Goal: Feedback & Contribution: Submit feedback/report problem

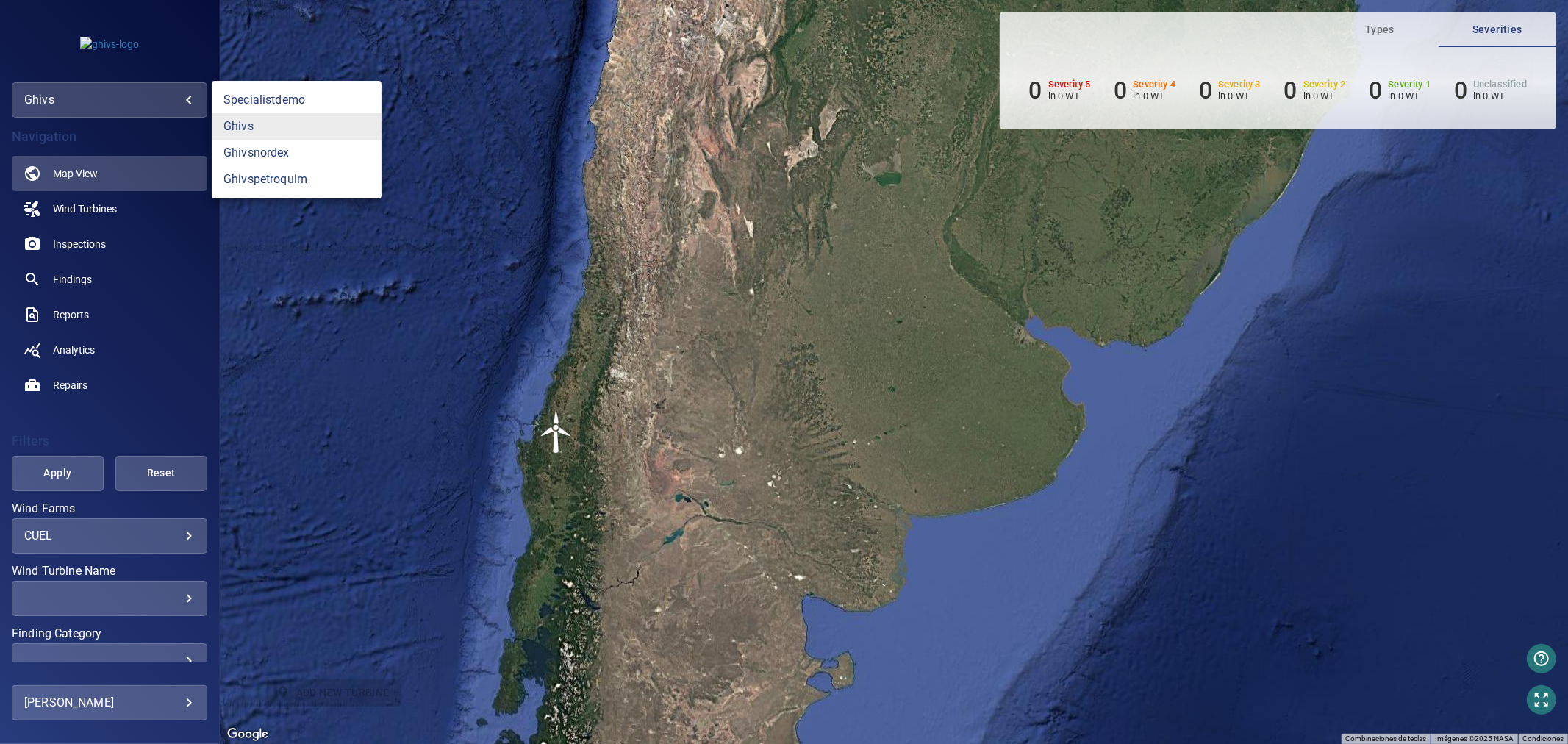
click at [173, 107] on body "**********" at bounding box center [784, 372] width 1568 height 744
click at [254, 177] on link "ghivspetroquim" at bounding box center [296, 179] width 170 height 27
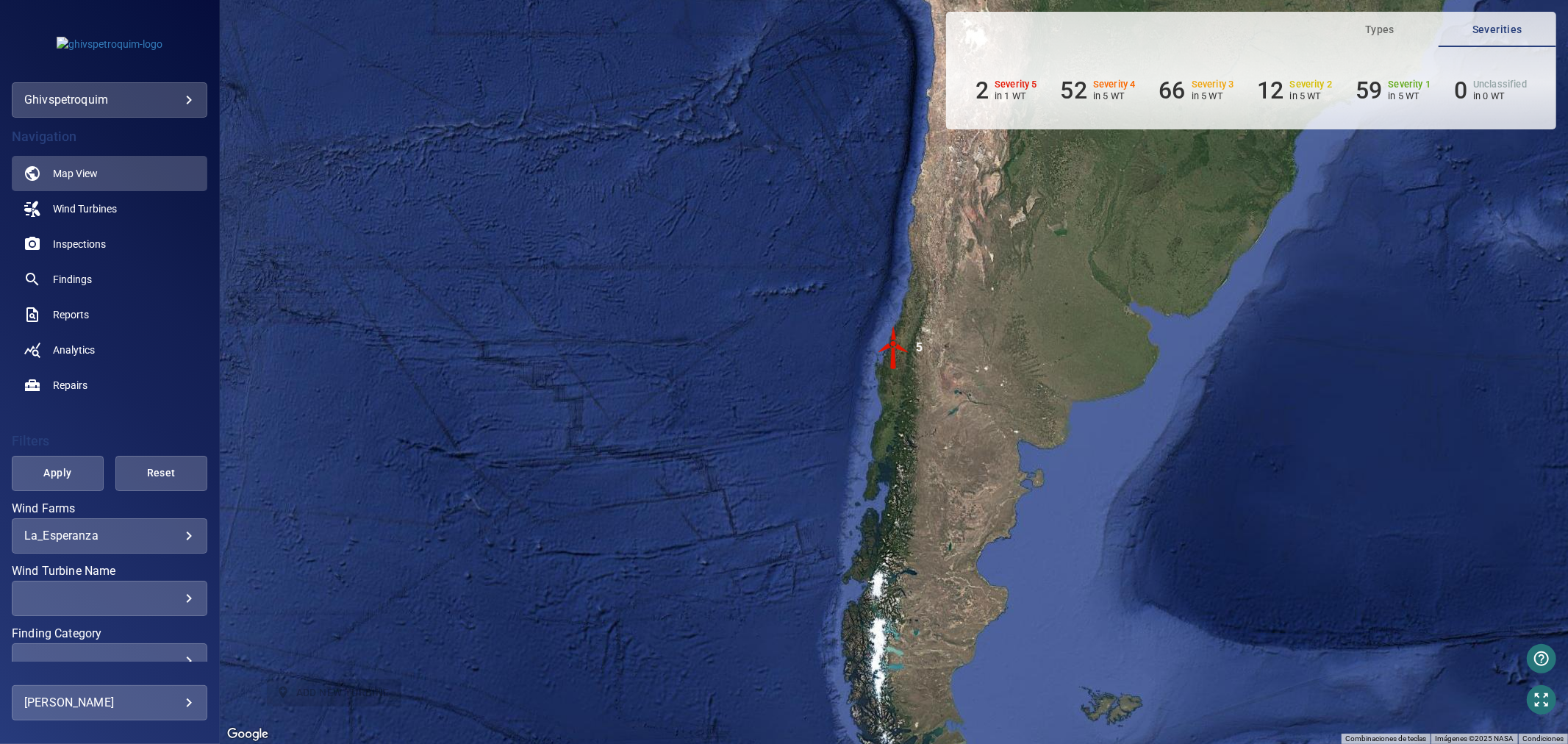
click at [894, 363] on img "5" at bounding box center [893, 347] width 44 height 44
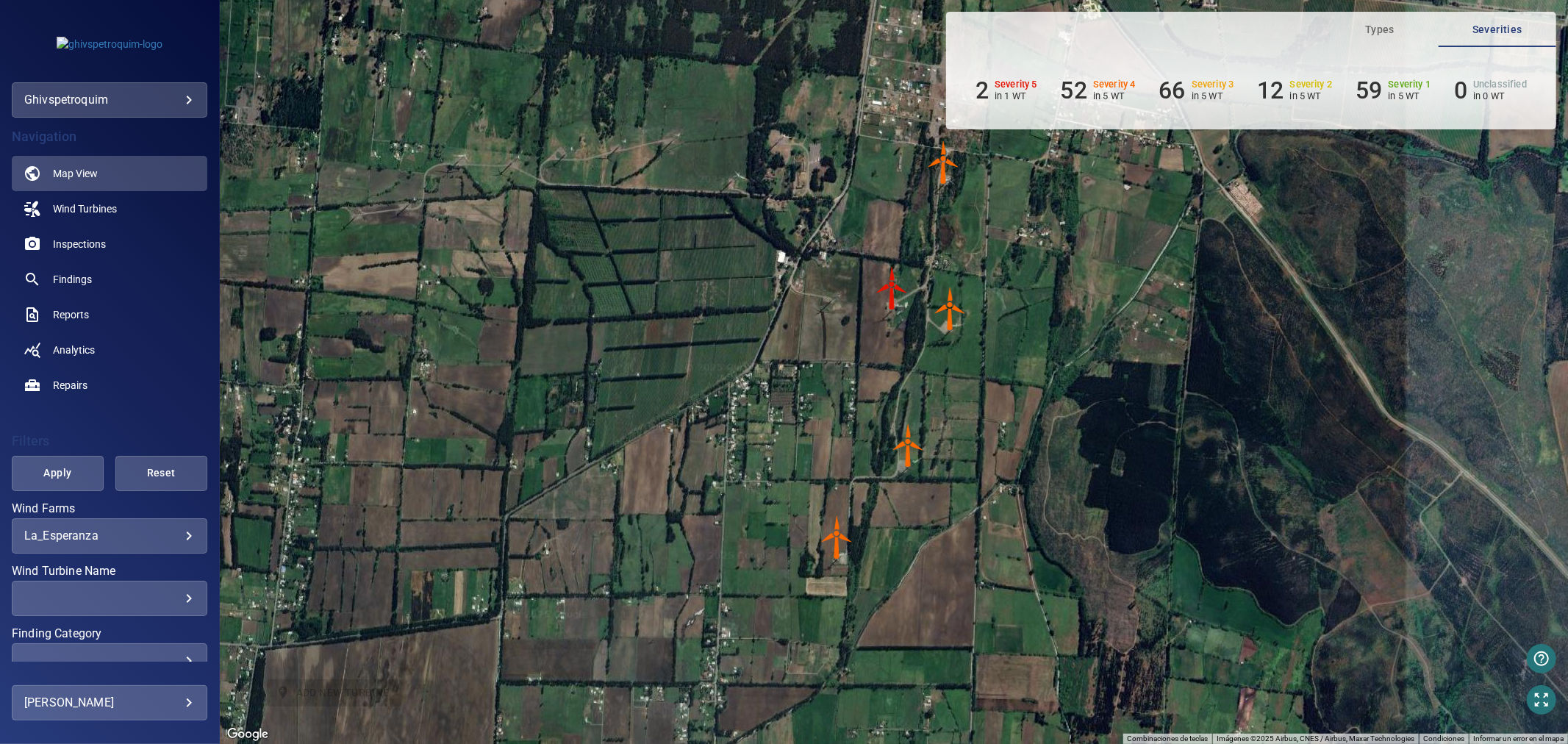
click at [947, 313] on img "WTG3" at bounding box center [950, 308] width 44 height 44
click at [950, 303] on img "WTG3" at bounding box center [950, 308] width 44 height 44
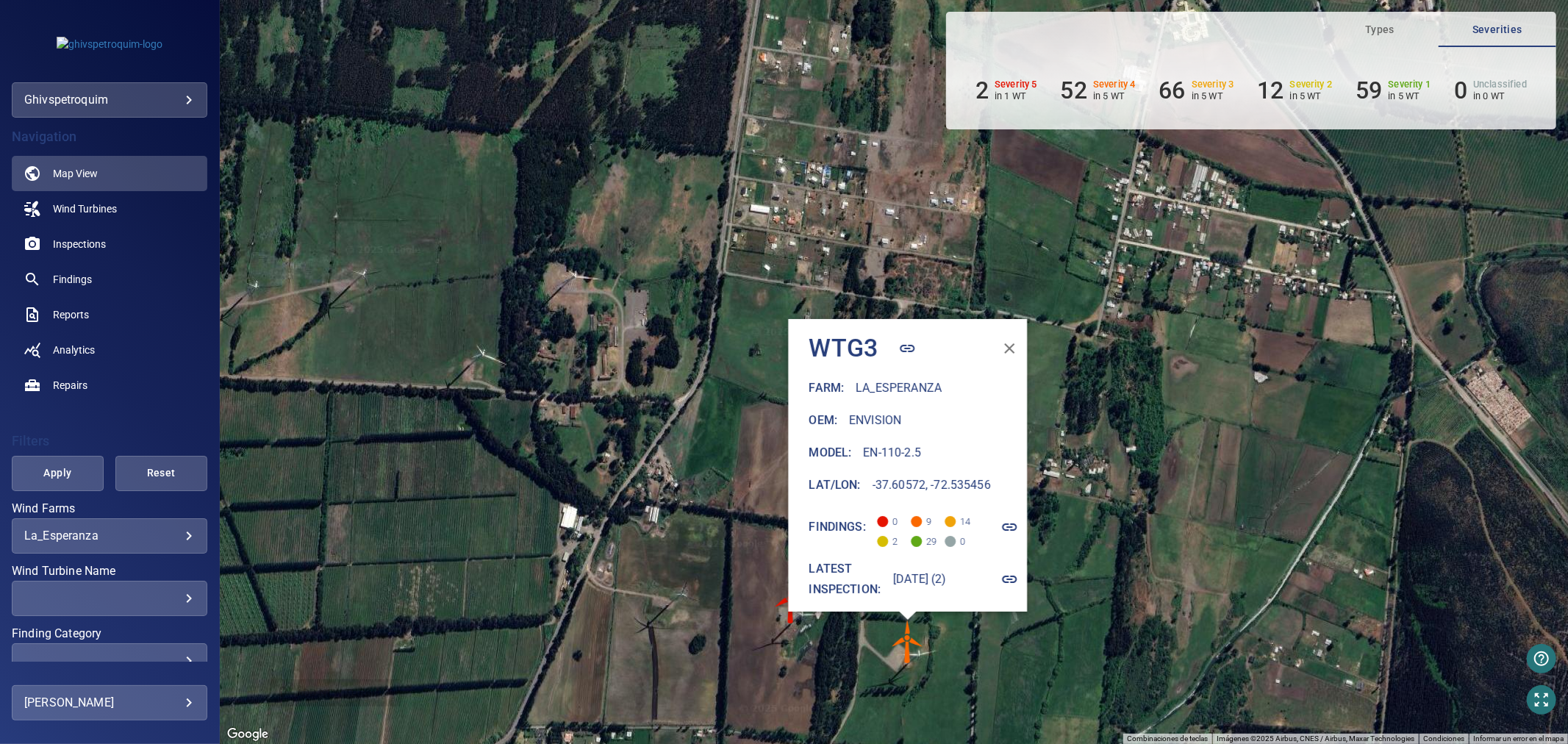
click at [1015, 520] on icon "button" at bounding box center [1010, 527] width 17 height 17
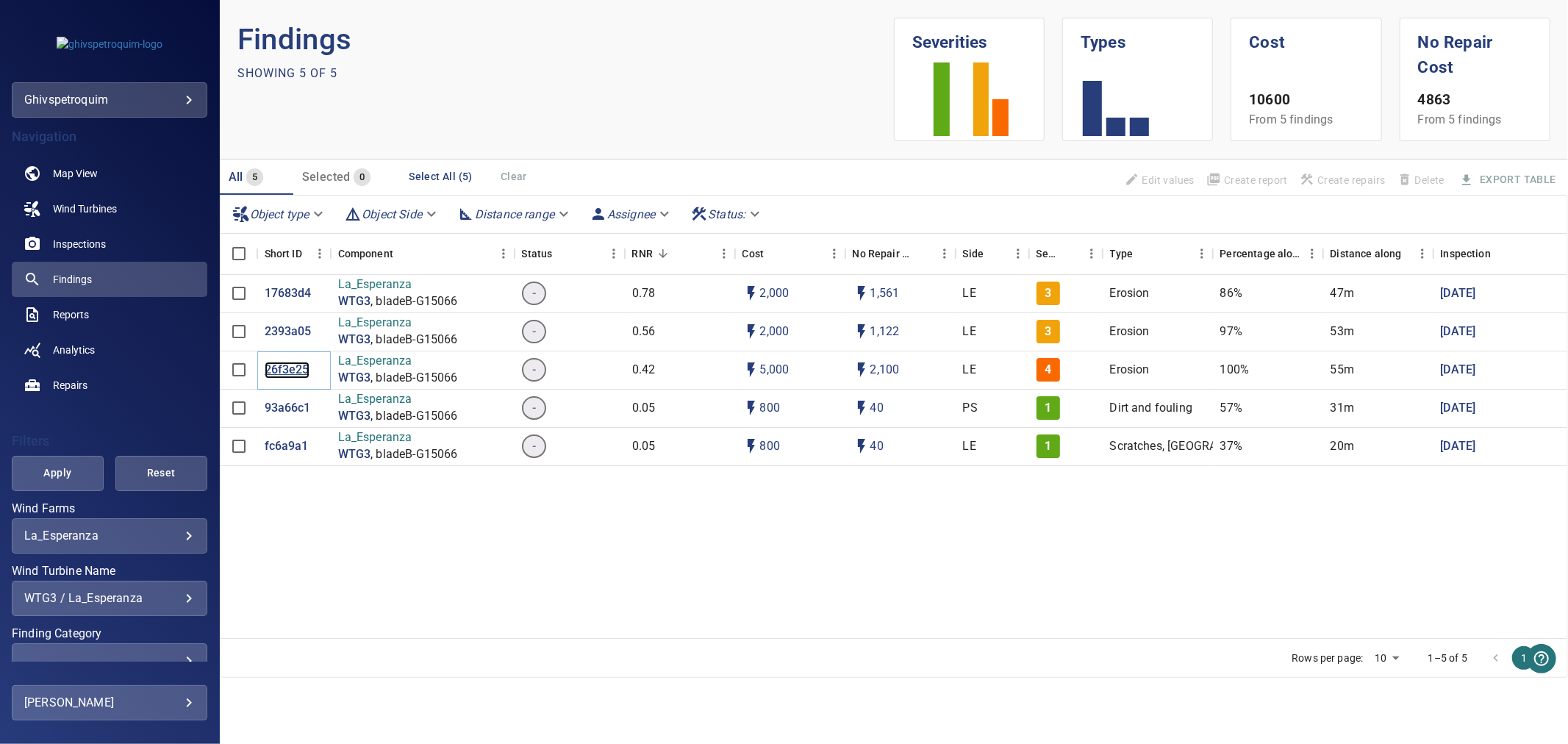
click at [299, 369] on p "26f3e25" at bounding box center [287, 370] width 45 height 17
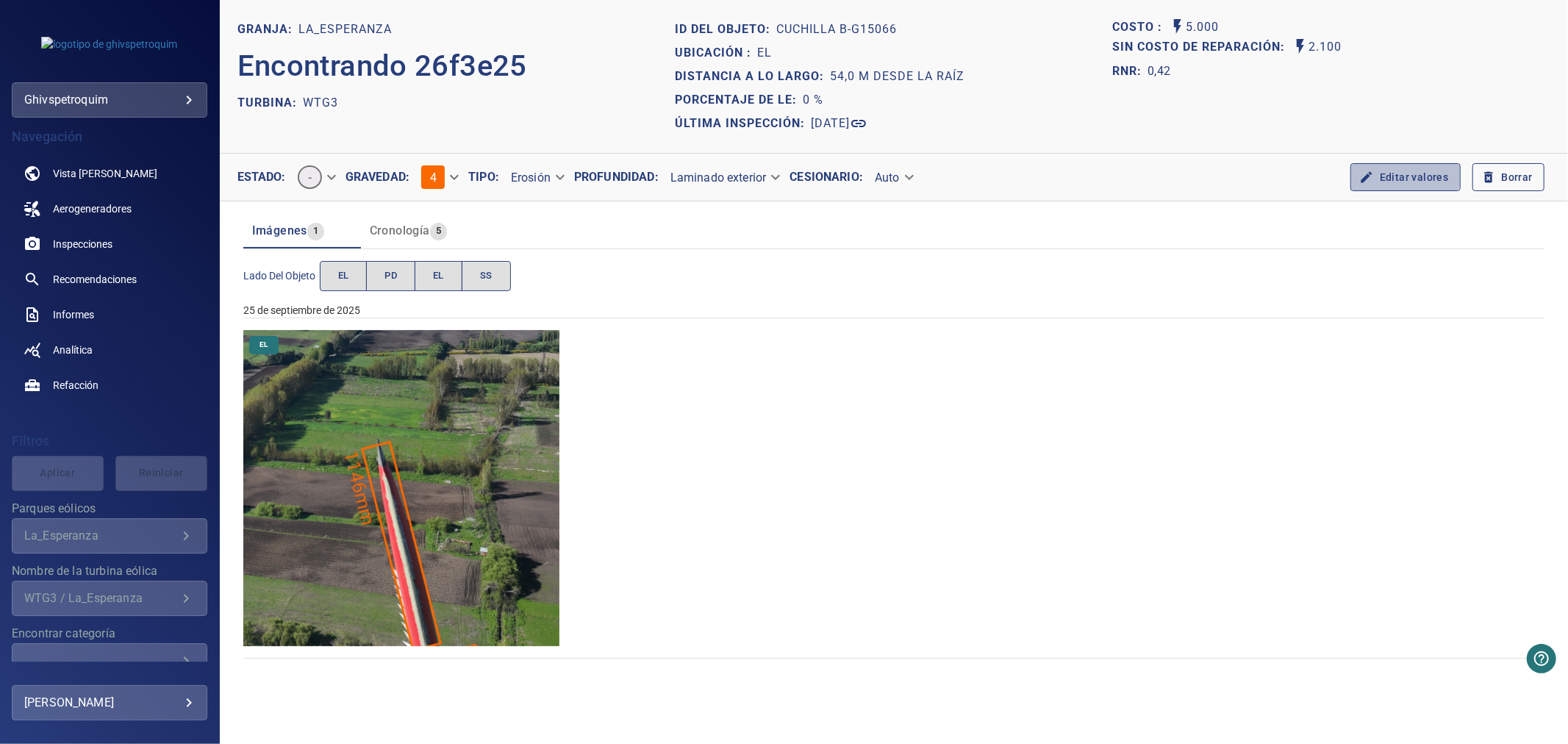
click at [1403, 172] on font "Editar valores" at bounding box center [1415, 177] width 69 height 12
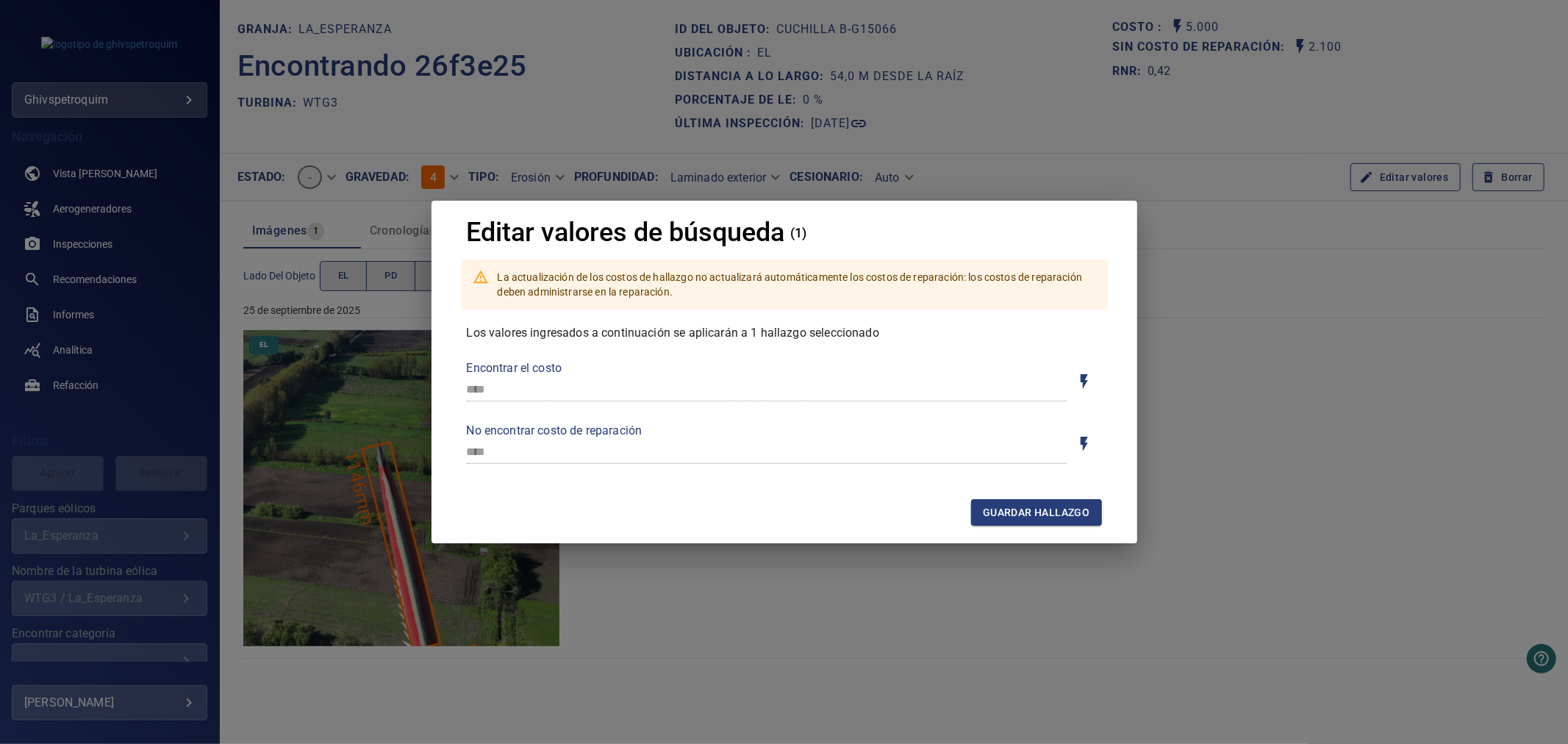
click at [1213, 429] on div "Editar valores de búsqueda (1) La actualización de los costos de hallazgo no ac…" at bounding box center [784, 372] width 1568 height 744
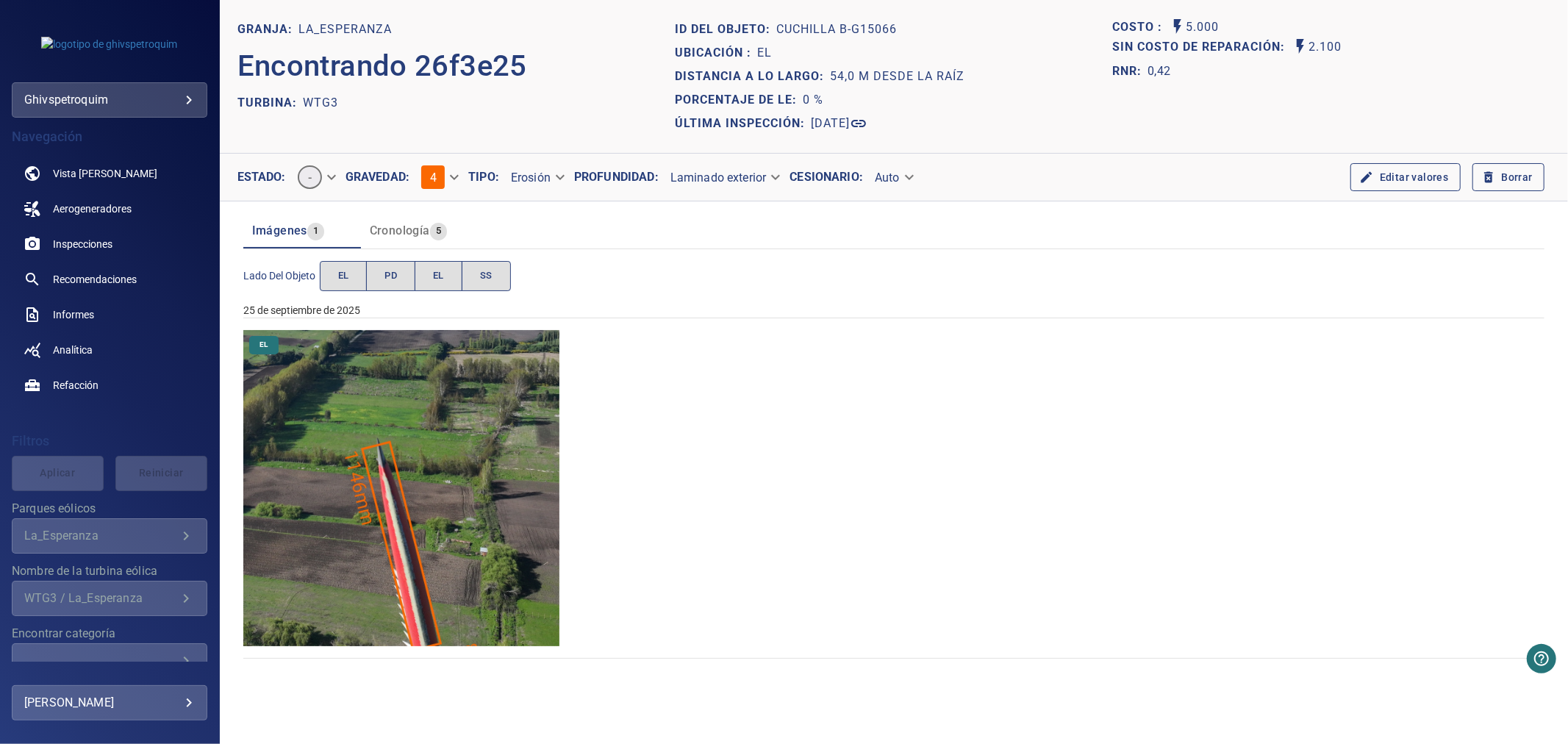
click at [443, 183] on body "**********" at bounding box center [784, 372] width 1568 height 744
click at [443, 183] on li "4" at bounding box center [449, 181] width 93 height 28
click at [520, 183] on body "**********" at bounding box center [784, 372] width 1568 height 744
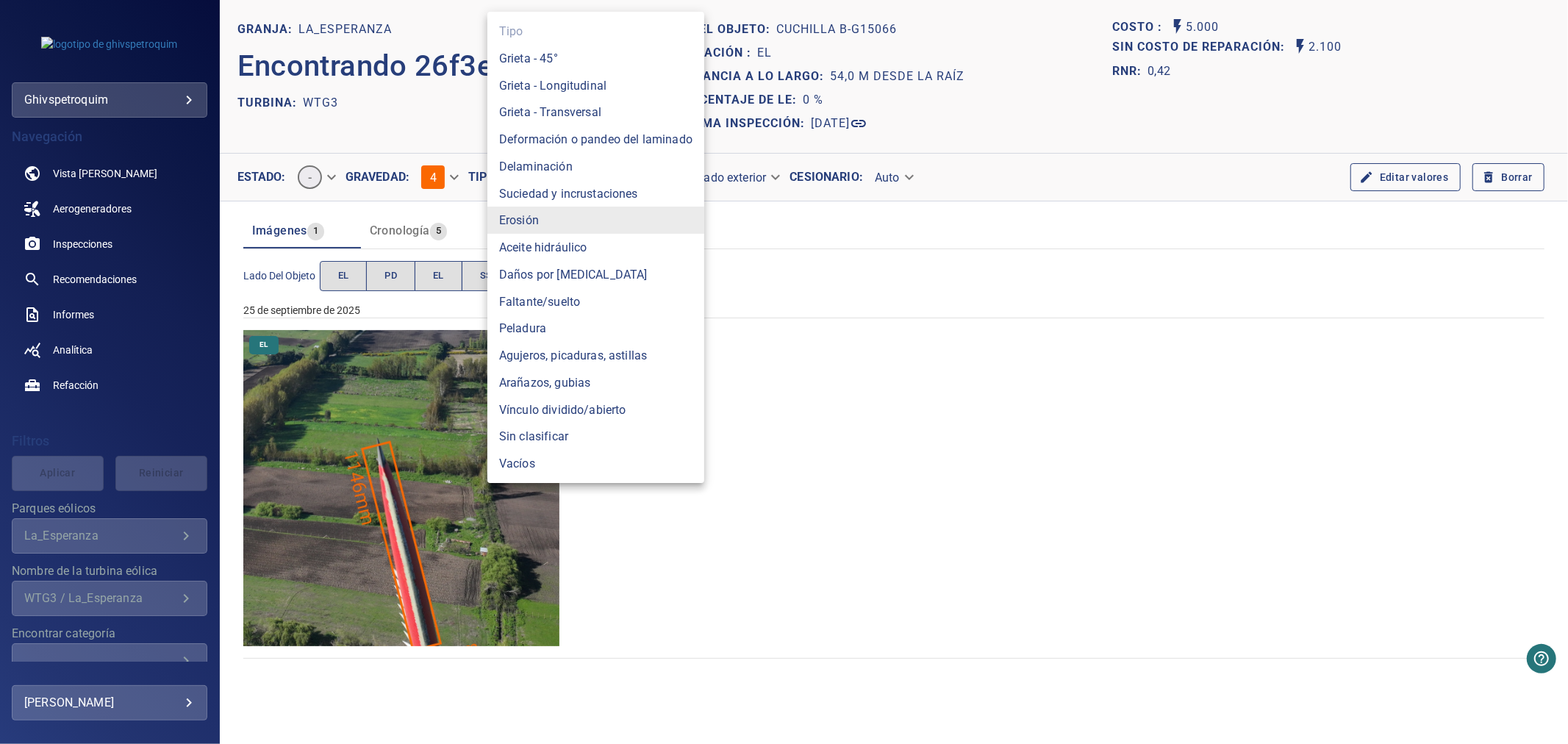
click at [525, 214] on font "Erosión" at bounding box center [520, 220] width 40 height 14
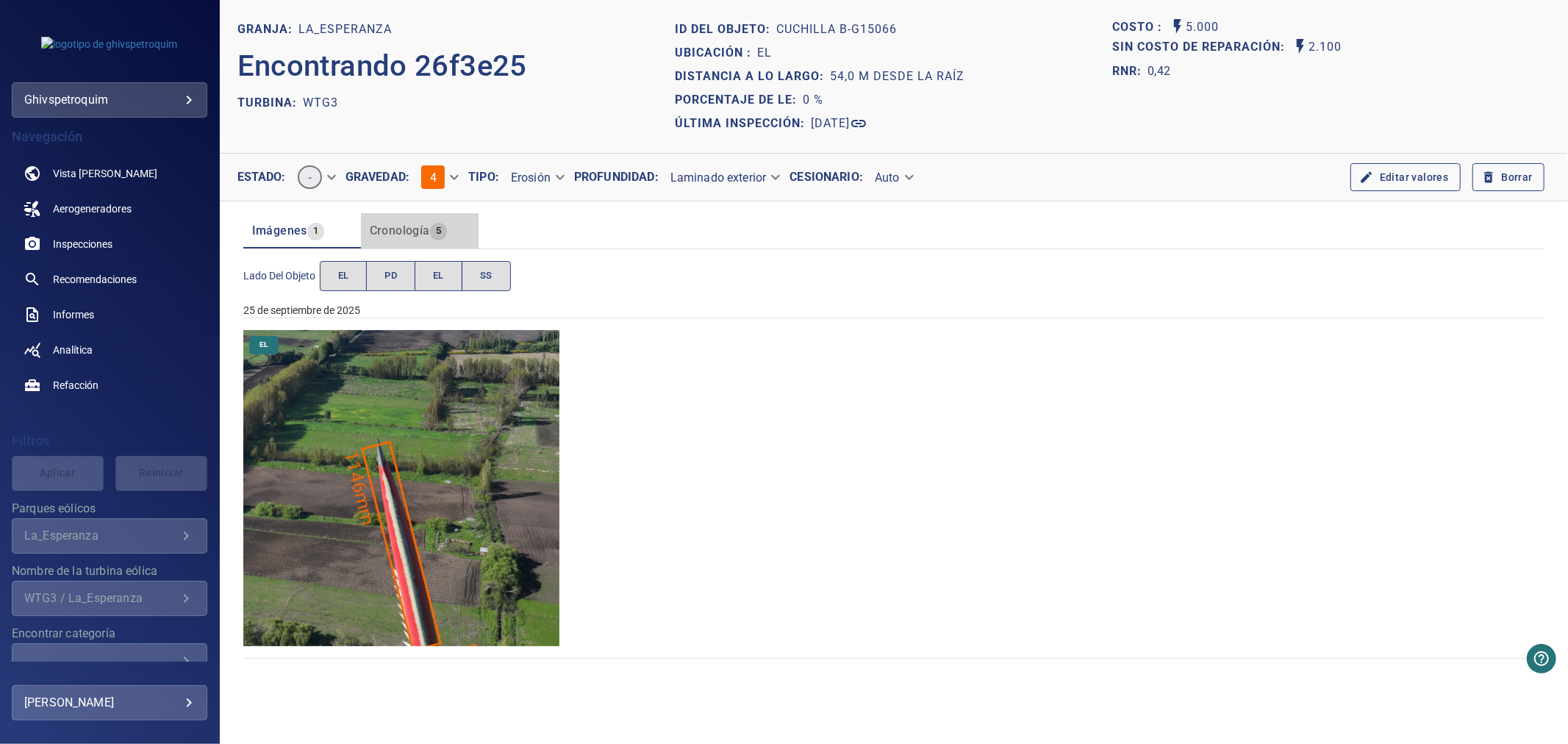
click at [399, 226] on font "Cronología" at bounding box center [400, 230] width 60 height 14
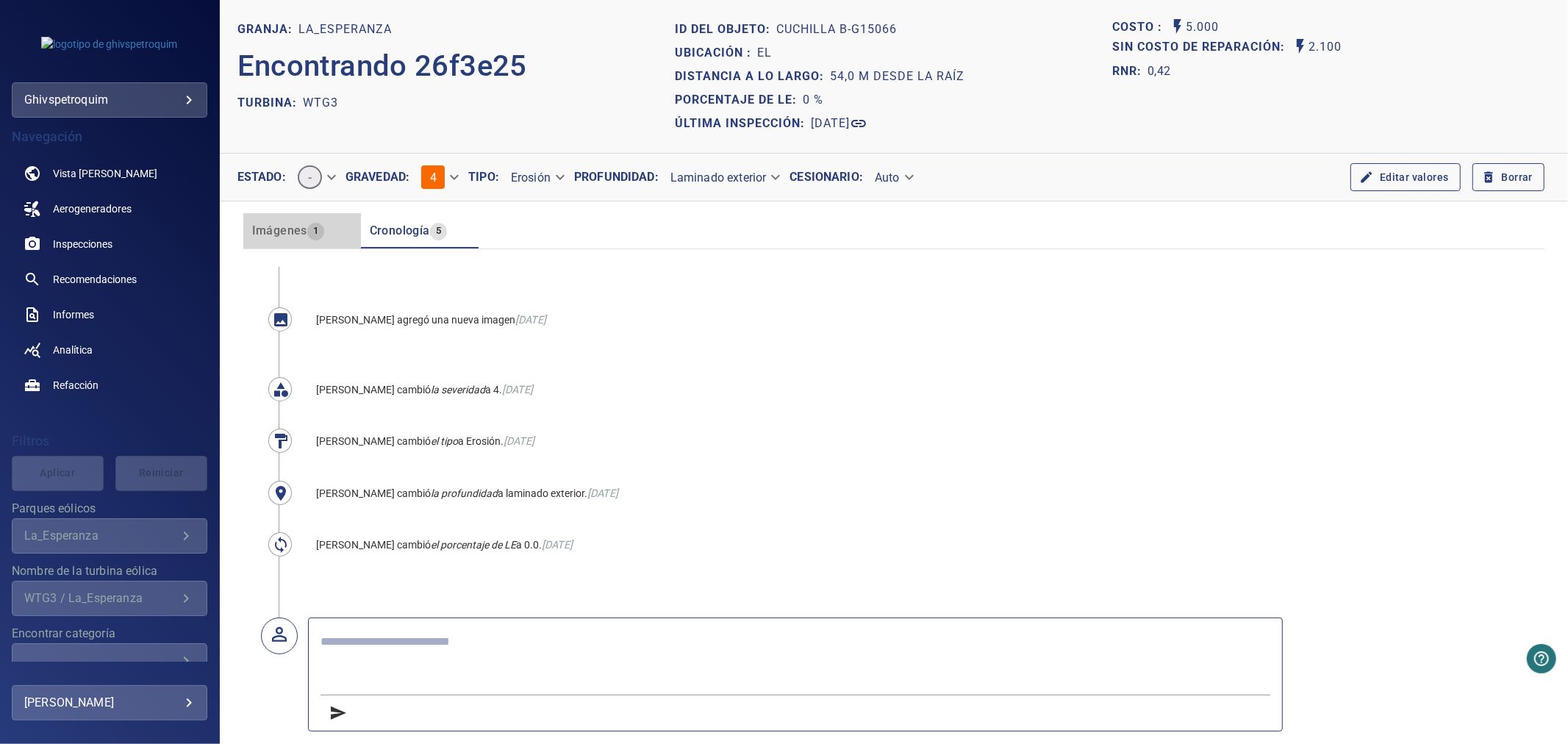
click at [290, 233] on font "Imágenes" at bounding box center [280, 230] width 55 height 14
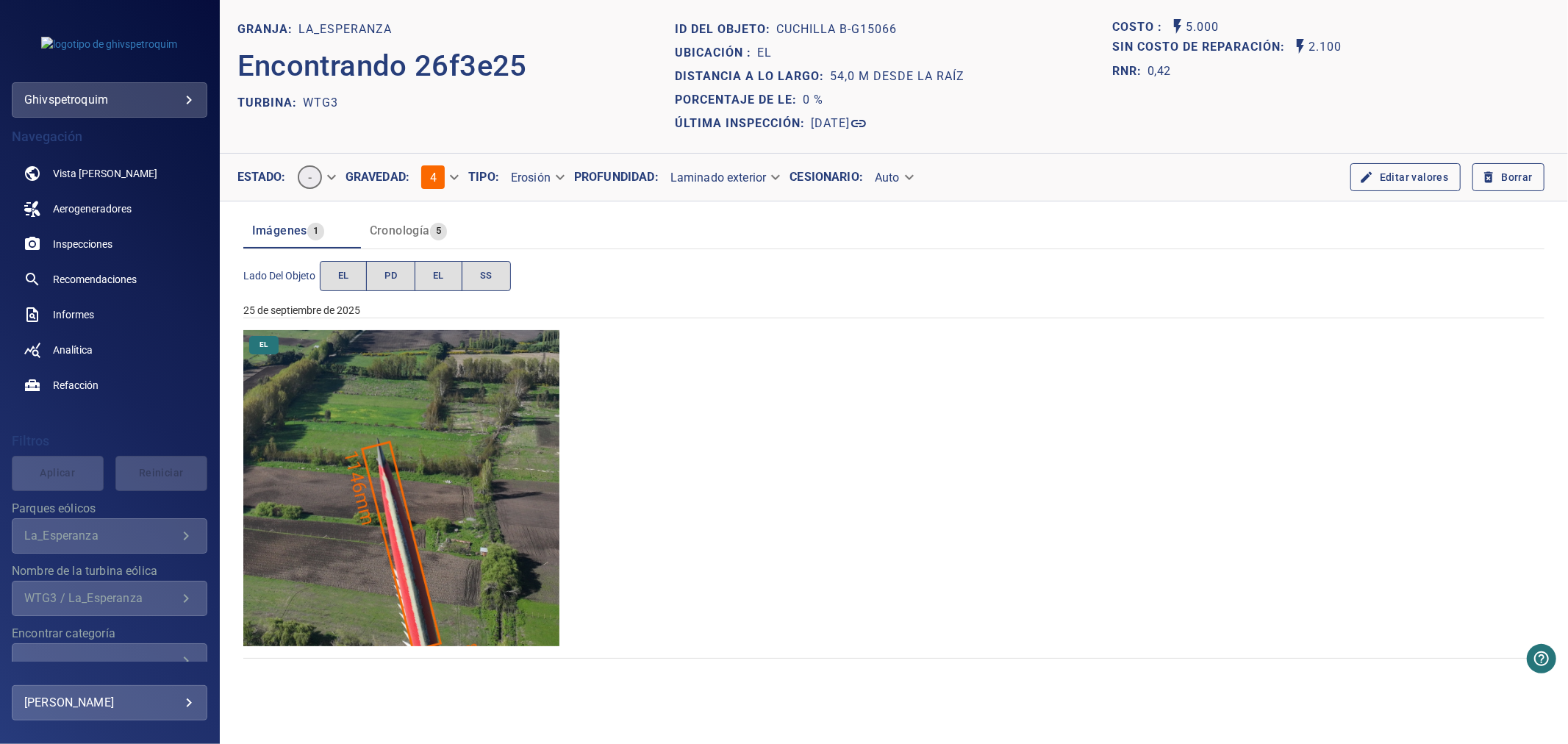
click at [753, 183] on body "**********" at bounding box center [784, 372] width 1568 height 744
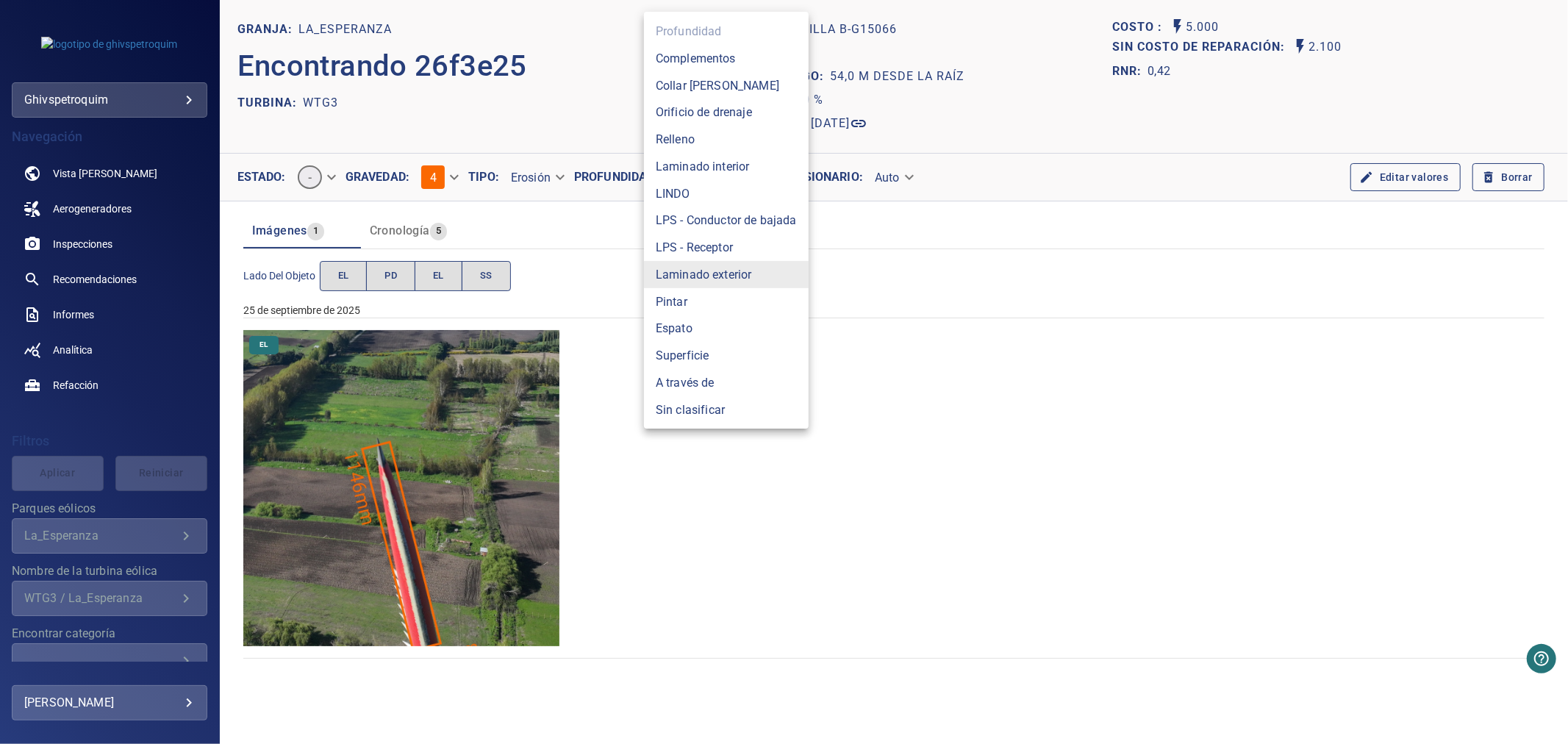
click at [751, 270] on font "Laminado exterior" at bounding box center [704, 275] width 96 height 14
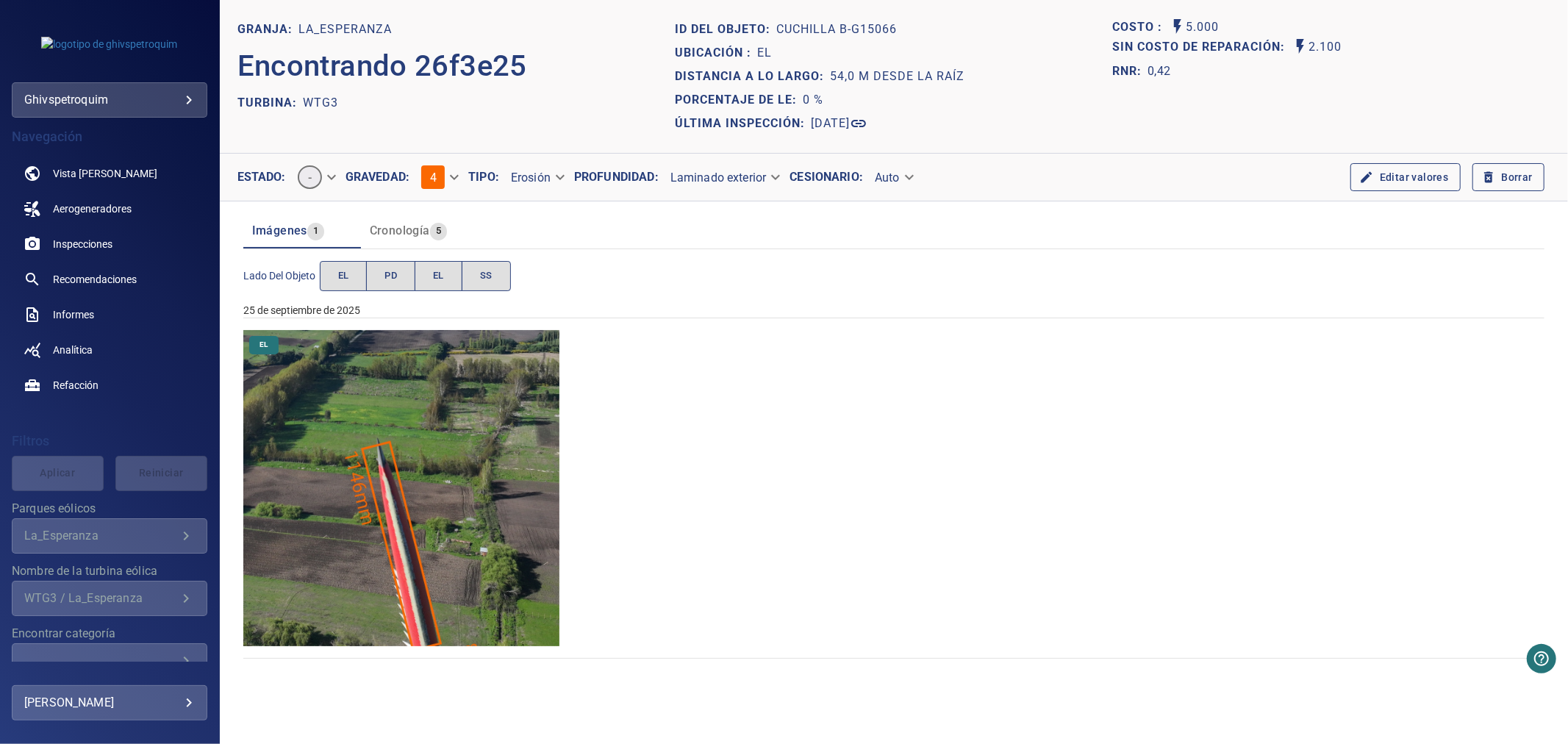
click at [548, 178] on body "**********" at bounding box center [784, 372] width 1568 height 744
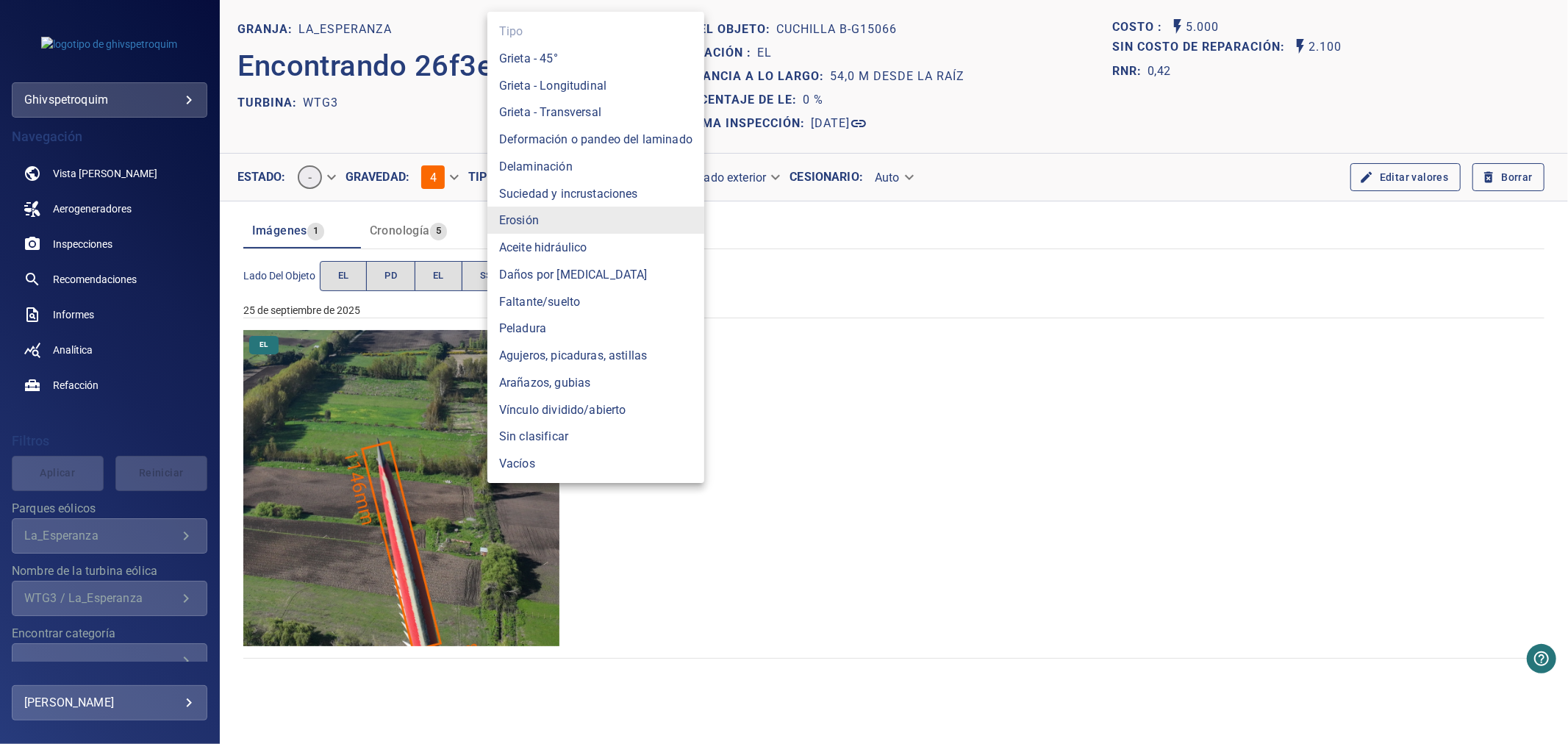
click at [756, 202] on div at bounding box center [784, 372] width 1568 height 744
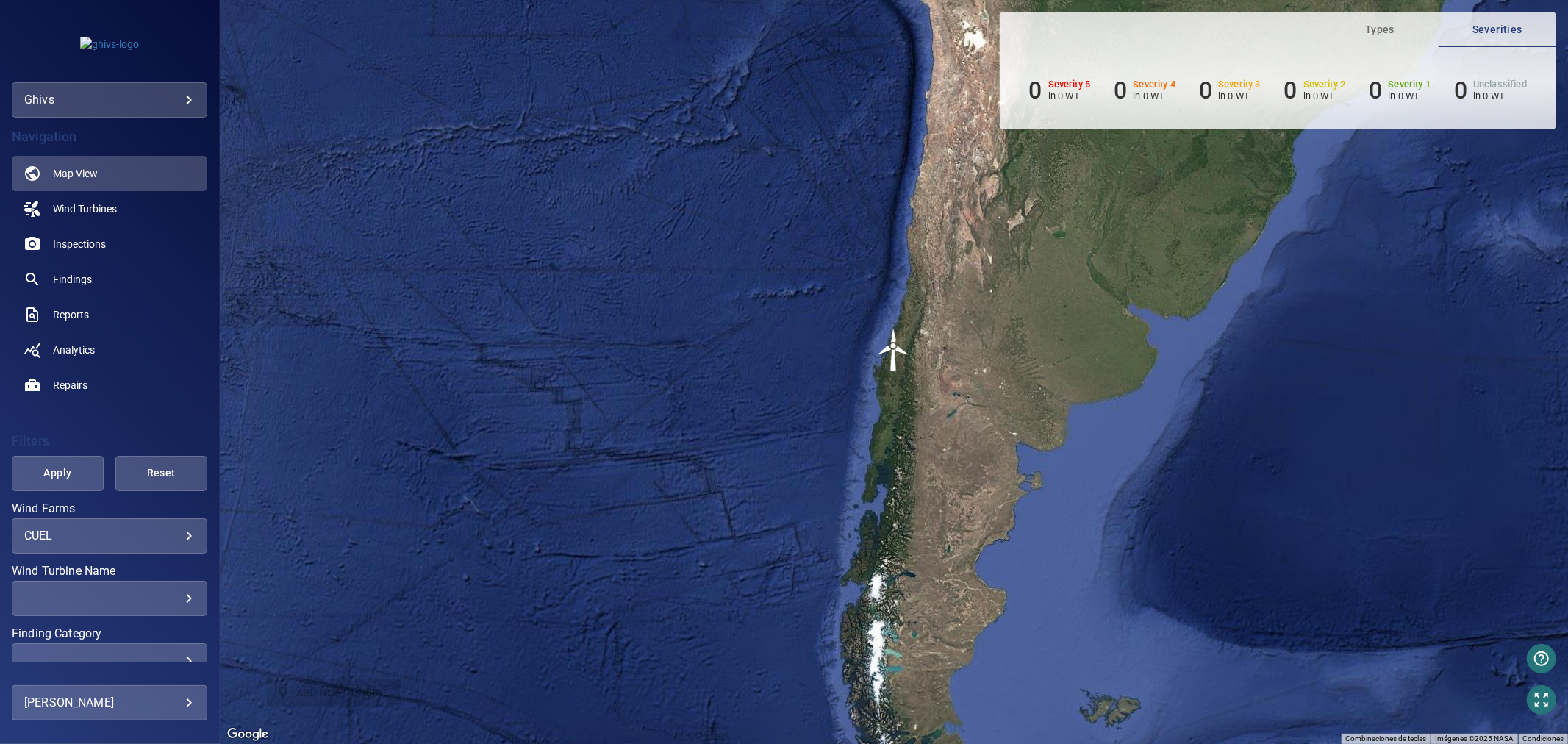
click at [121, 100] on body "**********" at bounding box center [784, 372] width 1568 height 744
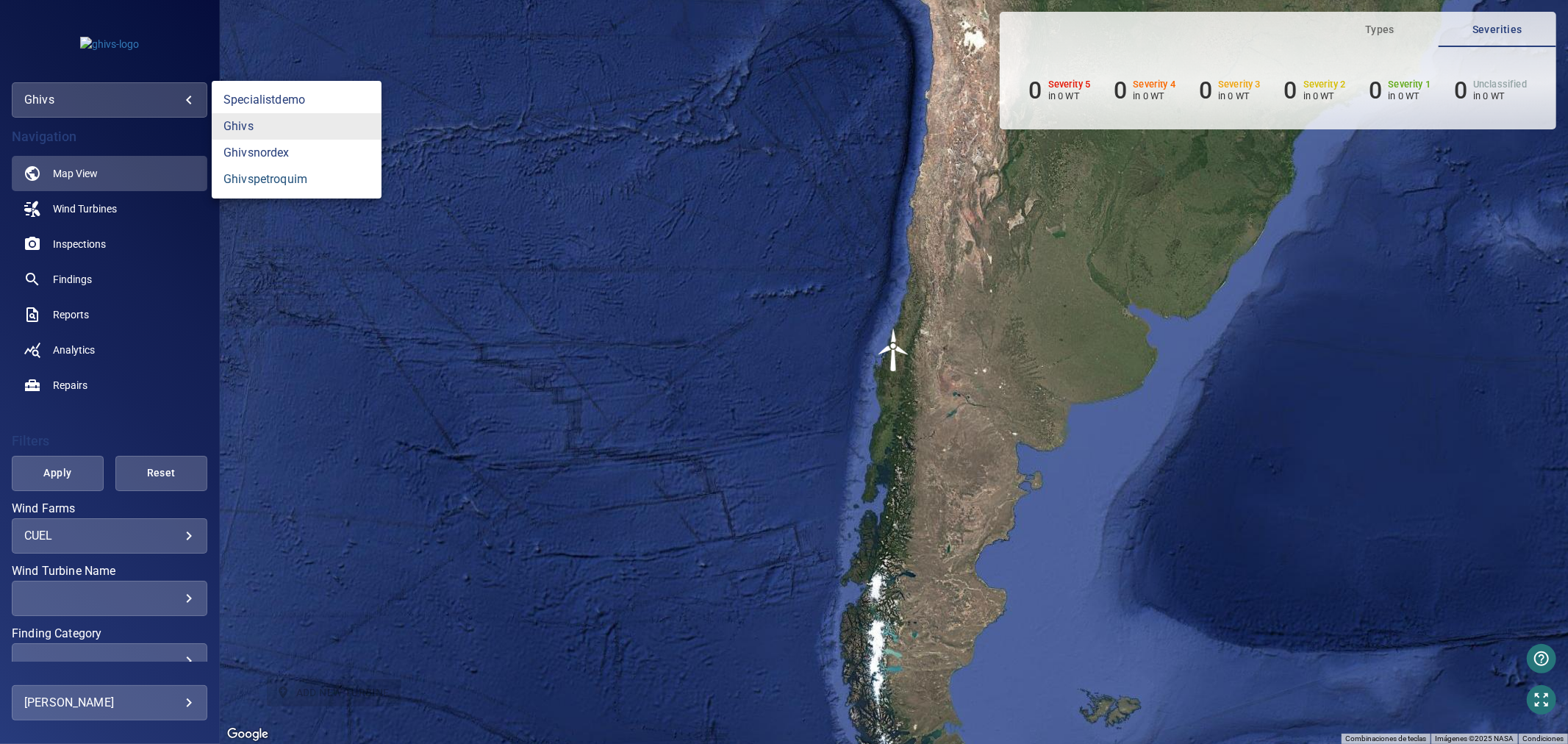
click at [283, 191] on link "ghivspetroquim" at bounding box center [296, 179] width 170 height 27
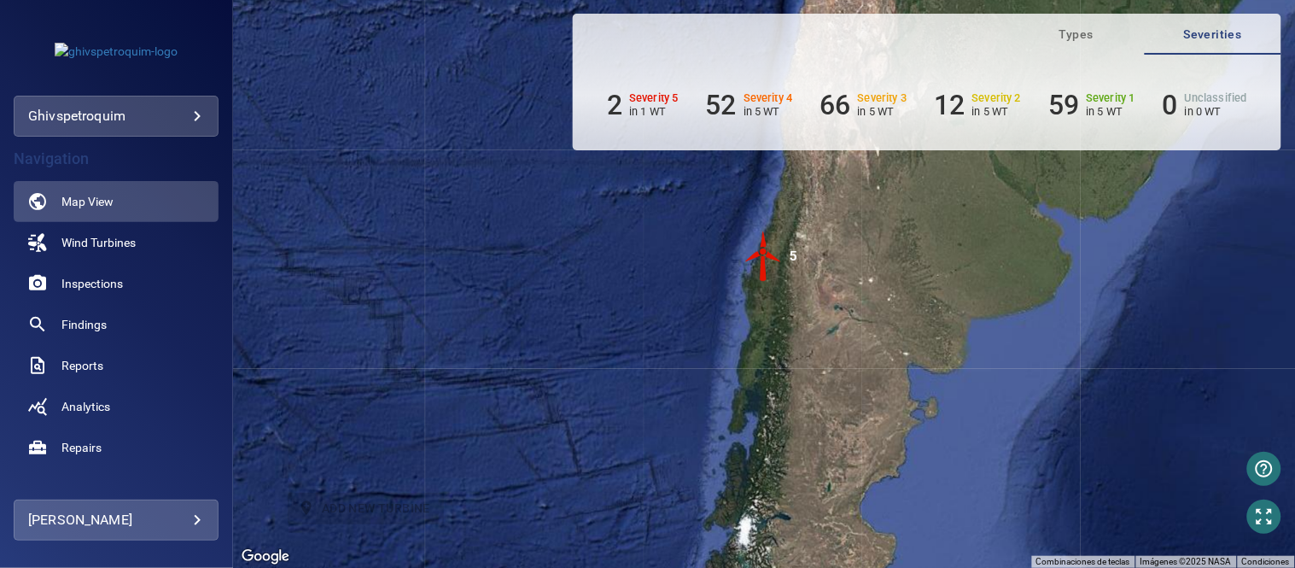
click at [763, 274] on img "5" at bounding box center [763, 255] width 51 height 51
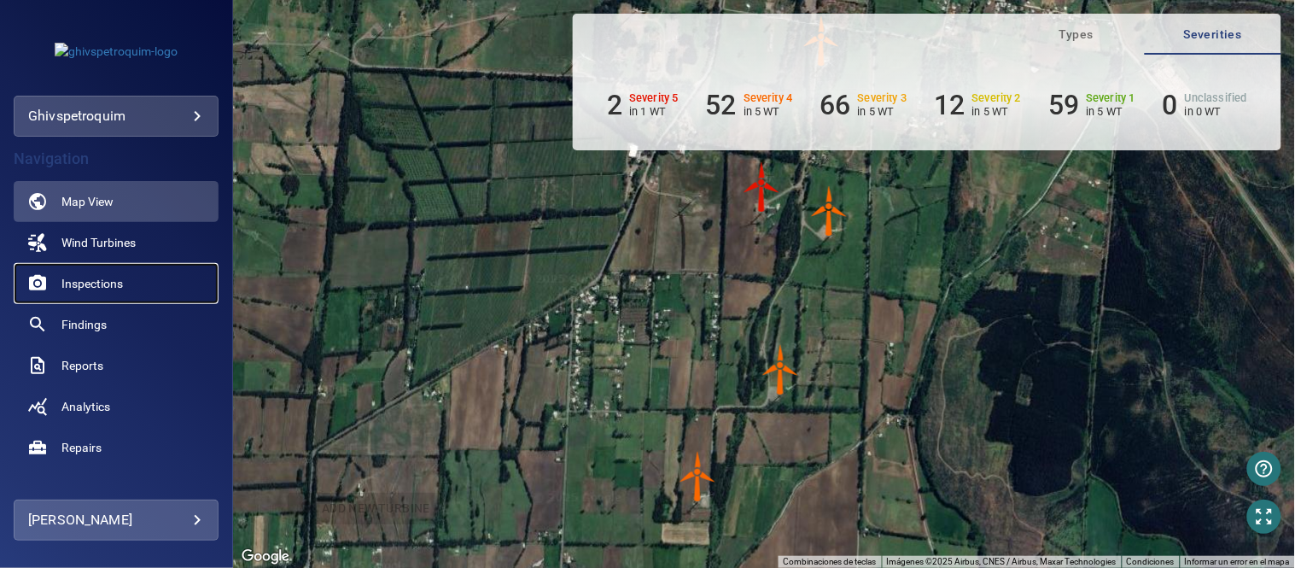
click at [105, 275] on span "Inspections" at bounding box center [91, 283] width 61 height 17
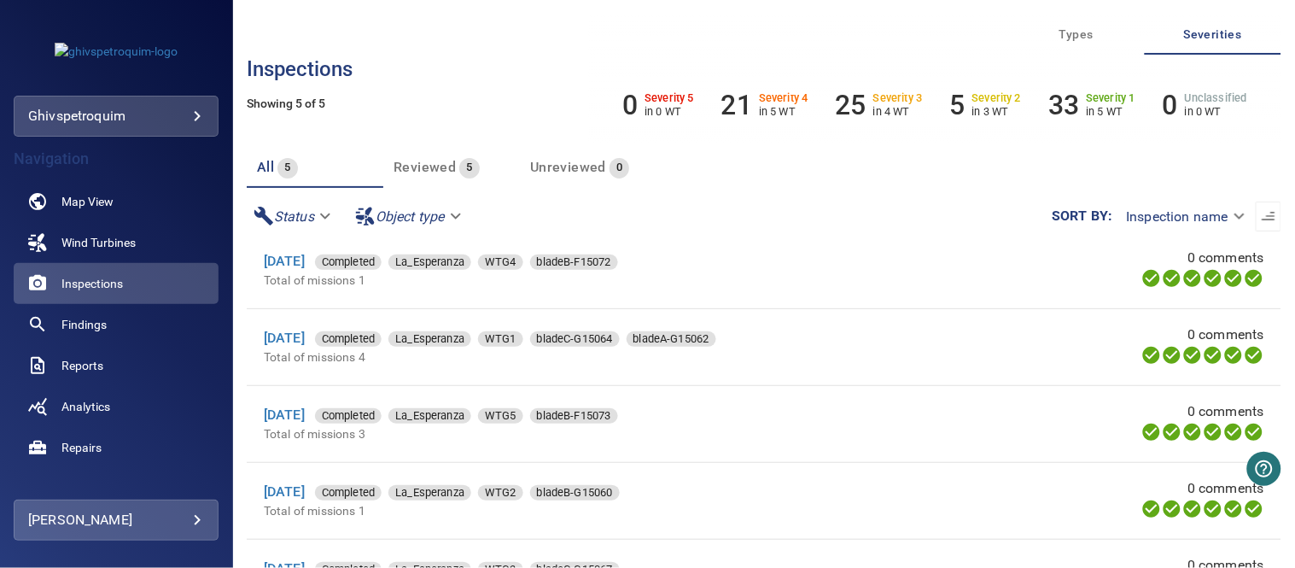
scroll to position [15, 0]
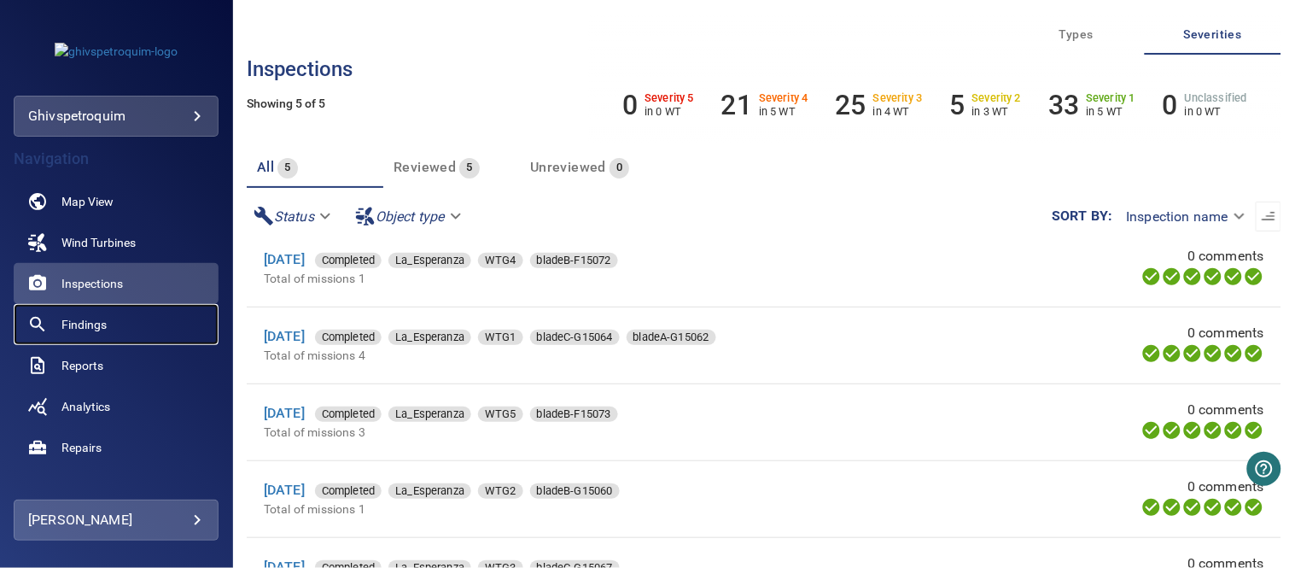
click at [90, 322] on span "Findings" at bounding box center [83, 324] width 45 height 17
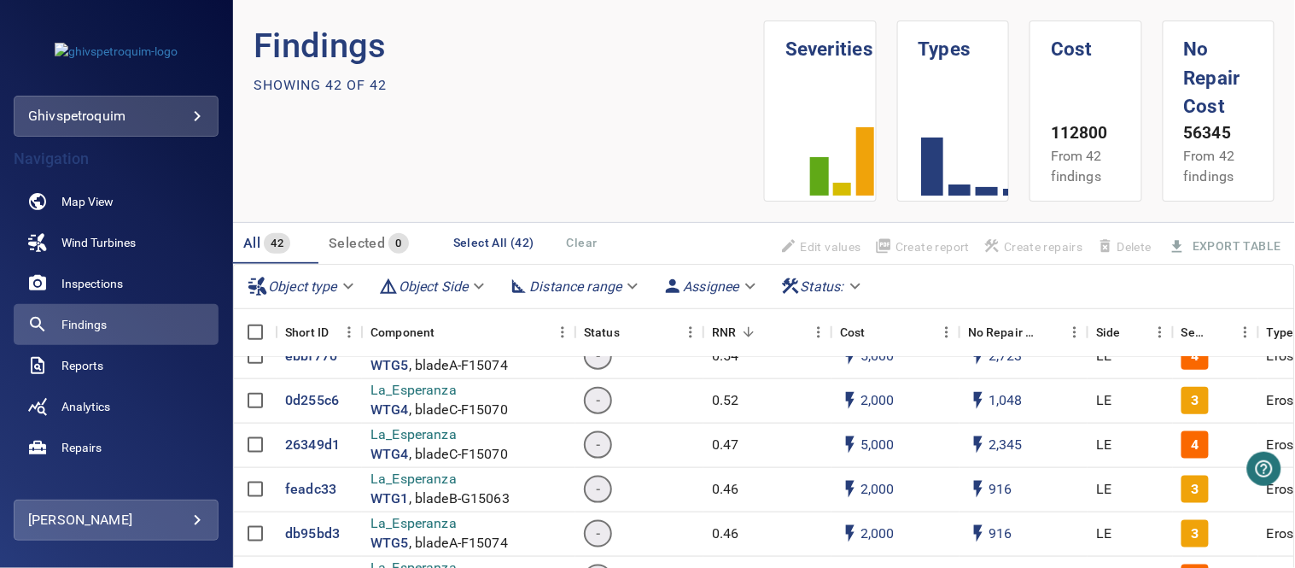
scroll to position [304, 0]
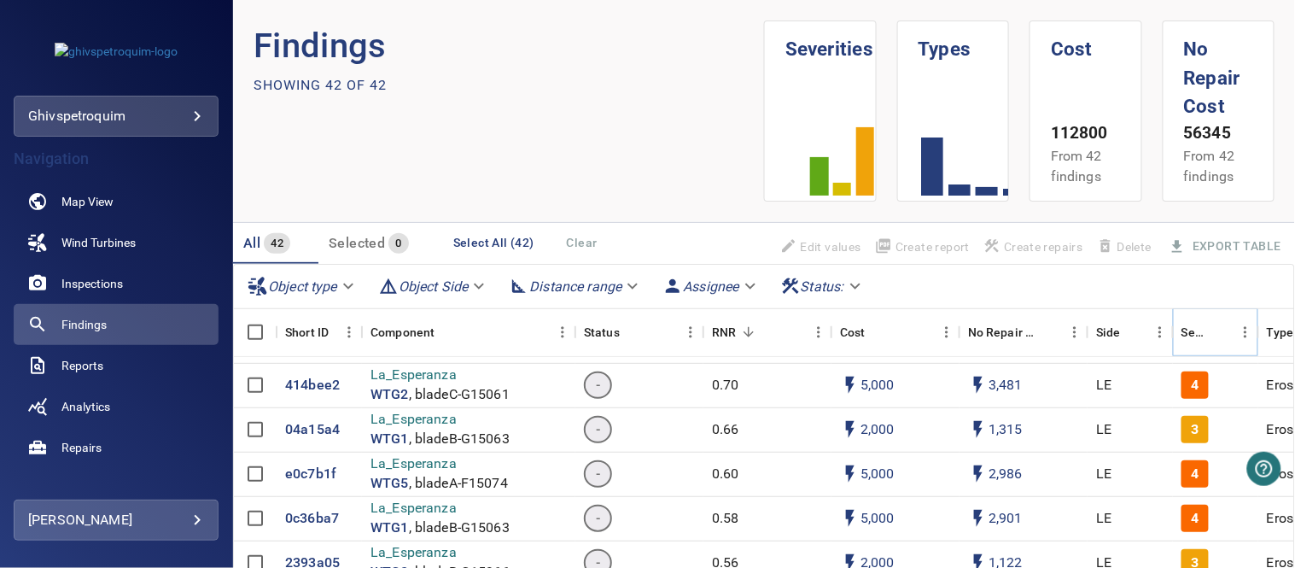
click at [1239, 333] on icon "Menu" at bounding box center [1245, 331] width 17 height 17
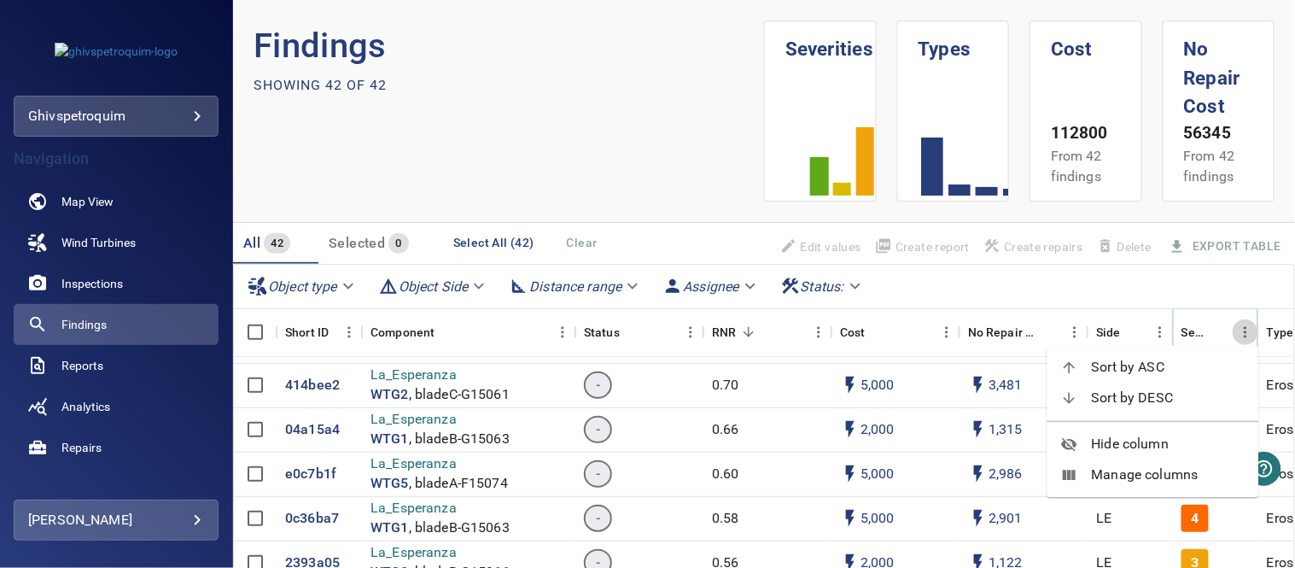
click at [1242, 333] on icon "Menu" at bounding box center [1245, 331] width 17 height 17
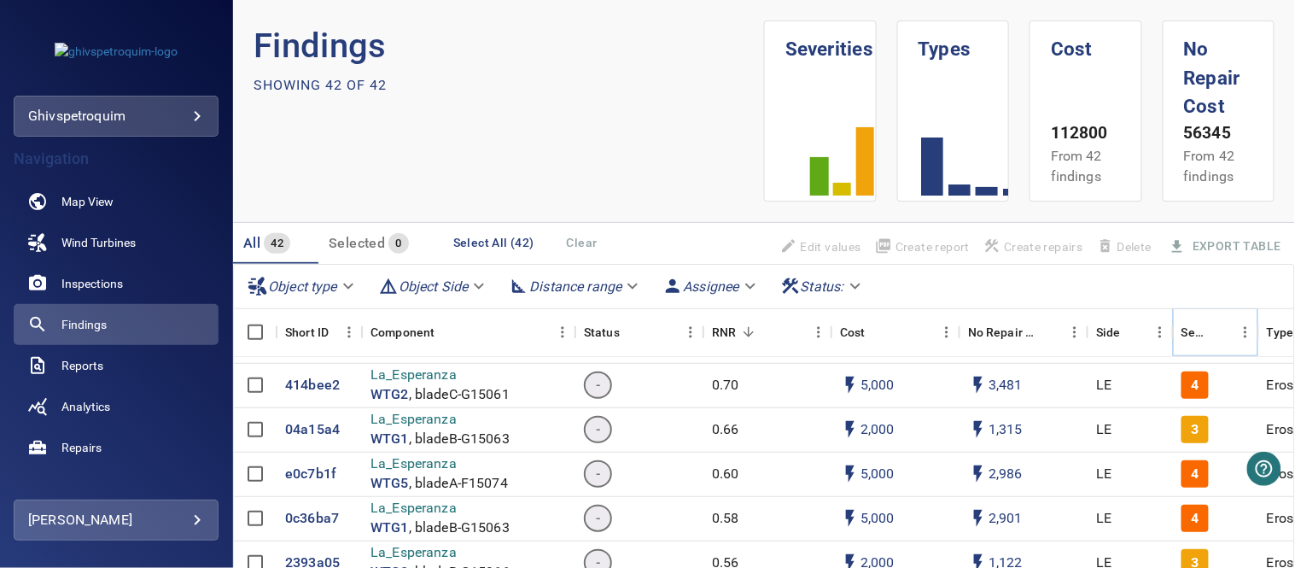
click at [1225, 333] on icon "Sort" at bounding box center [1220, 332] width 10 height 10
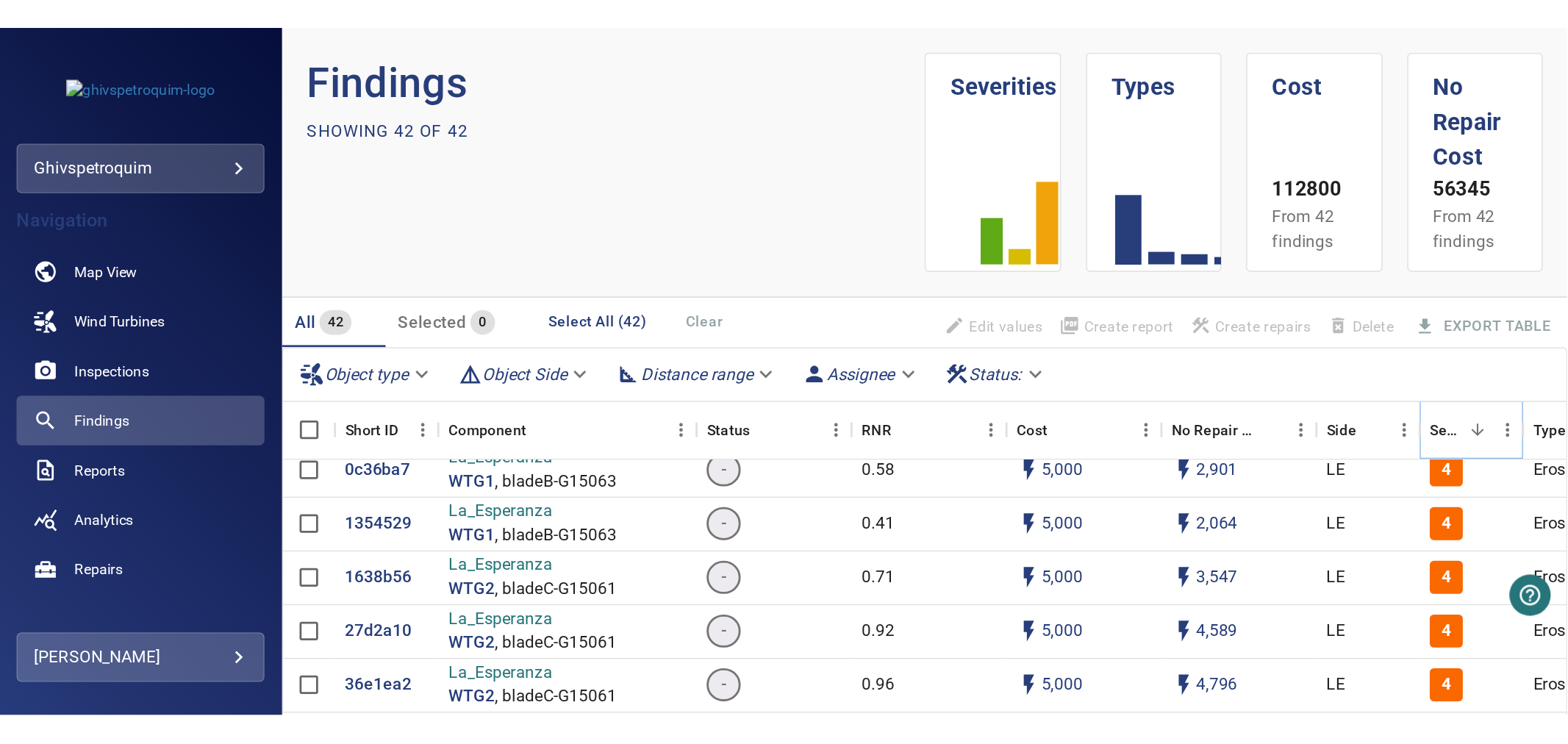
scroll to position [0, 0]
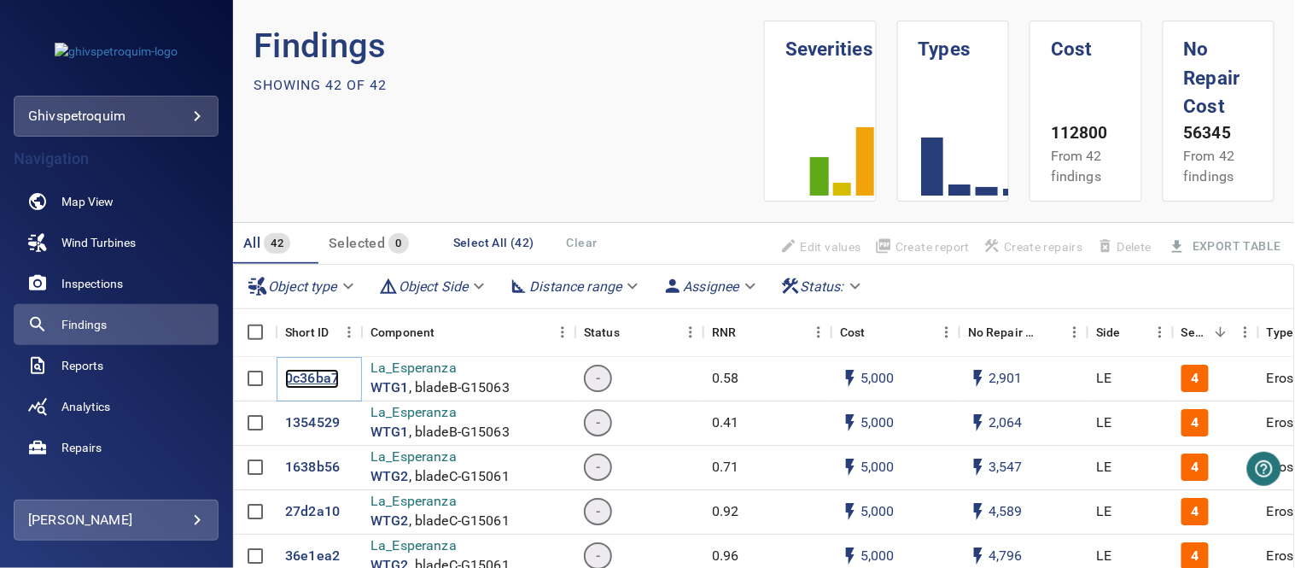
click at [329, 384] on p "0c36ba7" at bounding box center [312, 379] width 54 height 20
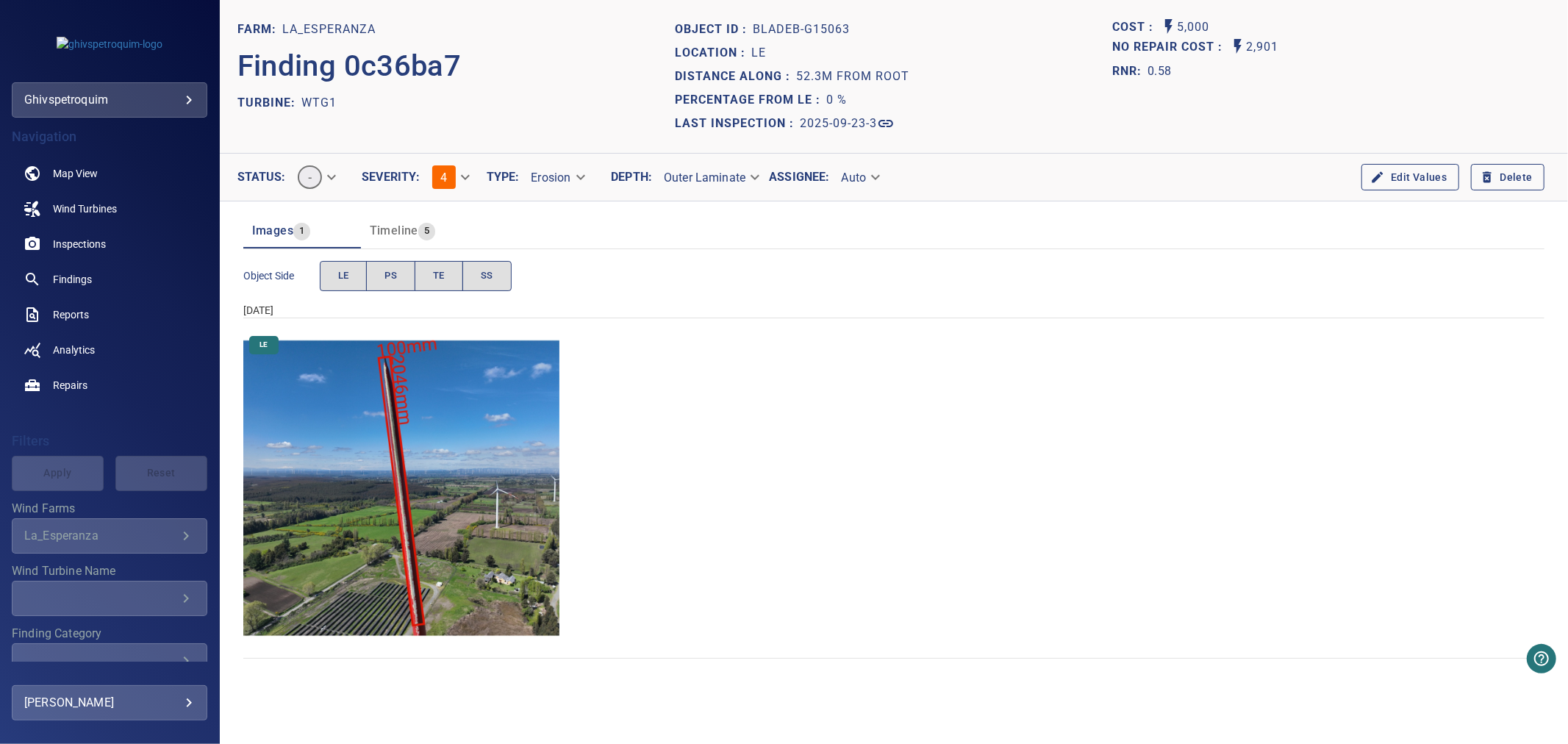
click at [419, 474] on img "La_Esperanza/WTG1/2025-09-23-3/2025-09-23-2/image22wp24.jpg" at bounding box center [402, 488] width 317 height 317
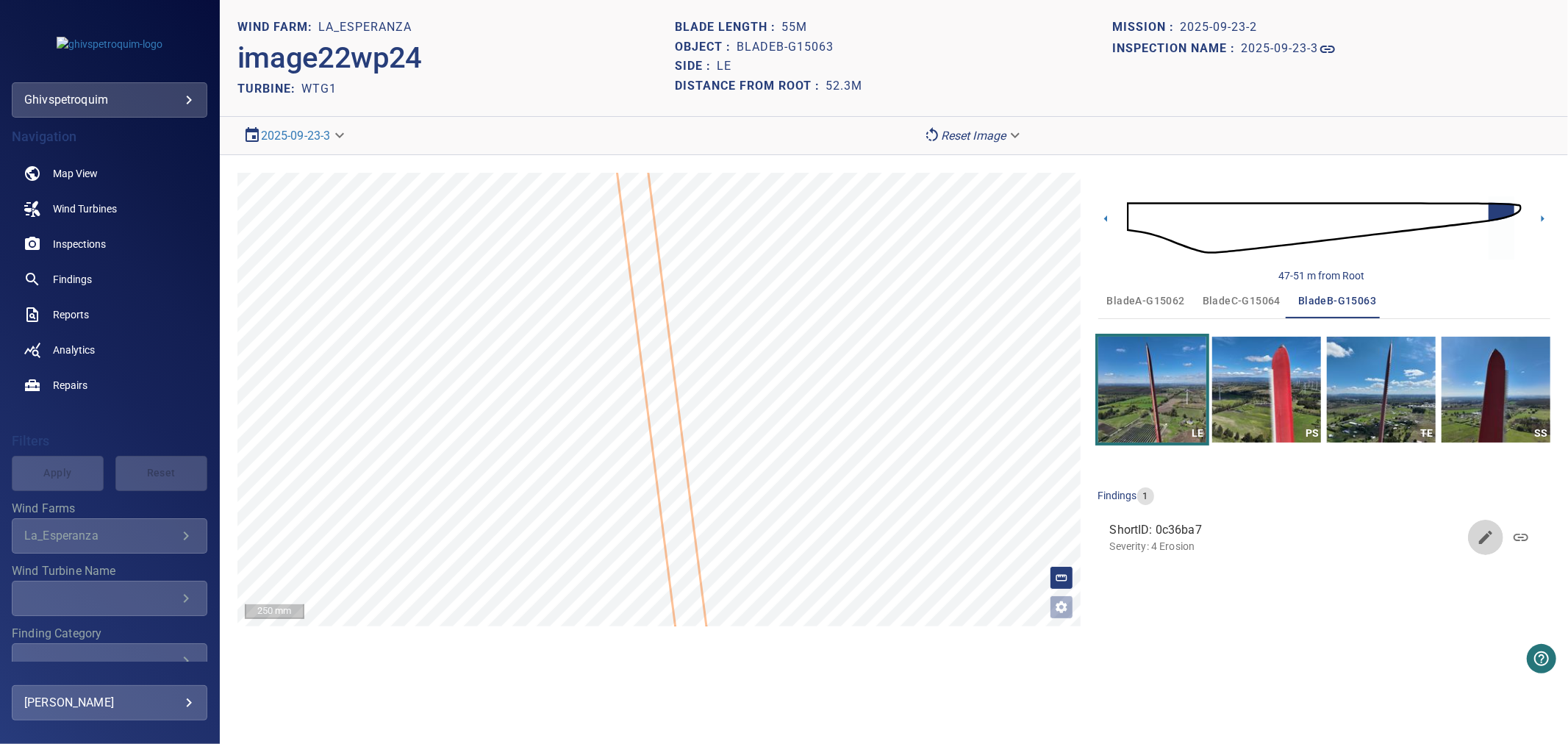
click at [1483, 541] on icon "button" at bounding box center [1485, 536] width 13 height 13
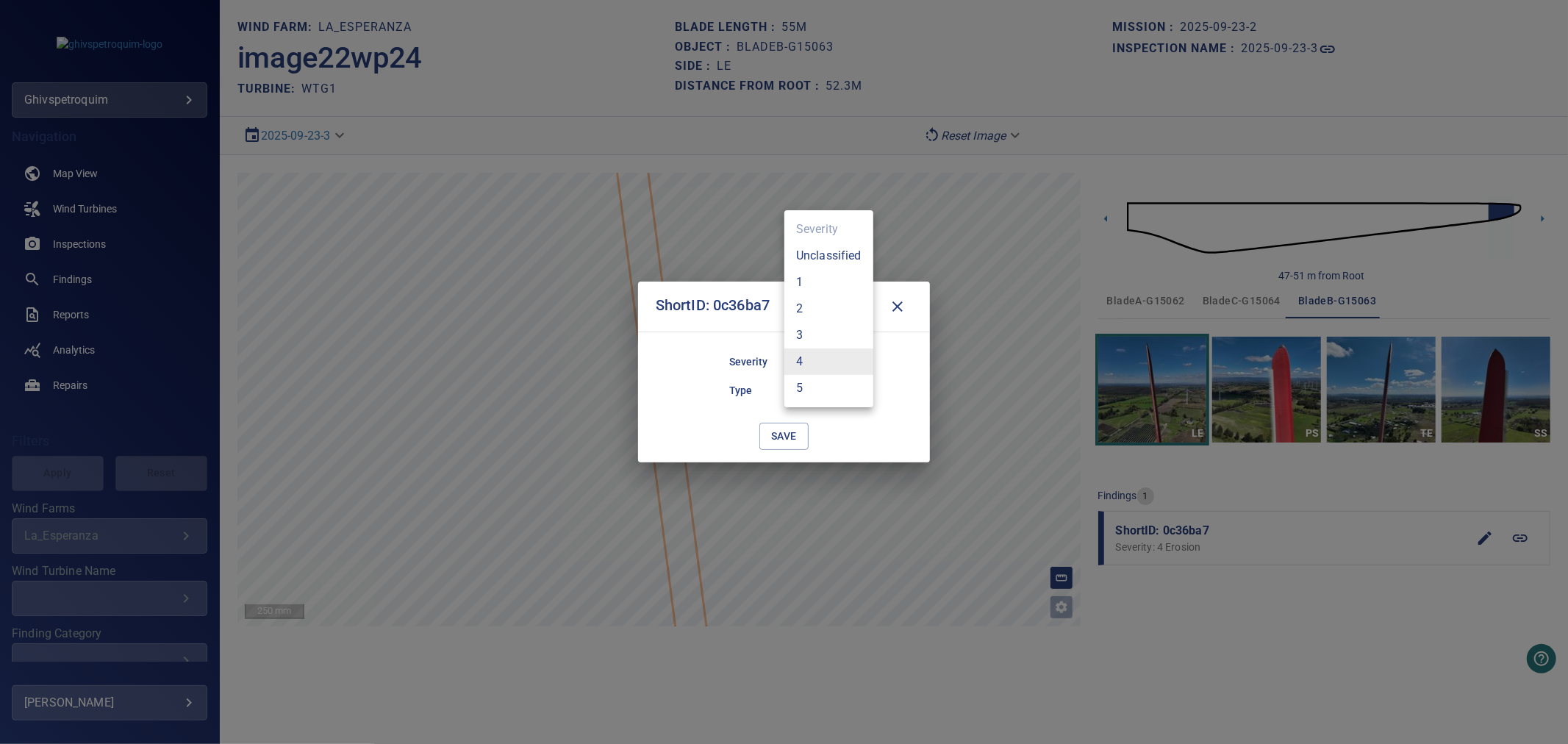
click at [841, 363] on body "**********" at bounding box center [784, 372] width 1568 height 744
click at [827, 384] on li "5" at bounding box center [829, 388] width 89 height 27
type input "*"
click at [789, 441] on span "save" at bounding box center [784, 436] width 26 height 18
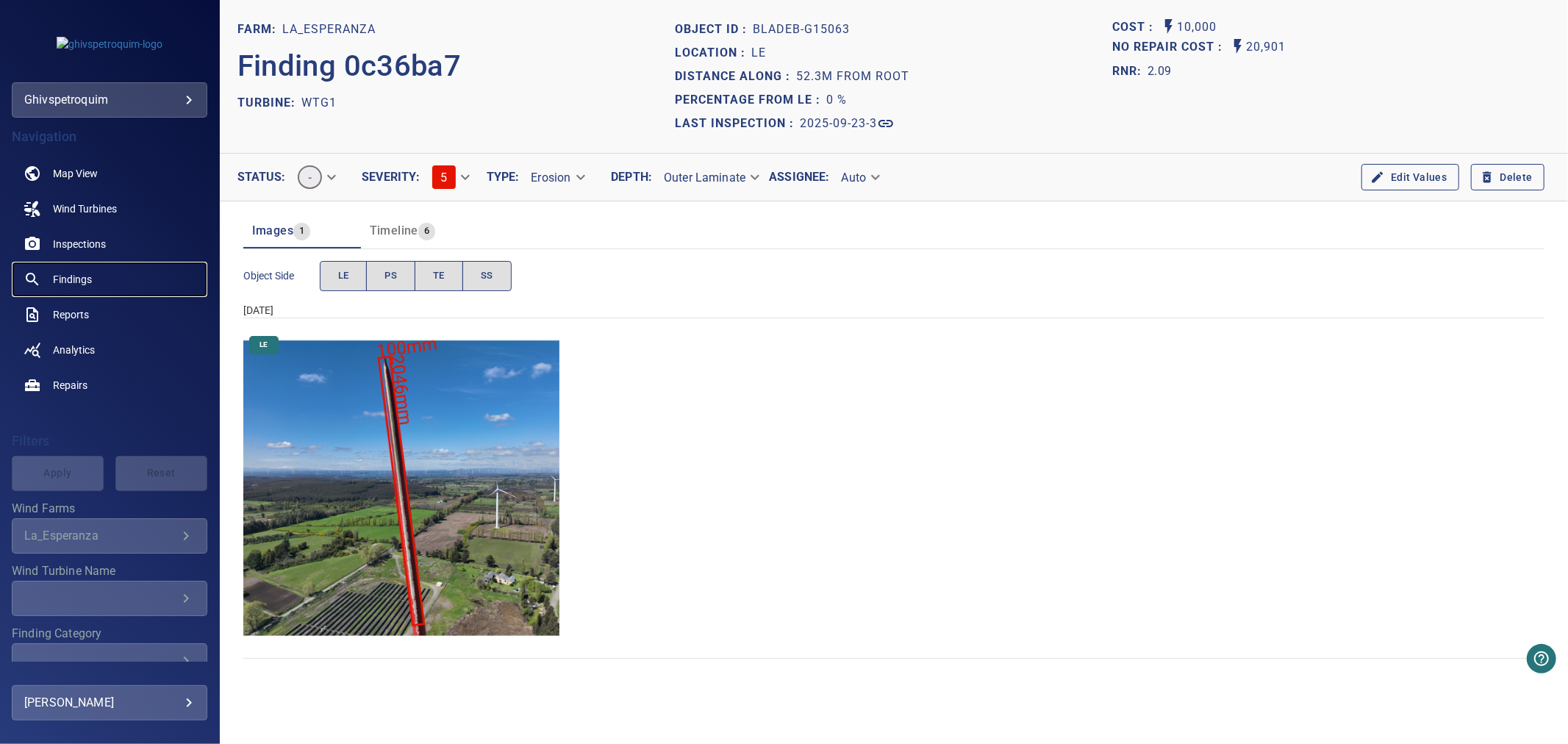
click at [78, 276] on span "Findings" at bounding box center [72, 279] width 39 height 15
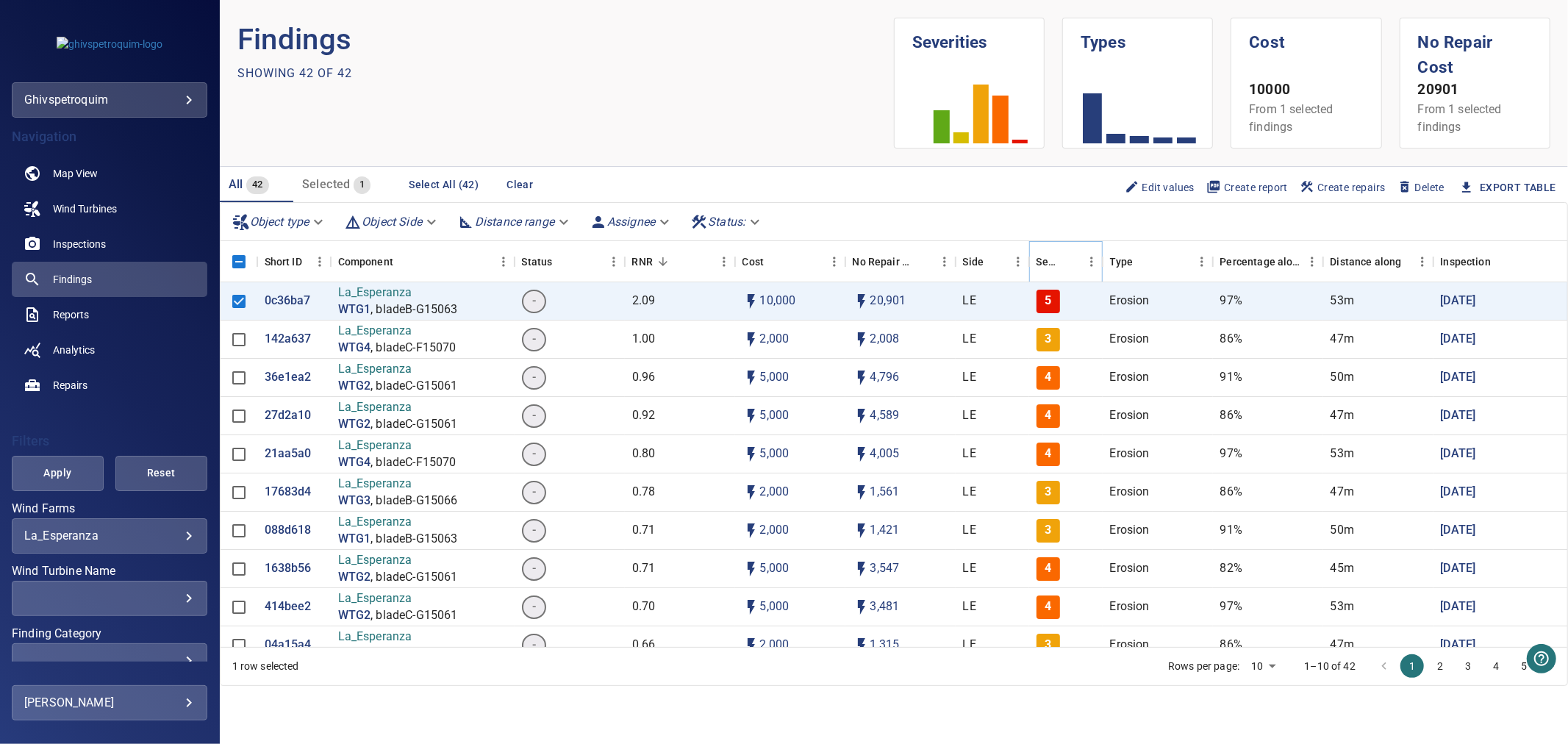
click at [1067, 255] on icon "Sort" at bounding box center [1070, 261] width 13 height 13
click at [353, 423] on p "WTG2" at bounding box center [355, 425] width 33 height 17
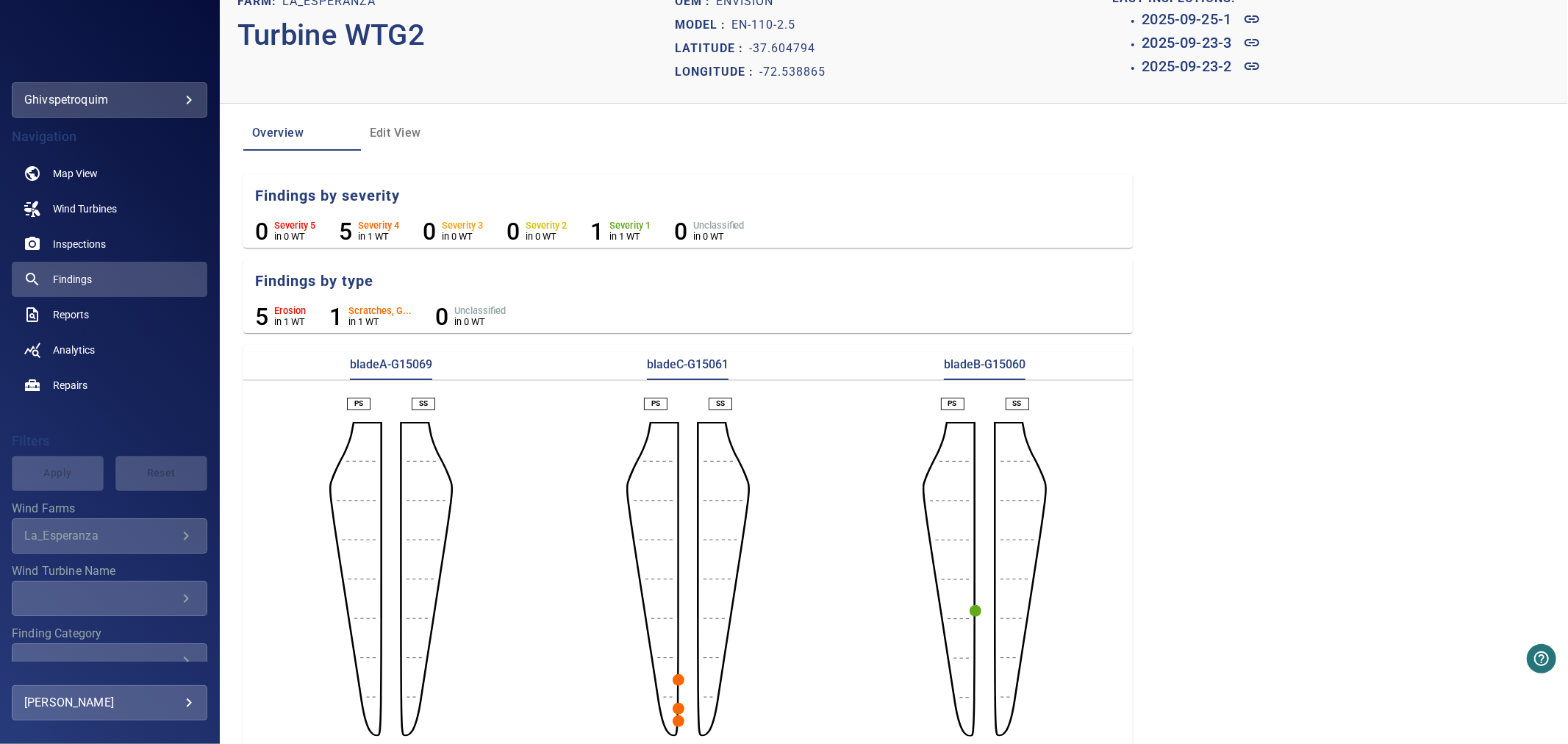
scroll to position [44, 0]
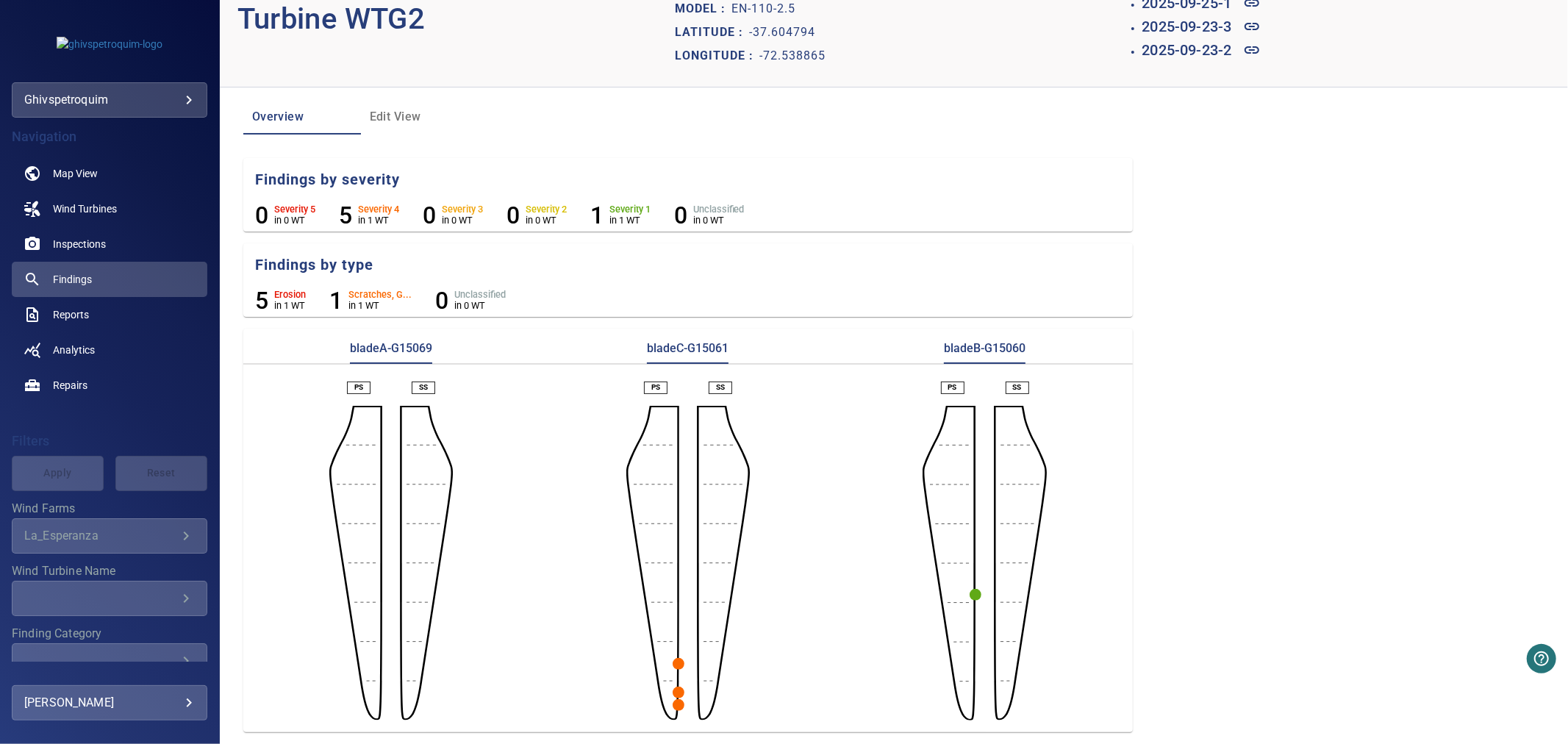
click at [673, 663] on circle "button" at bounding box center [679, 664] width 12 height 12
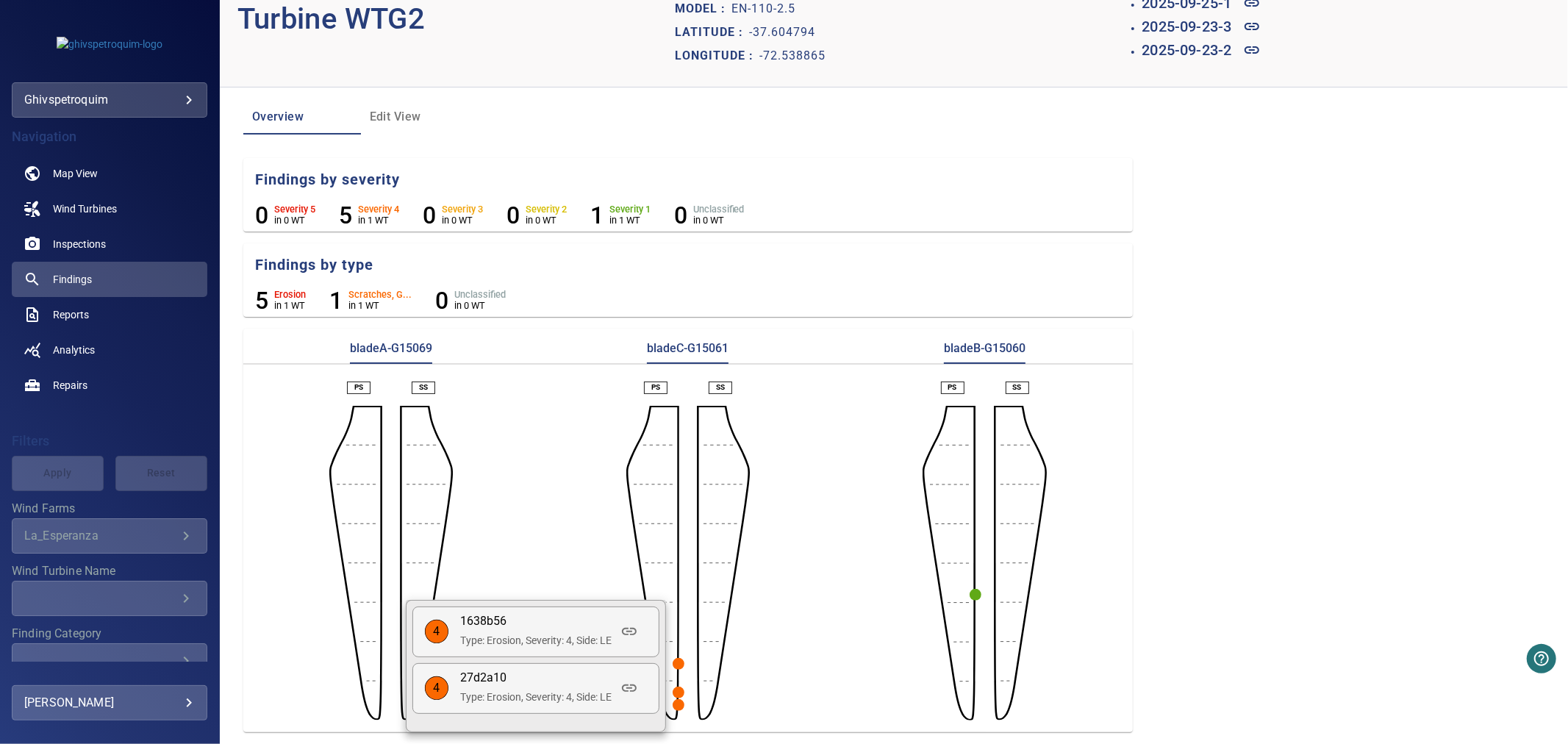
click at [593, 636] on p "Type: Erosion, Severity: 4, Side: LE" at bounding box center [536, 640] width 152 height 15
click at [544, 635] on p "Type: Erosion, Severity: 4, Side: LE" at bounding box center [536, 640] width 152 height 15
click at [434, 633] on p "4" at bounding box center [436, 632] width 23 height 17
click at [470, 611] on article "4 1638b56 Type: Erosion, Severity: 4, Side: LE" at bounding box center [536, 631] width 247 height 51
click at [495, 629] on p "1638b56" at bounding box center [536, 622] width 152 height 17
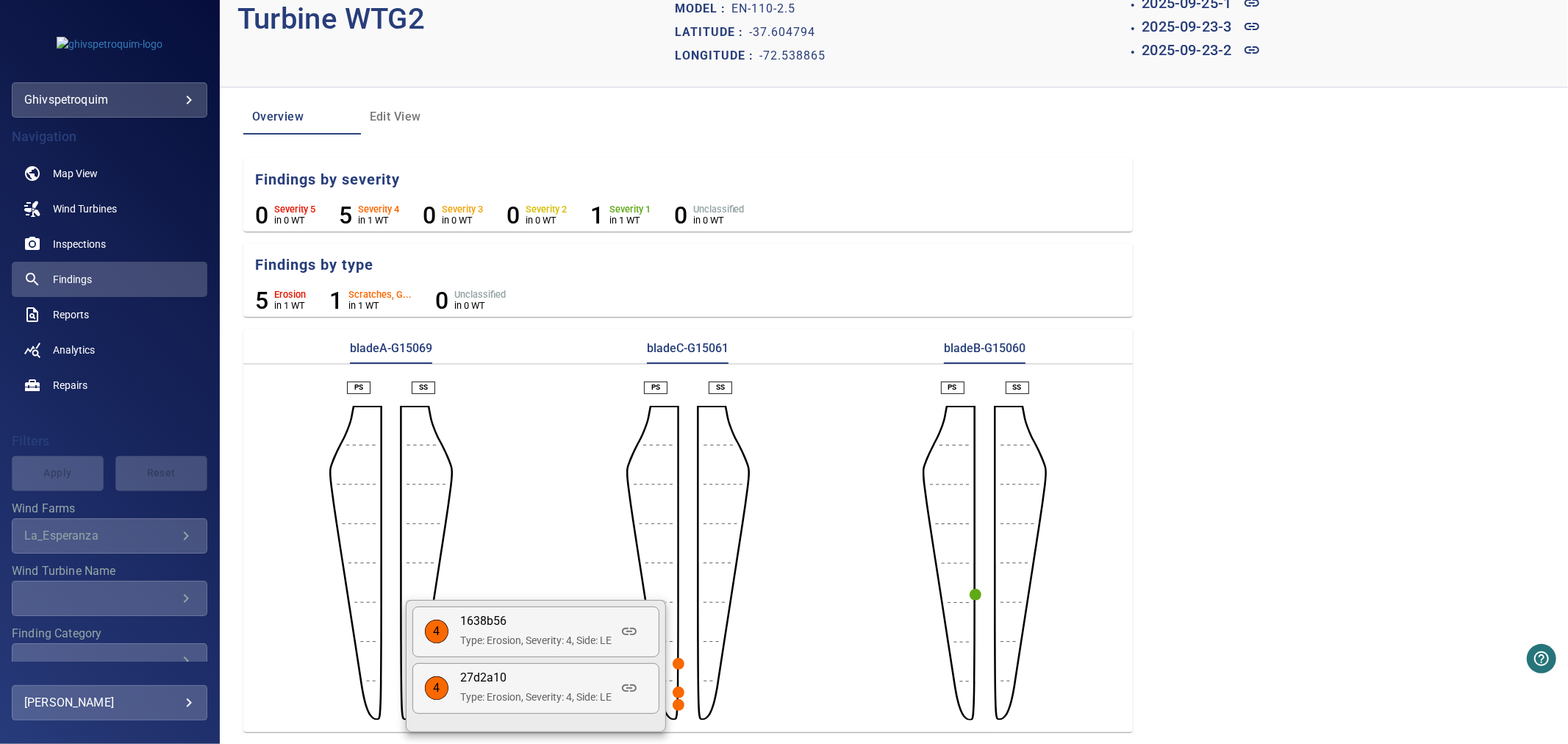
click at [66, 282] on div at bounding box center [784, 372] width 1568 height 744
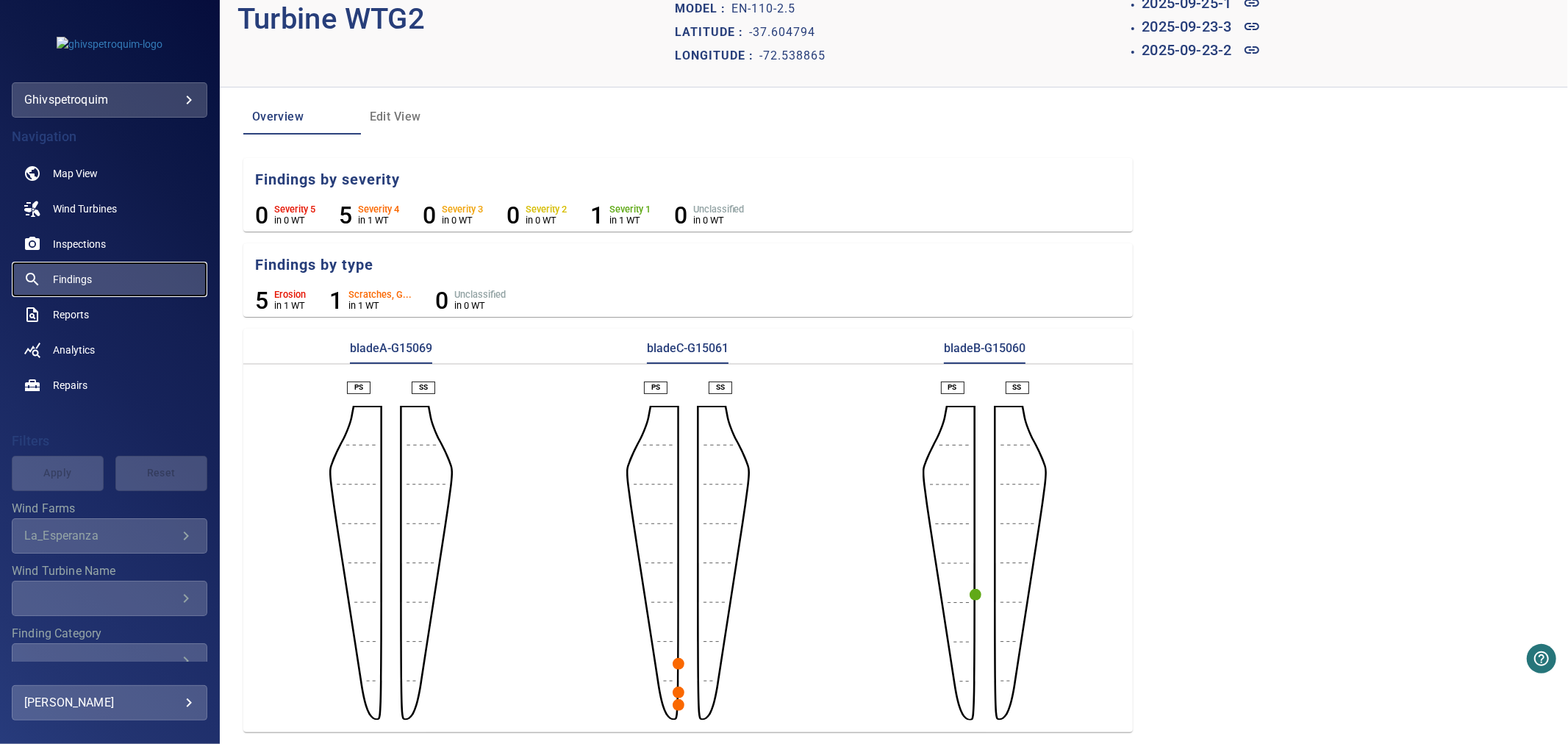
click at [64, 279] on span "Findings" at bounding box center [72, 279] width 39 height 15
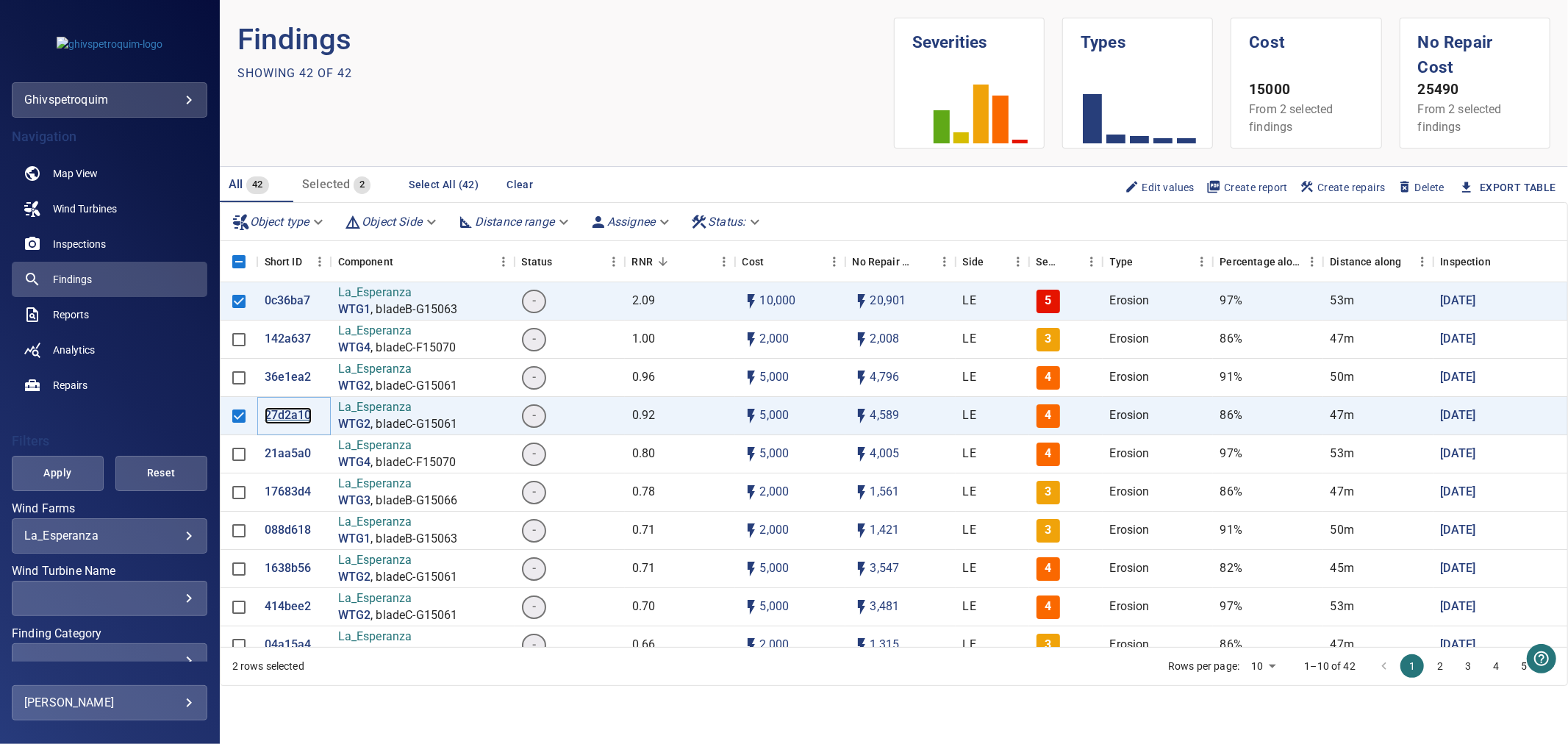
click at [296, 407] on p "27d2a10" at bounding box center [288, 416] width 47 height 17
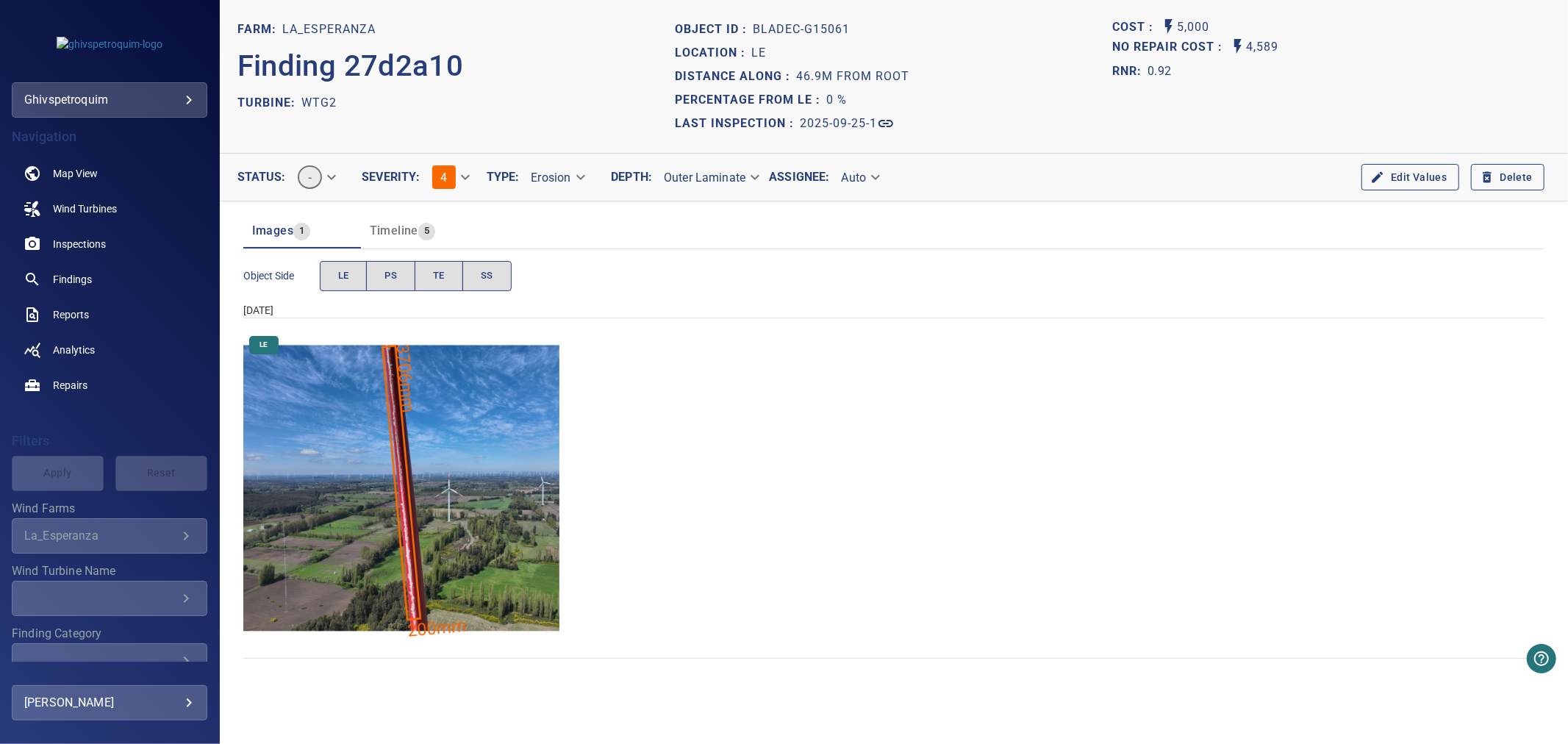
click at [426, 464] on img "La_Esperanza/WTG2/2025-09-25-1/2025-09-25-1/image20wp22.jpg" at bounding box center [402, 488] width 317 height 317
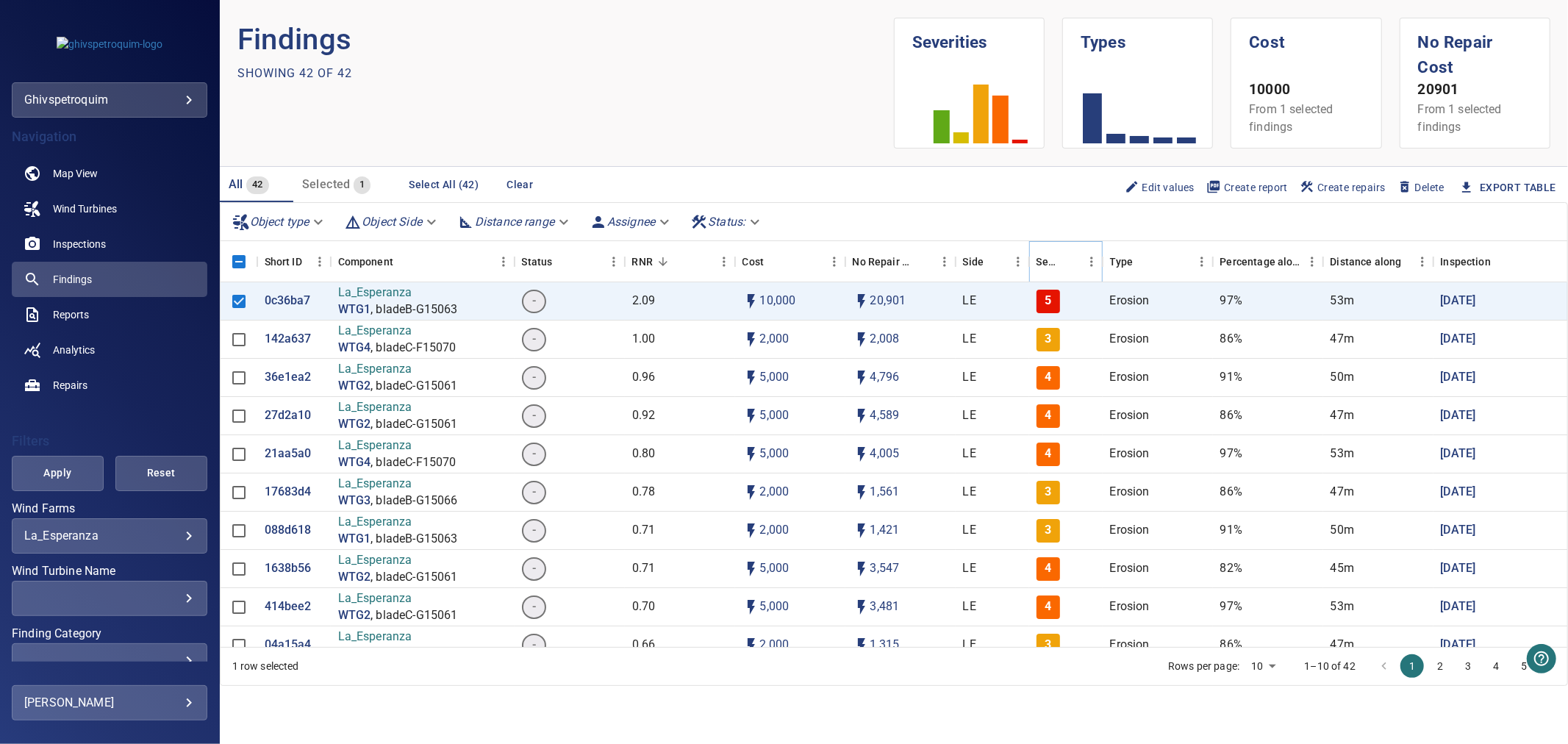
click at [1067, 255] on icon "Sort" at bounding box center [1070, 261] width 13 height 13
click at [284, 487] on p "414bee2" at bounding box center [288, 493] width 47 height 17
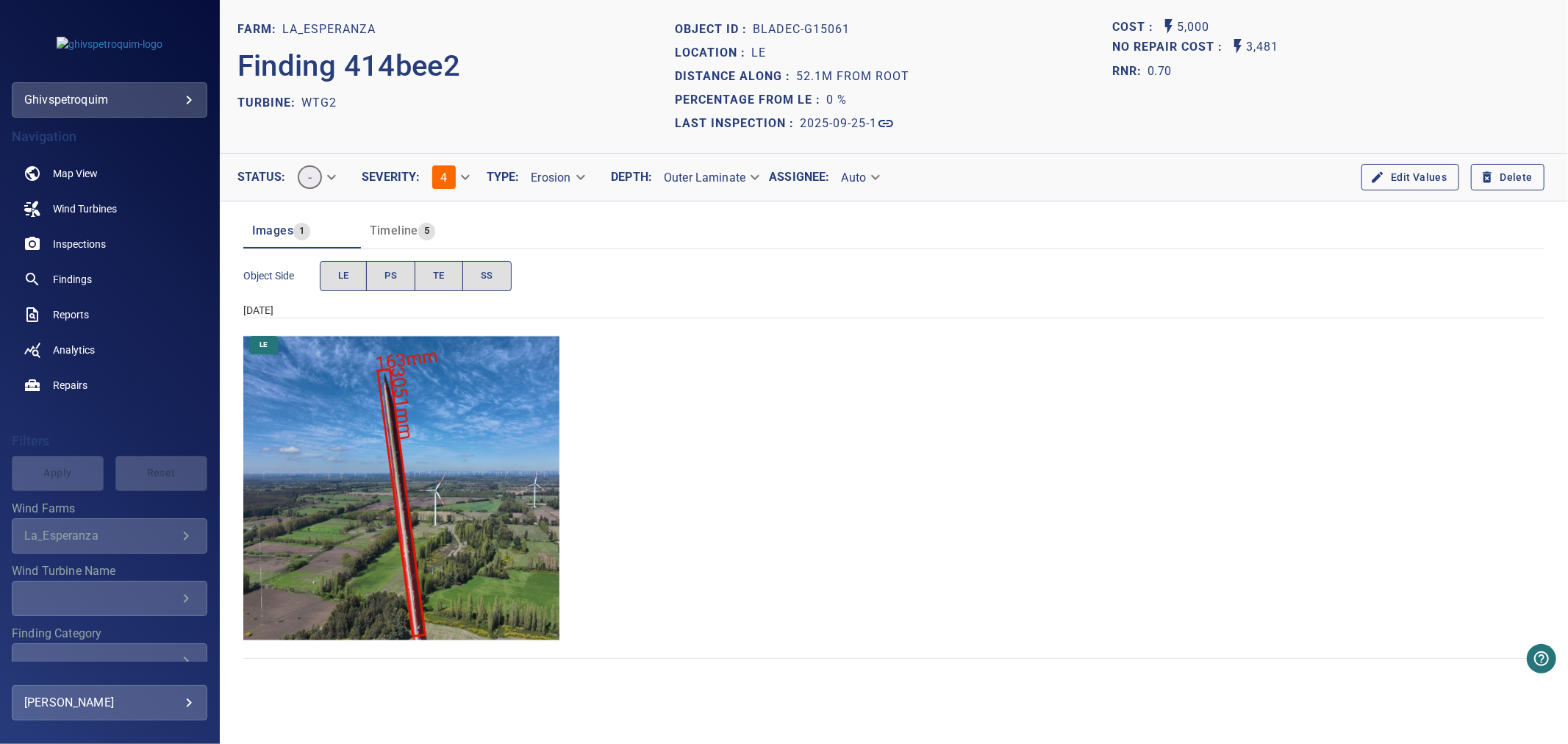
click at [428, 457] on img "La_Esperanza/WTG2/2025-09-25-1/2025-09-25-1/image22wp24.jpg" at bounding box center [402, 488] width 317 height 317
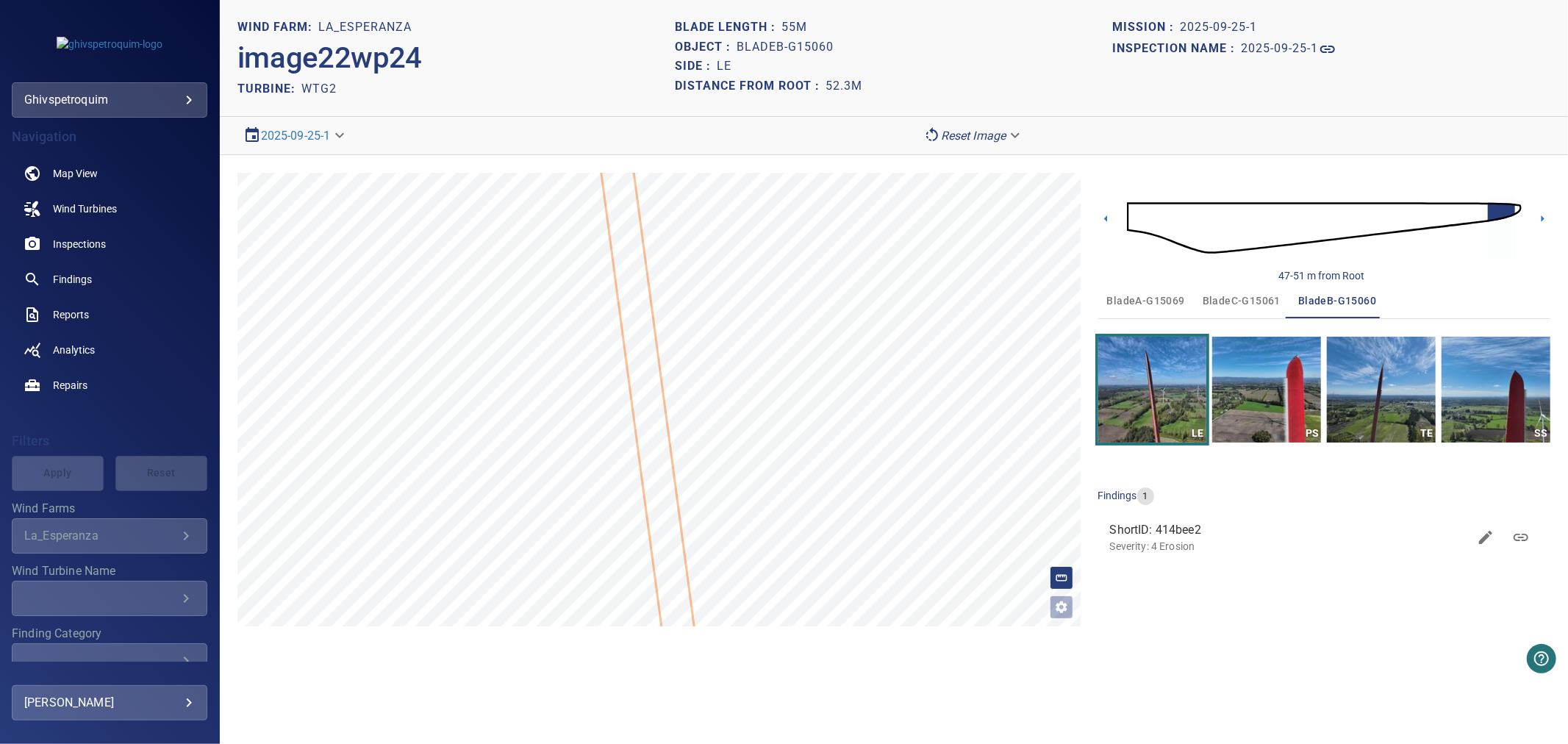
click at [656, 406] on icon at bounding box center [652, 430] width 103 height 560
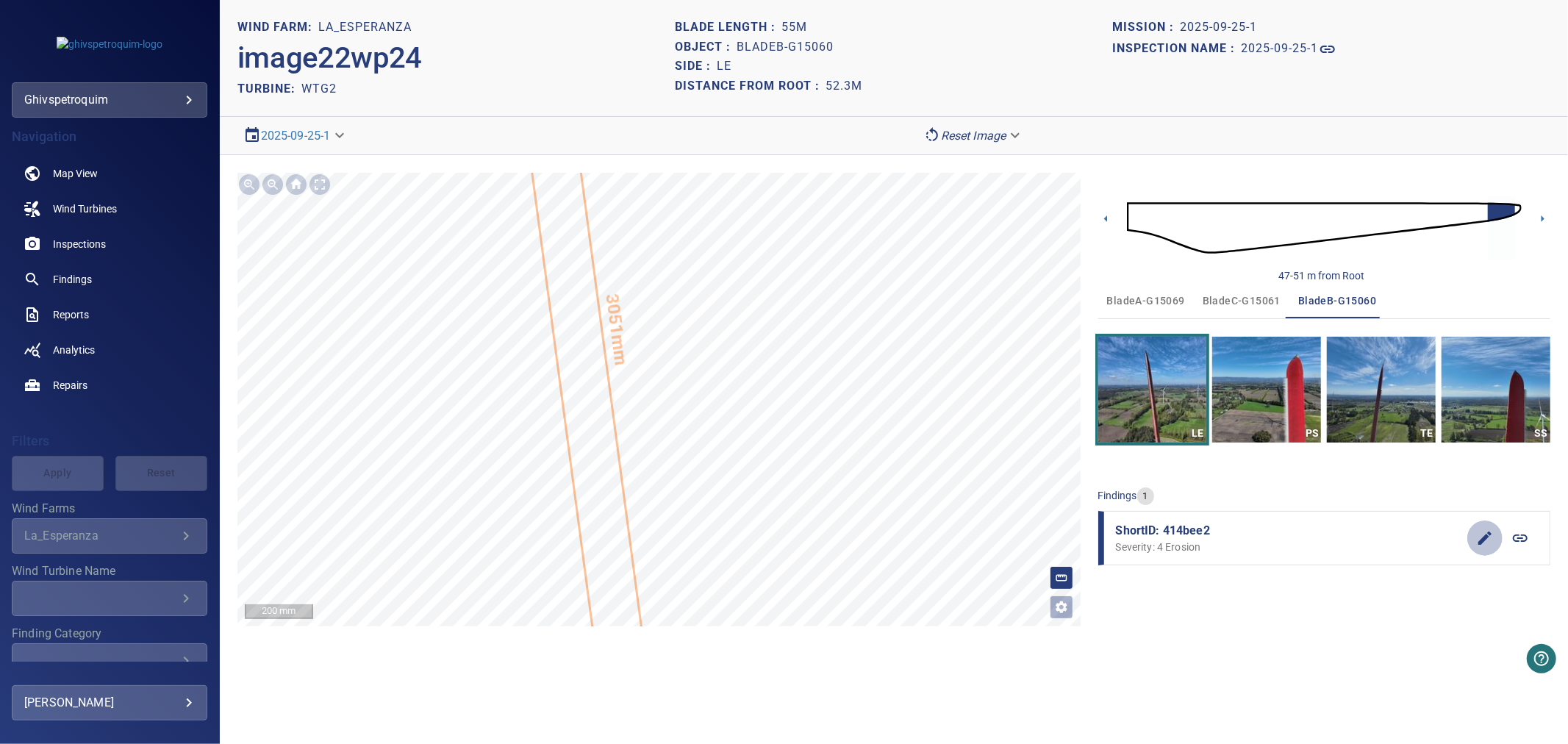
click at [1488, 540] on icon "button" at bounding box center [1485, 538] width 17 height 17
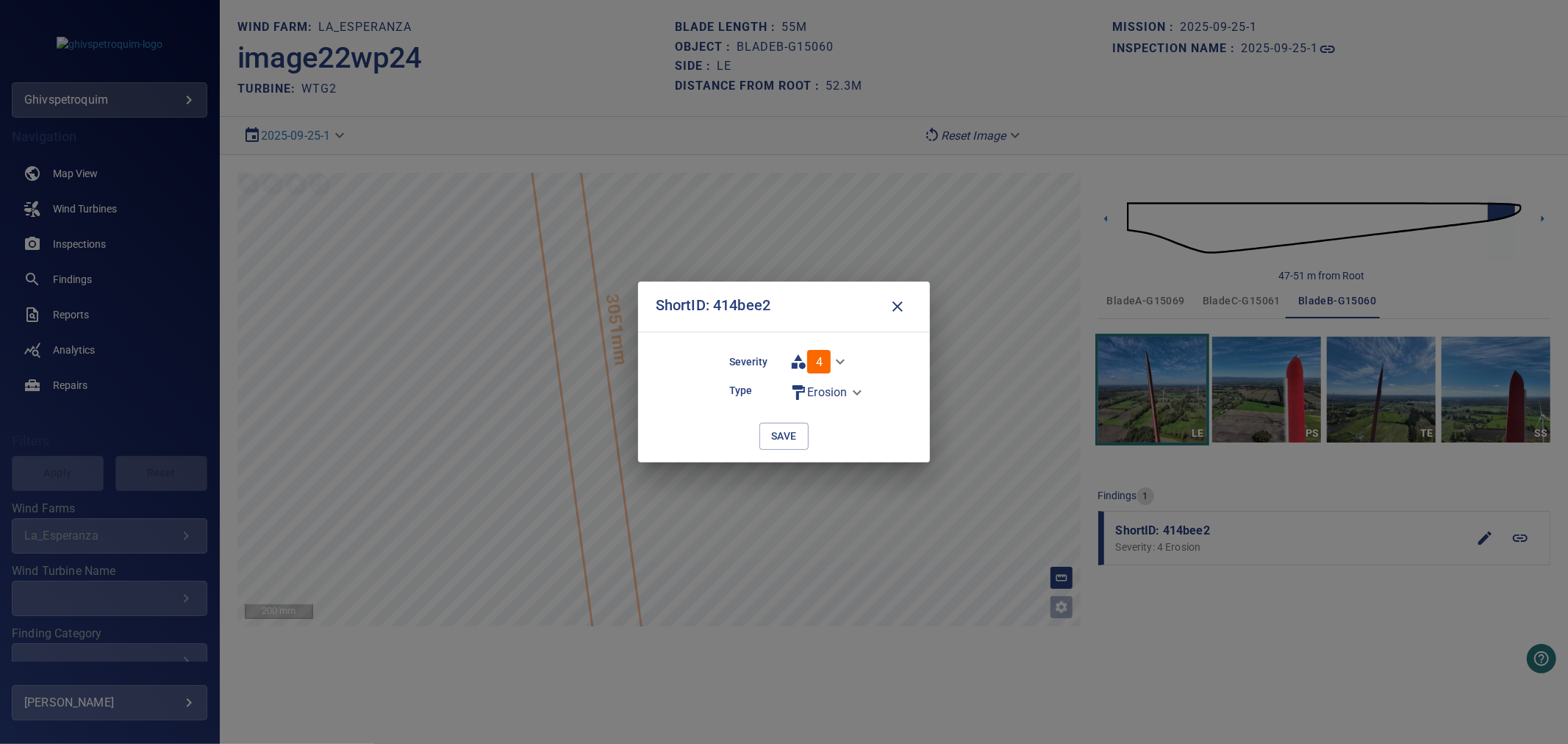
click at [825, 360] on body "**********" at bounding box center [784, 372] width 1568 height 744
click at [825, 380] on li "5" at bounding box center [829, 388] width 89 height 27
type input "*"
click at [789, 434] on span "save" at bounding box center [784, 436] width 26 height 18
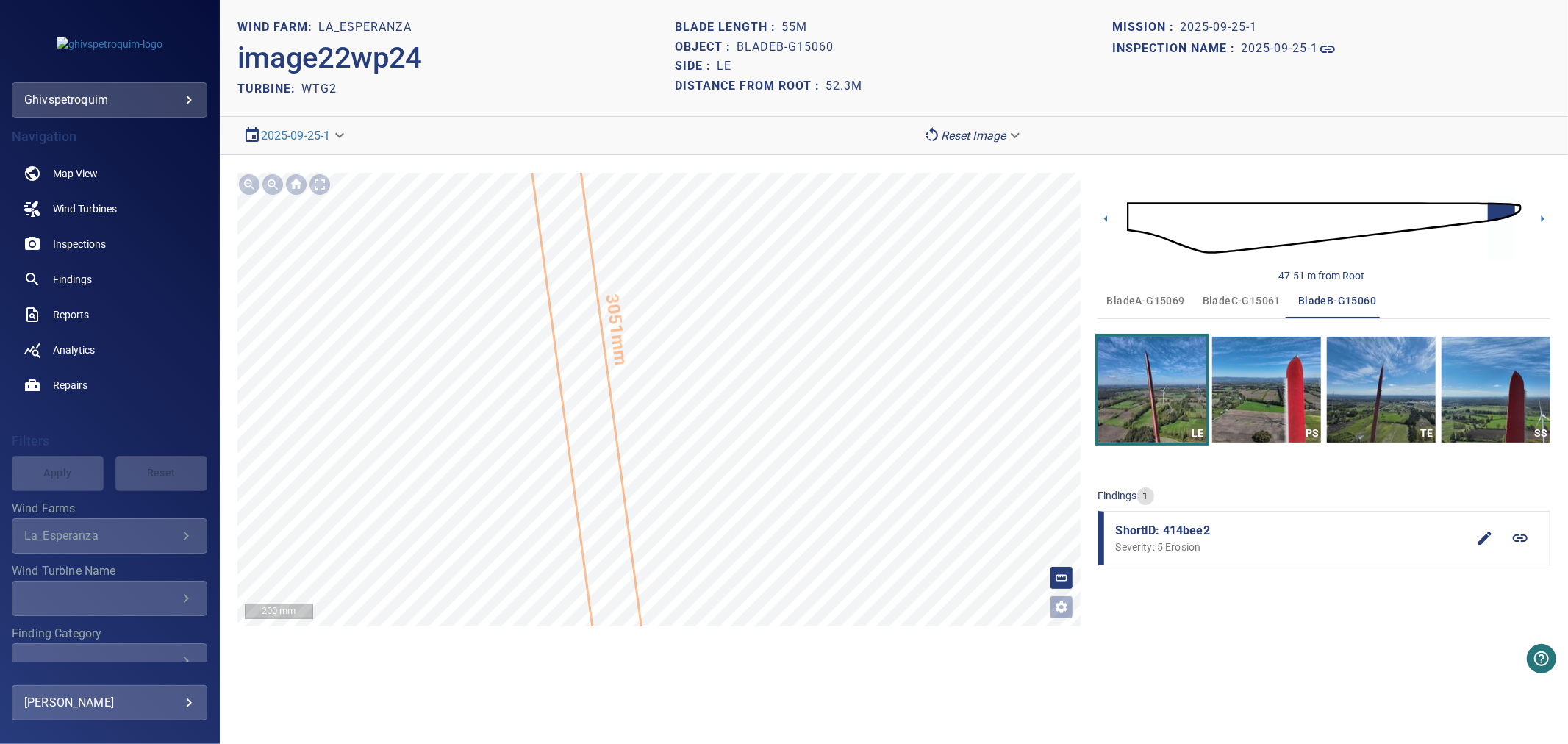
click at [1478, 533] on icon "button" at bounding box center [1485, 538] width 17 height 17
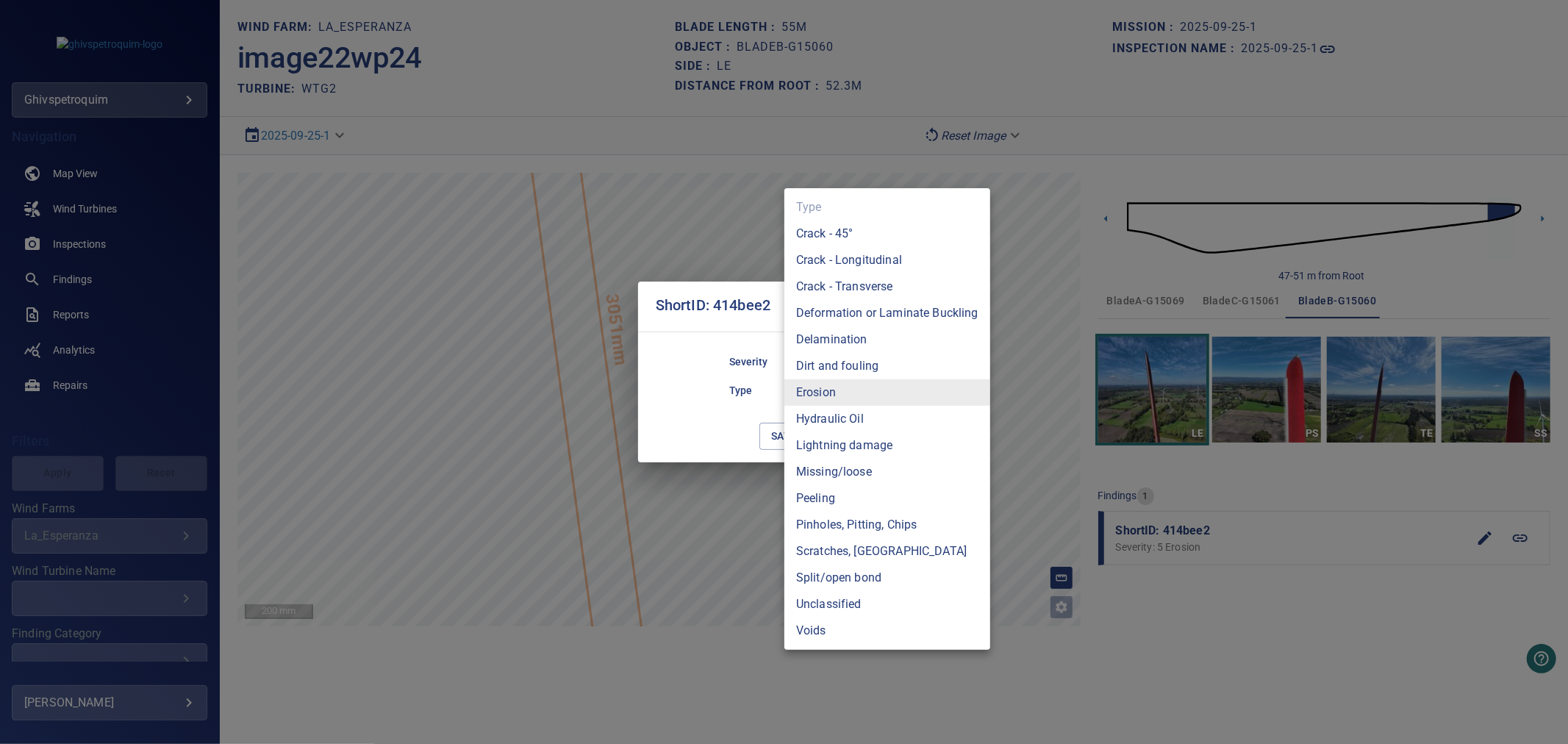
click at [849, 398] on body "**********" at bounding box center [784, 372] width 1568 height 744
click at [888, 263] on li "Crack - Longitudinal" at bounding box center [887, 260] width 206 height 27
type input "**********"
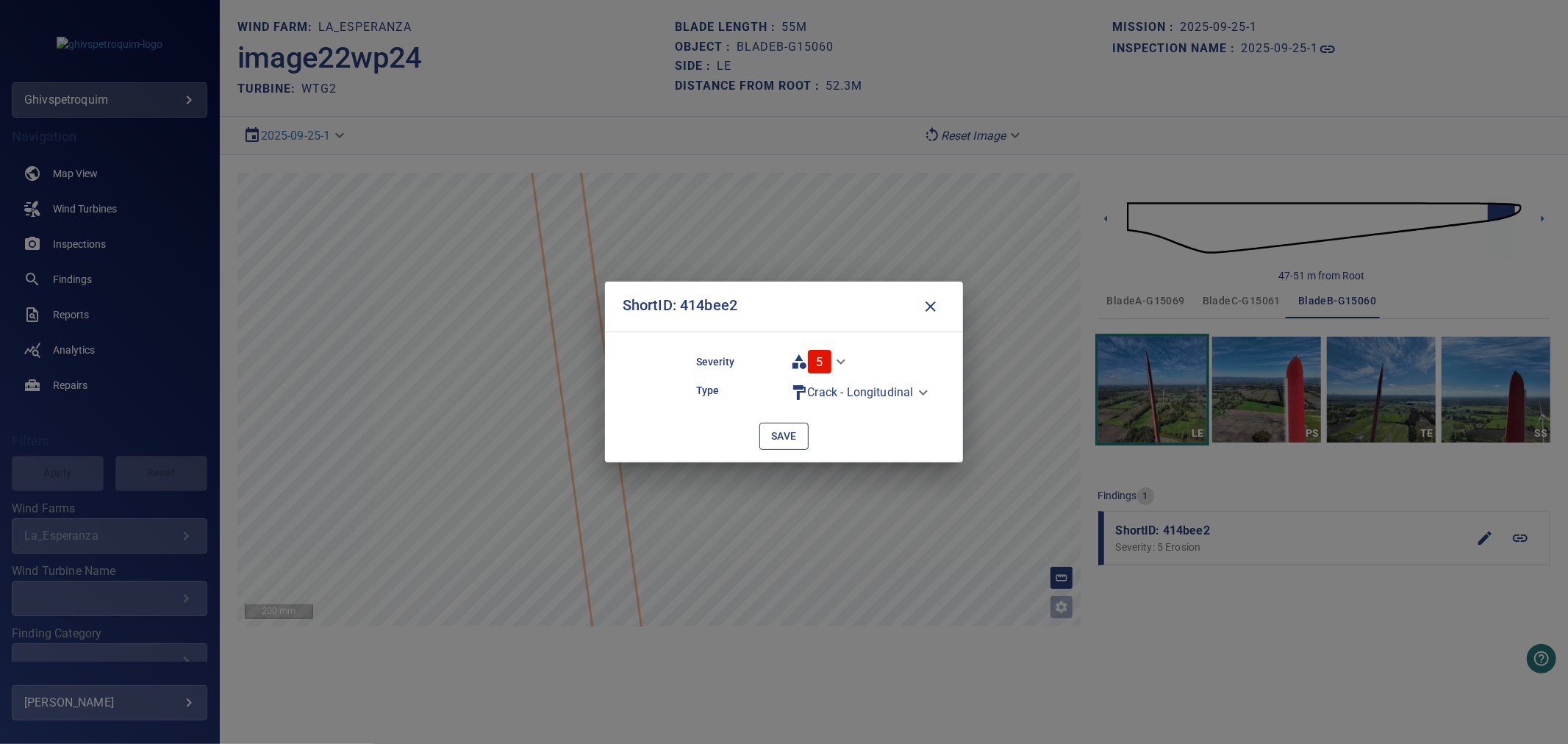
click at [768, 430] on button "save" at bounding box center [784, 437] width 49 height 28
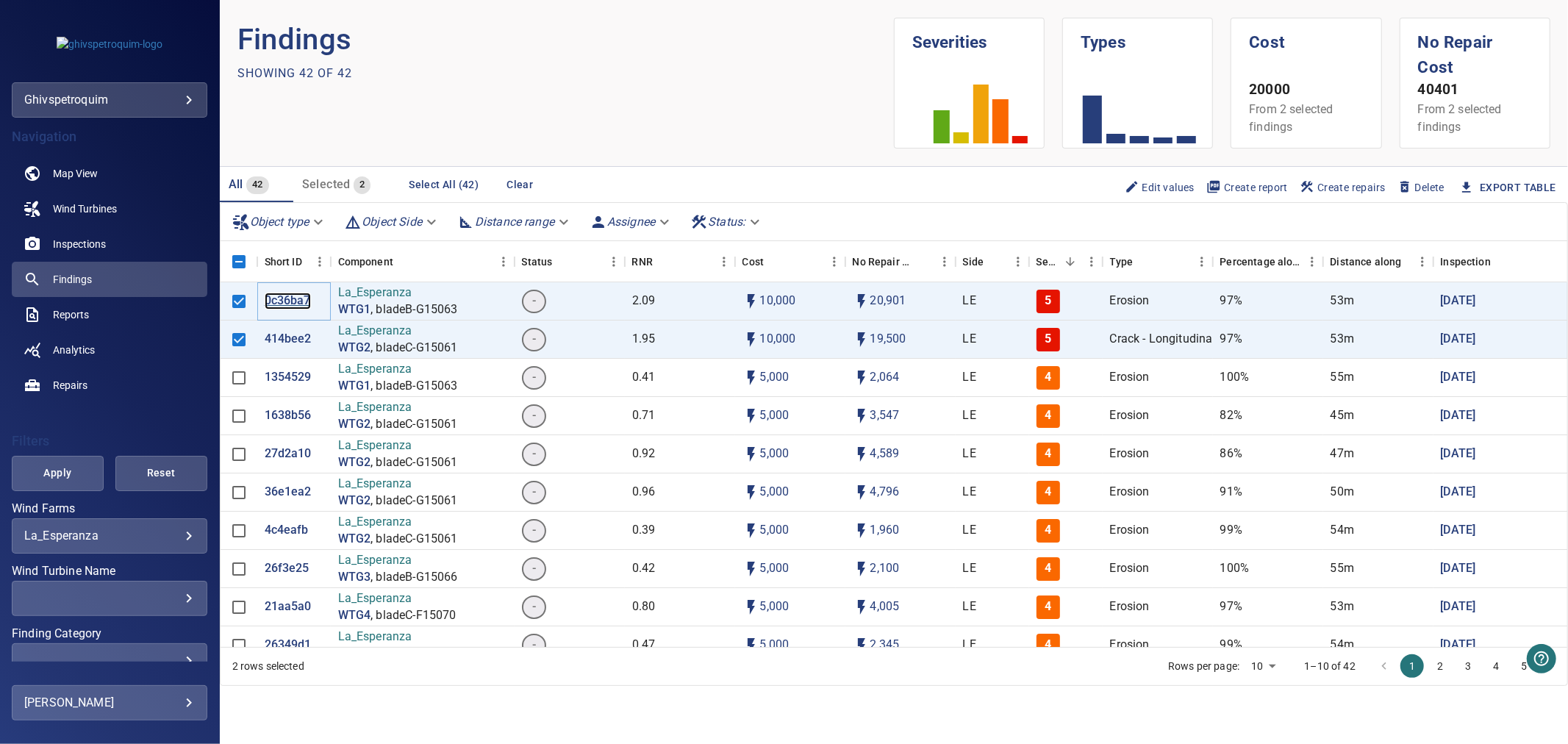
click at [288, 295] on p "0c36ba7" at bounding box center [288, 301] width 47 height 17
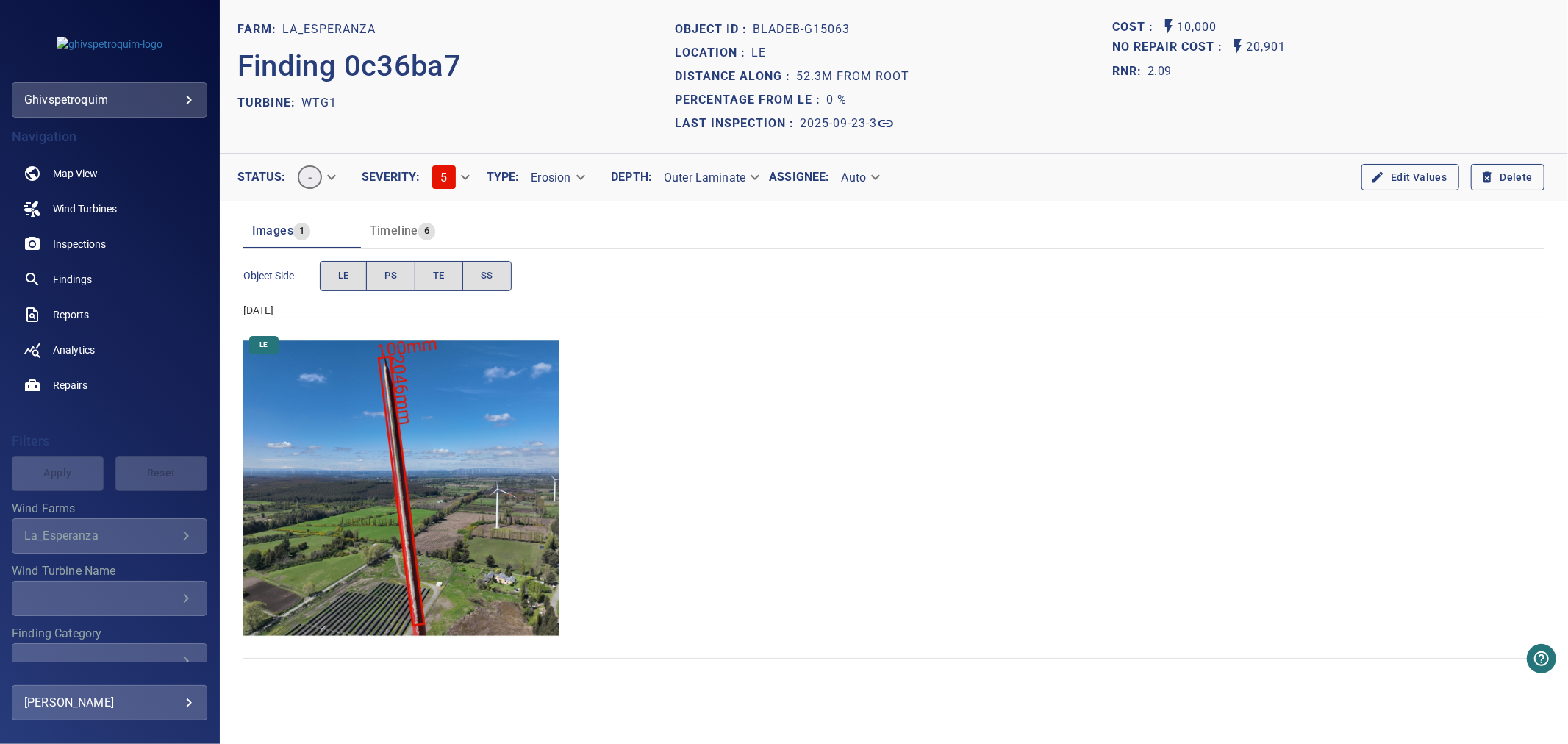
click at [403, 460] on img "La_Esperanza/WTG1/2025-09-23-3/2025-09-23-2/image22wp24.jpg" at bounding box center [402, 488] width 317 height 317
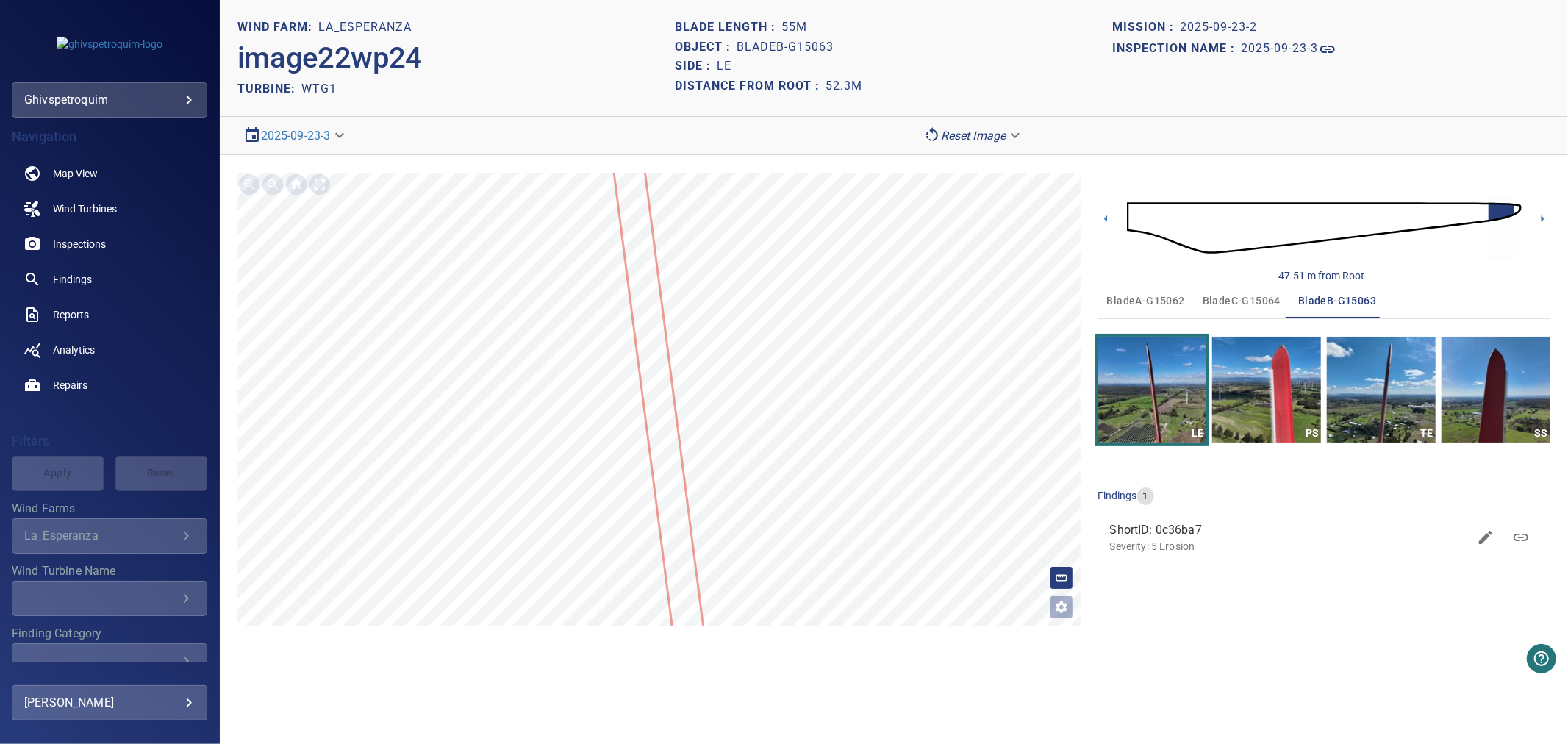
click at [1483, 534] on icon "button" at bounding box center [1486, 537] width 17 height 17
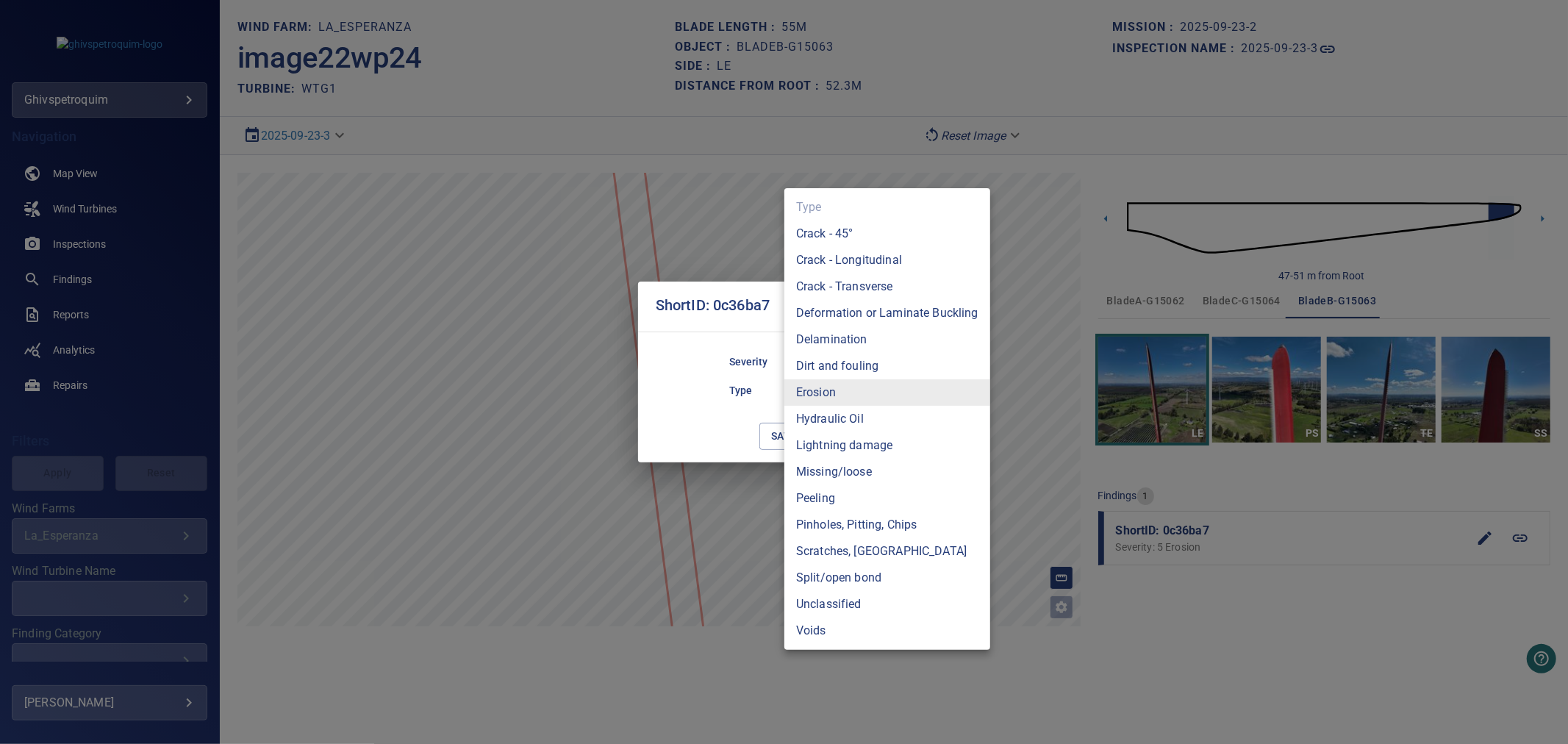
click at [839, 394] on body "**********" at bounding box center [784, 372] width 1568 height 744
click at [879, 261] on li "Crack - Longitudinal" at bounding box center [887, 260] width 206 height 27
type input "**********"
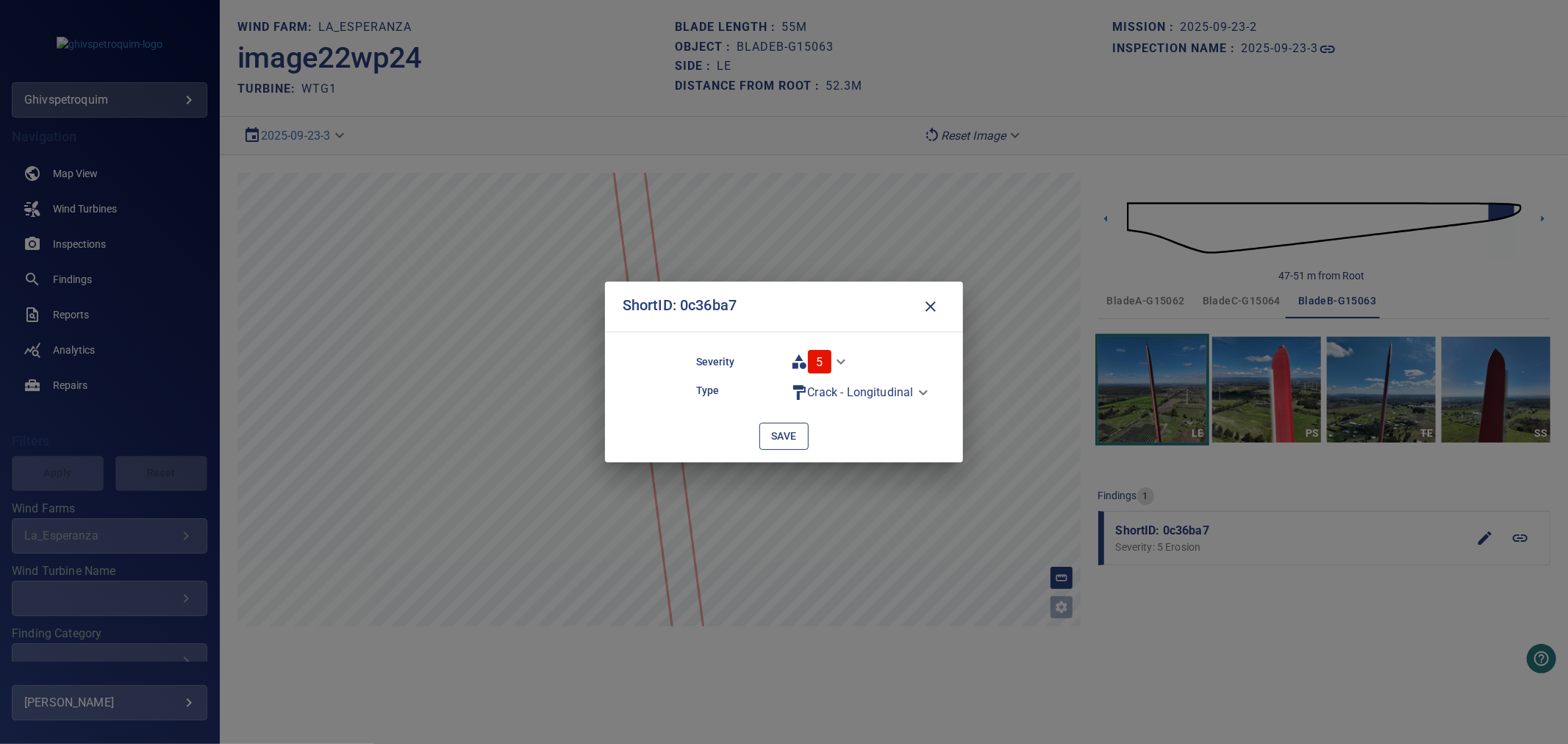
click at [799, 430] on button "save" at bounding box center [784, 437] width 49 height 28
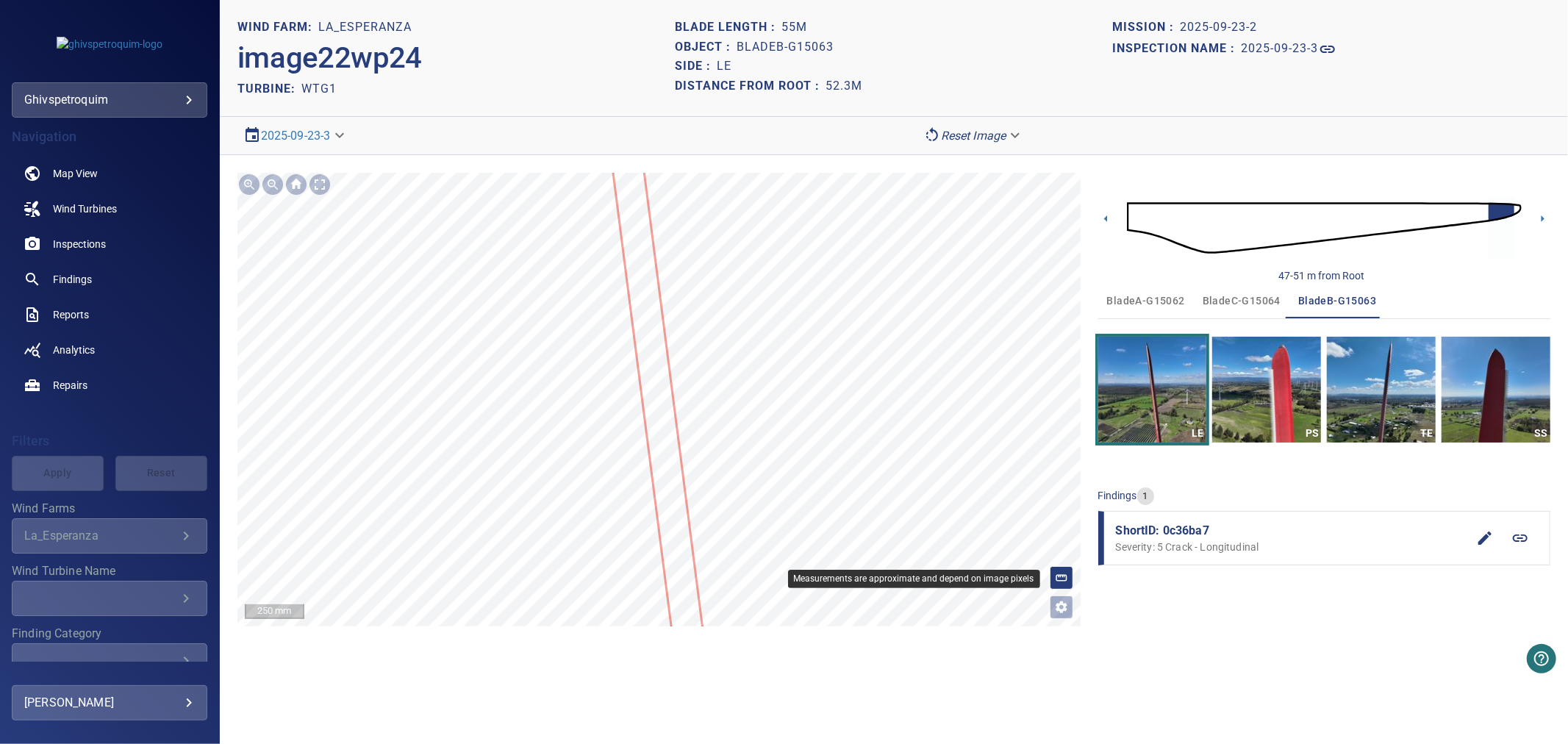
click at [1067, 579] on rect at bounding box center [1061, 577] width 10 height 6
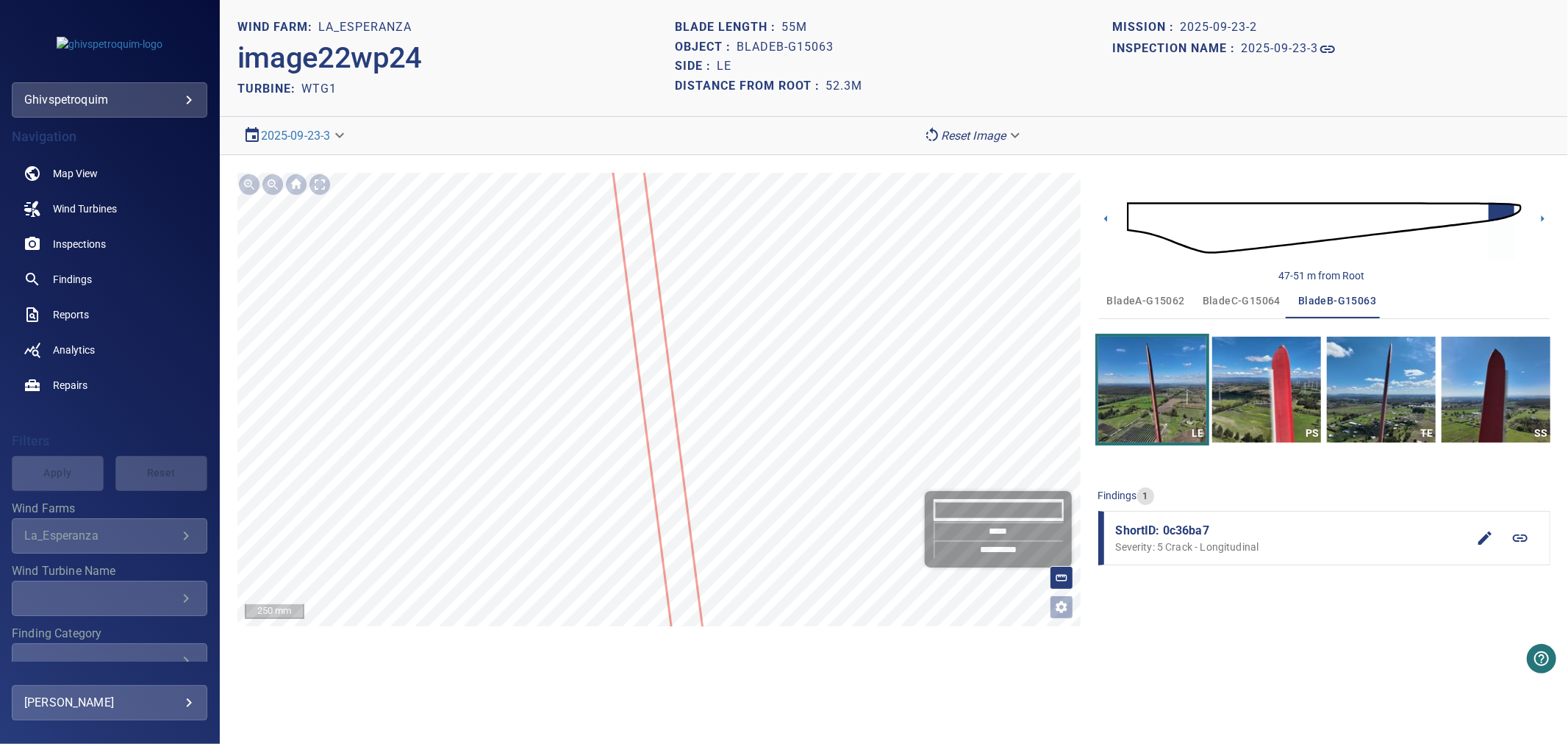
click at [1235, 637] on div "**********" at bounding box center [893, 400] width 1348 height 489
click at [1357, 641] on div "**********" at bounding box center [893, 400] width 1348 height 489
click at [1524, 538] on icon at bounding box center [1521, 538] width 17 height 17
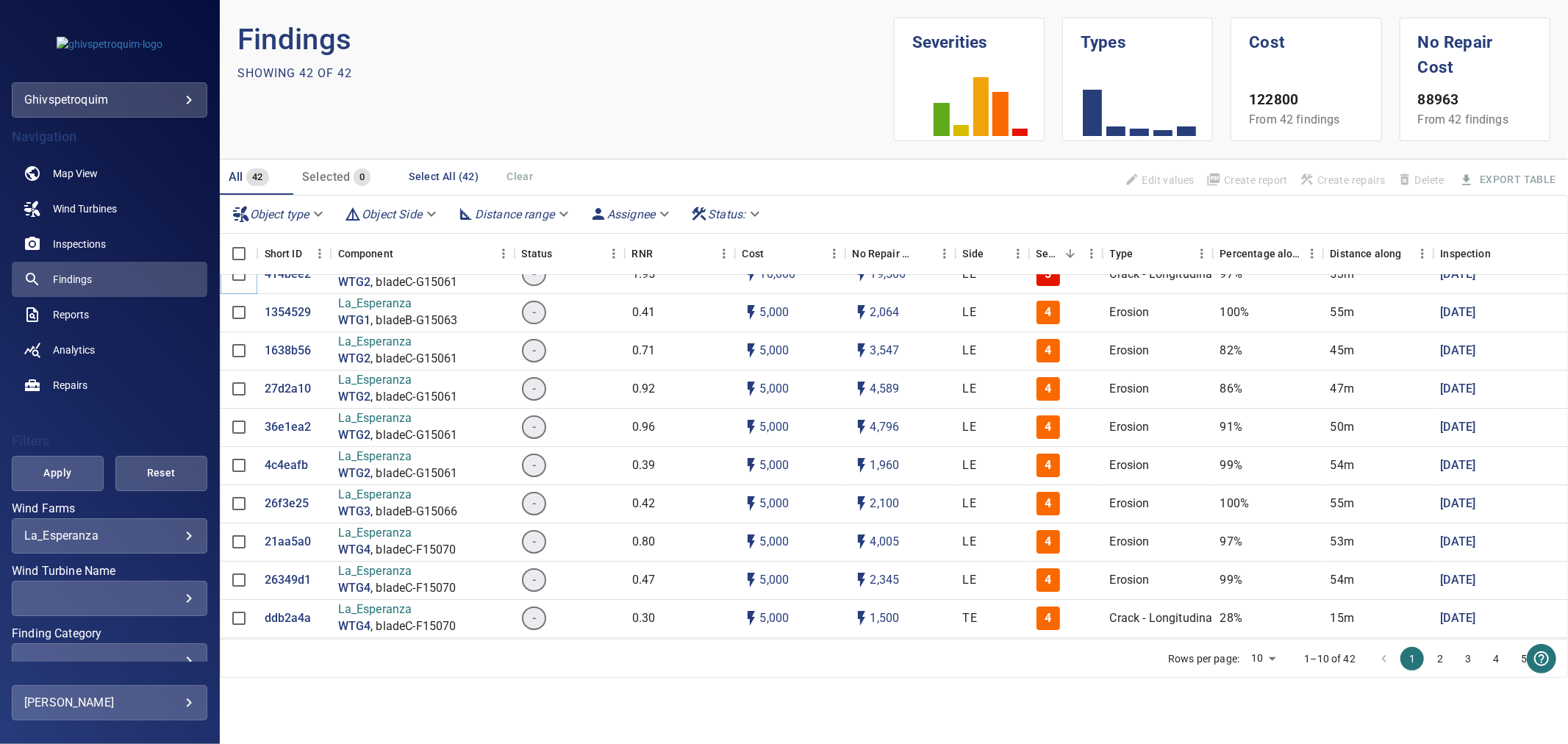
scroll to position [82, 0]
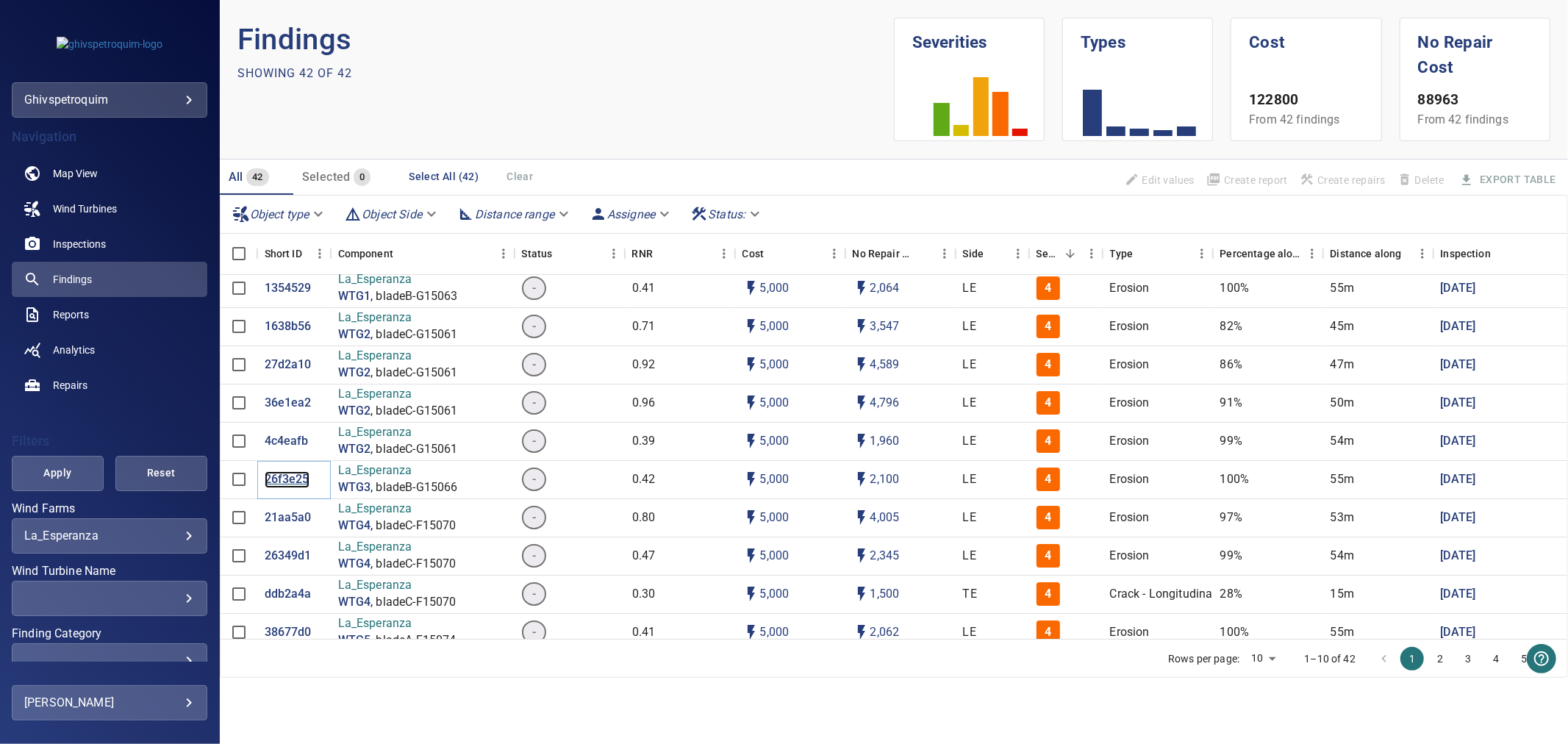
click at [293, 481] on p "26f3e25" at bounding box center [287, 480] width 45 height 17
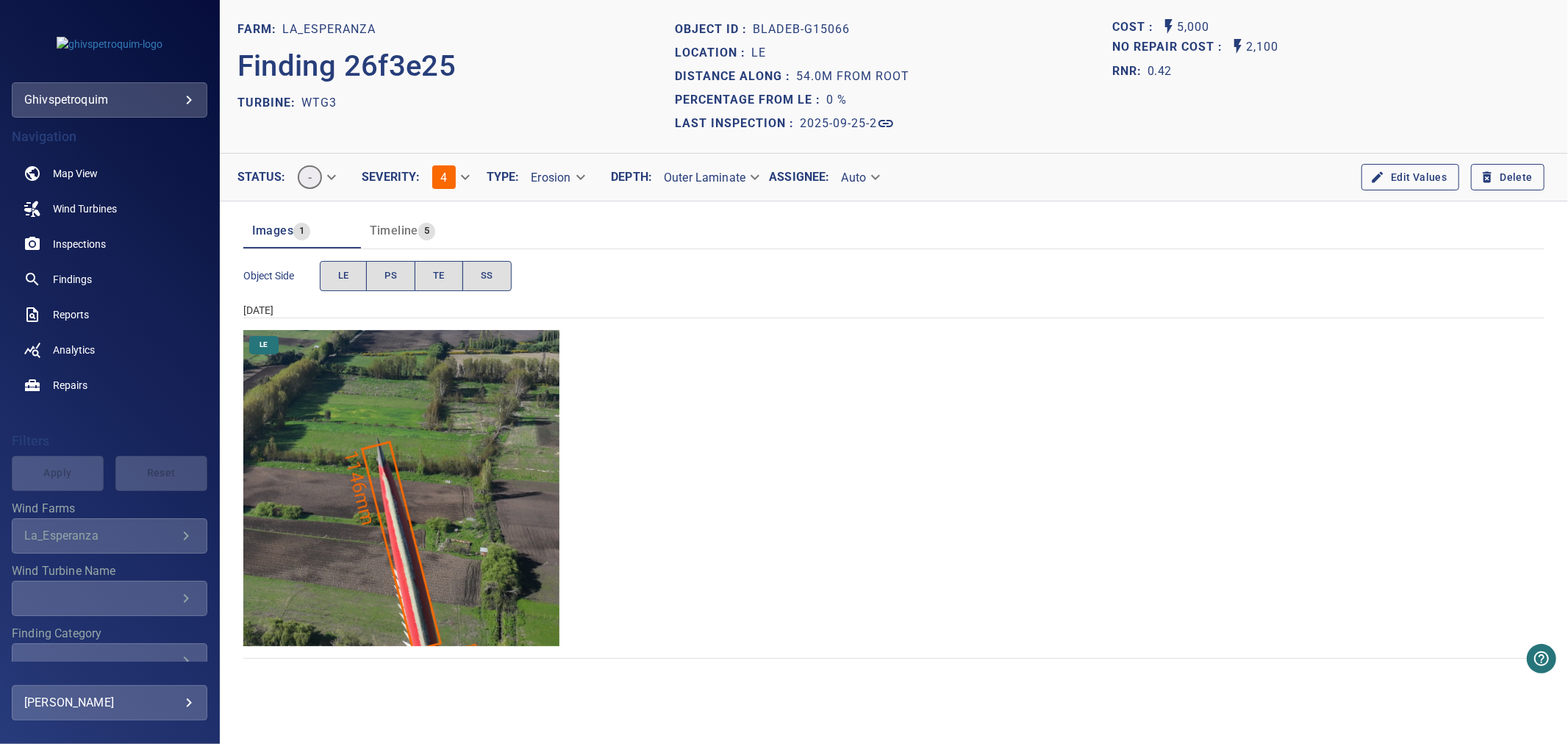
click at [449, 557] on img "La_Esperanza/WTG3/2025-09-25-2/2025-09-25-1/image23wp25.jpg" at bounding box center [402, 488] width 317 height 317
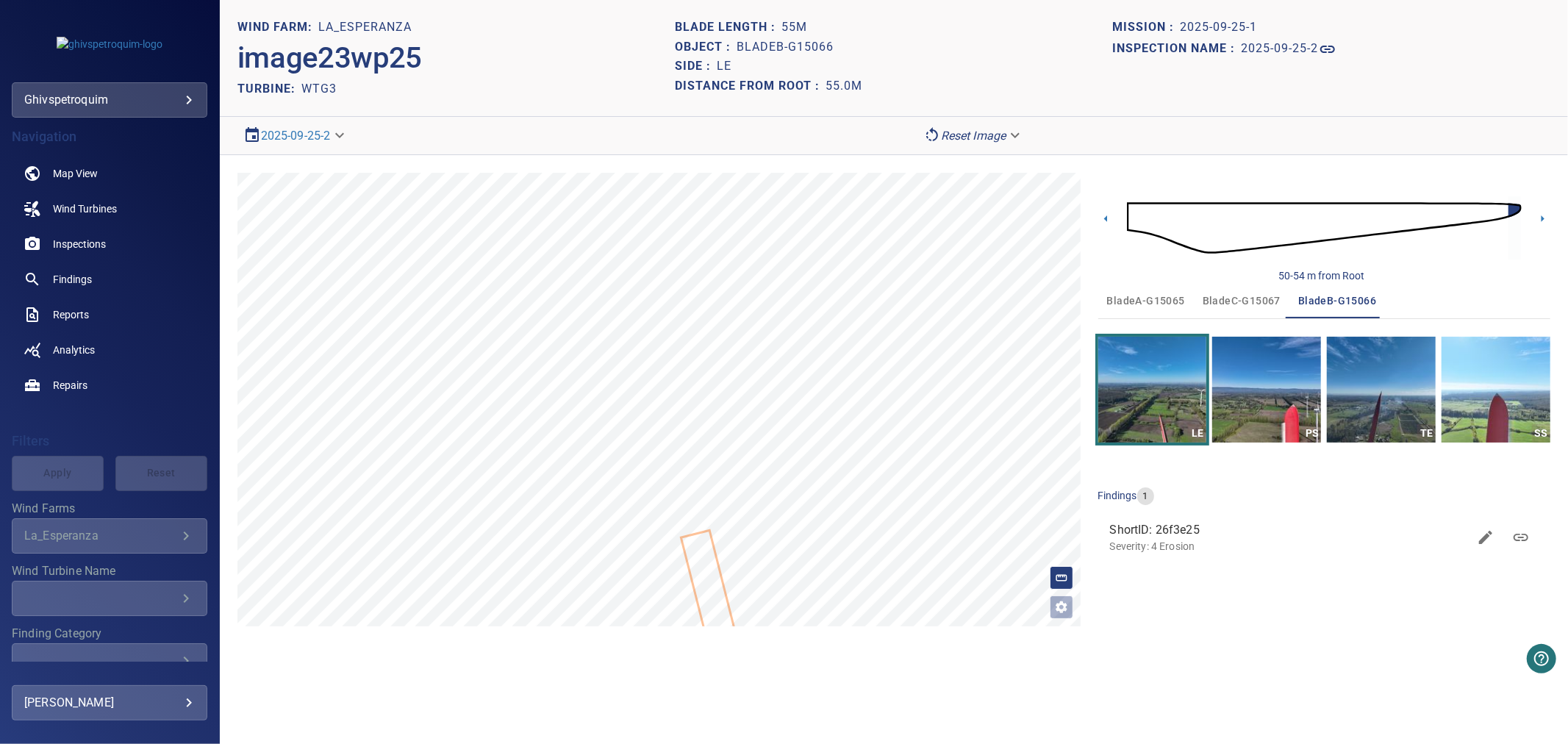
click at [707, 585] on icon at bounding box center [719, 625] width 72 height 188
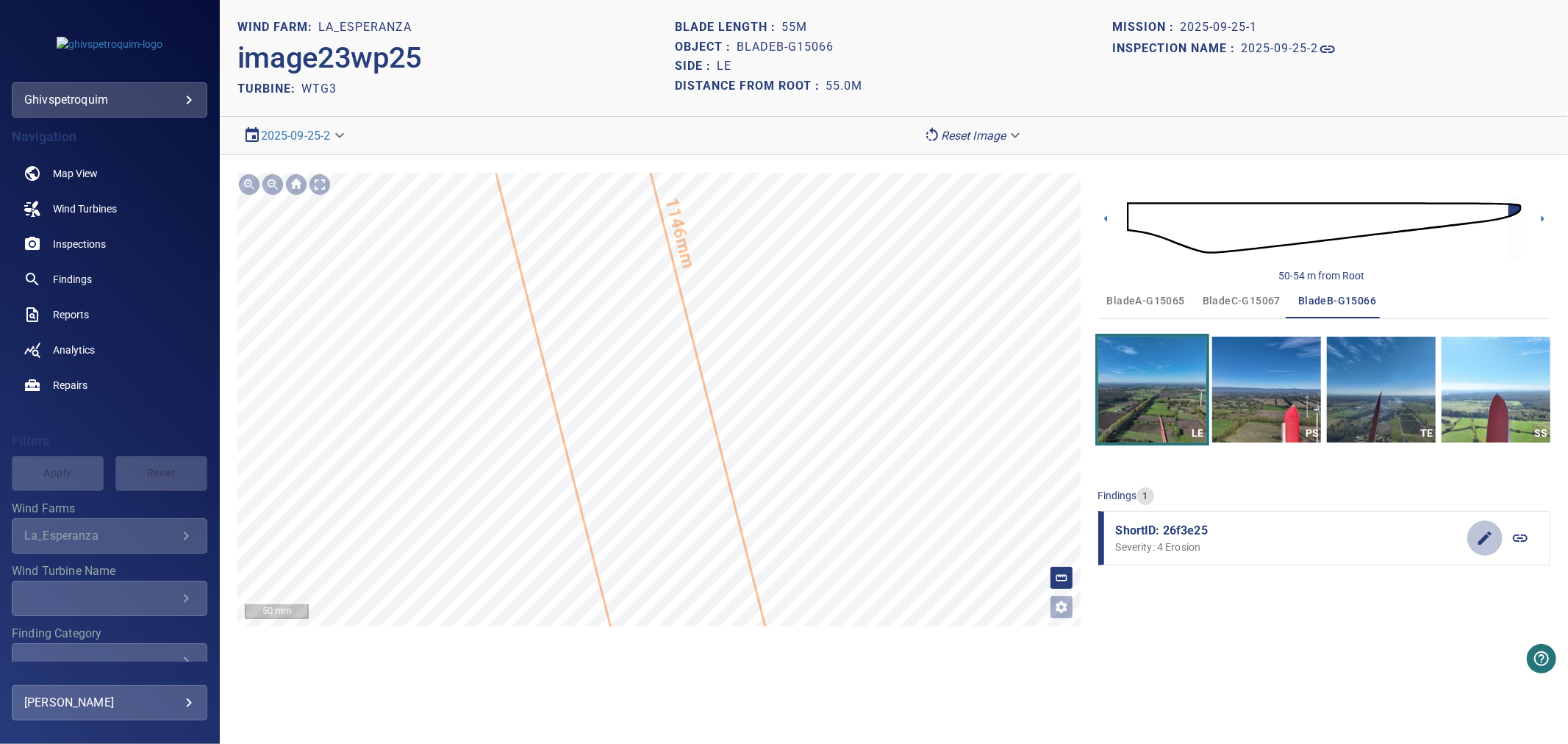
click at [1496, 535] on button "button" at bounding box center [1485, 537] width 35 height 35
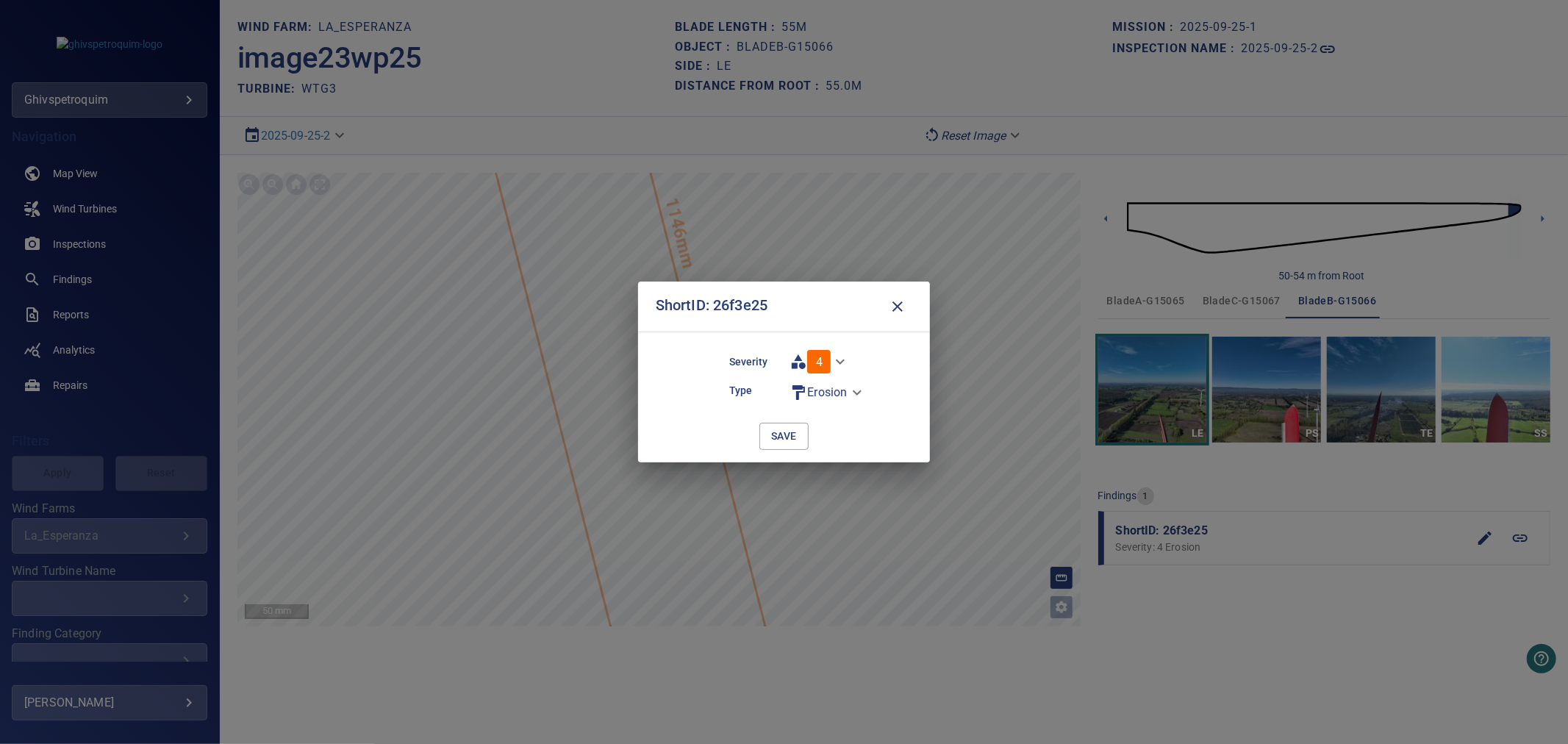
click at [828, 399] on body "**********" at bounding box center [784, 372] width 1568 height 744
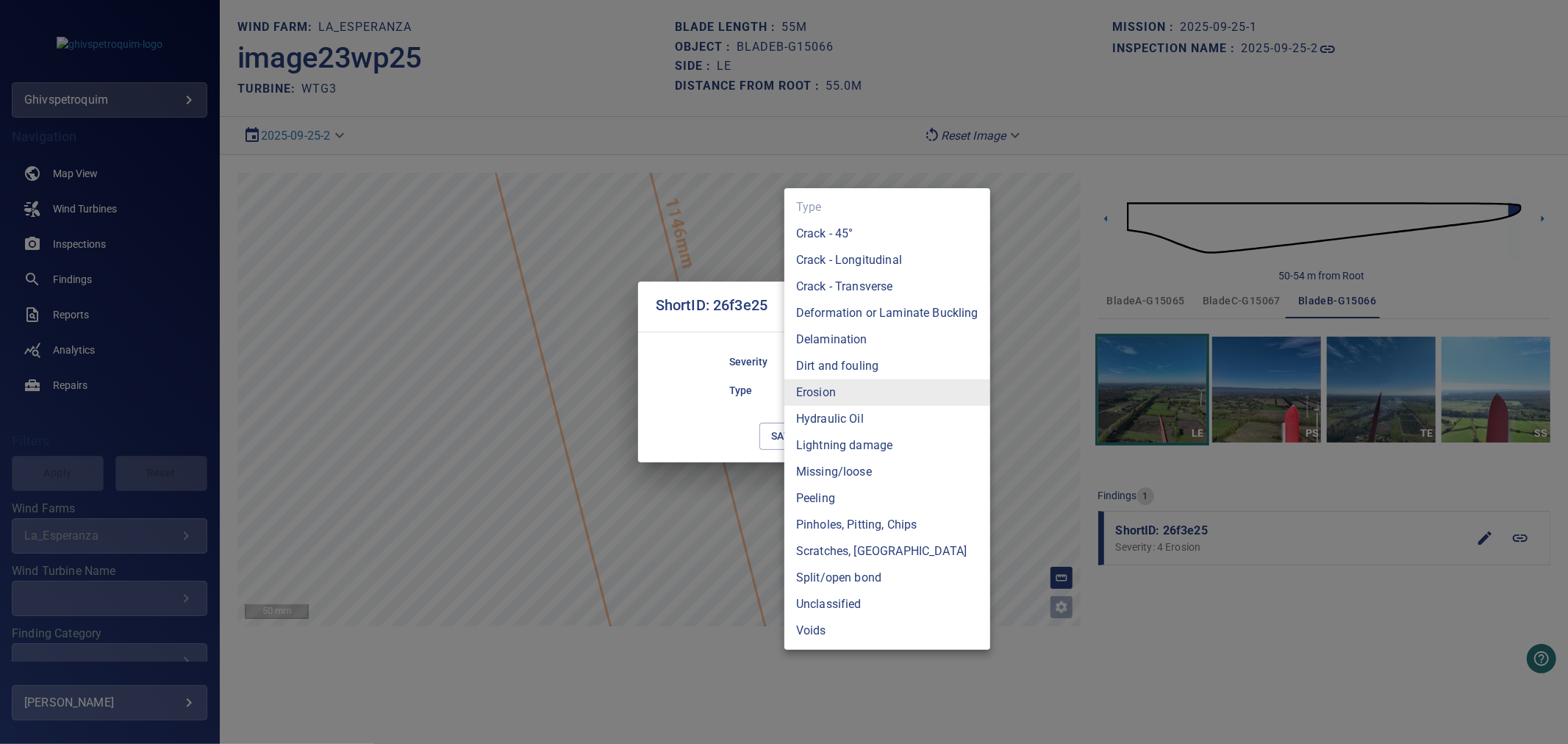
click at [866, 266] on li "Crack - Longitudinal" at bounding box center [887, 260] width 206 height 27
type input "**********"
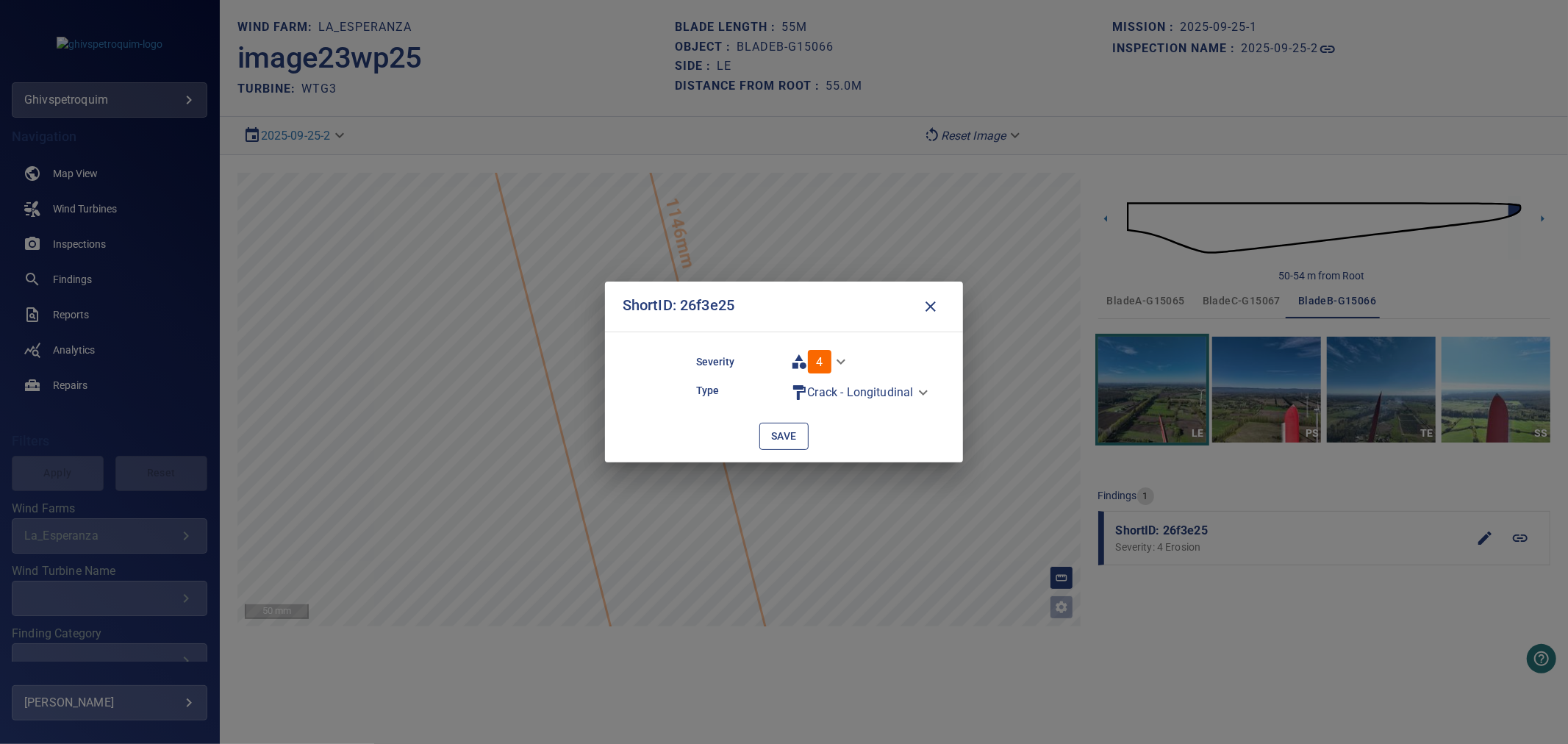
click at [784, 443] on span "save" at bounding box center [784, 436] width 26 height 18
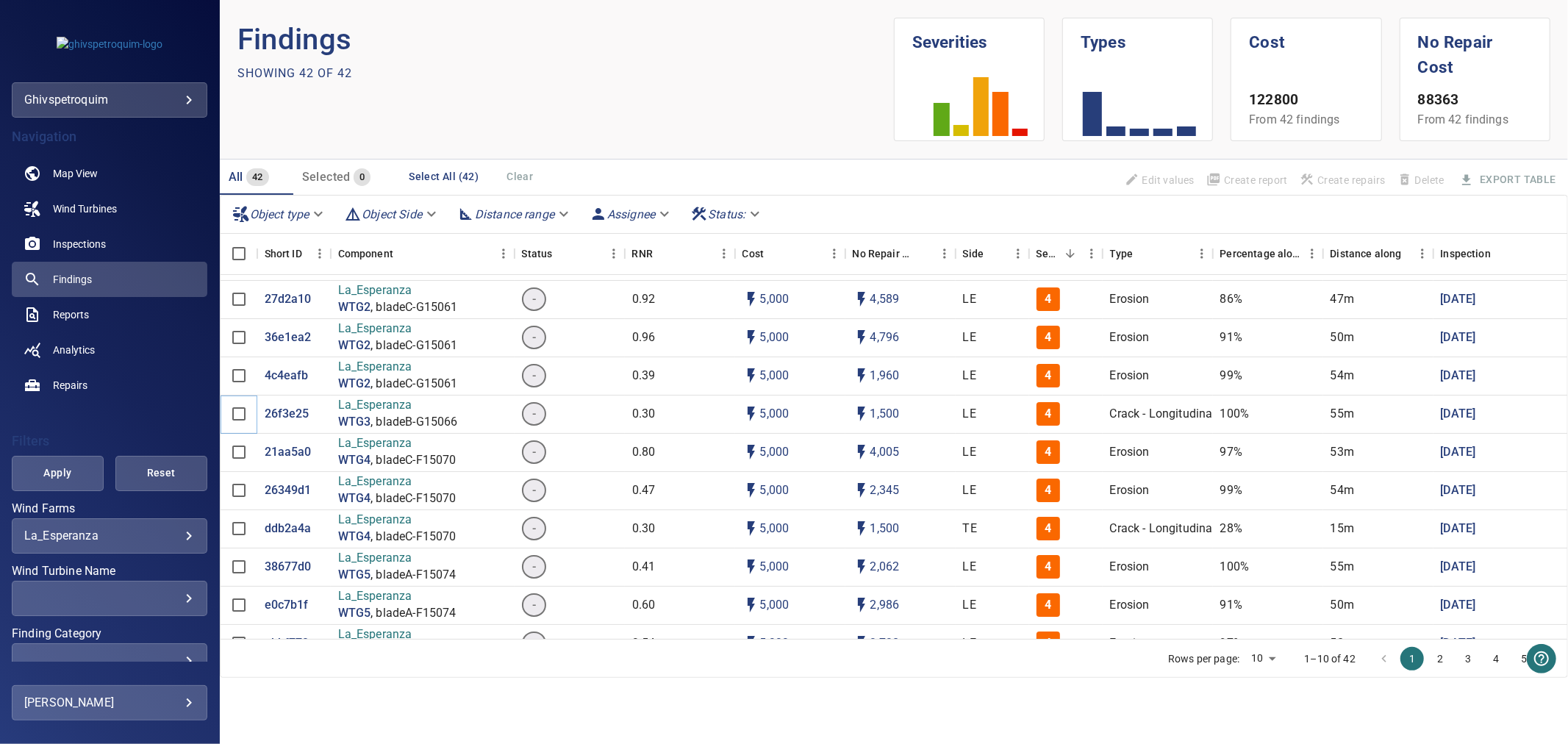
scroll to position [163, 0]
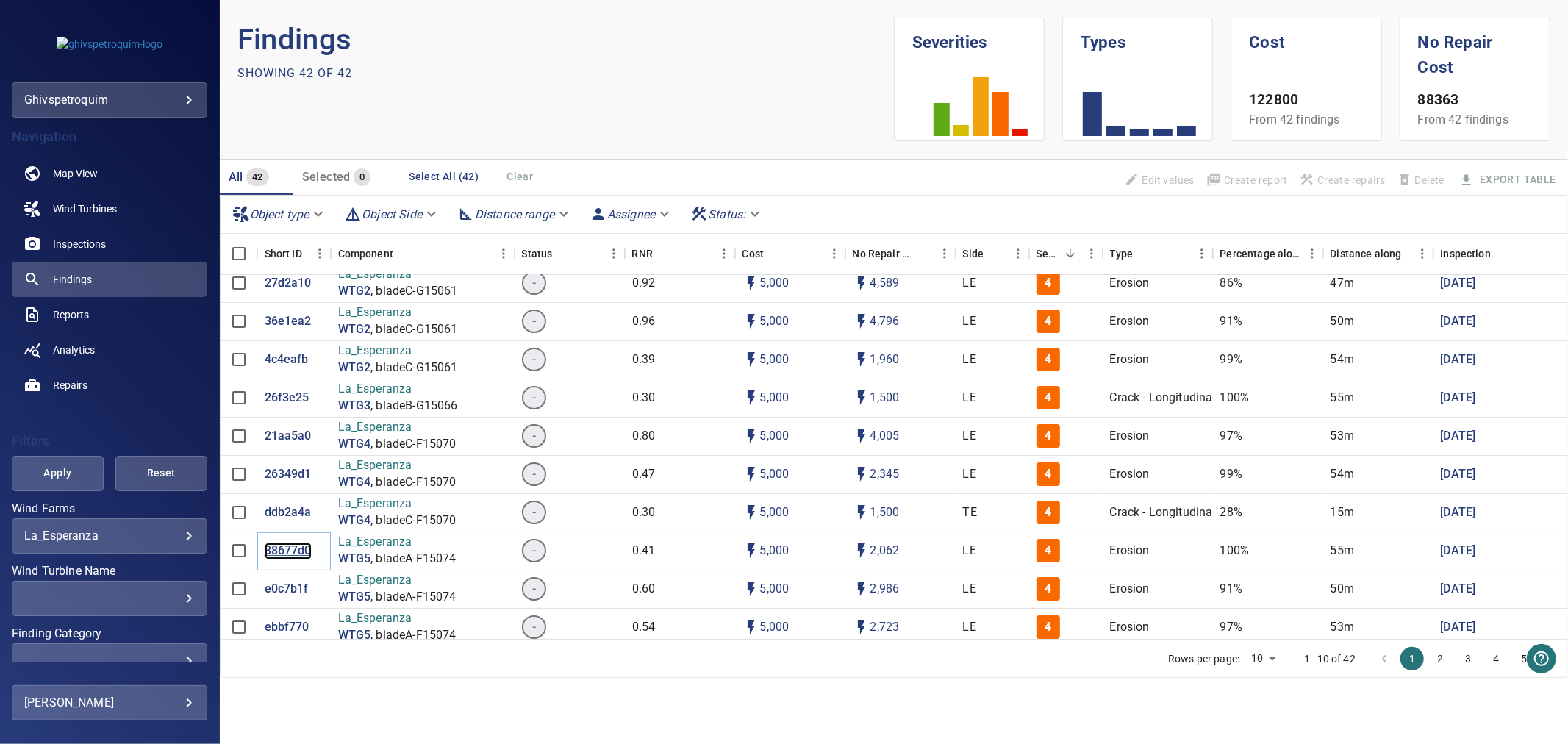
click at [281, 544] on p "38677d0" at bounding box center [288, 551] width 47 height 17
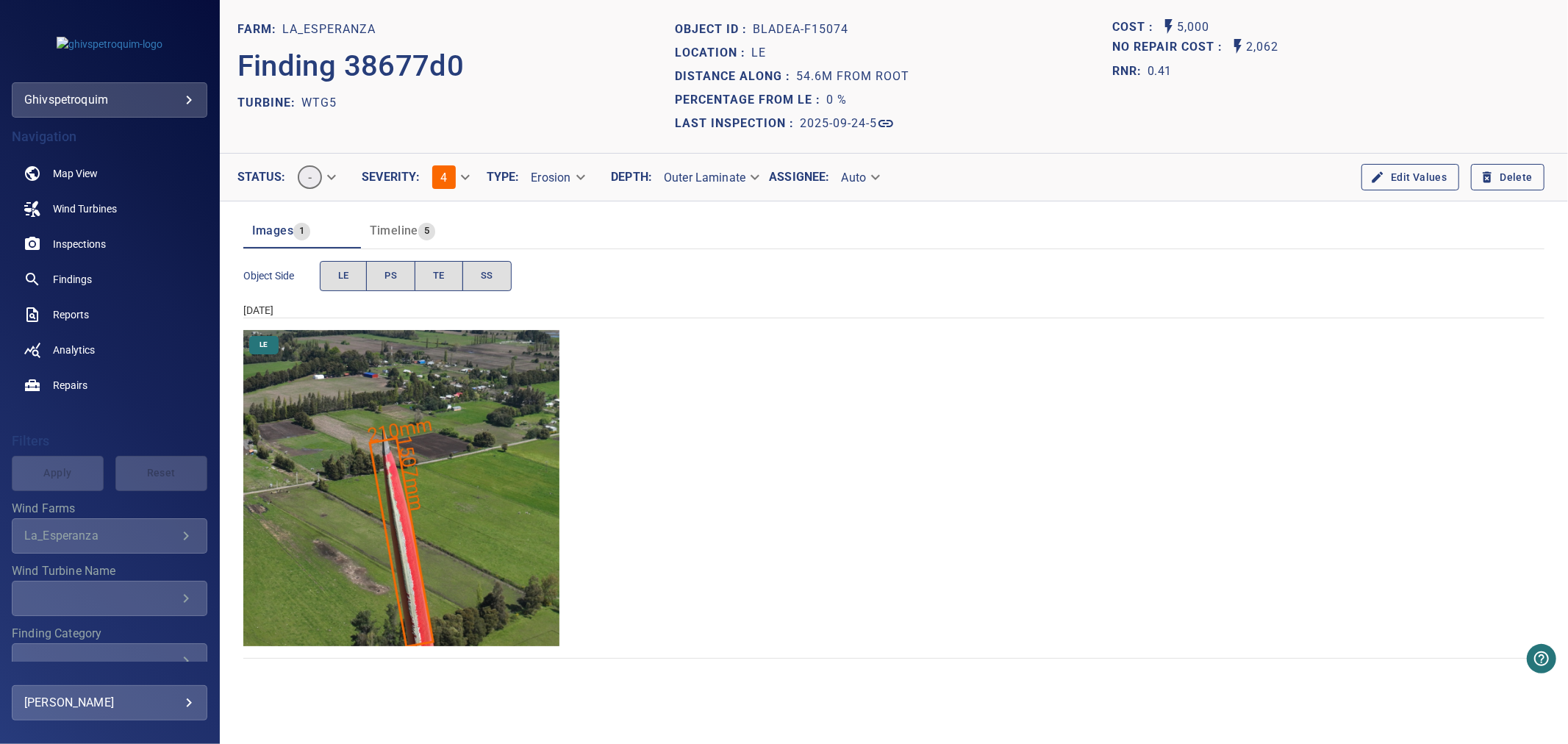
click at [420, 567] on img "La_Esperanza/WTG5/2025-09-24-5/2025-09-24-1/image23wp25.jpg" at bounding box center [402, 488] width 317 height 317
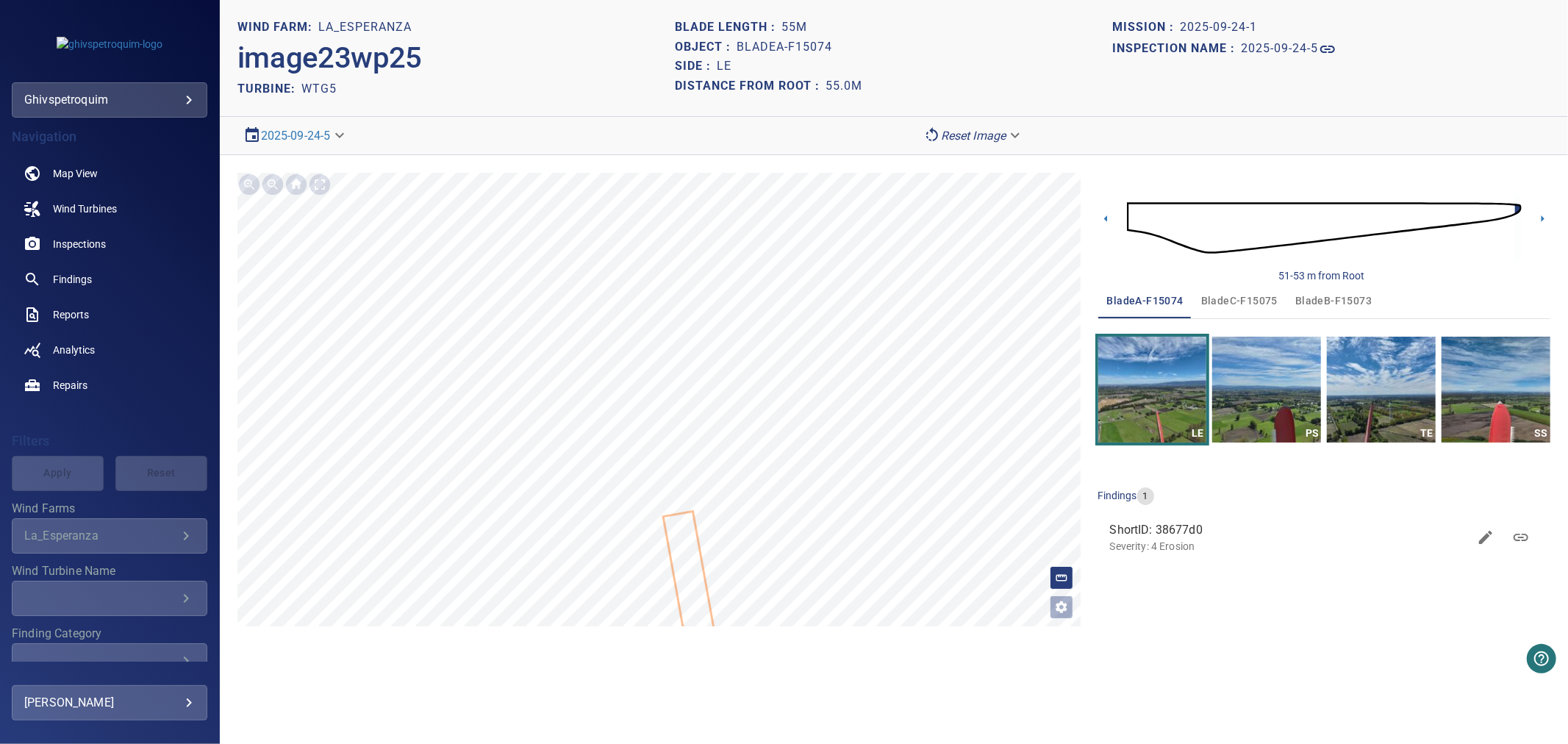
click at [694, 560] on icon at bounding box center [695, 614] width 63 height 204
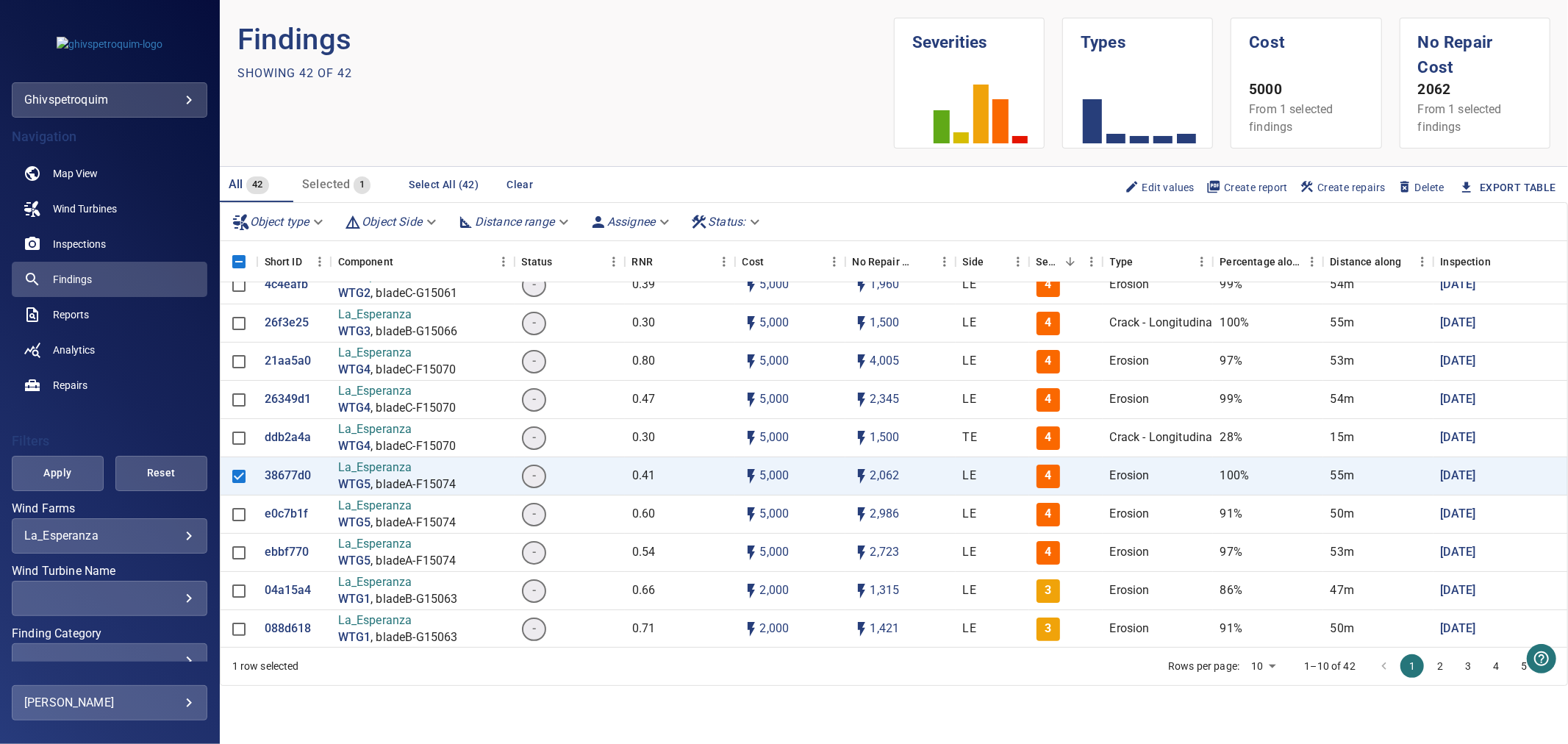
scroll to position [245, 0]
click at [289, 544] on p "ebbf770" at bounding box center [287, 553] width 45 height 17
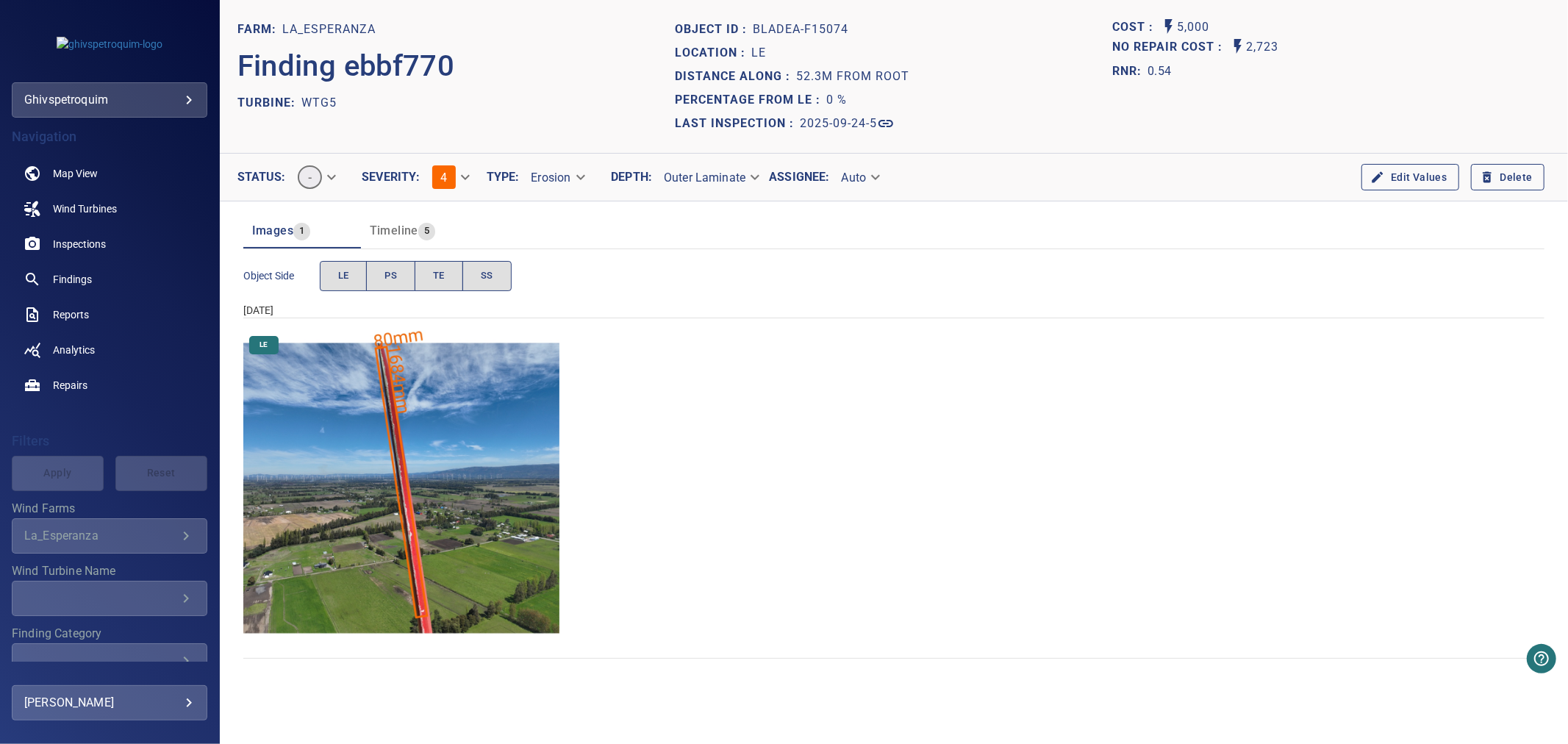
click at [409, 466] on img "La_Esperanza/WTG5/2025-09-24-5/2025-09-24-1/image22wp24.jpg" at bounding box center [402, 488] width 317 height 317
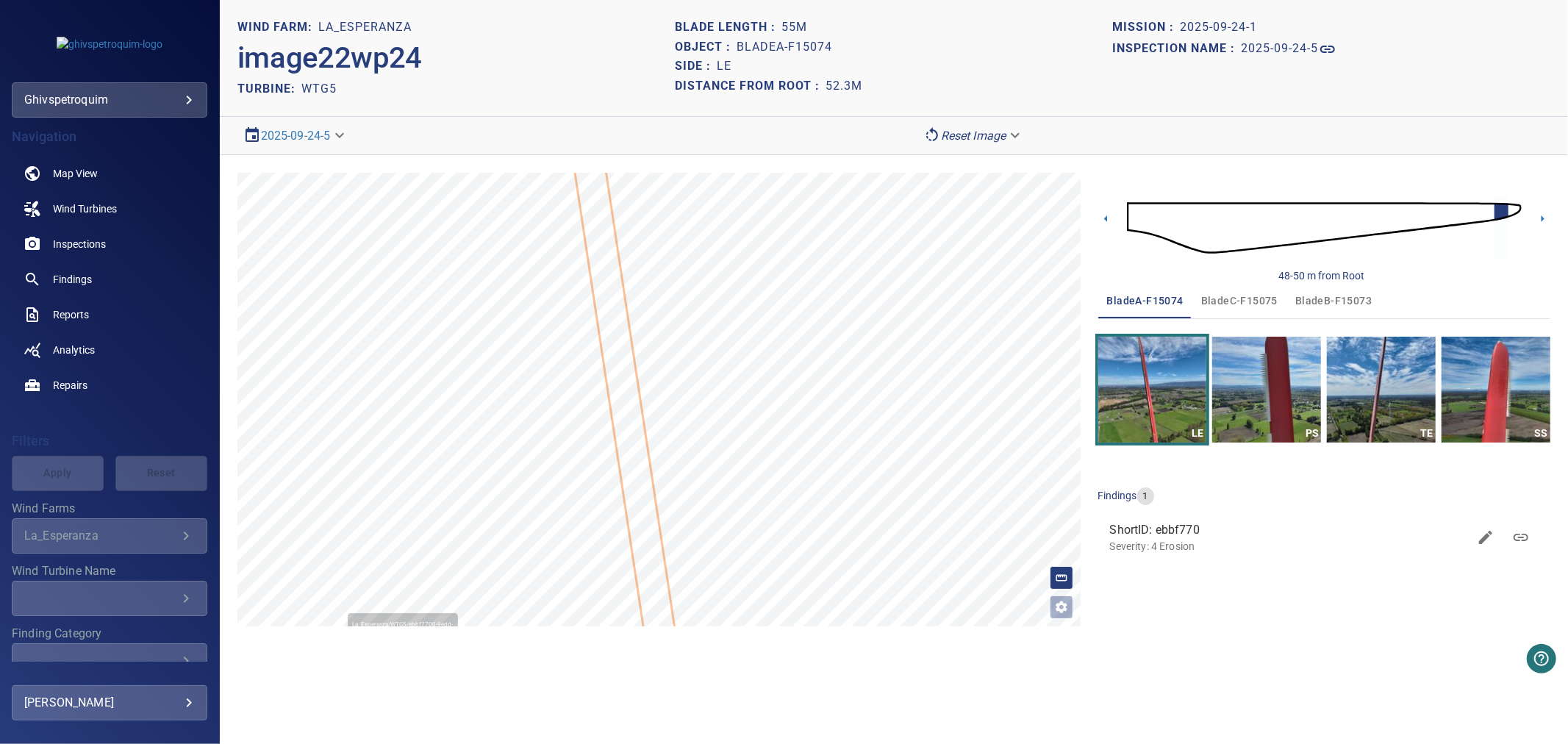
click at [608, 324] on icon at bounding box center [623, 386] width 117 height 594
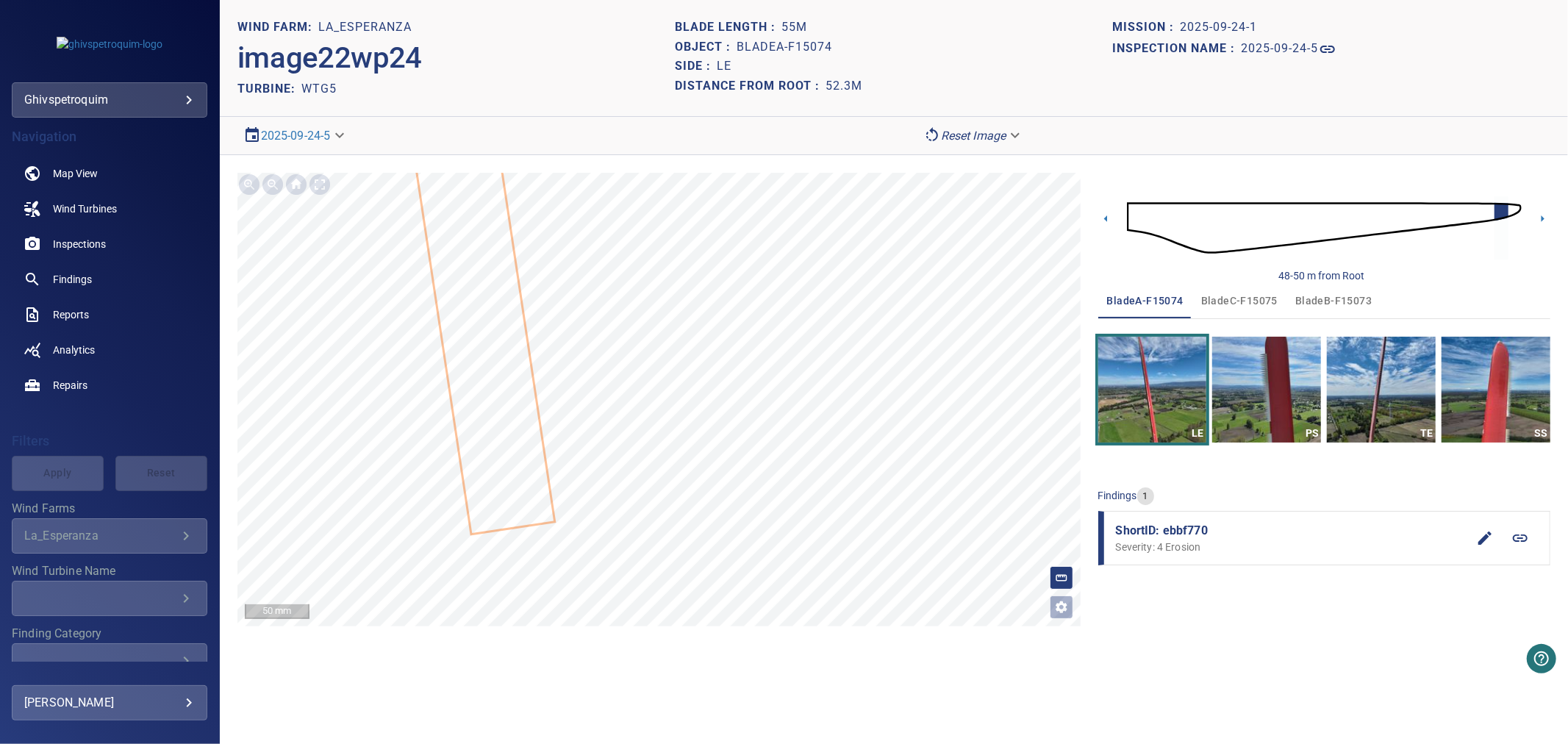
click at [1488, 542] on icon "button" at bounding box center [1485, 538] width 17 height 17
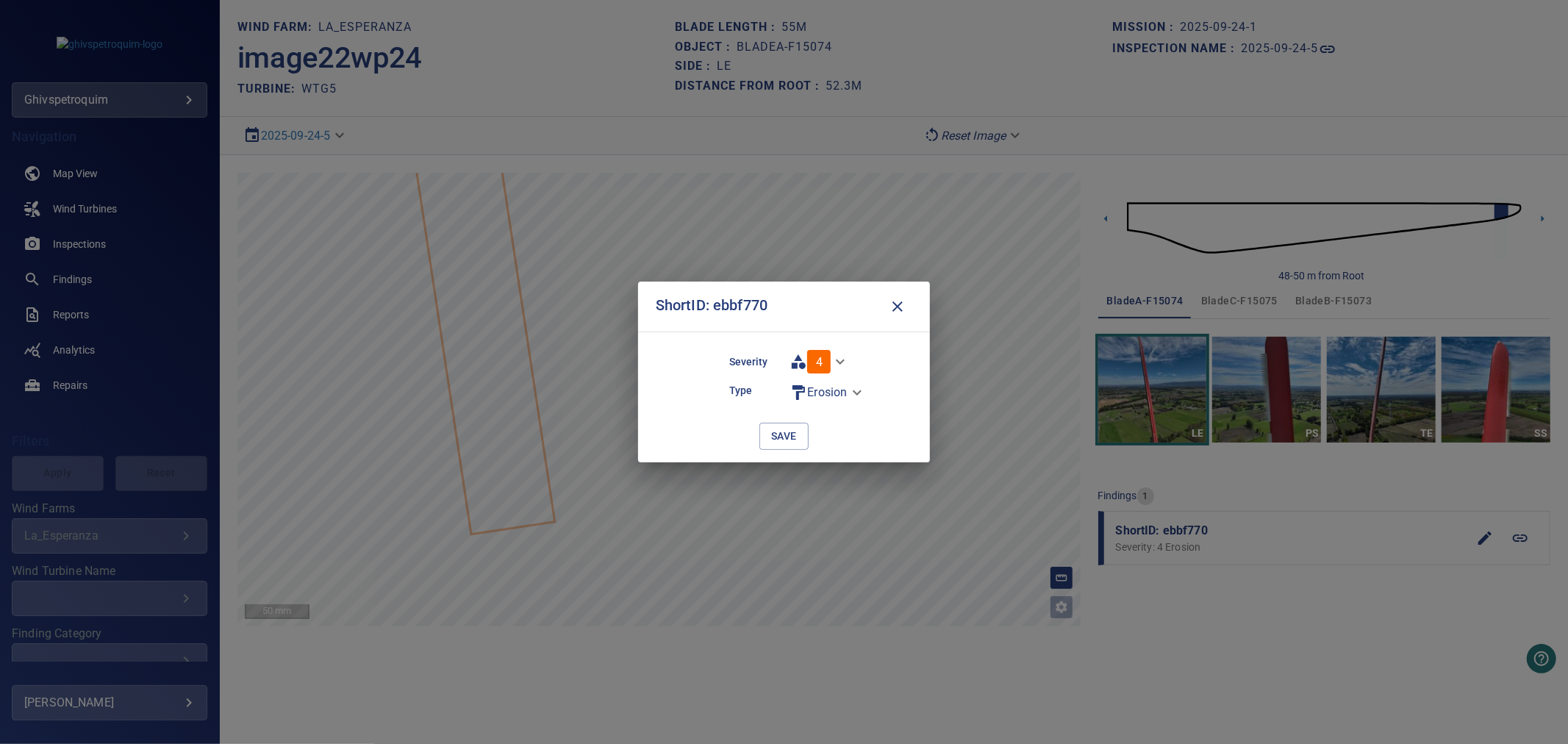
click at [854, 394] on body "**********" at bounding box center [784, 372] width 1568 height 744
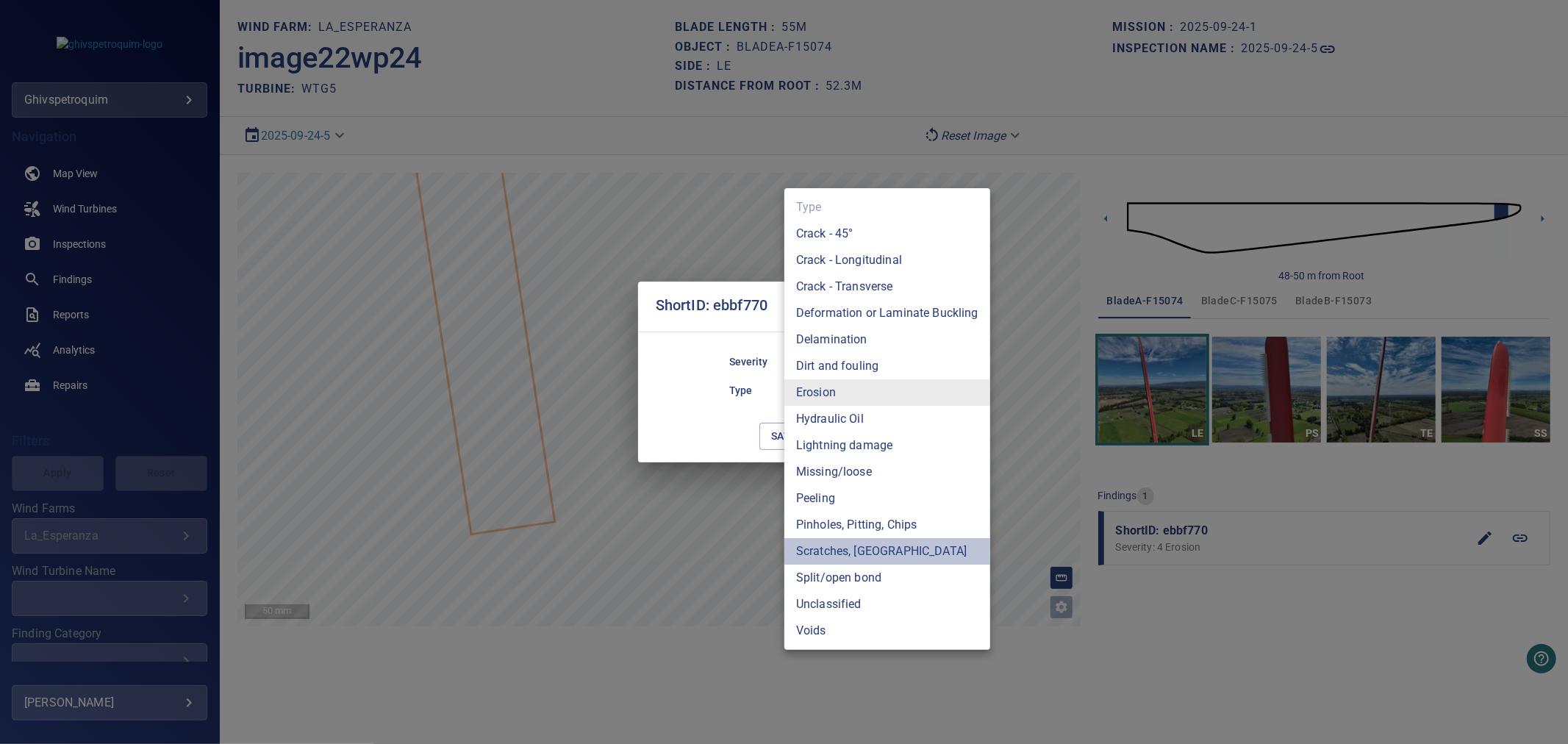
click at [792, 549] on li "Scratches, [GEOGRAPHIC_DATA]" at bounding box center [887, 551] width 206 height 27
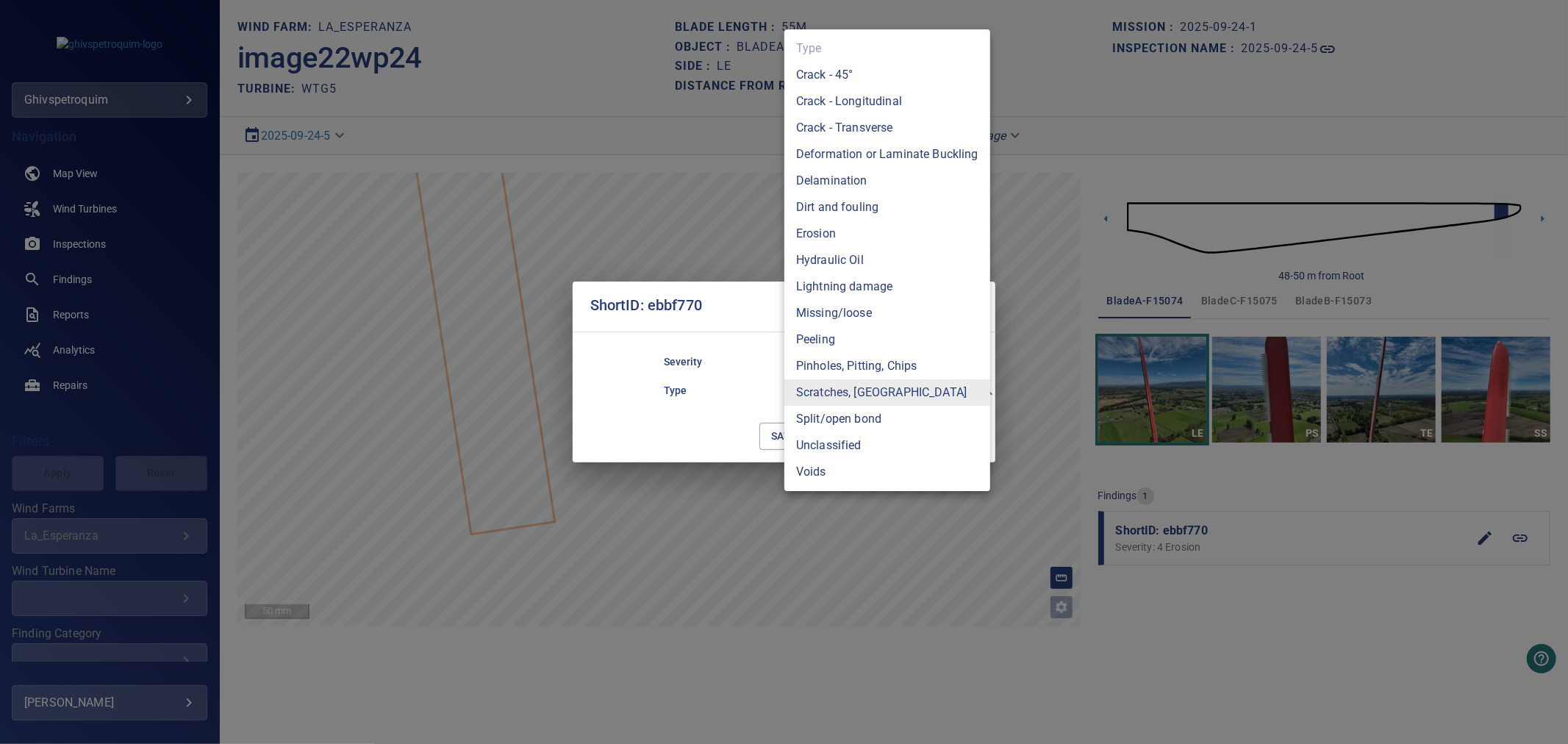
click at [822, 395] on body "**********" at bounding box center [784, 372] width 1568 height 744
click at [834, 239] on li "Erosion" at bounding box center [887, 233] width 206 height 27
type input "*******"
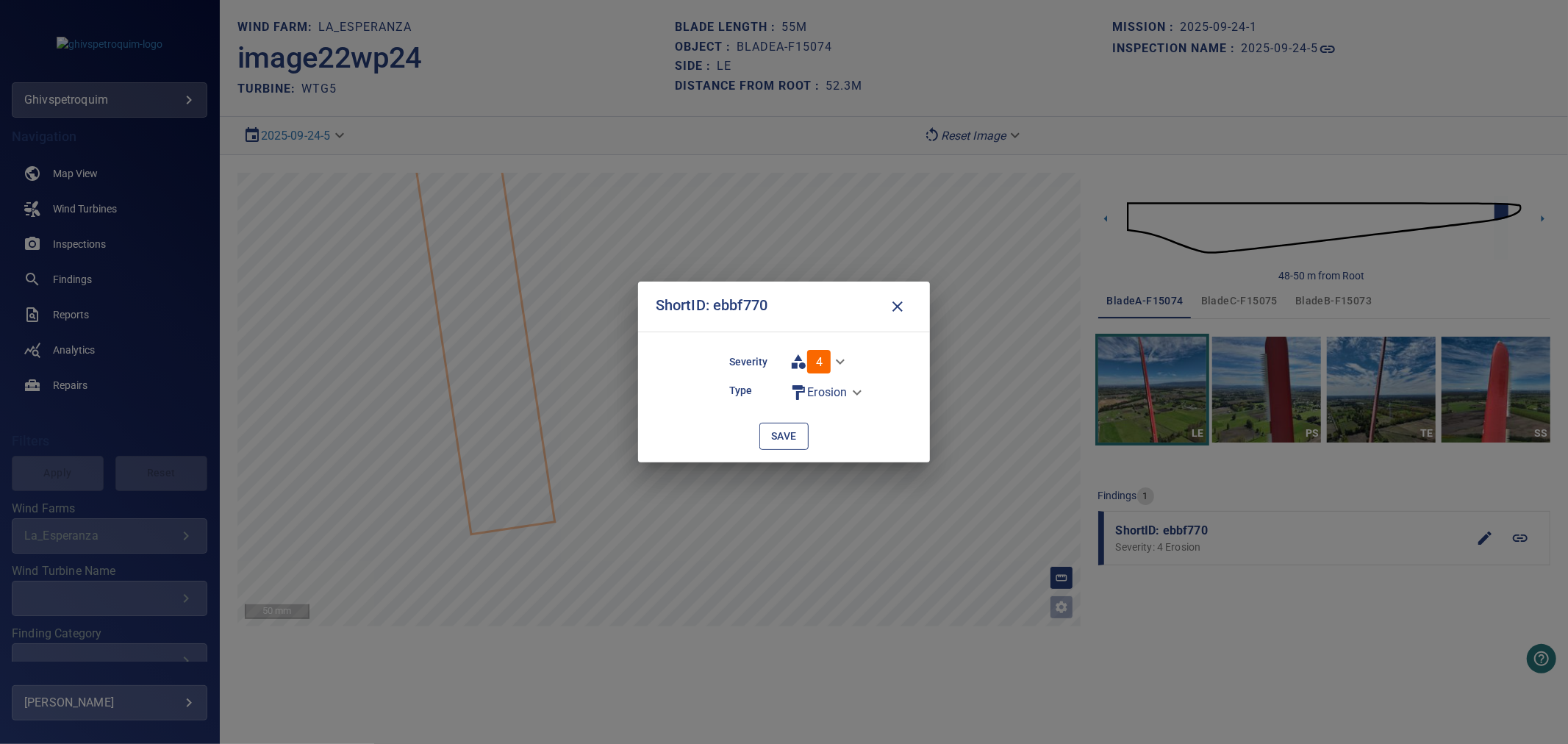
click at [771, 438] on span "save" at bounding box center [784, 436] width 26 height 18
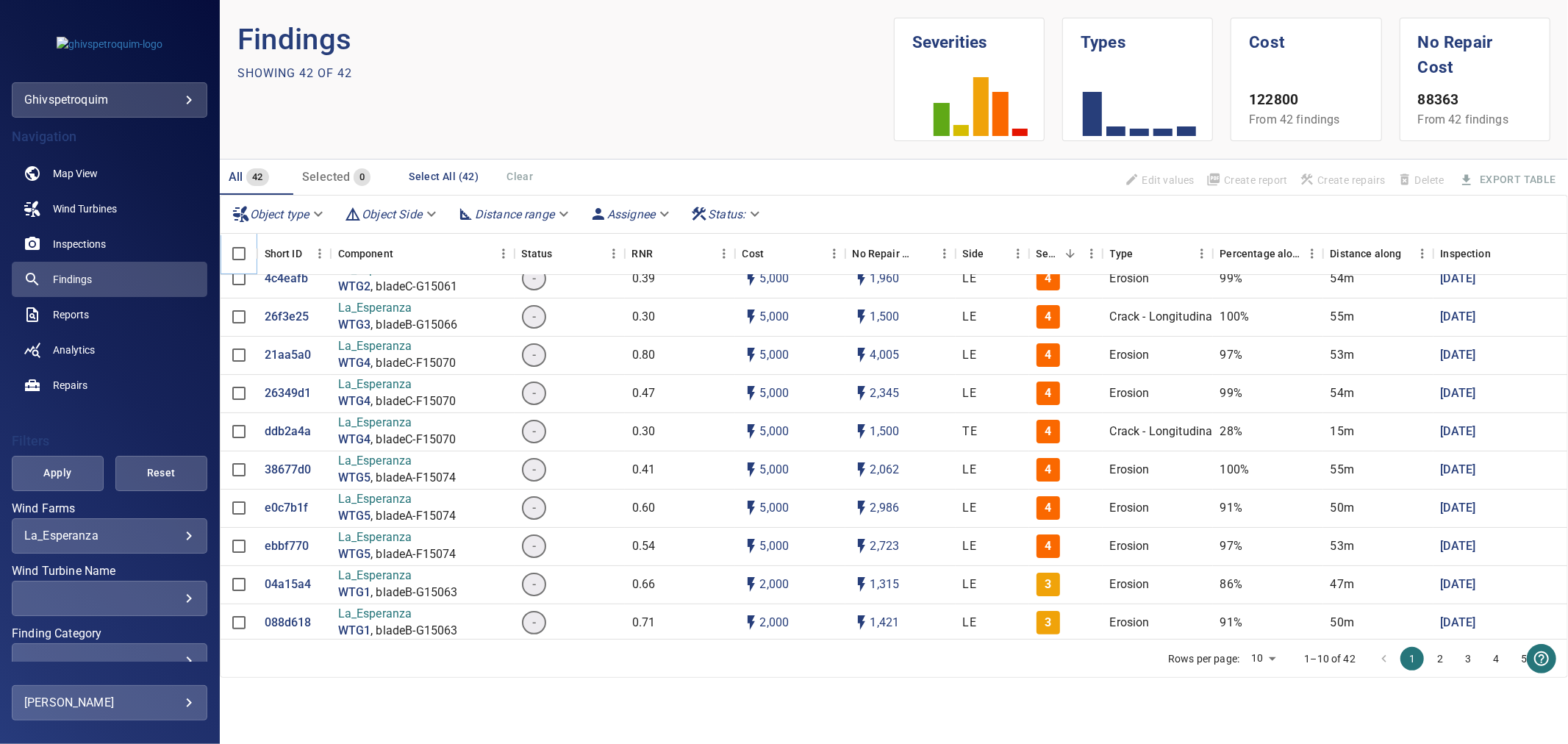
scroll to position [408, 0]
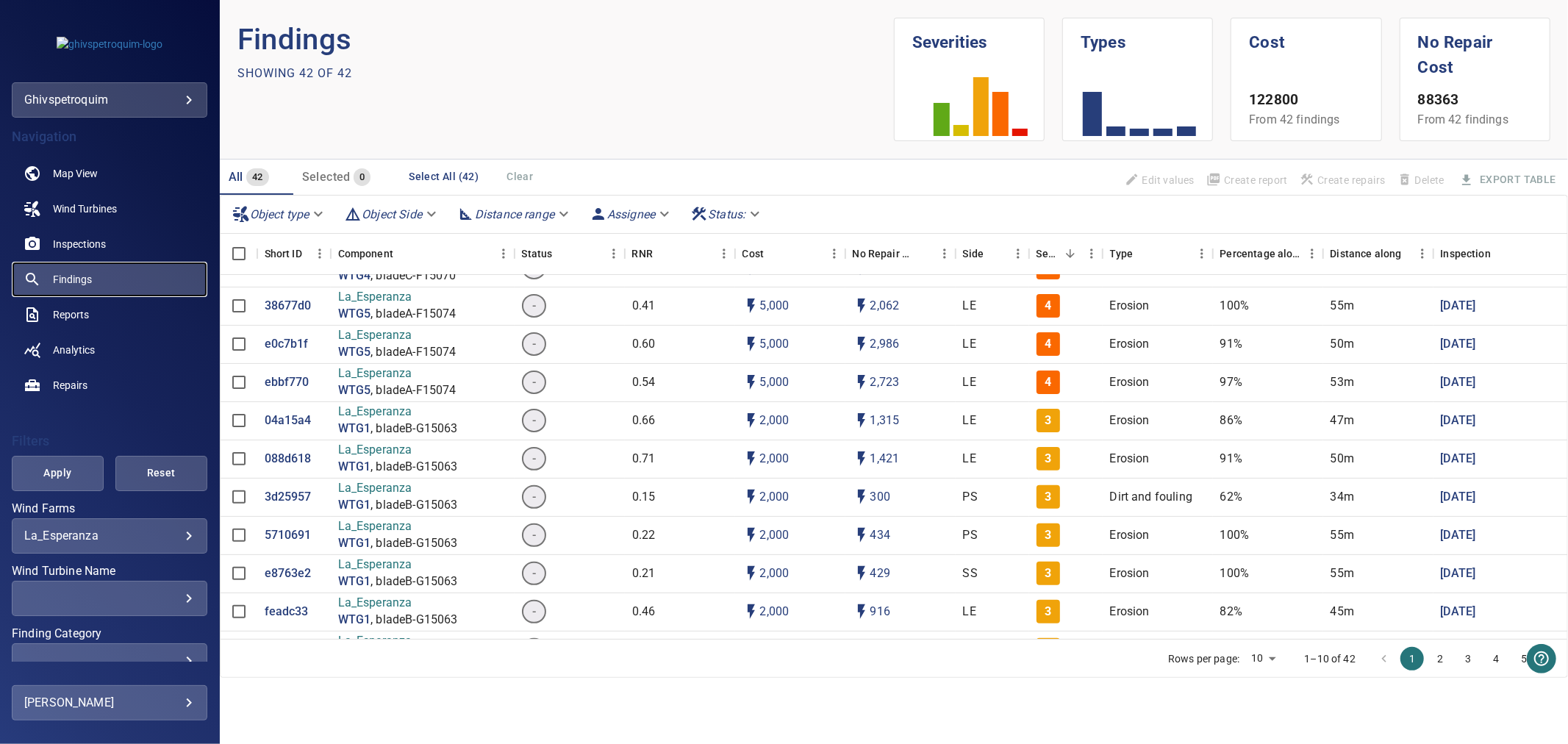
click at [63, 279] on span "Findings" at bounding box center [72, 279] width 39 height 15
click at [73, 255] on link "Inspections" at bounding box center [109, 244] width 196 height 35
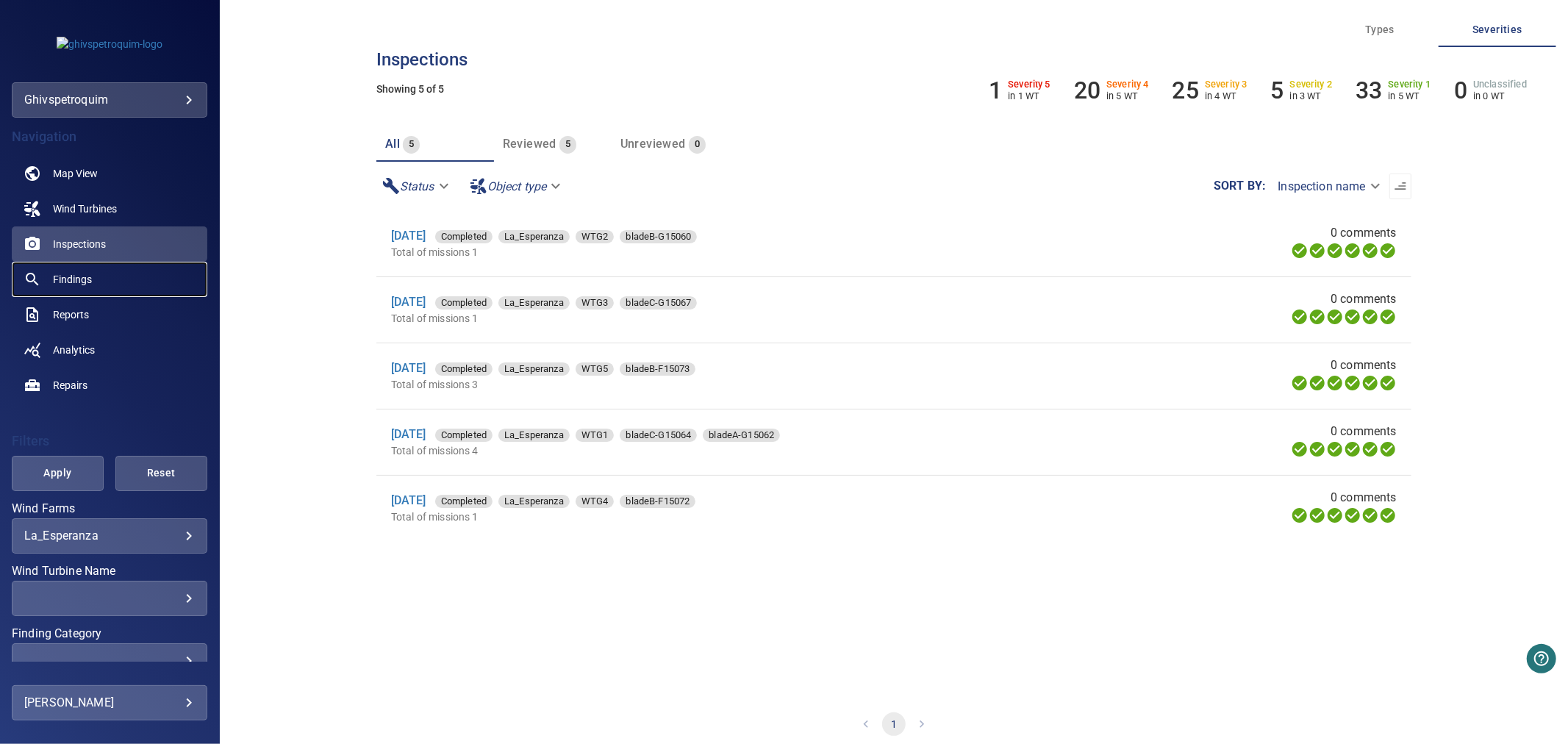
click at [57, 281] on span "Findings" at bounding box center [72, 279] width 39 height 15
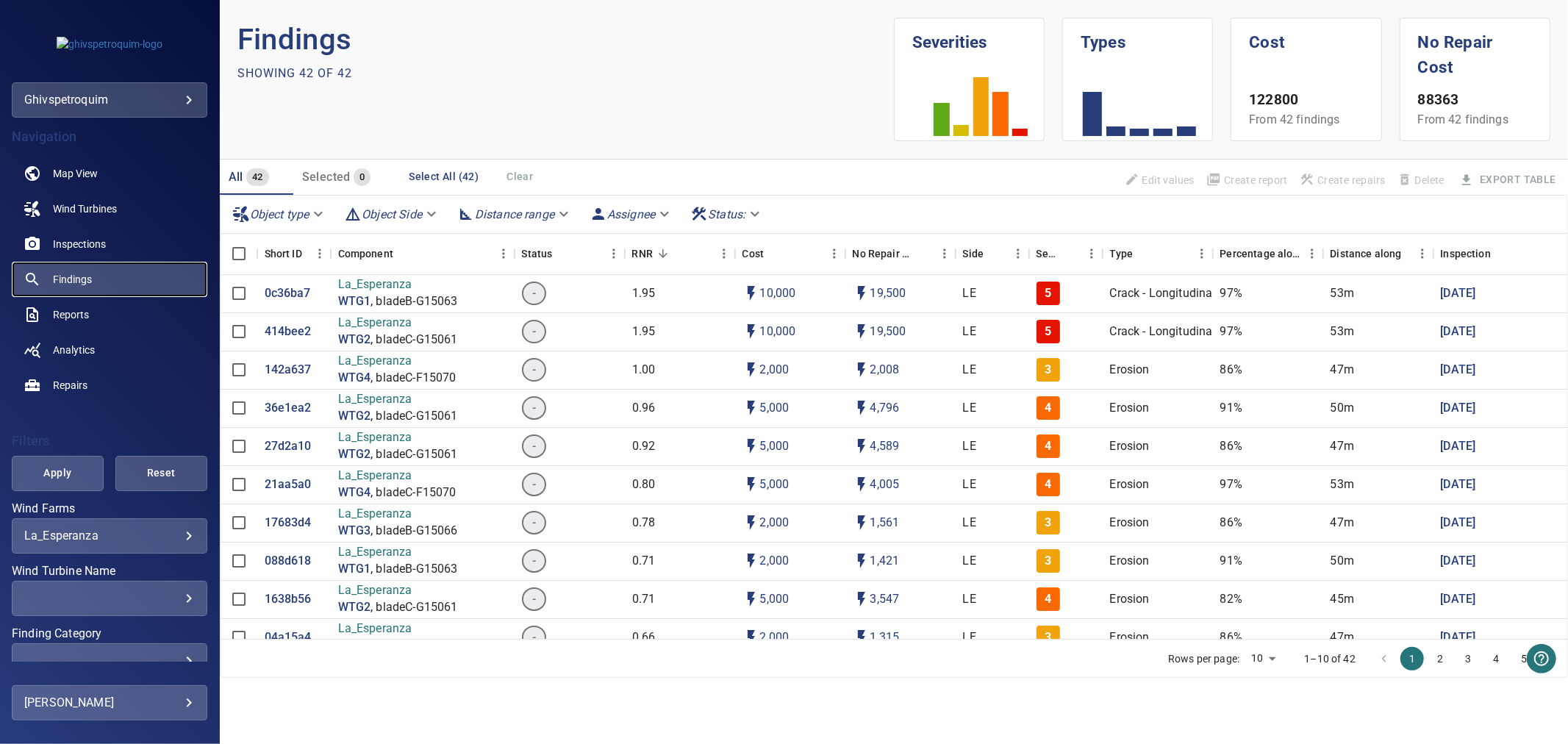
click at [60, 282] on span "Findings" at bounding box center [72, 279] width 39 height 15
click at [63, 174] on span "Map View" at bounding box center [75, 173] width 45 height 15
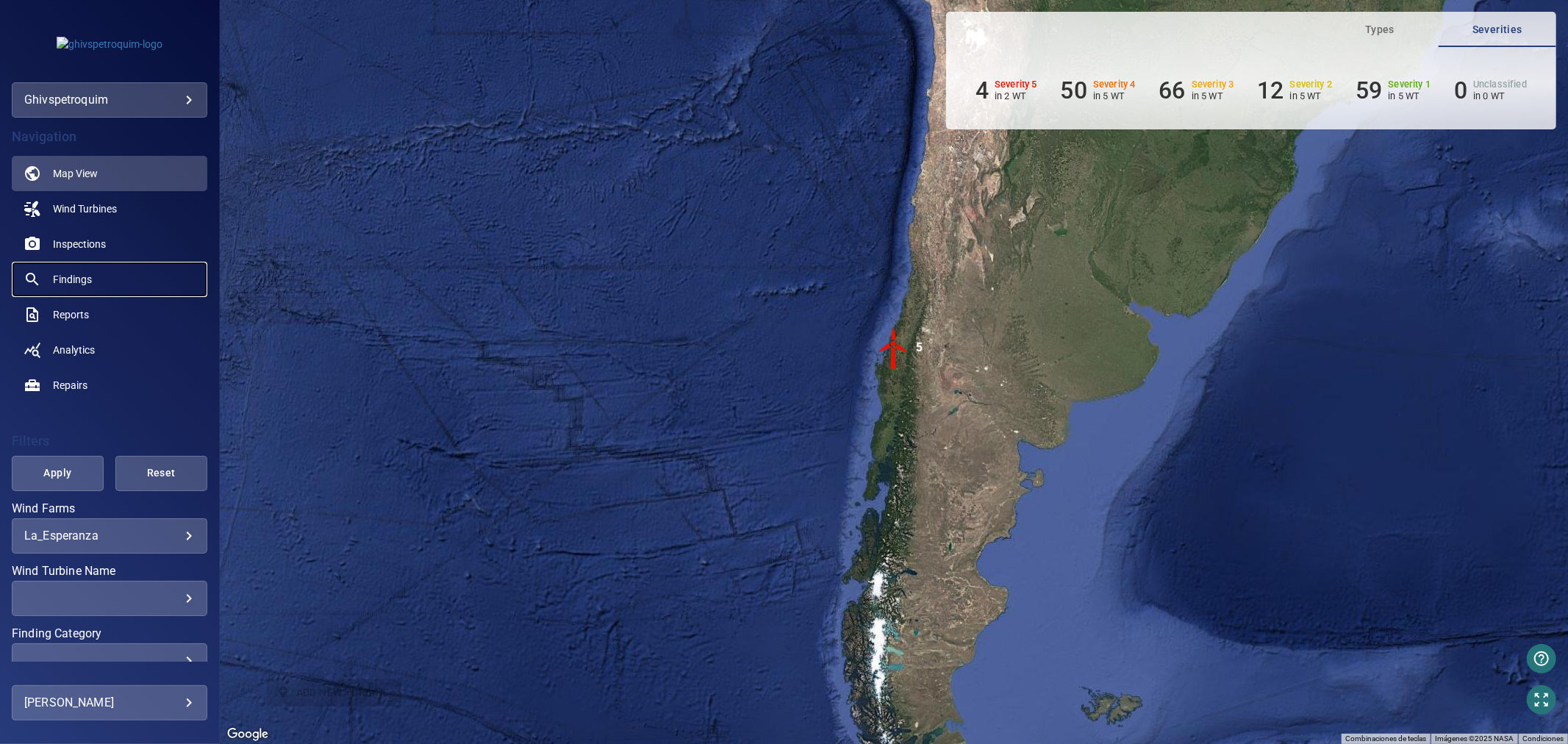
click at [60, 280] on span "Findings" at bounding box center [72, 279] width 39 height 15
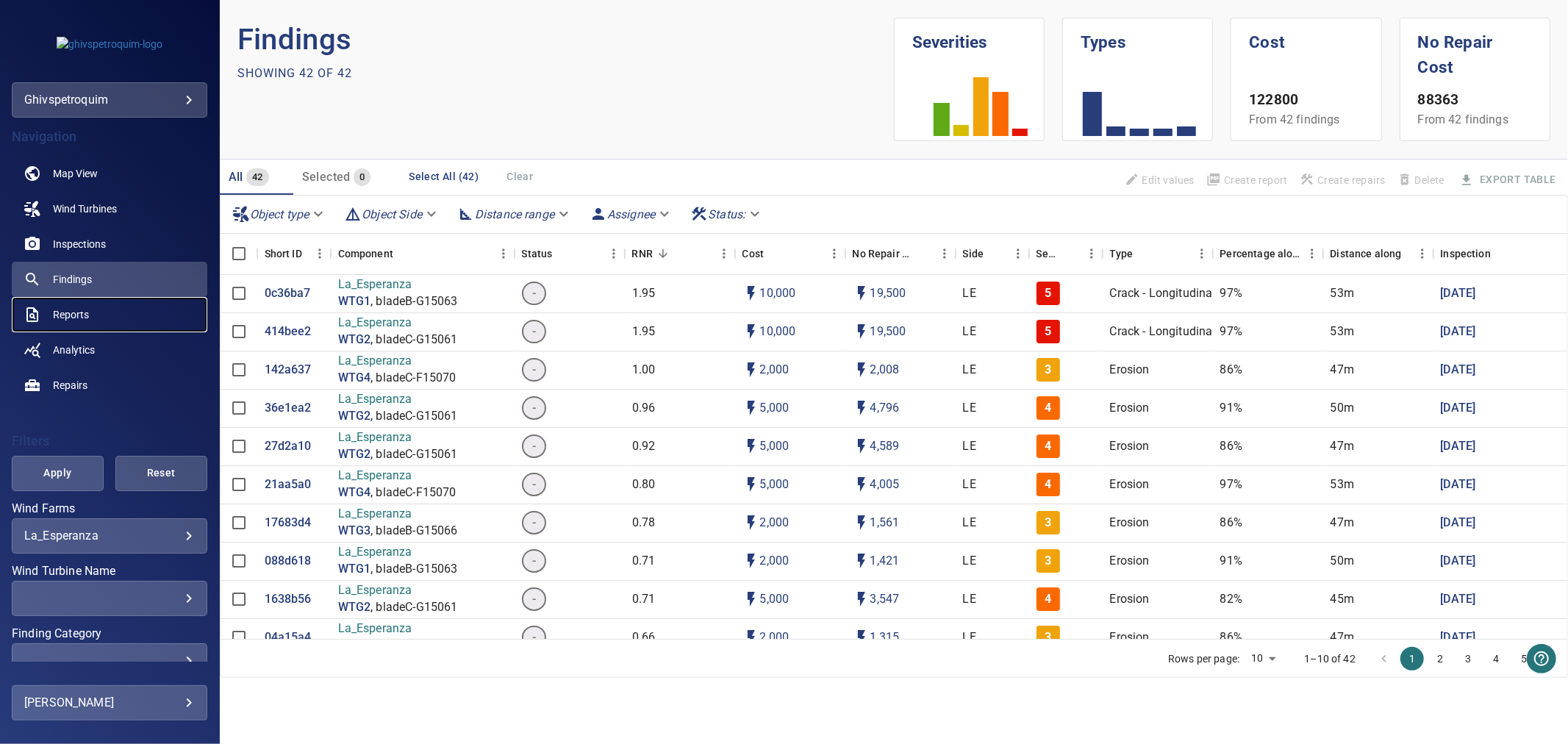
click at [77, 310] on span "Reports" at bounding box center [71, 314] width 36 height 15
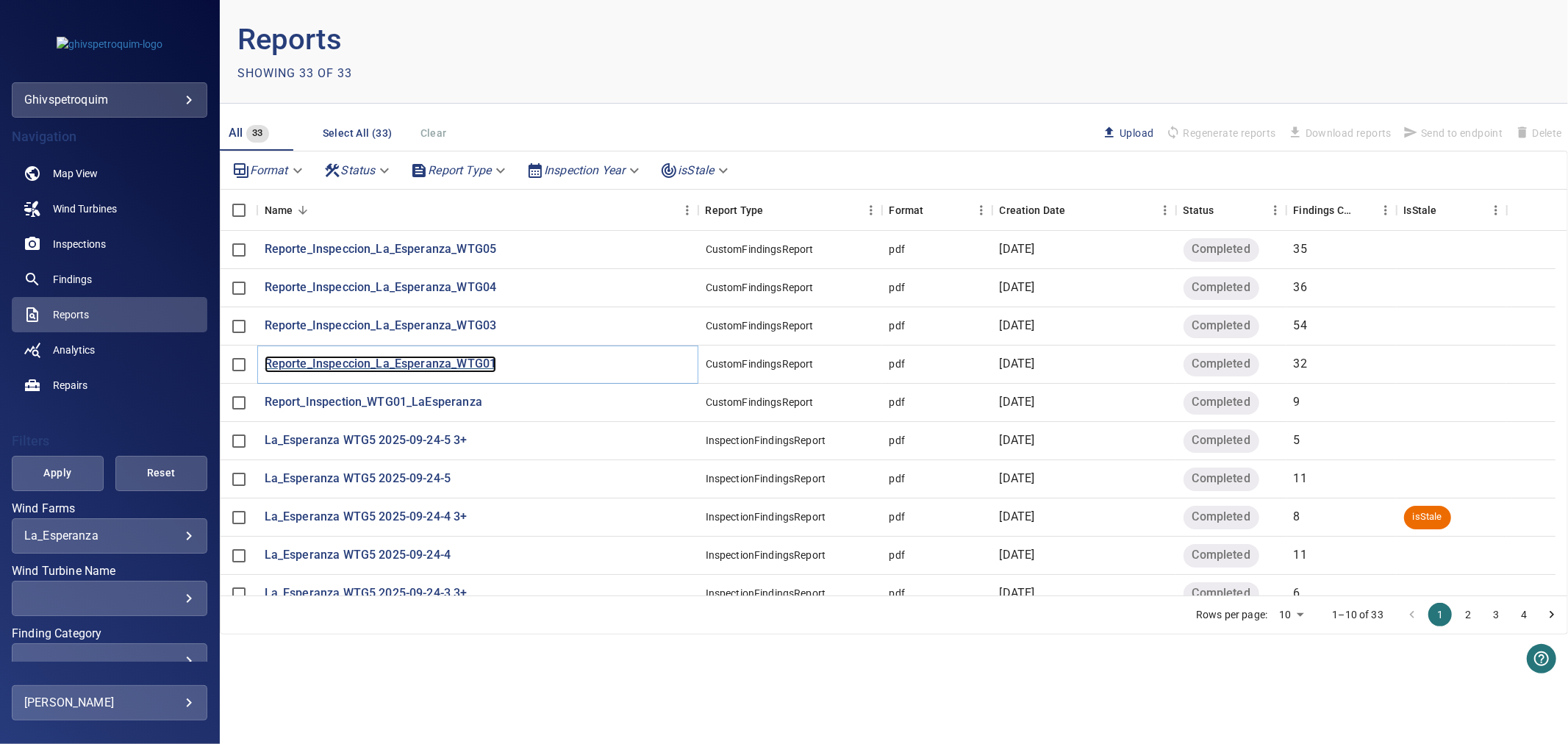
click at [442, 369] on p "Reporte_Inspeccion_La_Esperanza_WTG01" at bounding box center [381, 364] width 233 height 17
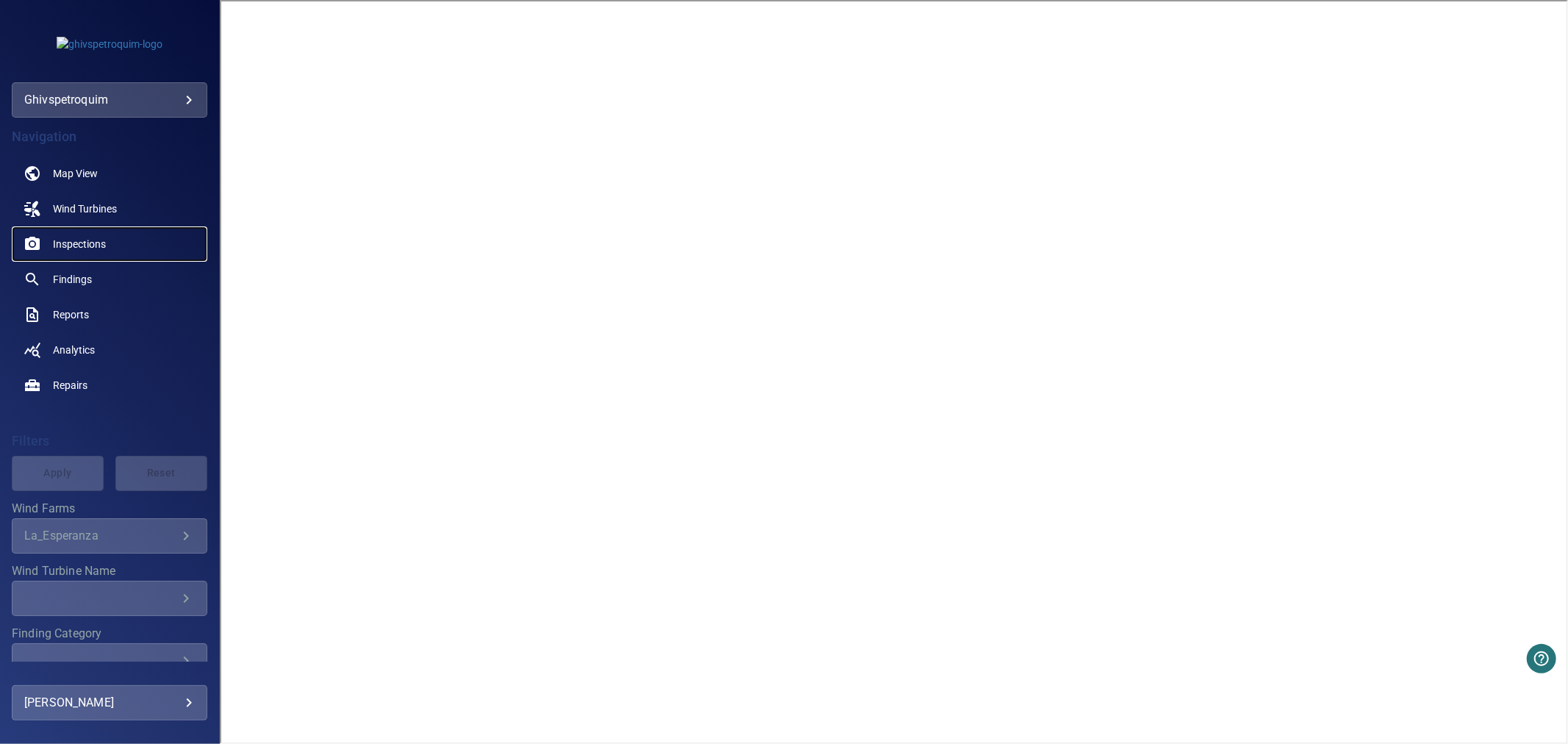
click at [81, 244] on span "Inspections" at bounding box center [78, 244] width 53 height 15
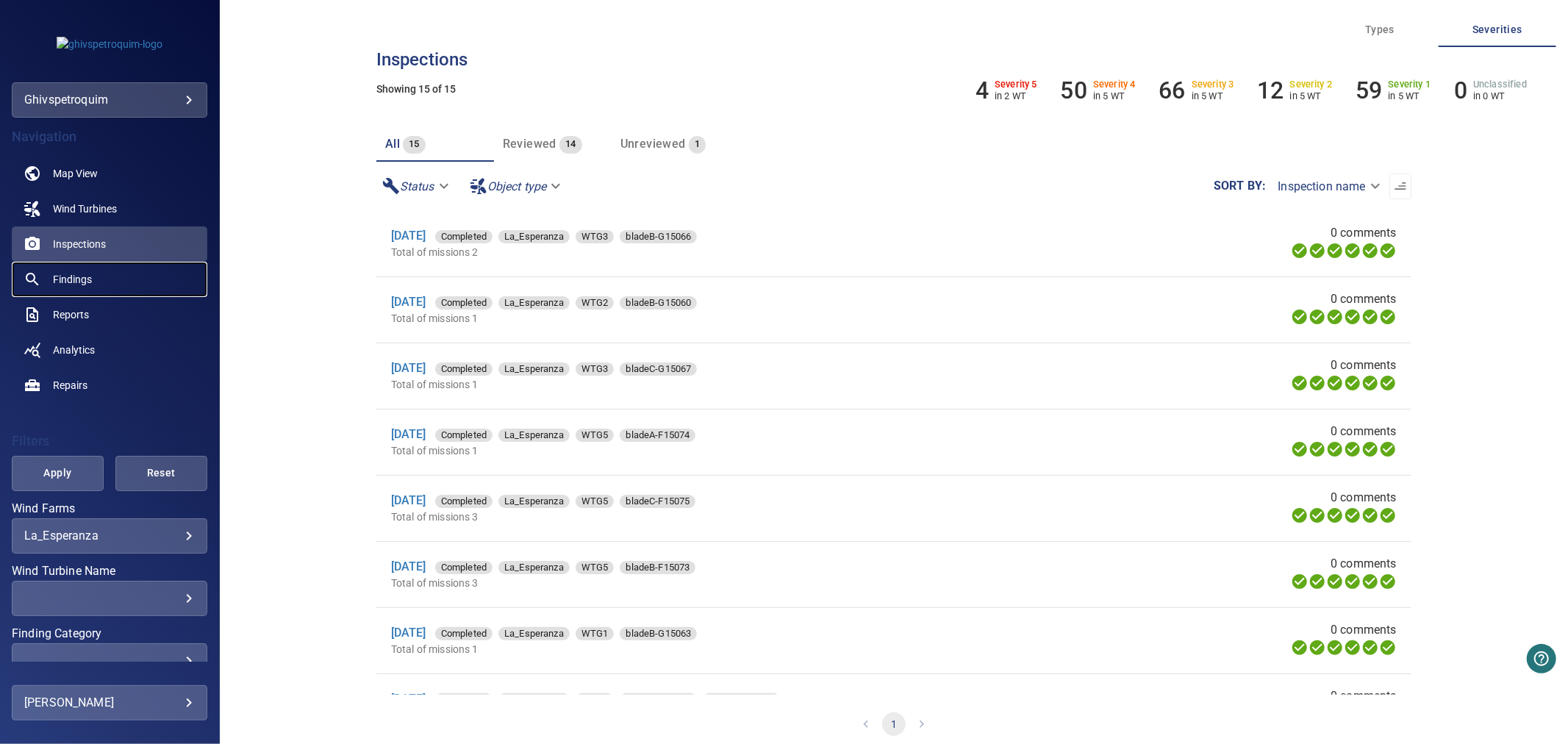
click at [85, 282] on span "Findings" at bounding box center [72, 279] width 39 height 15
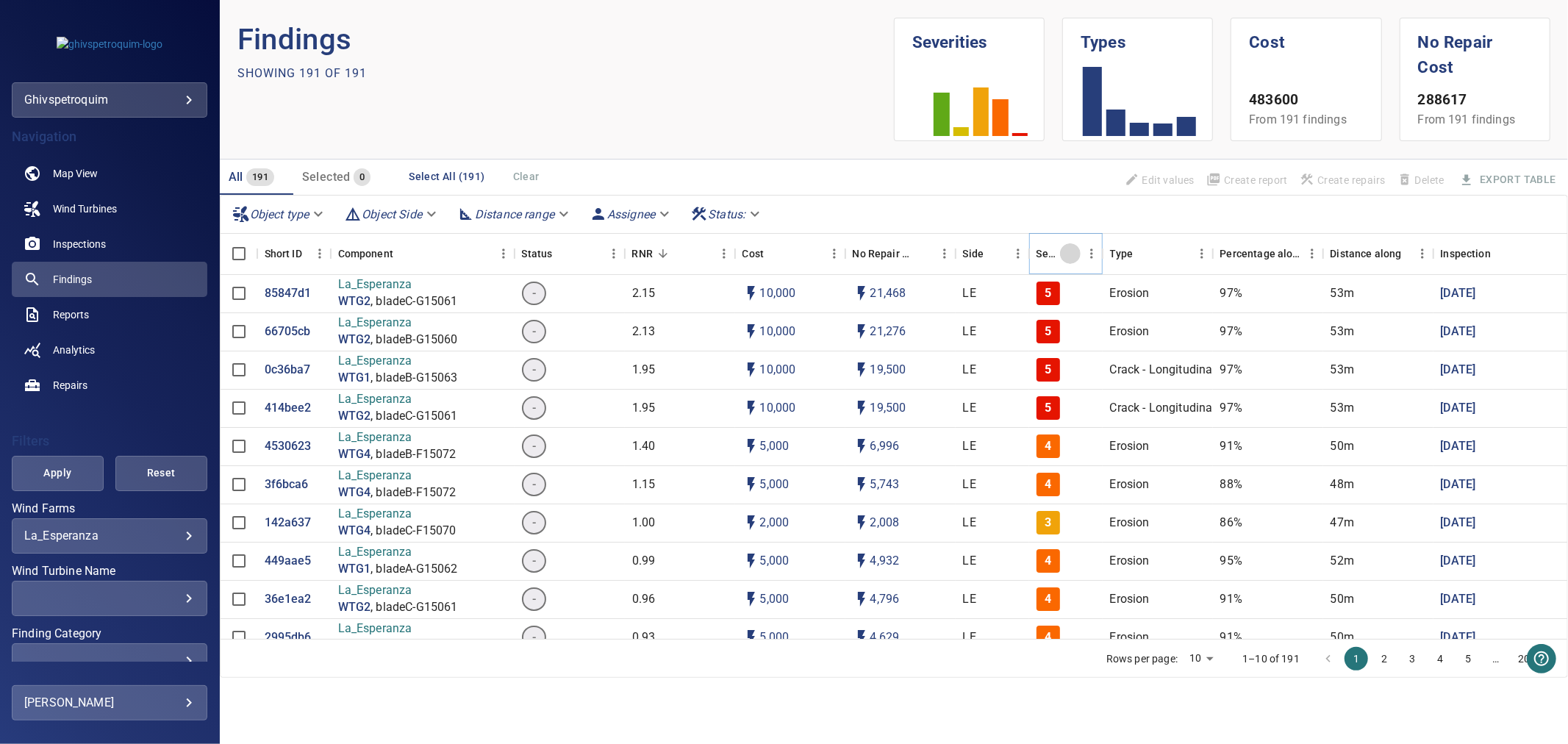
click at [1072, 256] on icon "Sort" at bounding box center [1071, 253] width 9 height 9
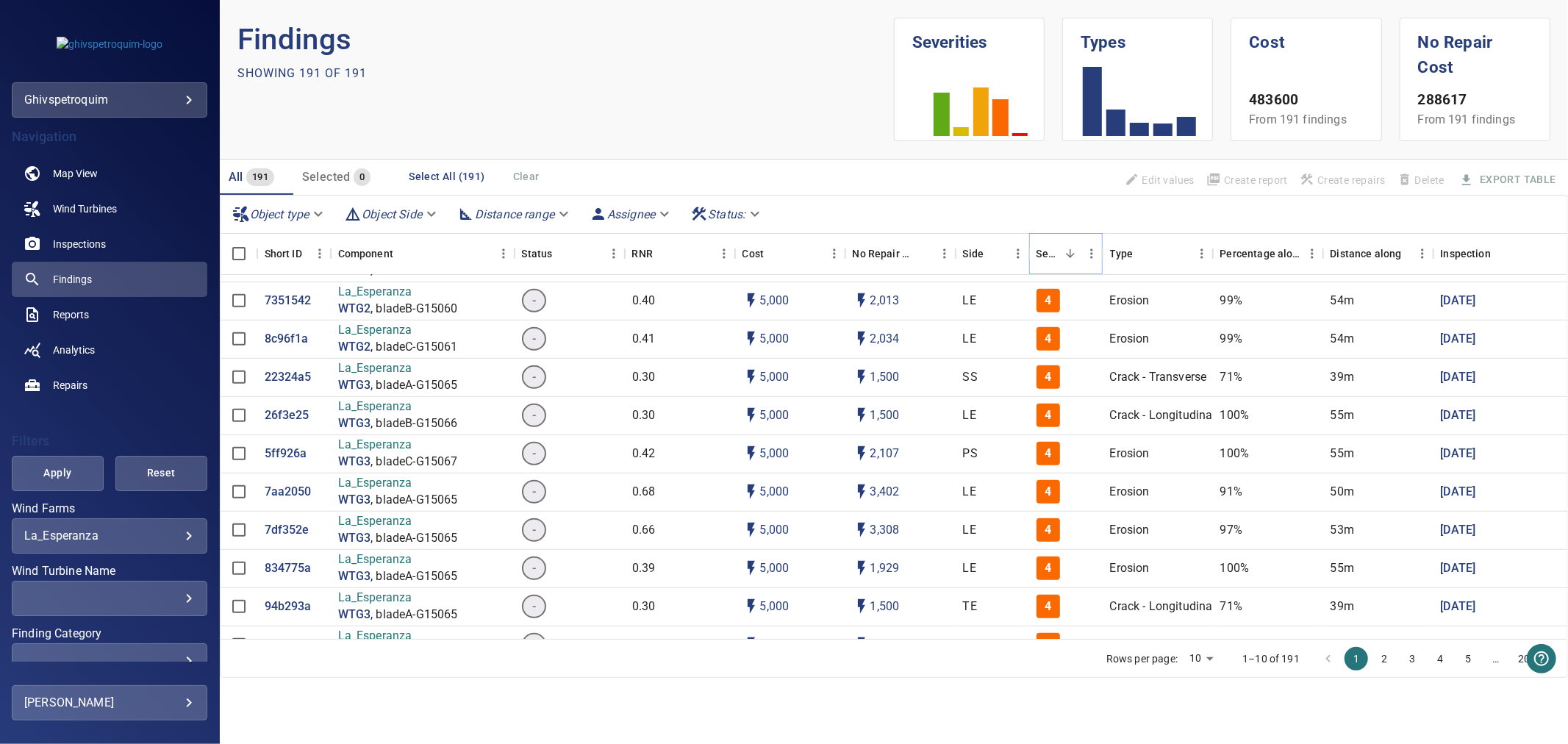
scroll to position [898, 0]
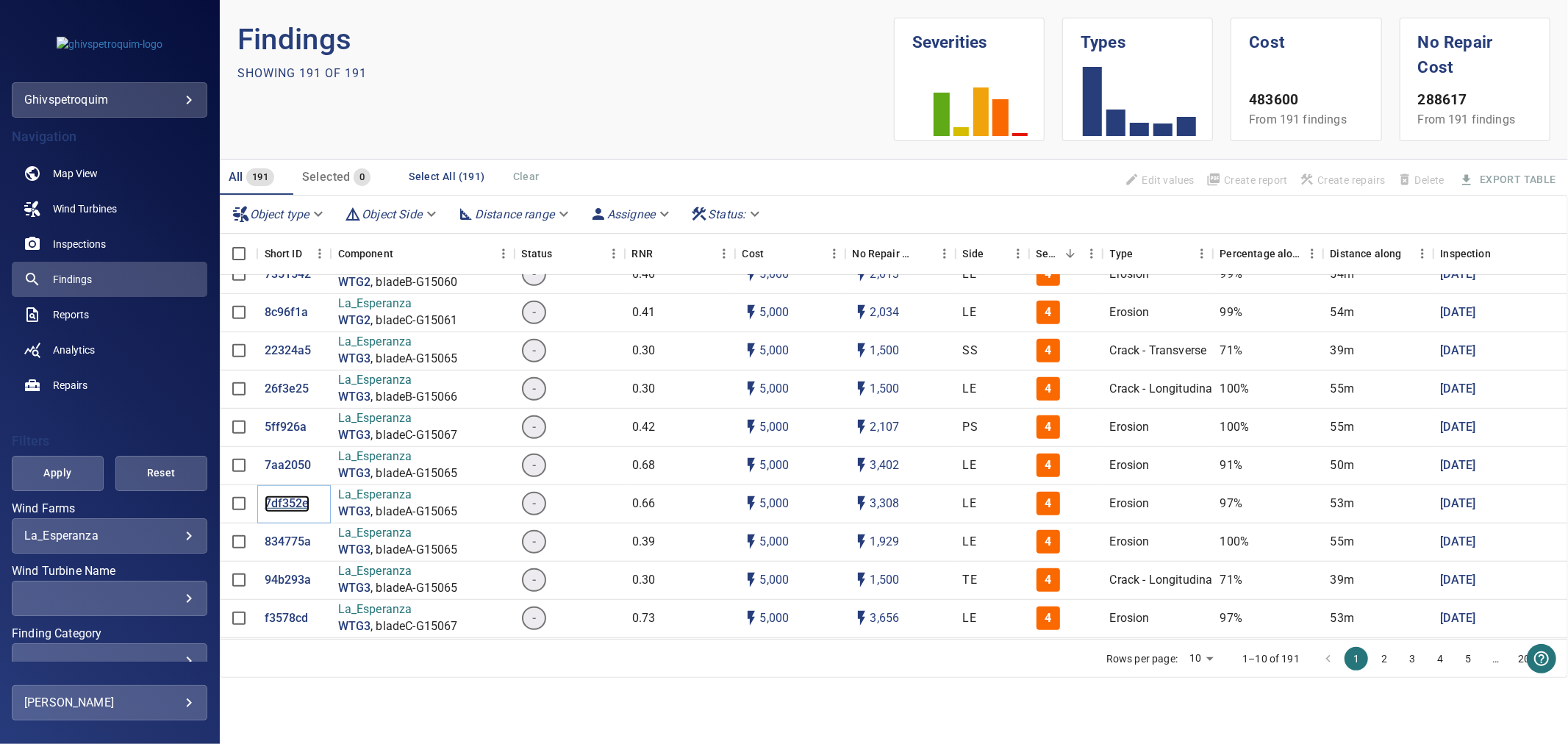
click at [295, 505] on p "7df352e" at bounding box center [287, 504] width 45 height 17
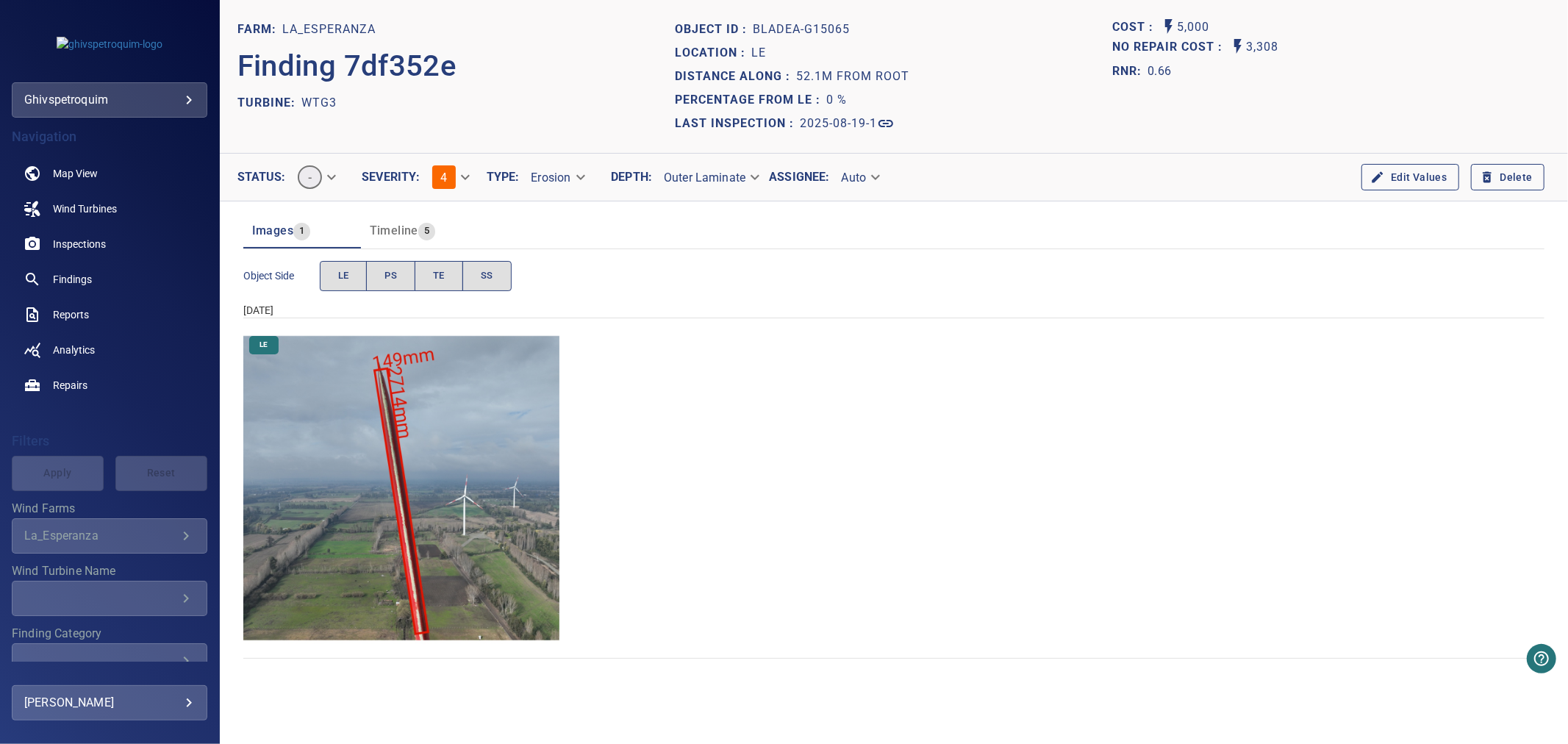
click at [443, 524] on img "La_Esperanza/WTG3/2025-08-19-1/2025-08-19-1/image22wp24.jpg" at bounding box center [402, 488] width 317 height 317
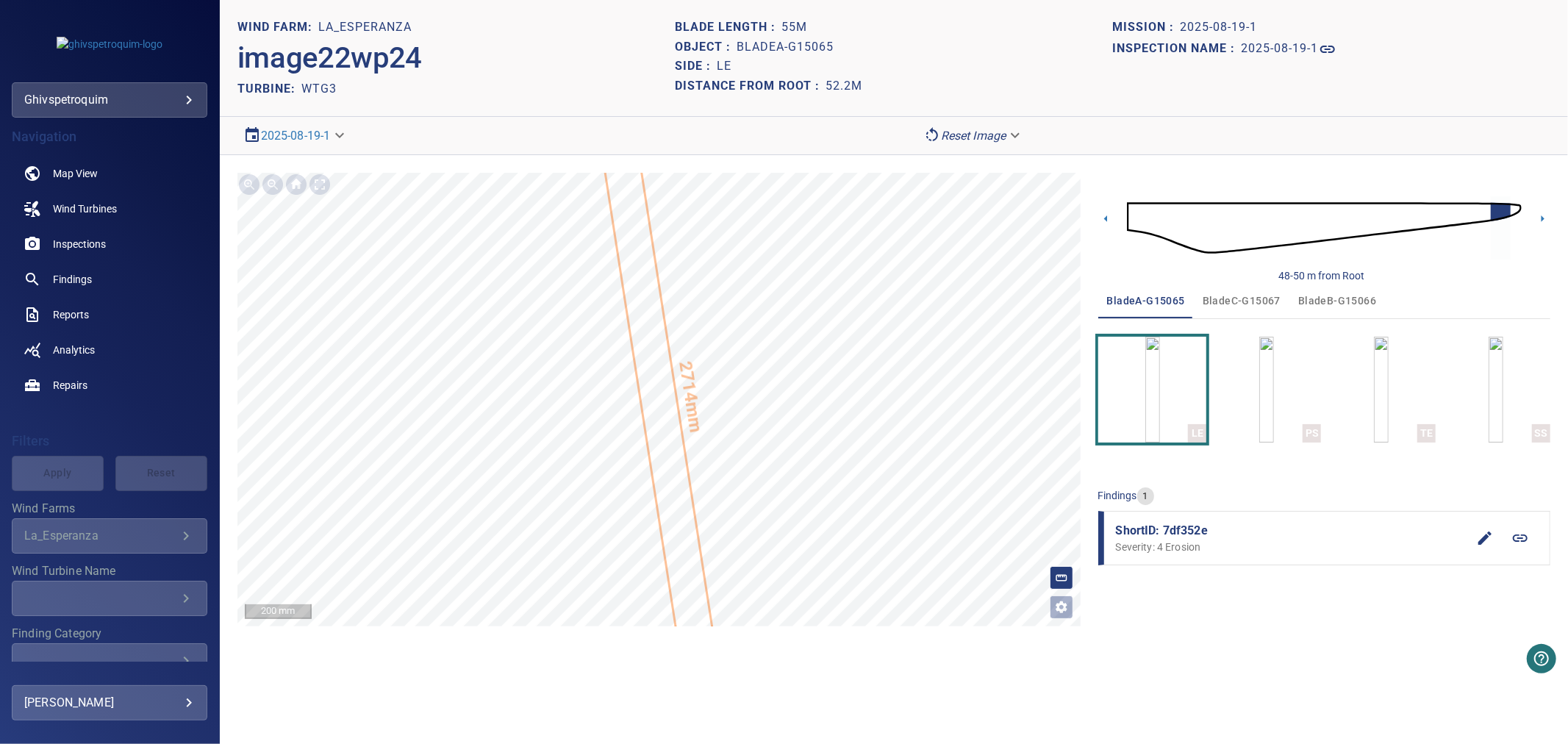
click at [1479, 540] on icon "button" at bounding box center [1485, 538] width 17 height 17
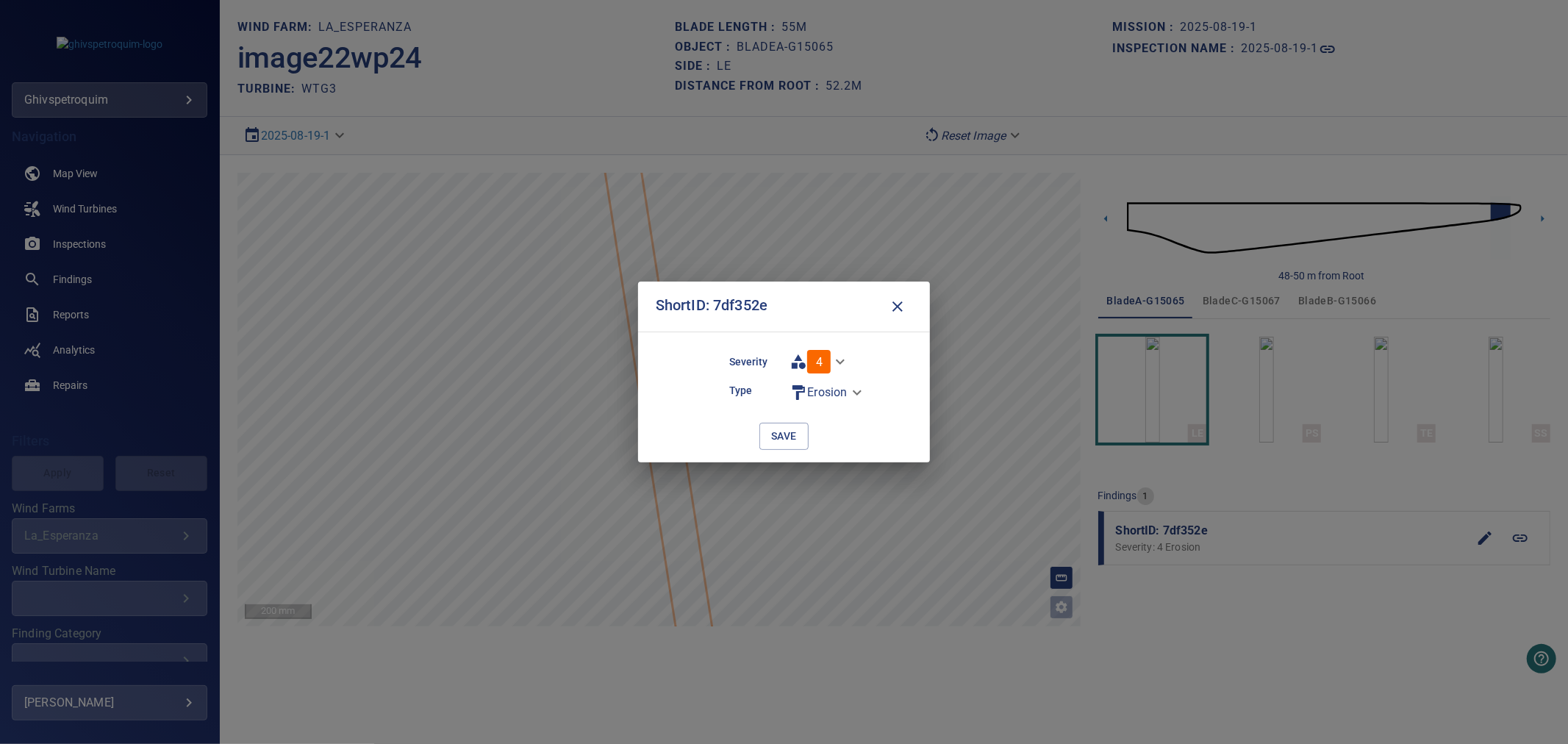
click at [844, 392] on body "**********" at bounding box center [784, 372] width 1568 height 744
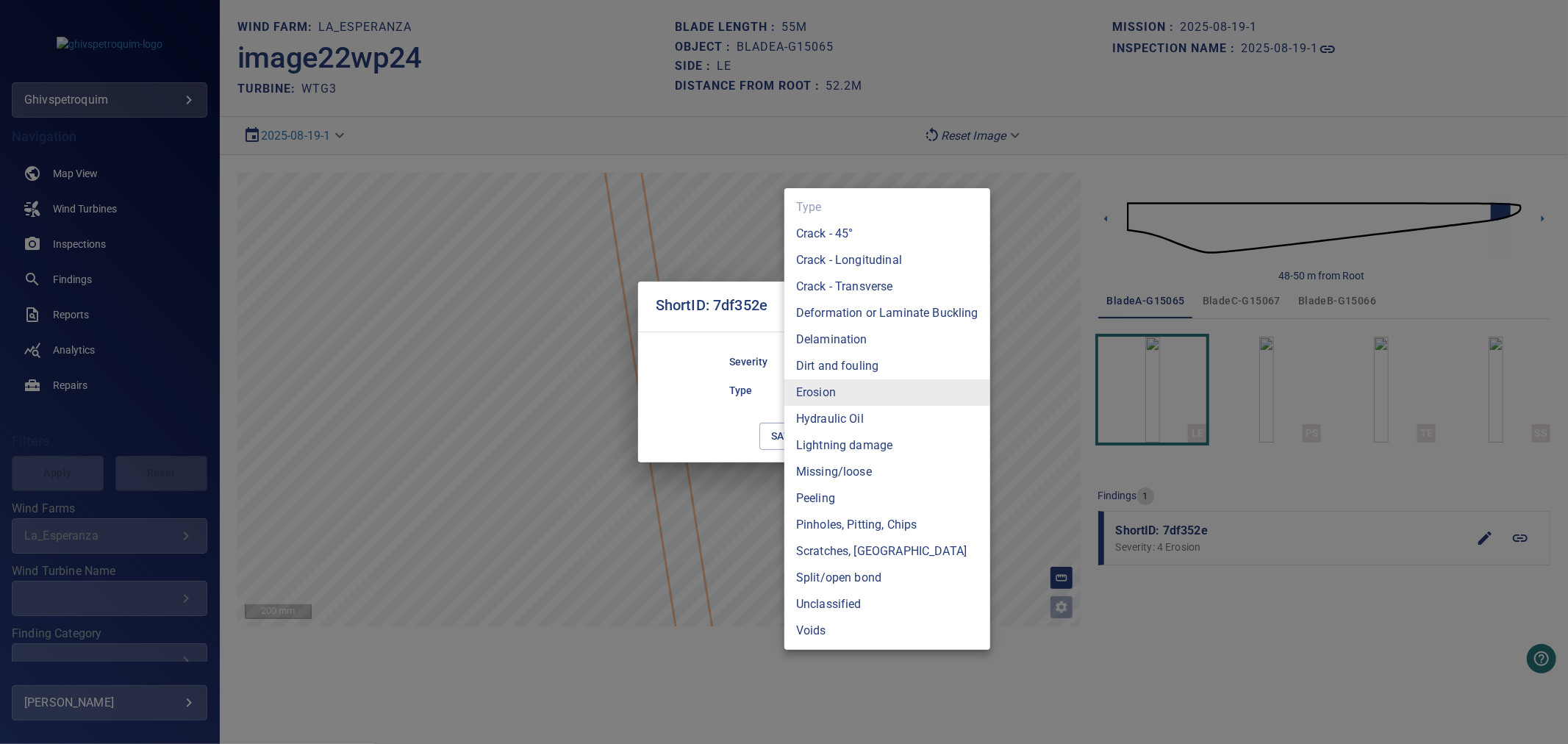
click at [868, 255] on li "Crack - Longitudinal" at bounding box center [887, 260] width 206 height 27
type input "**********"
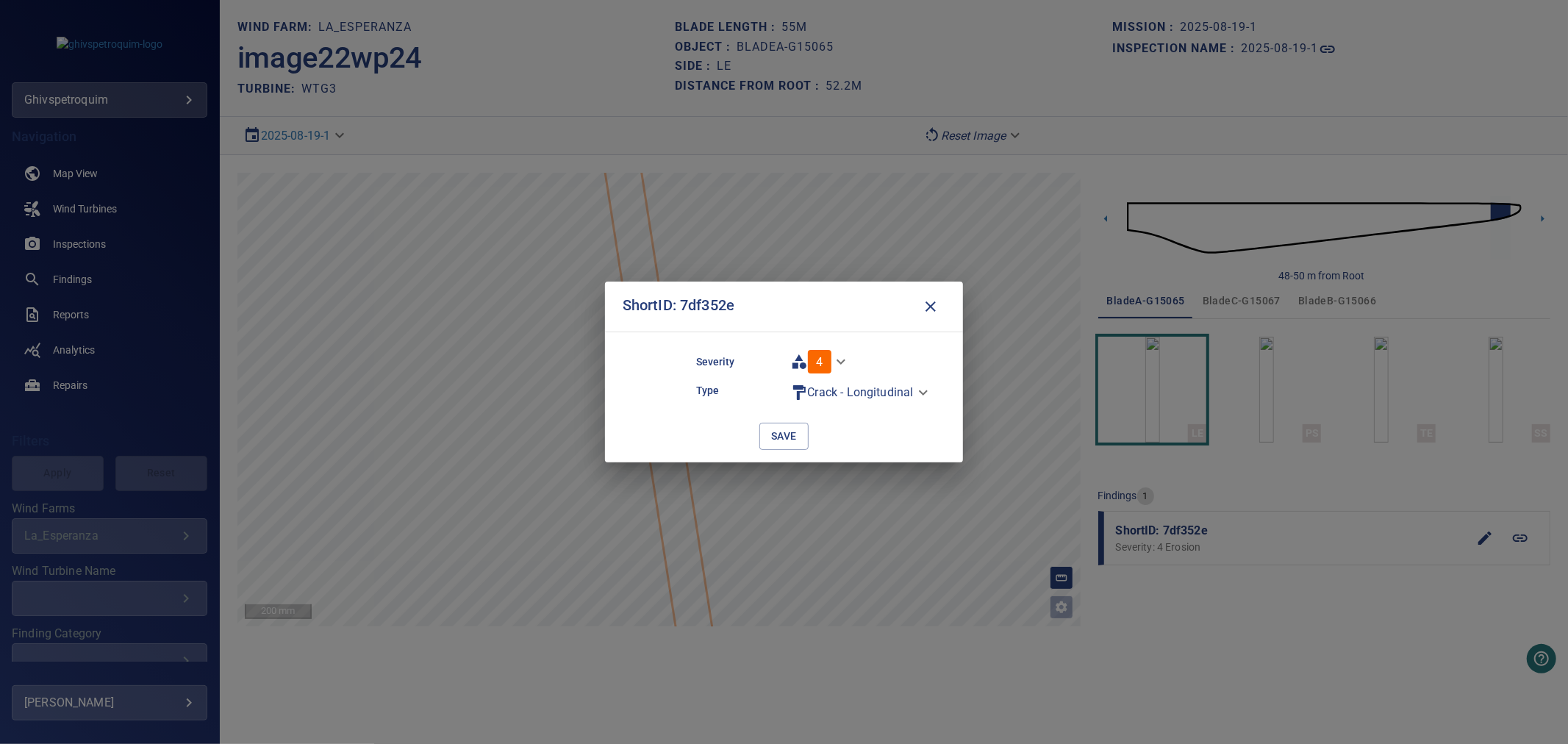
click at [847, 356] on body "**********" at bounding box center [784, 372] width 1568 height 744
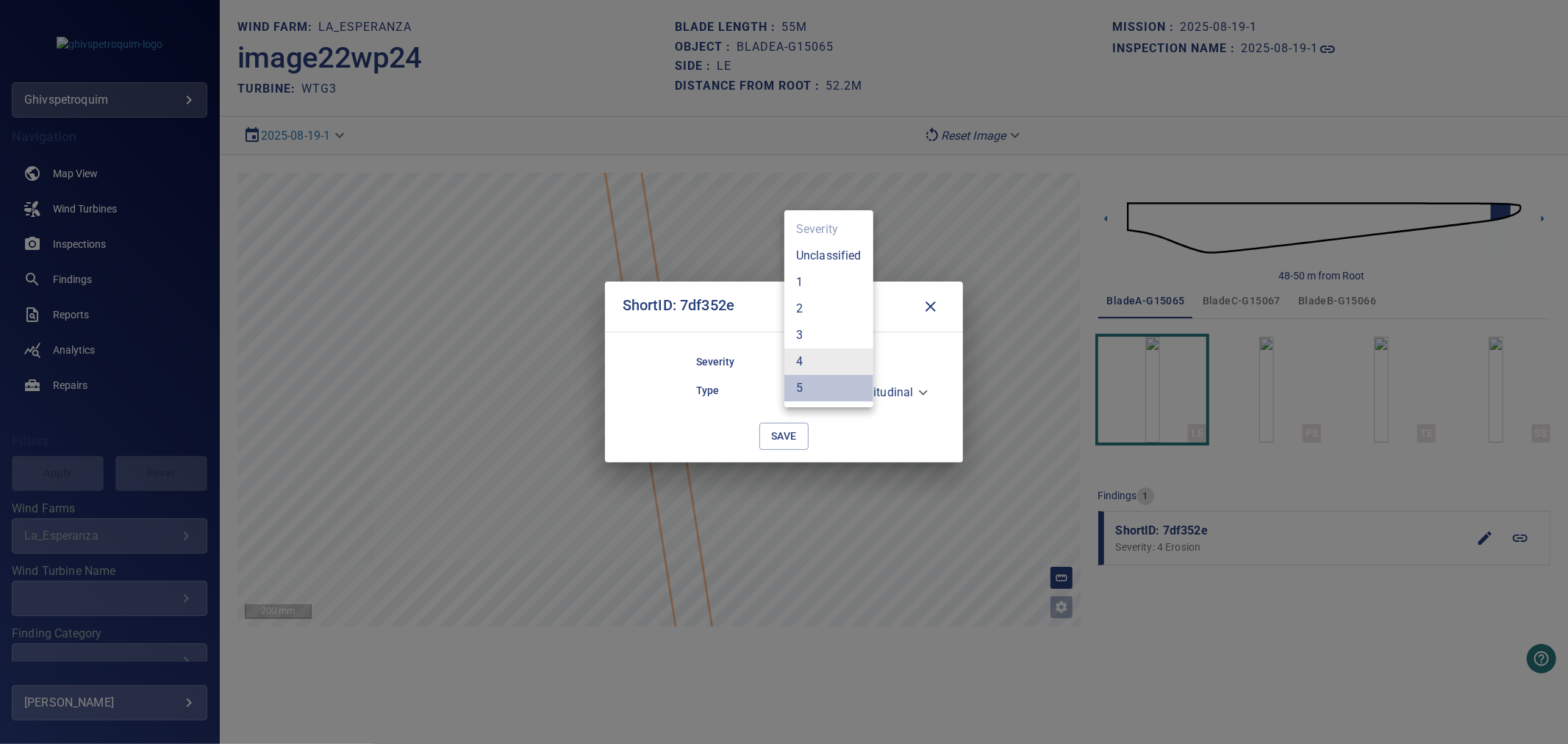
click at [822, 380] on li "5" at bounding box center [829, 388] width 89 height 27
type input "*"
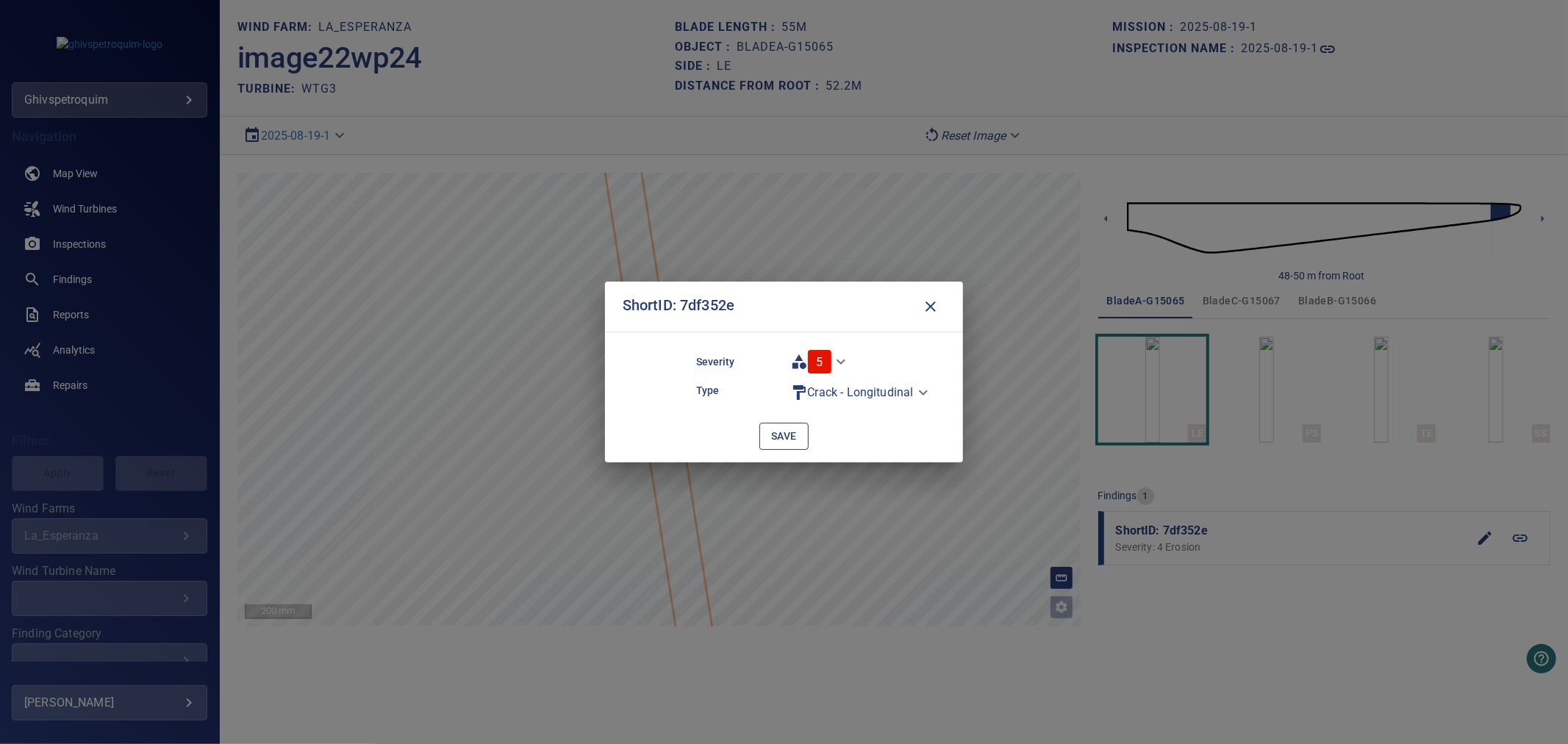
click at [786, 437] on span "save" at bounding box center [784, 436] width 26 height 18
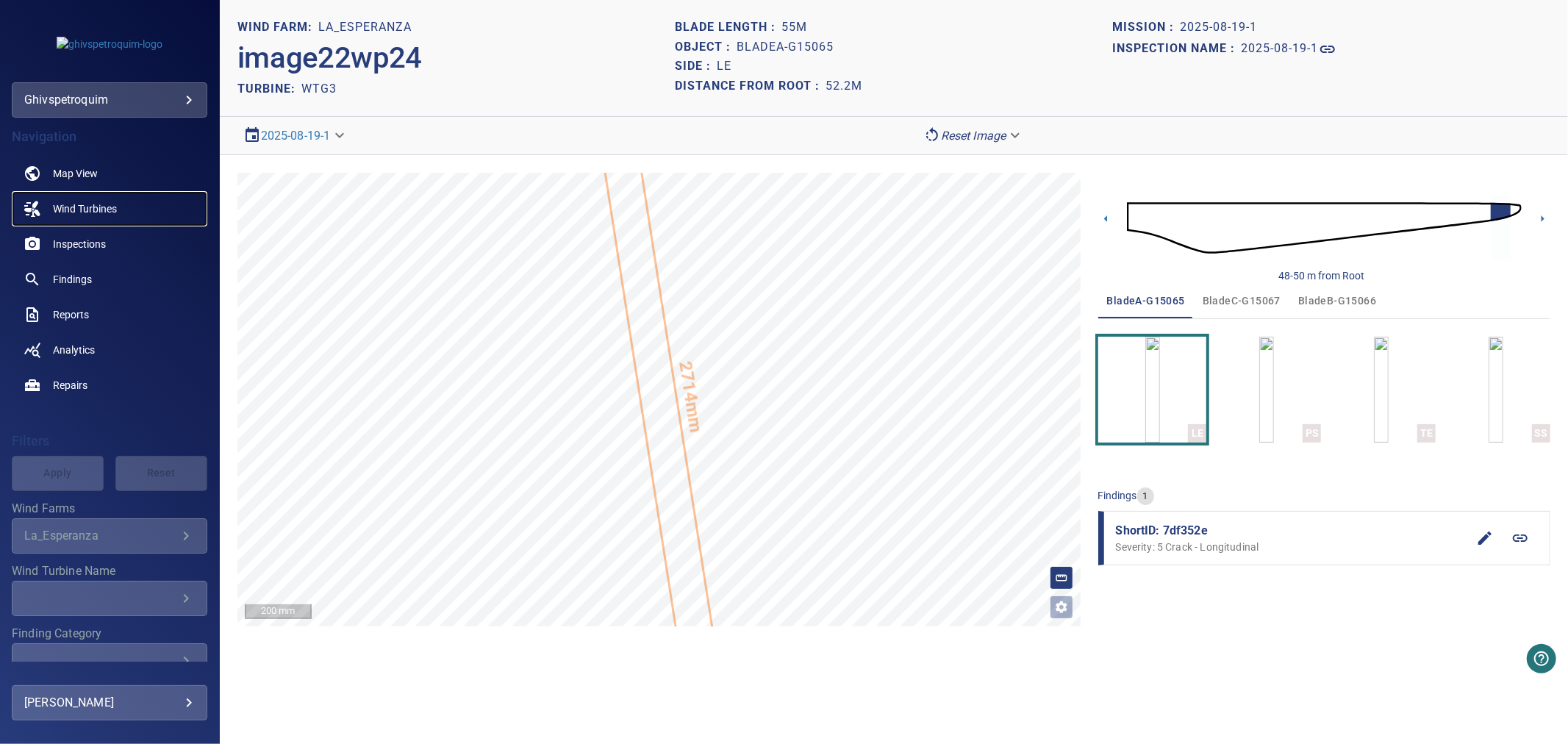
click at [88, 208] on span "Wind Turbines" at bounding box center [84, 208] width 64 height 15
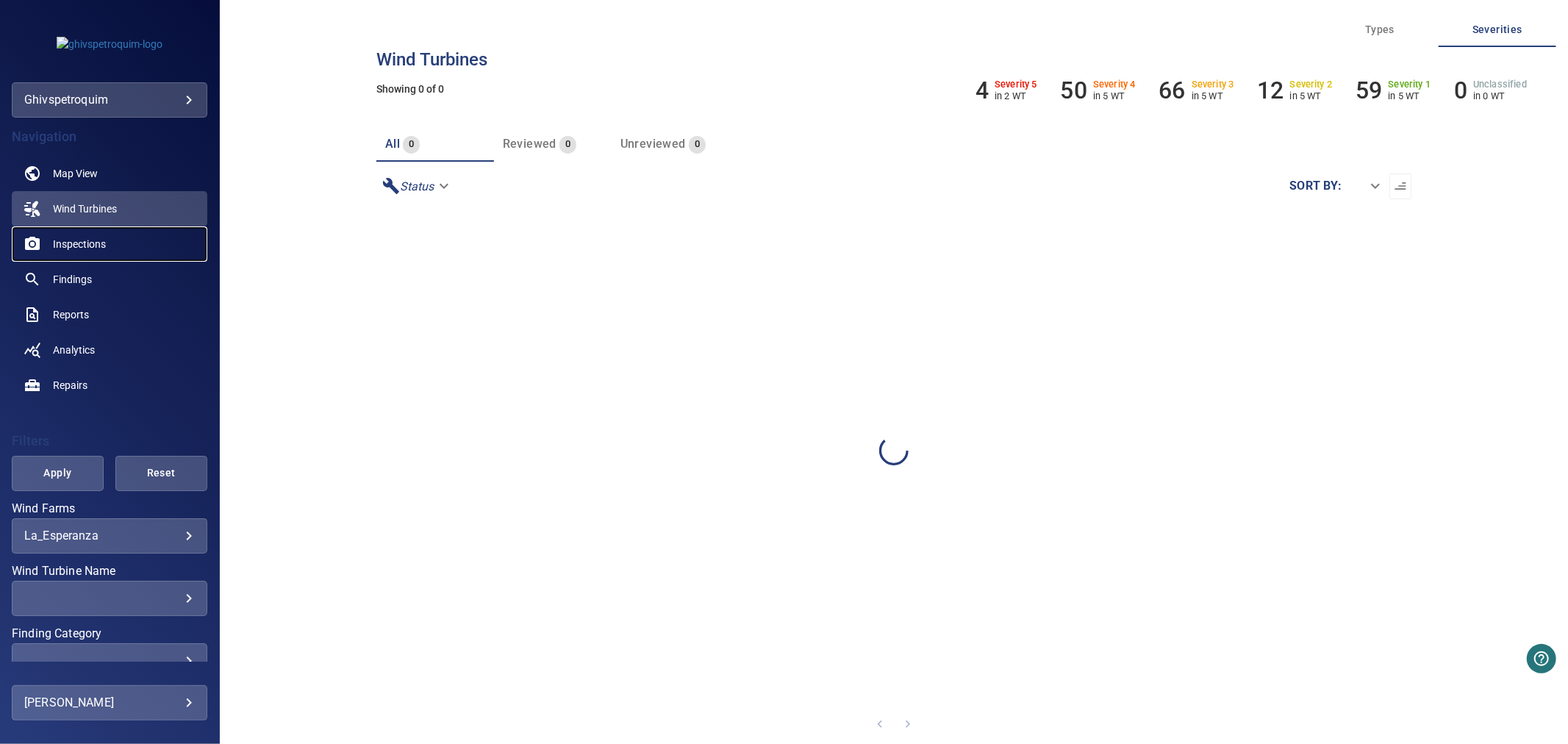
click at [85, 239] on span "Inspections" at bounding box center [78, 244] width 53 height 15
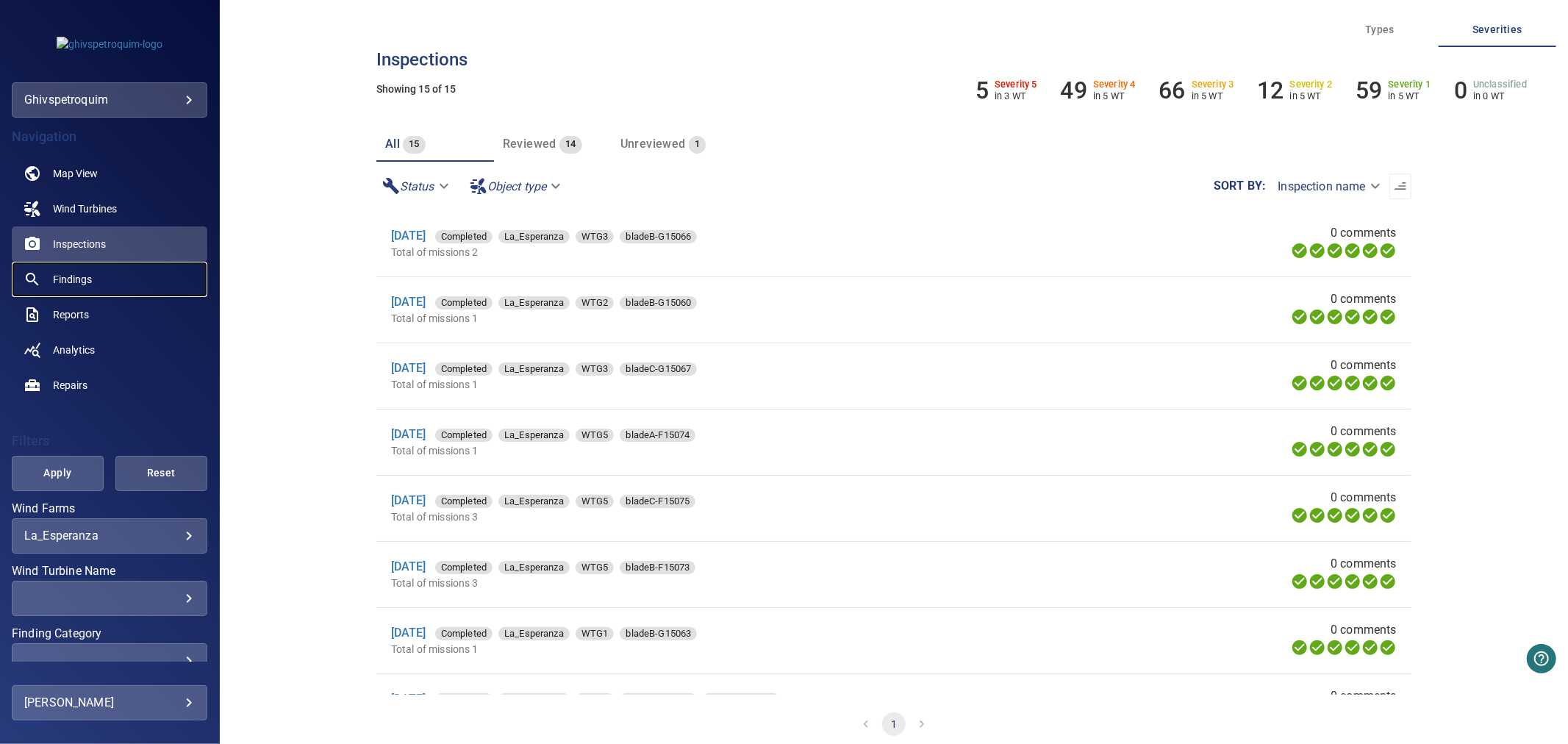
click at [103, 267] on link "Findings" at bounding box center [109, 279] width 196 height 35
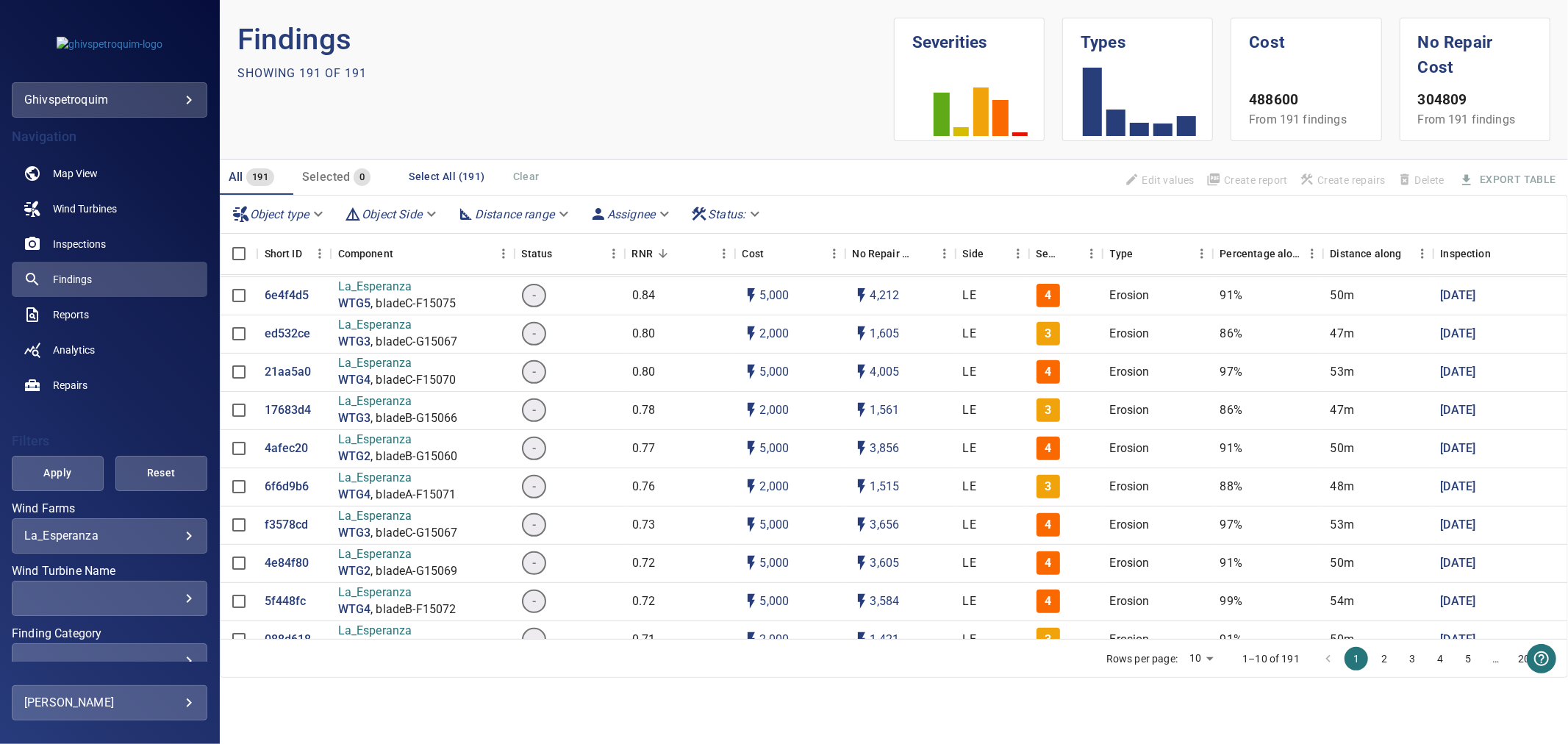
scroll to position [163, 0]
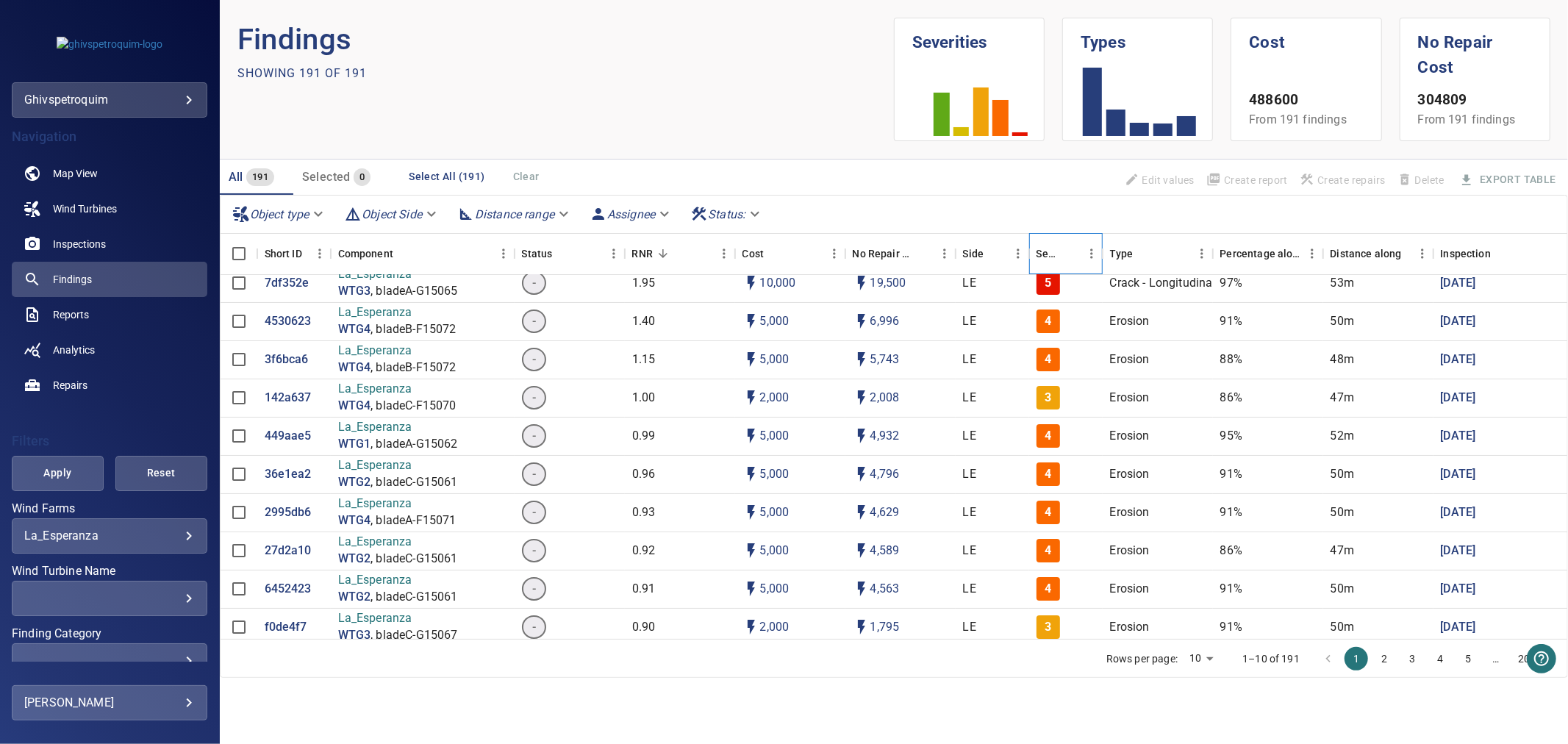
click at [1055, 259] on div "Severity" at bounding box center [1048, 254] width 23 height 41
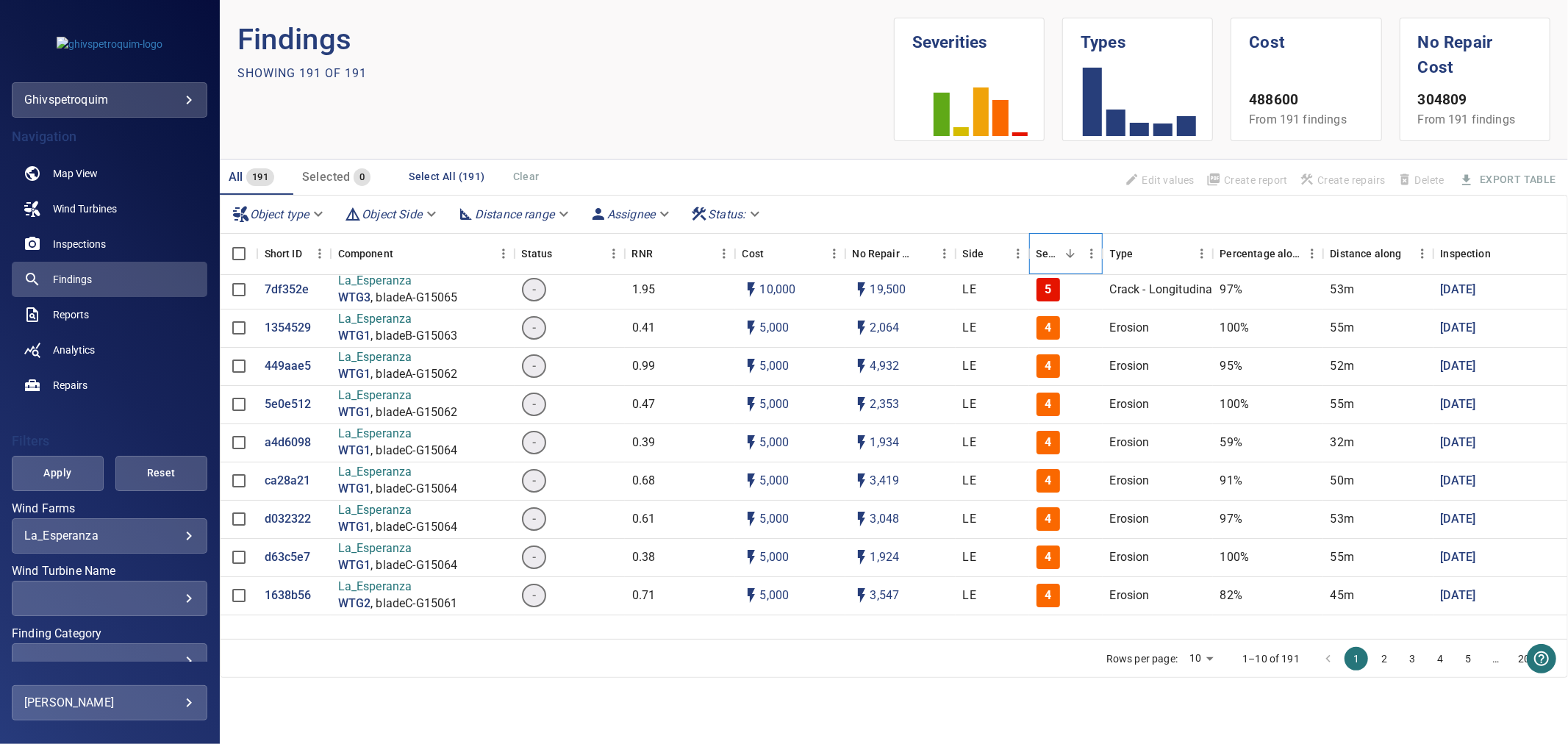
scroll to position [0, 0]
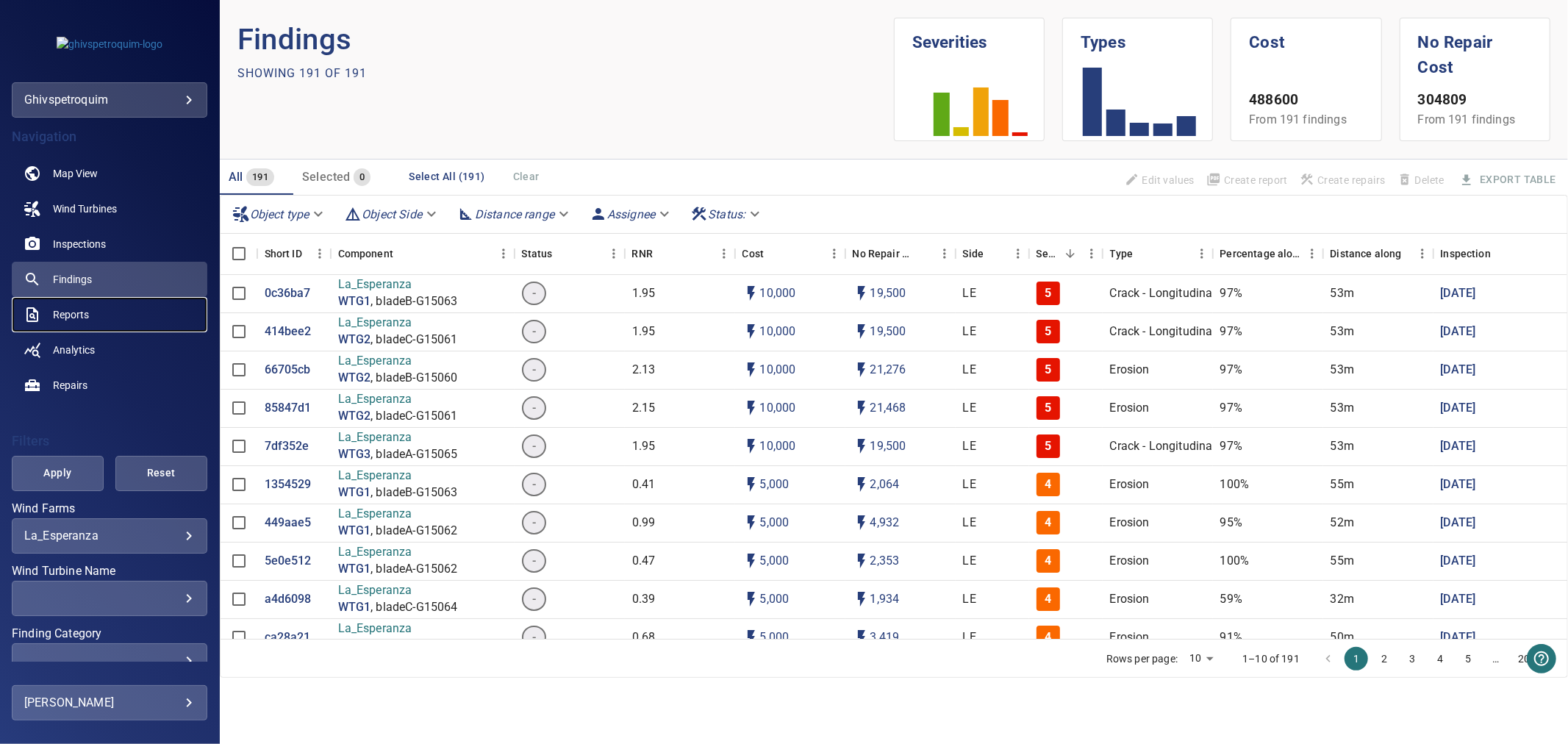
click at [144, 309] on link "Reports" at bounding box center [109, 314] width 196 height 35
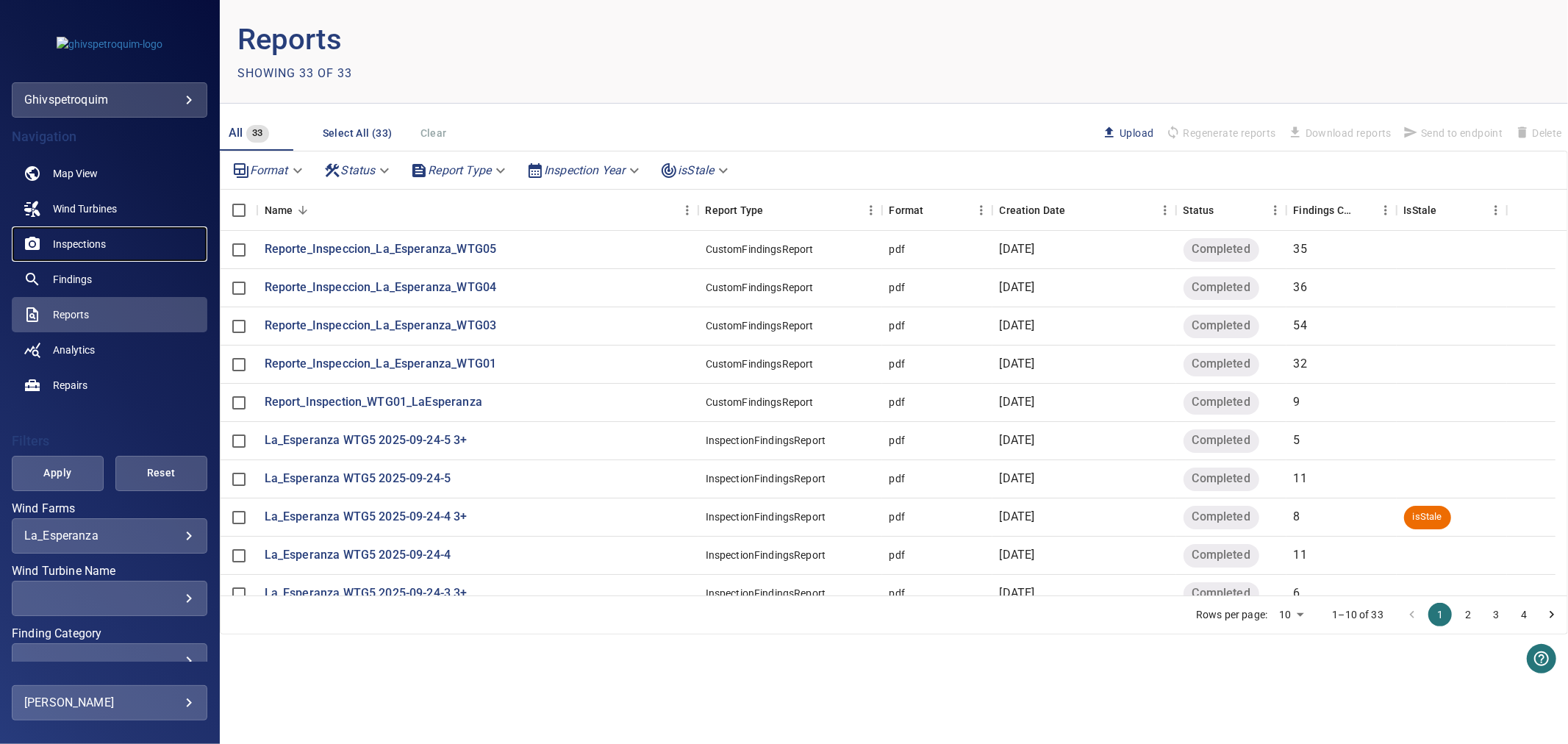
click at [83, 244] on span "Inspections" at bounding box center [78, 244] width 53 height 15
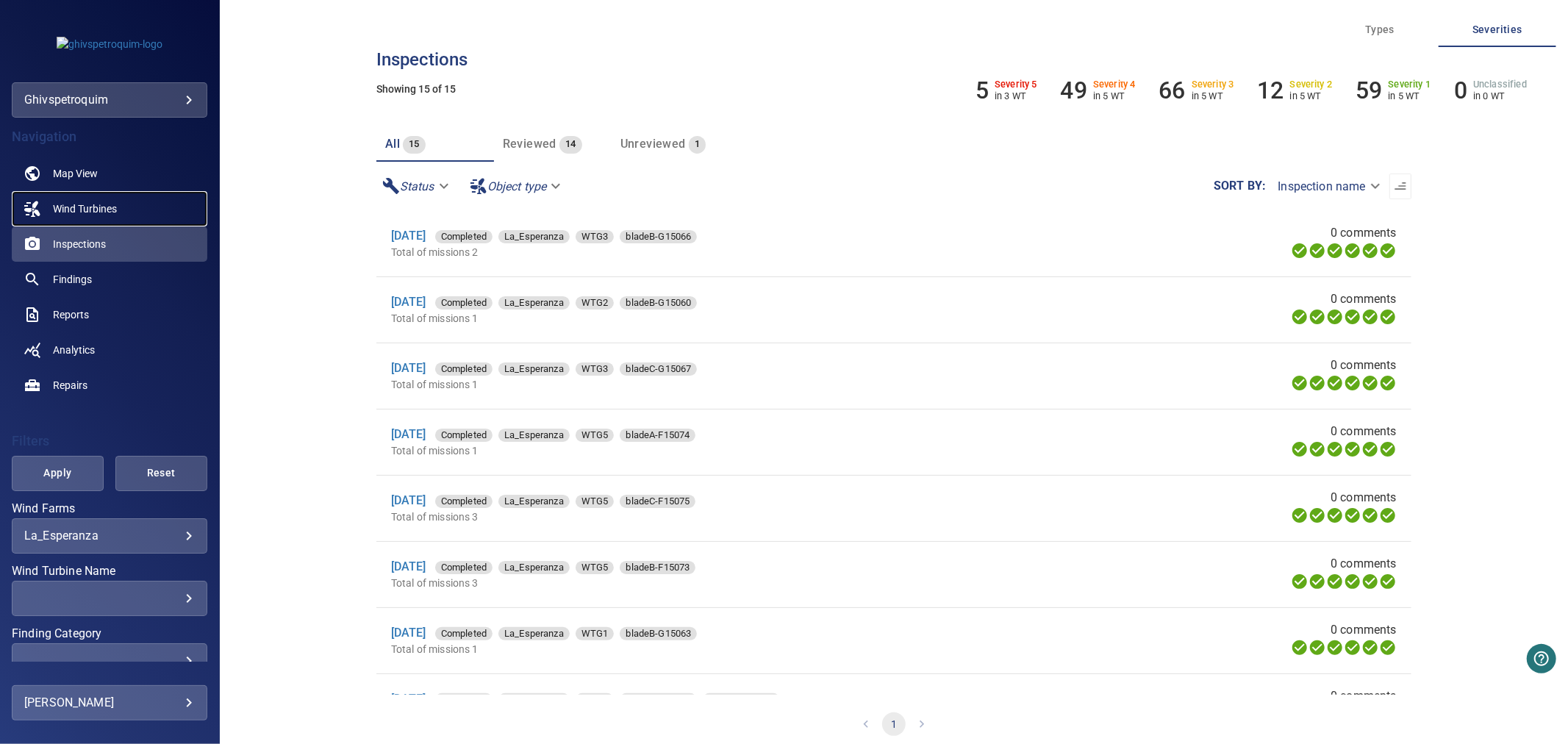
click at [88, 214] on span "Wind Turbines" at bounding box center [84, 208] width 64 height 15
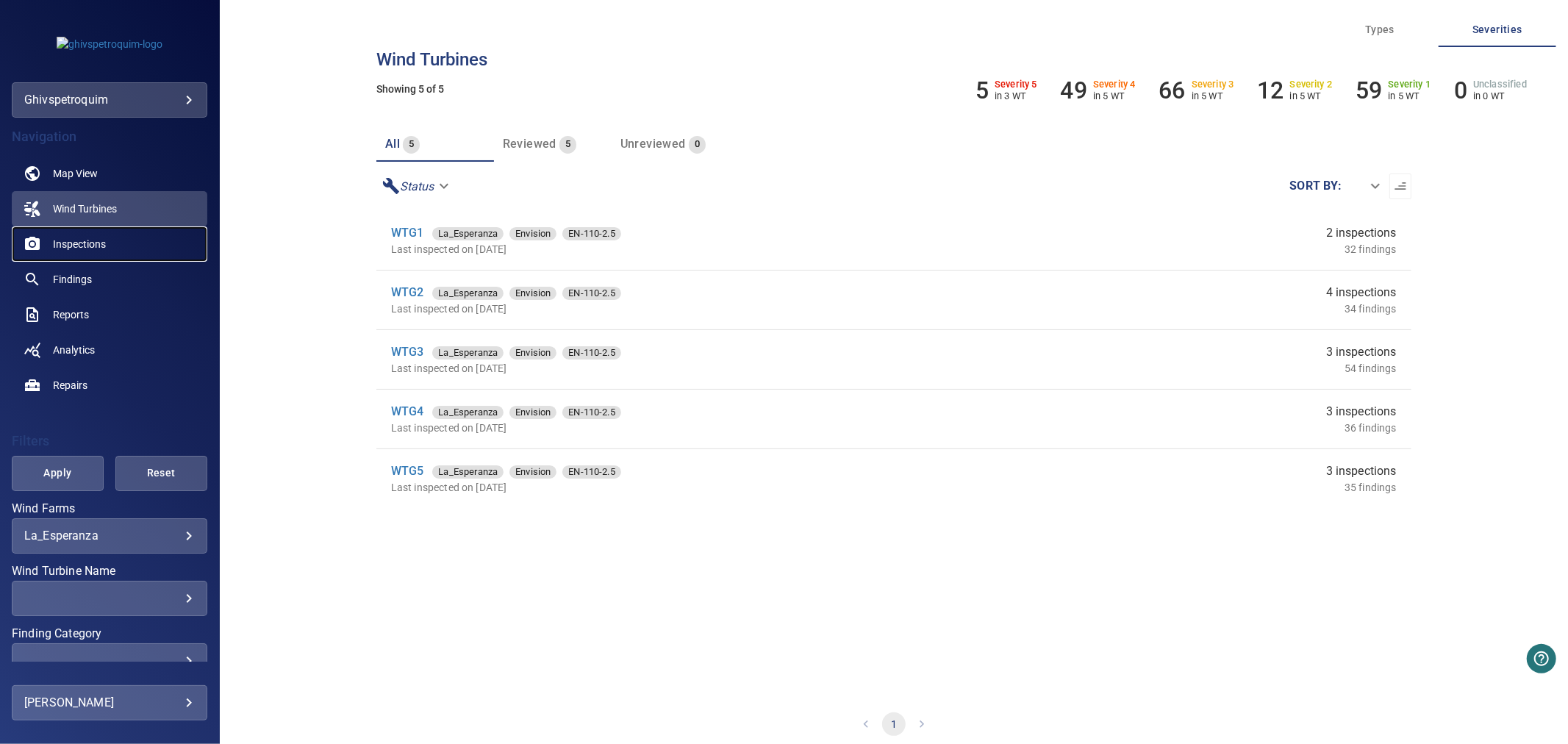
click at [81, 244] on span "Inspections" at bounding box center [78, 244] width 53 height 15
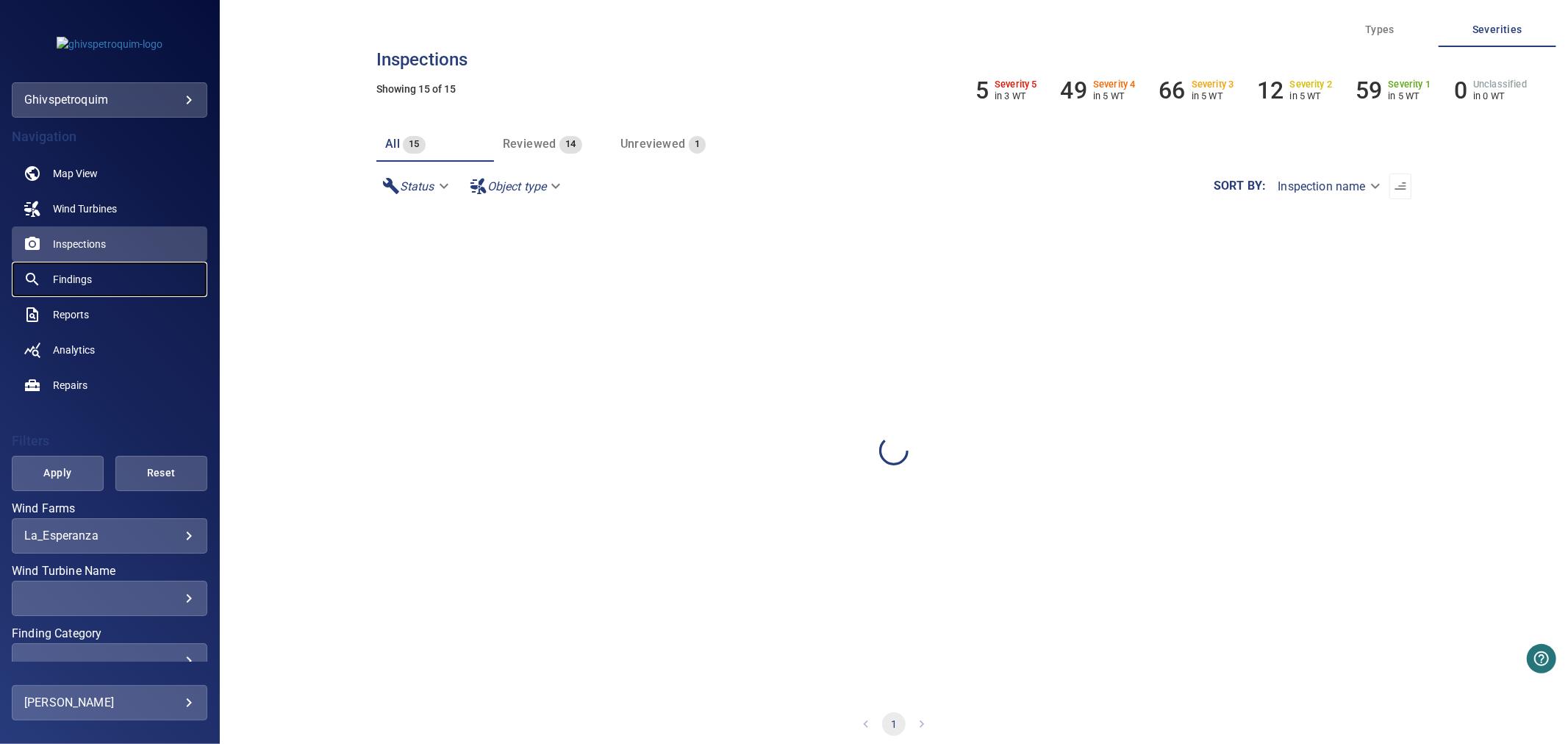
click at [79, 287] on link "Findings" at bounding box center [109, 279] width 196 height 35
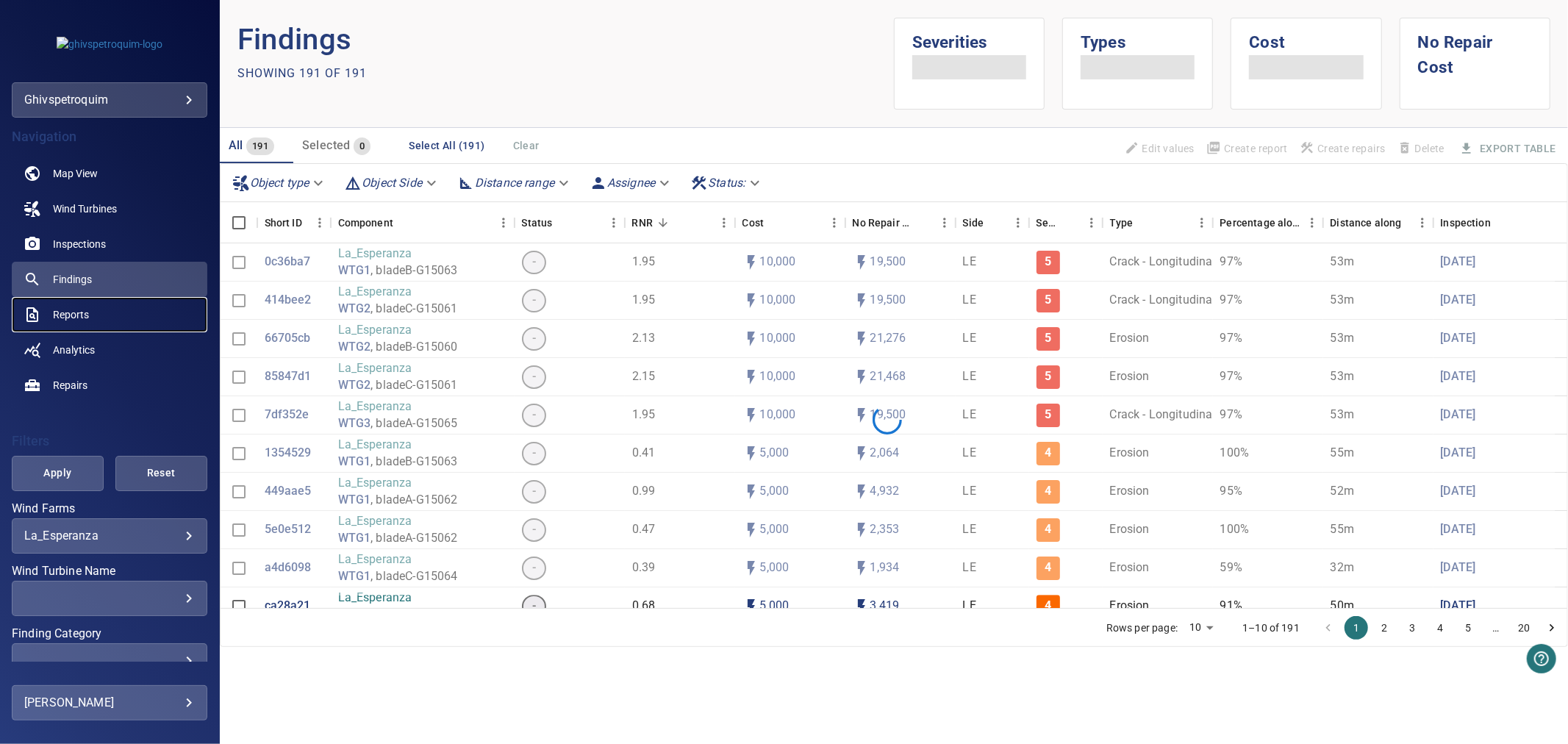
click at [70, 313] on span "Reports" at bounding box center [71, 314] width 36 height 15
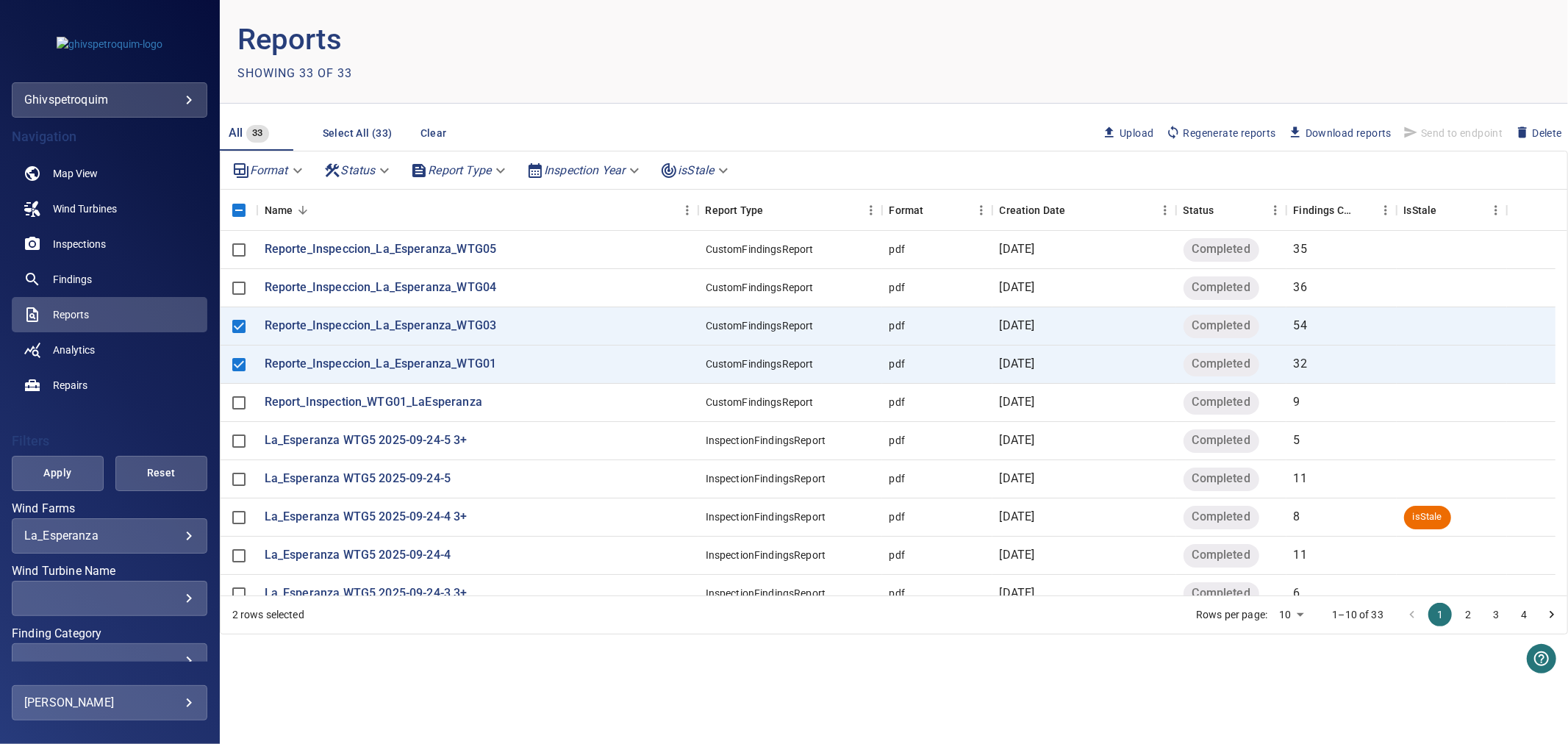
click at [1533, 133] on span "Delete" at bounding box center [1539, 133] width 47 height 16
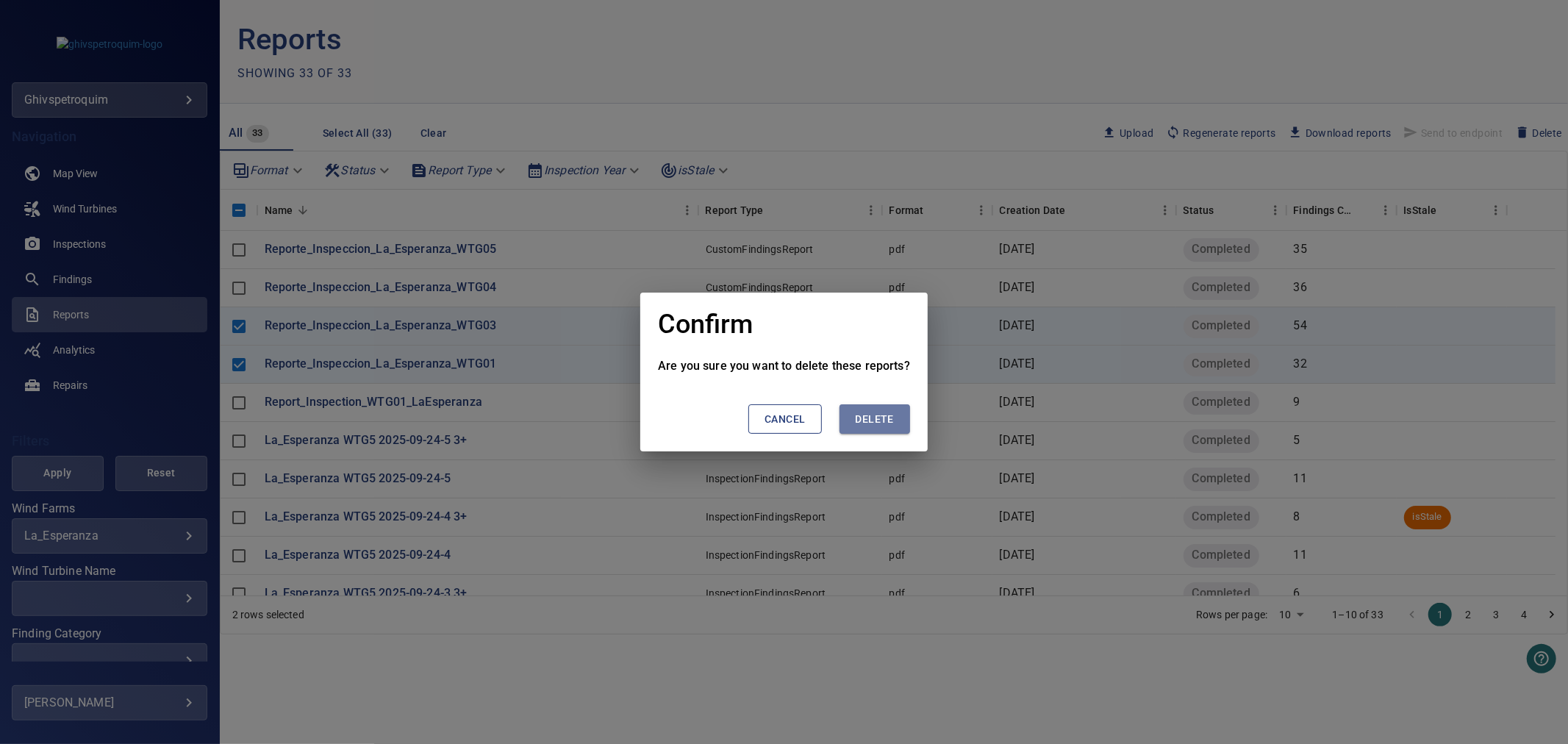
click at [880, 430] on button "Delete" at bounding box center [875, 418] width 71 height 30
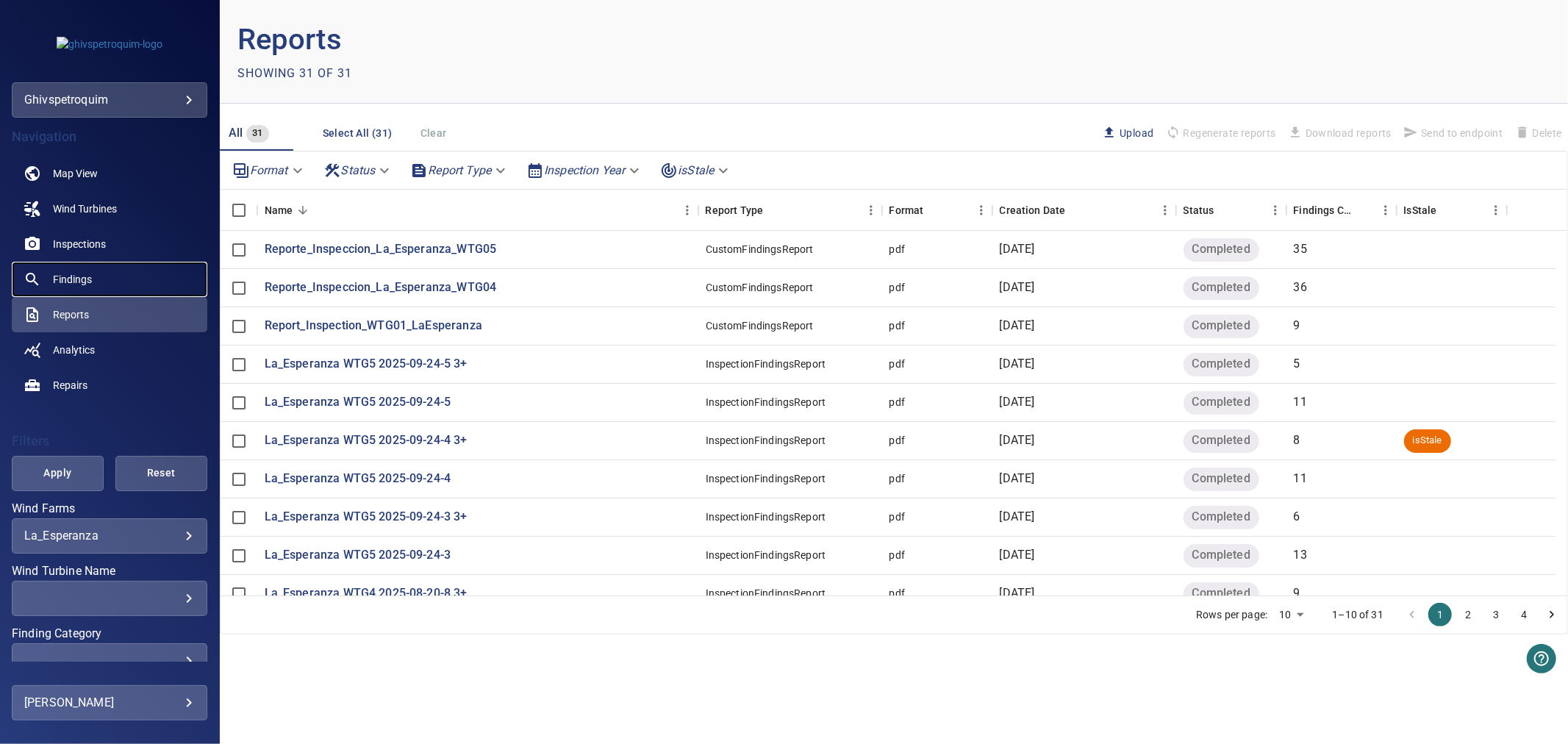
click at [106, 285] on link "Findings" at bounding box center [109, 279] width 196 height 35
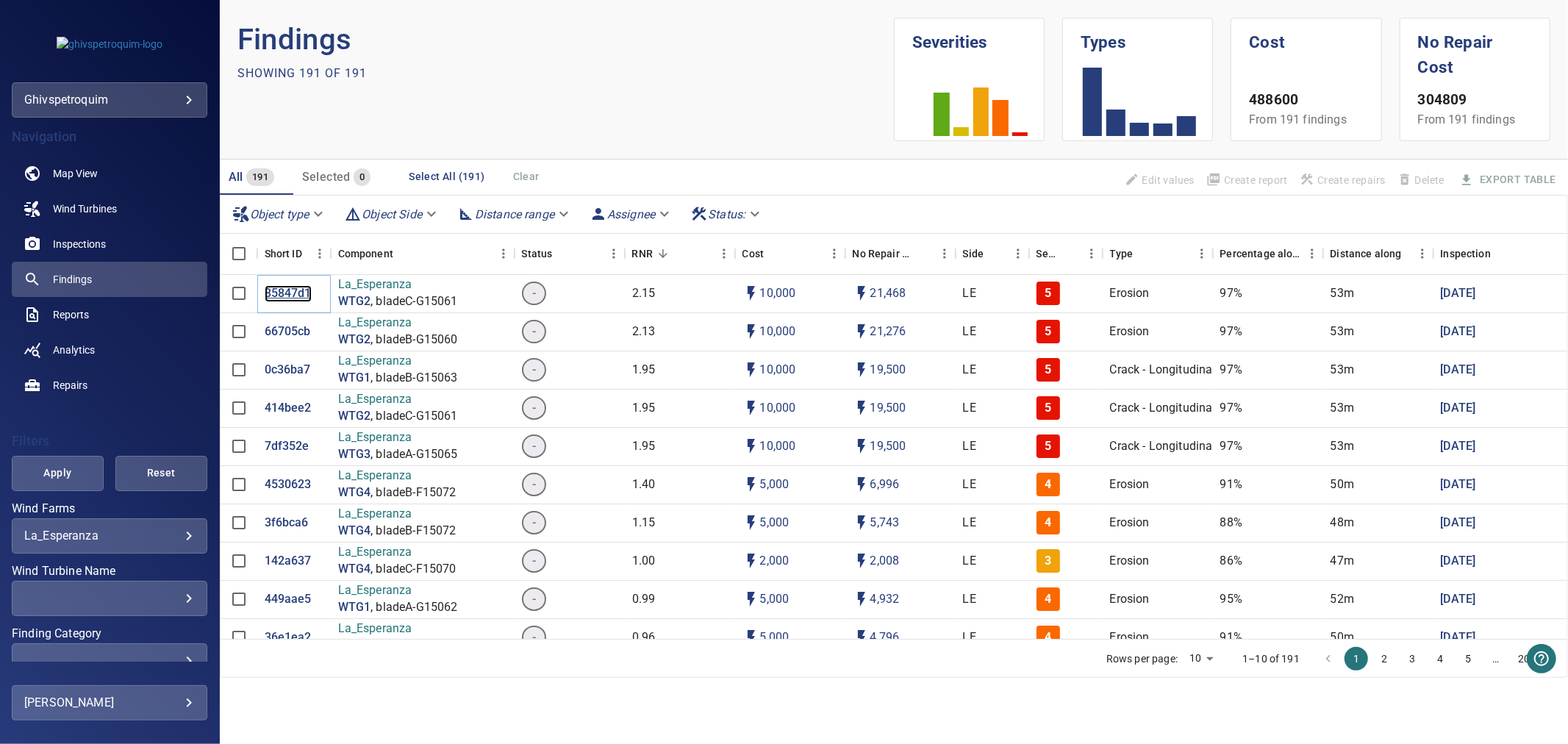
click at [296, 296] on p "85847d1" at bounding box center [288, 294] width 47 height 17
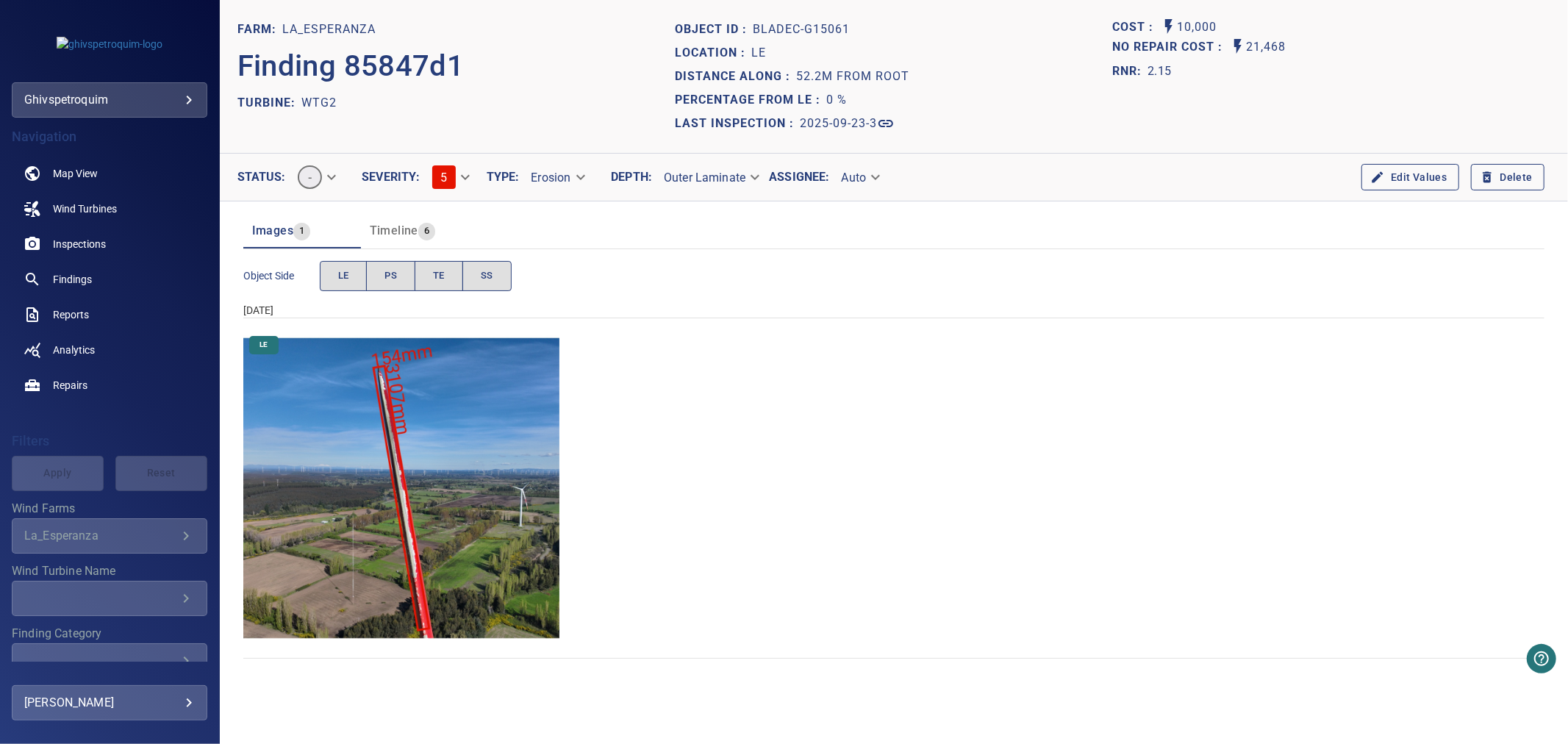
click at [449, 414] on img "La_Esperanza/WTG2/2025-09-23-3/2025-09-23-2/image22wp24.jpg" at bounding box center [402, 488] width 317 height 317
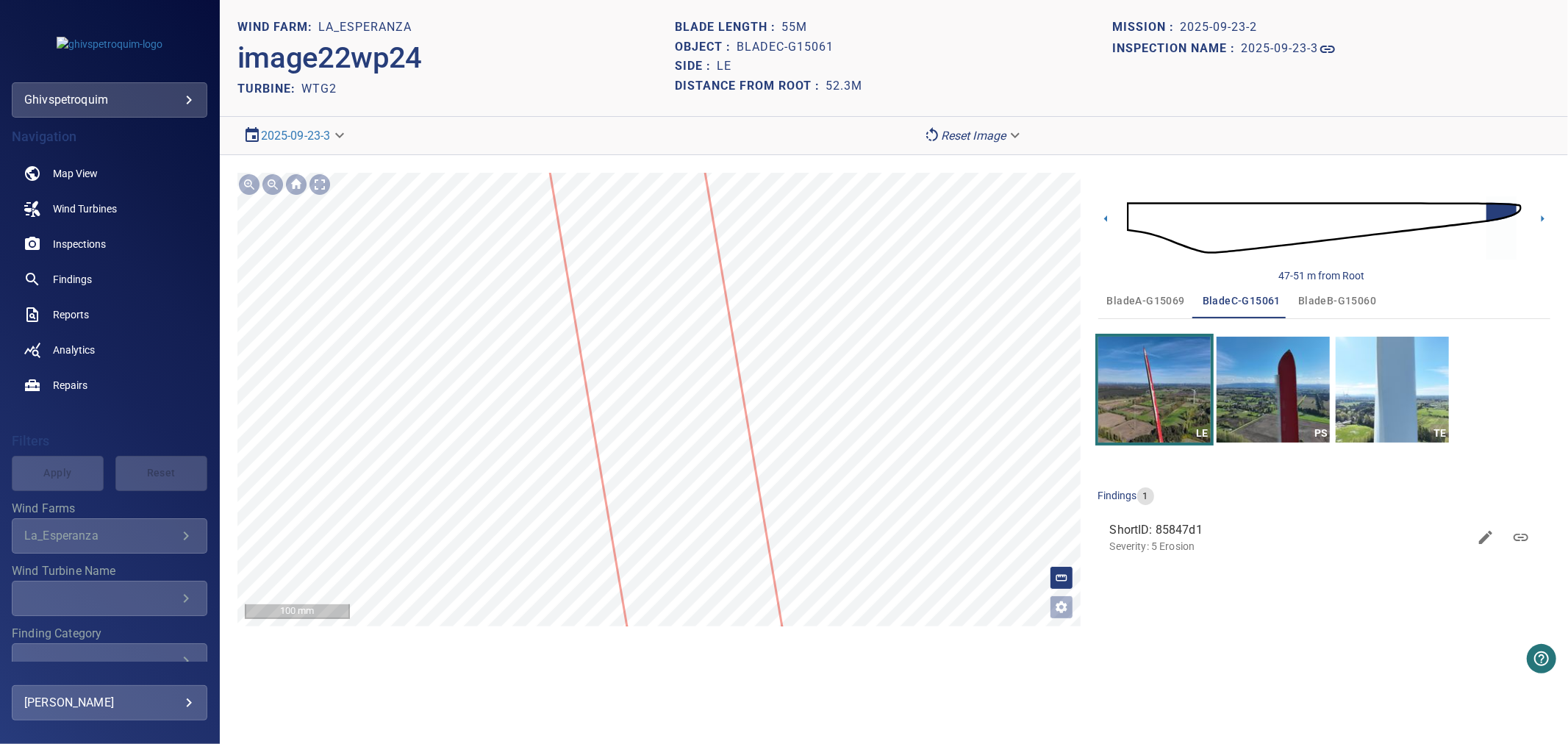
click at [756, 470] on div "La_Esperanza/WTG2/85847d10-a2dd-11f0-bad1-b185b25a078f Severity 5 Erosion" at bounding box center [659, 400] width 843 height 454
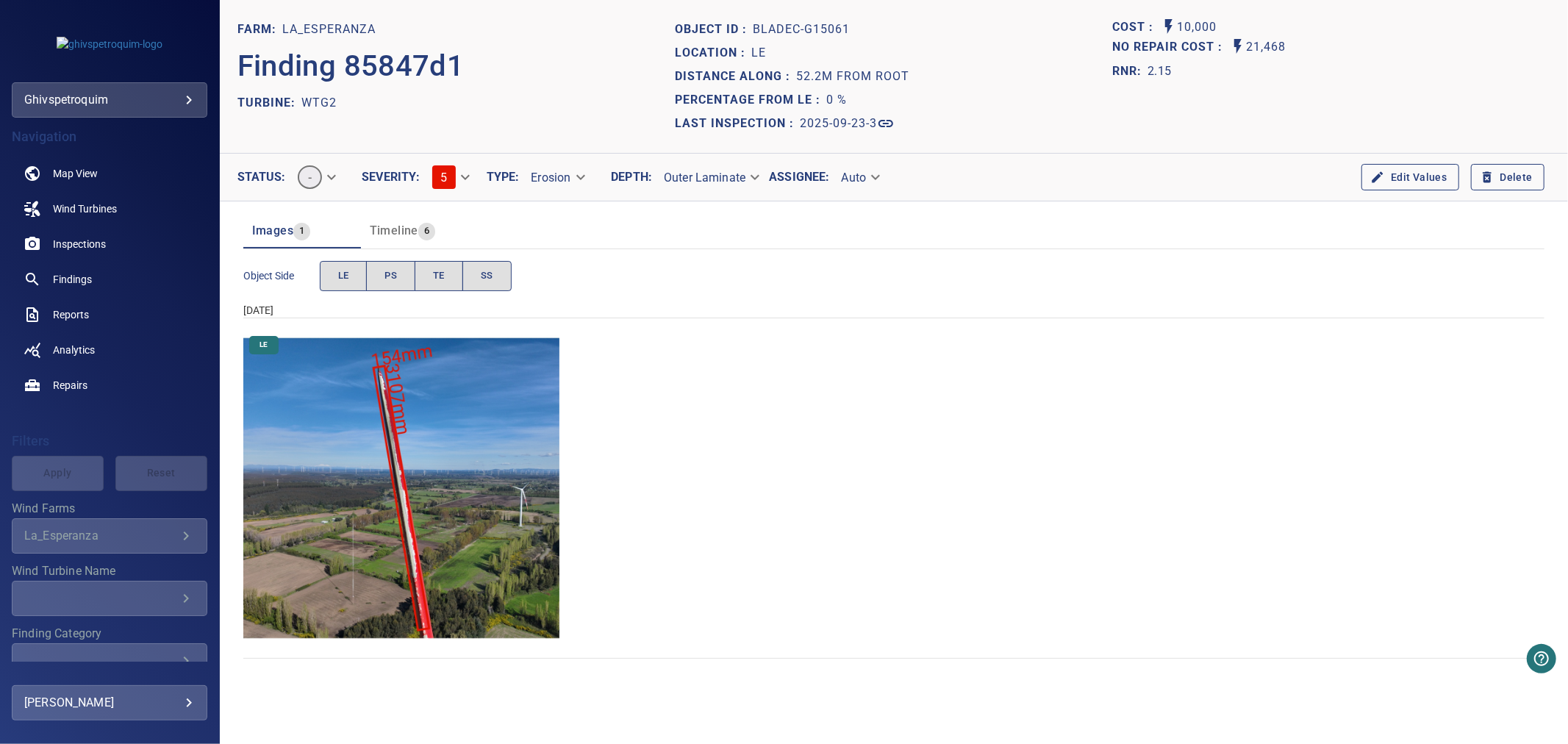
click at [422, 427] on img "La_Esperanza/WTG2/2025-09-23-3/2025-09-23-2/image22wp24.jpg" at bounding box center [402, 488] width 317 height 317
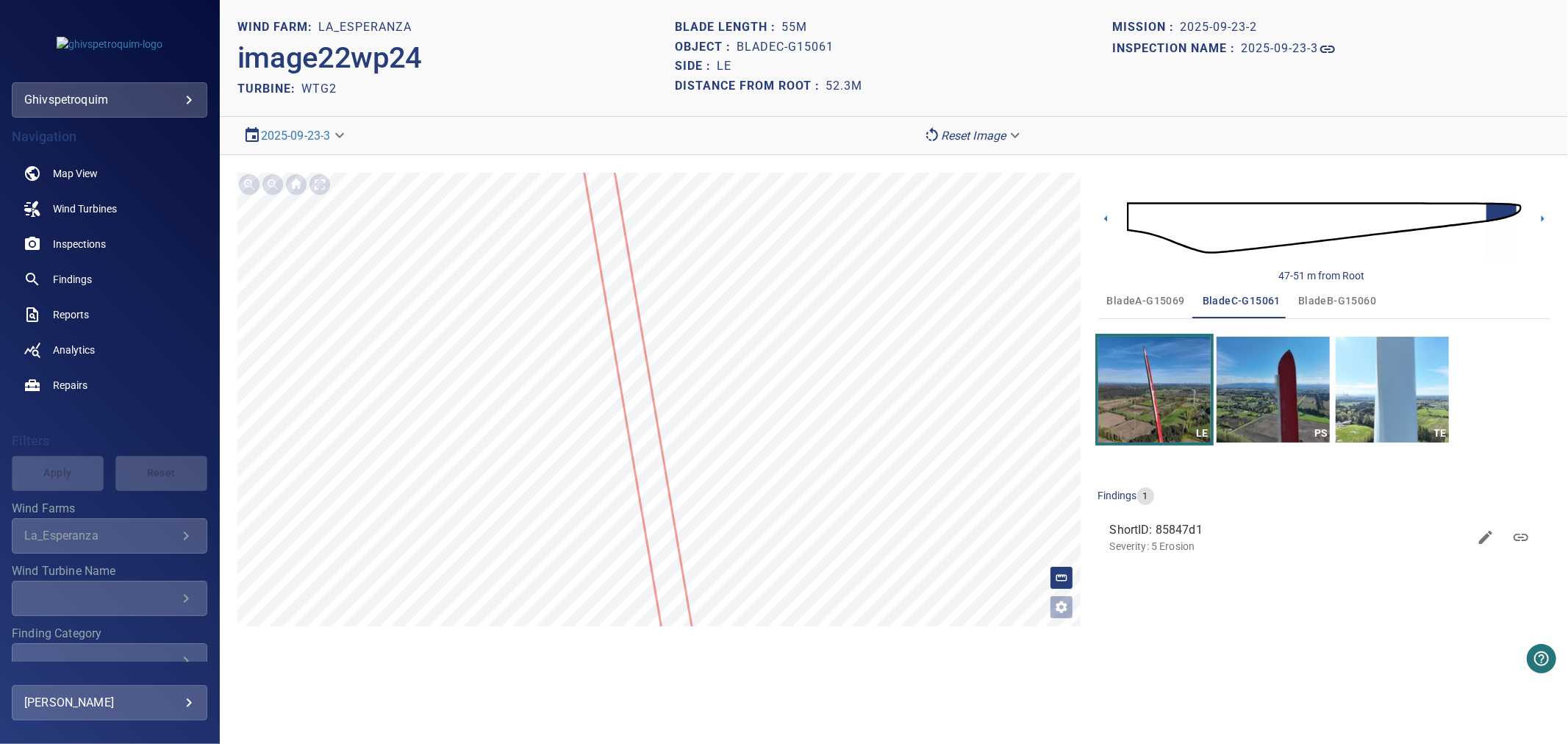
click at [1487, 538] on icon "button" at bounding box center [1485, 536] width 13 height 13
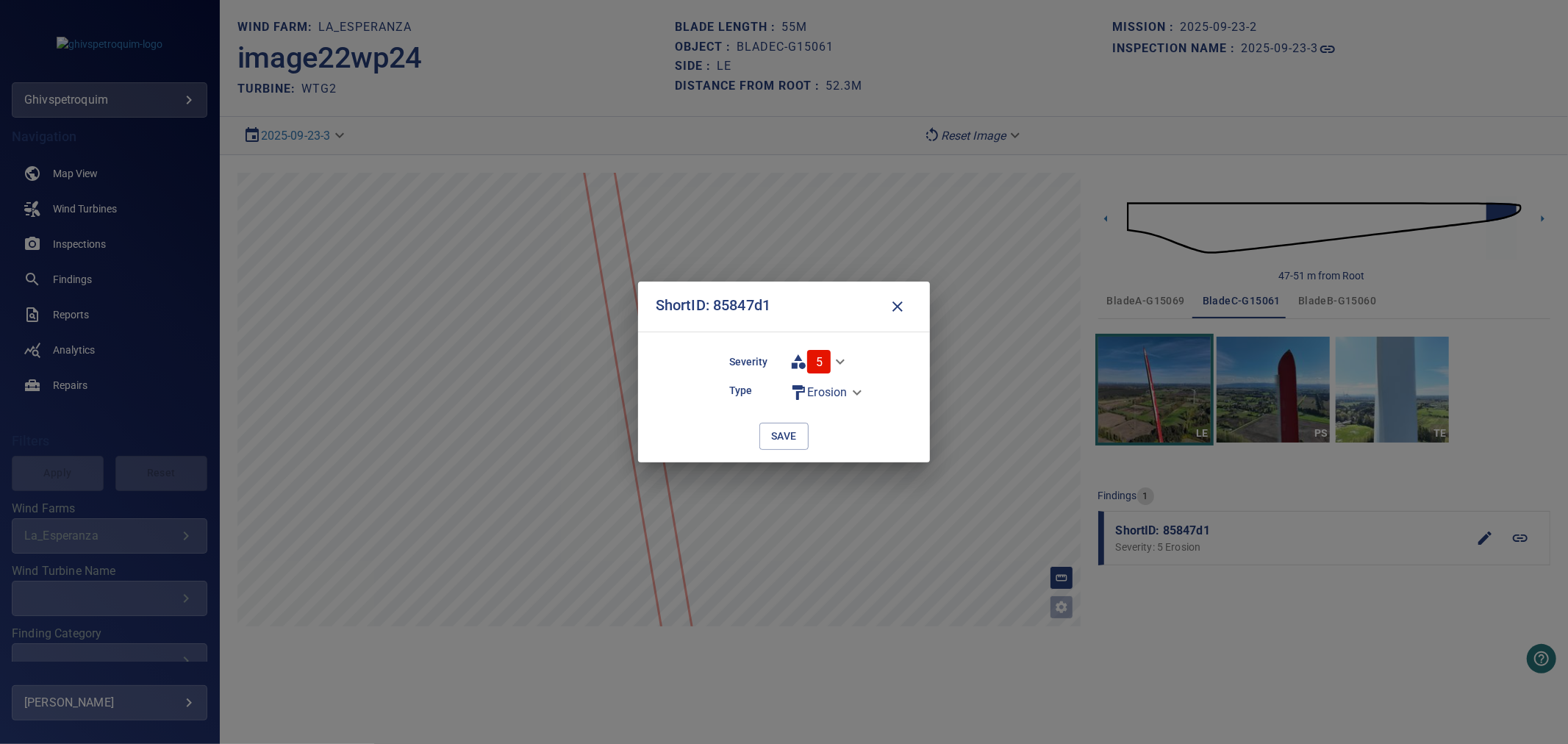
click at [856, 399] on body "**********" at bounding box center [784, 372] width 1568 height 744
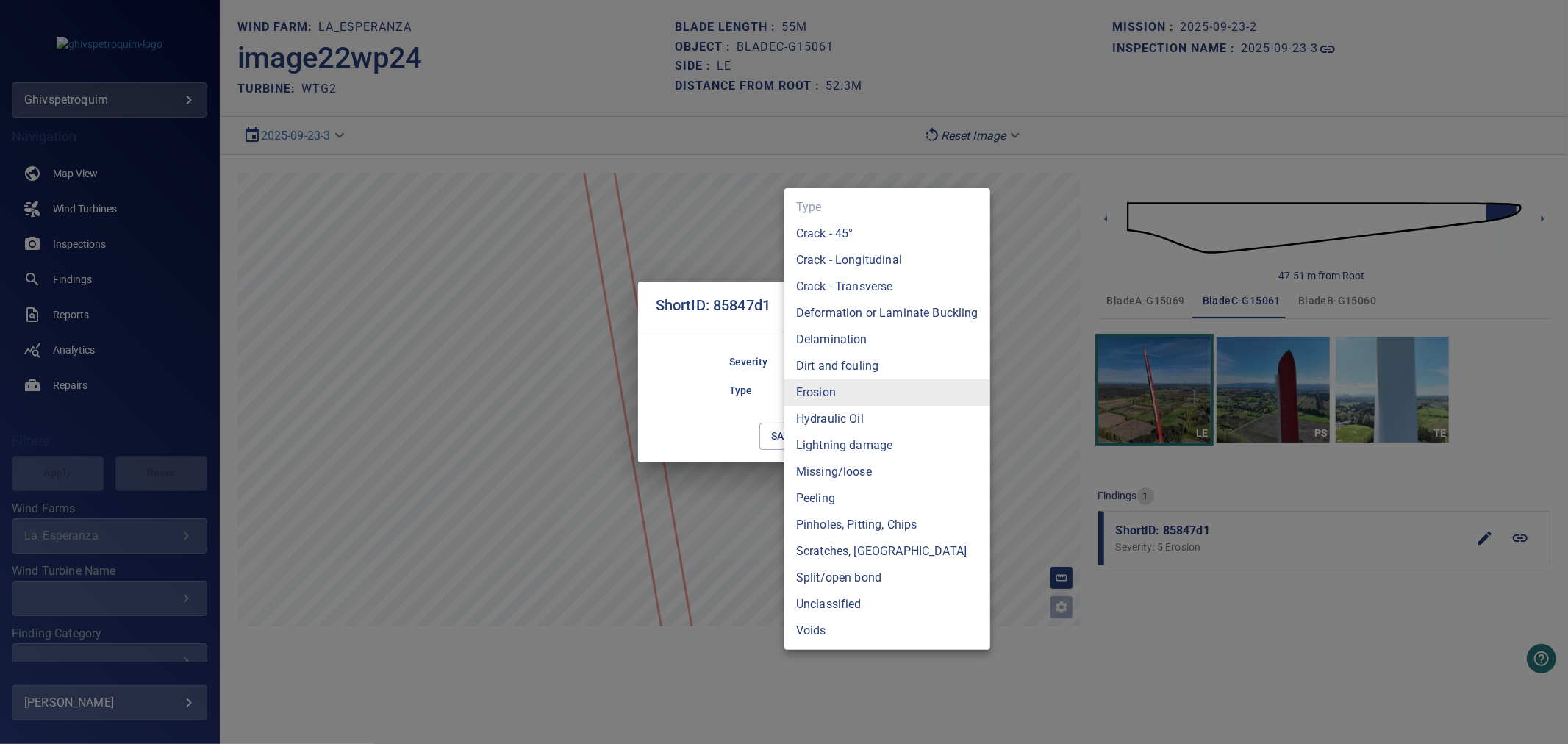
click at [859, 268] on li "Crack - Longitudinal" at bounding box center [887, 260] width 206 height 27
type input "**********"
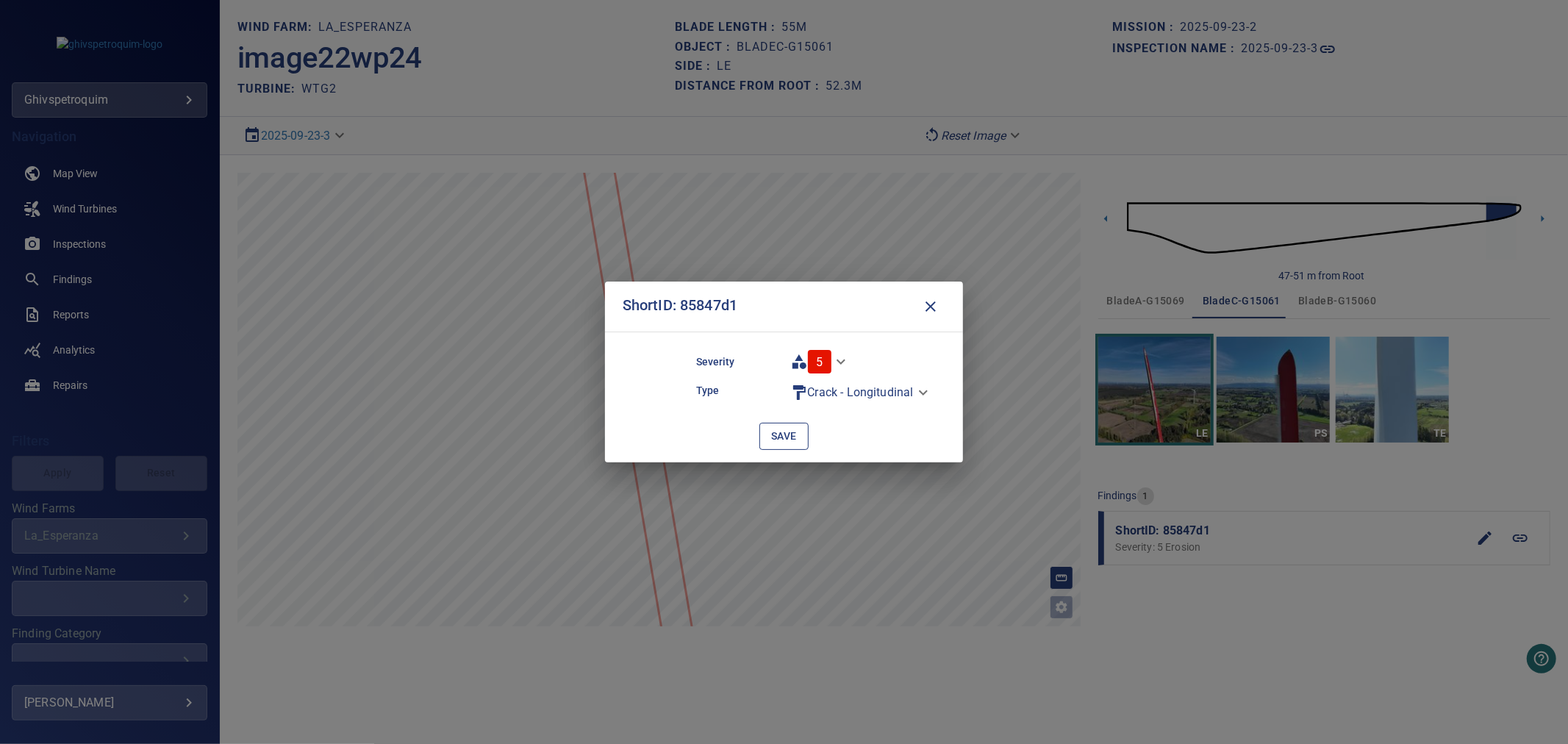
click at [782, 434] on span "save" at bounding box center [784, 436] width 26 height 18
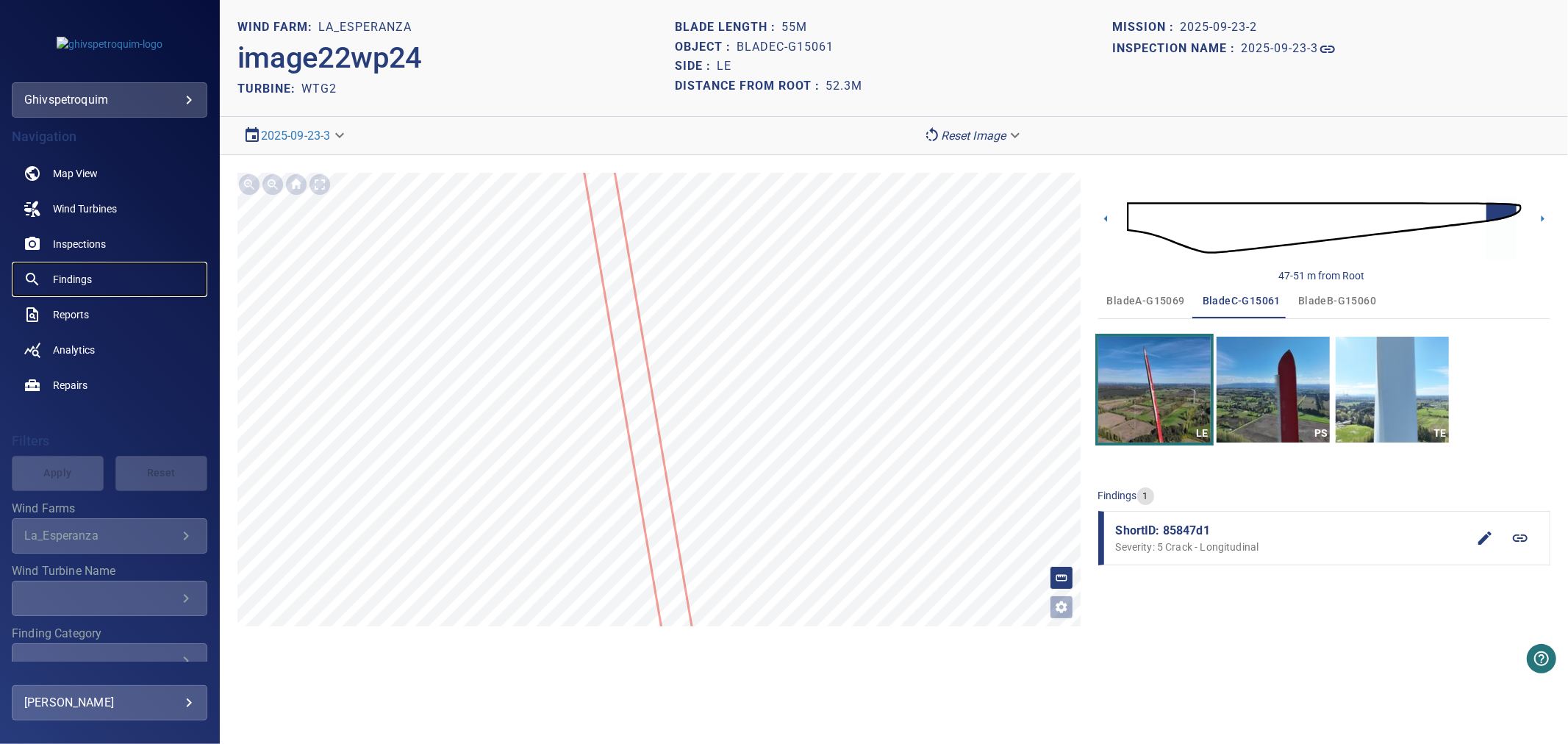
click at [89, 282] on span "Findings" at bounding box center [72, 279] width 39 height 15
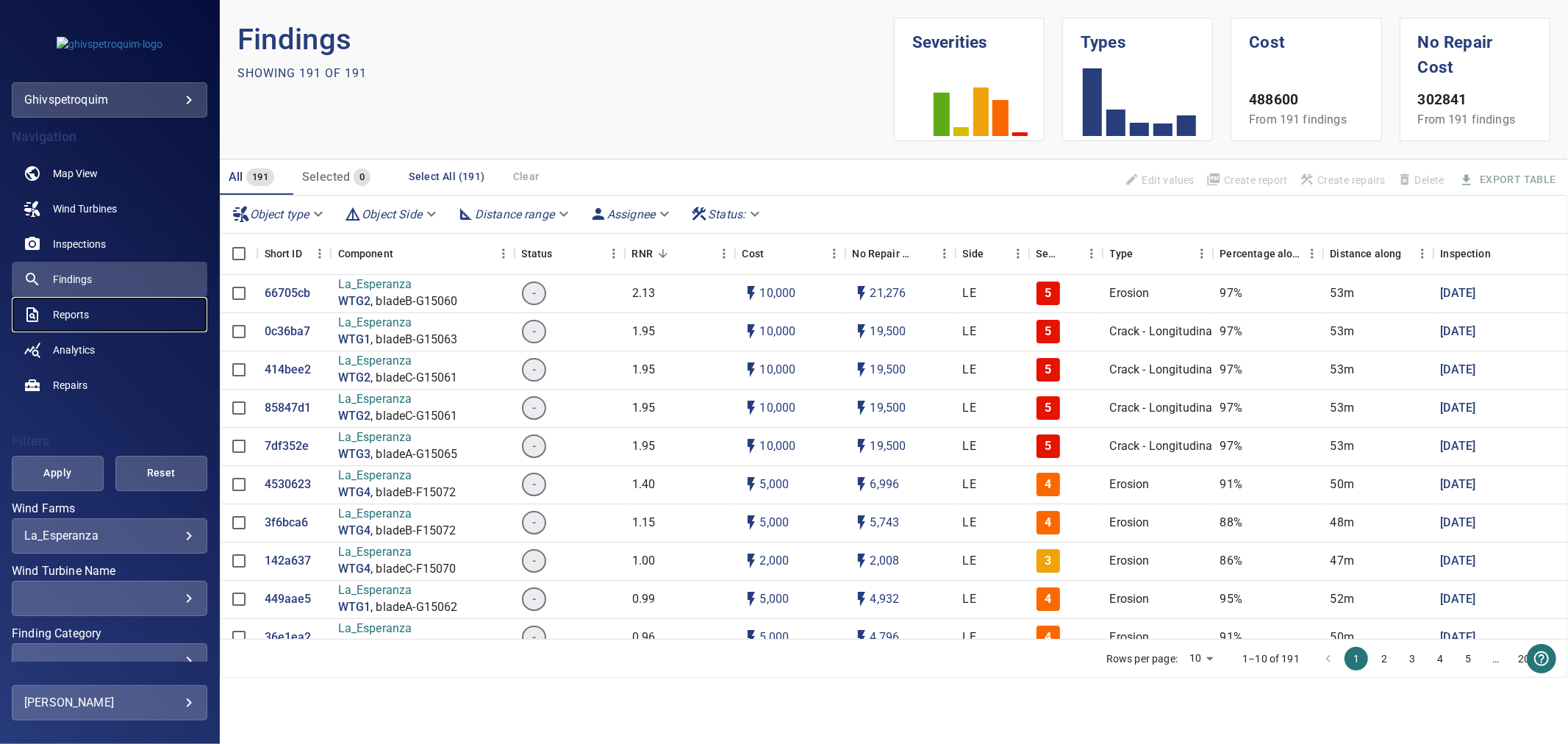
click at [75, 318] on span "Reports" at bounding box center [71, 314] width 36 height 15
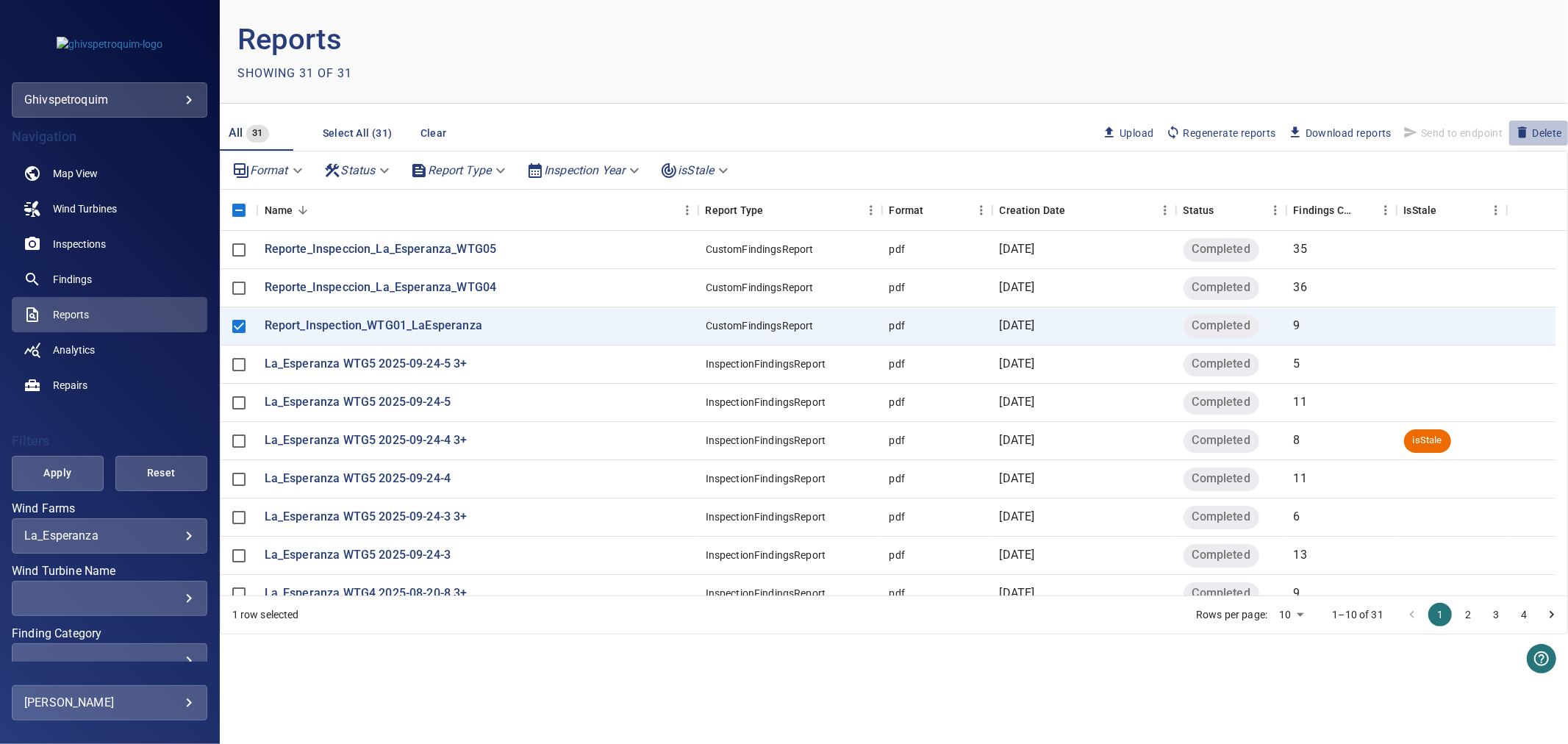
click at [1534, 133] on span "Delete" at bounding box center [1539, 133] width 47 height 16
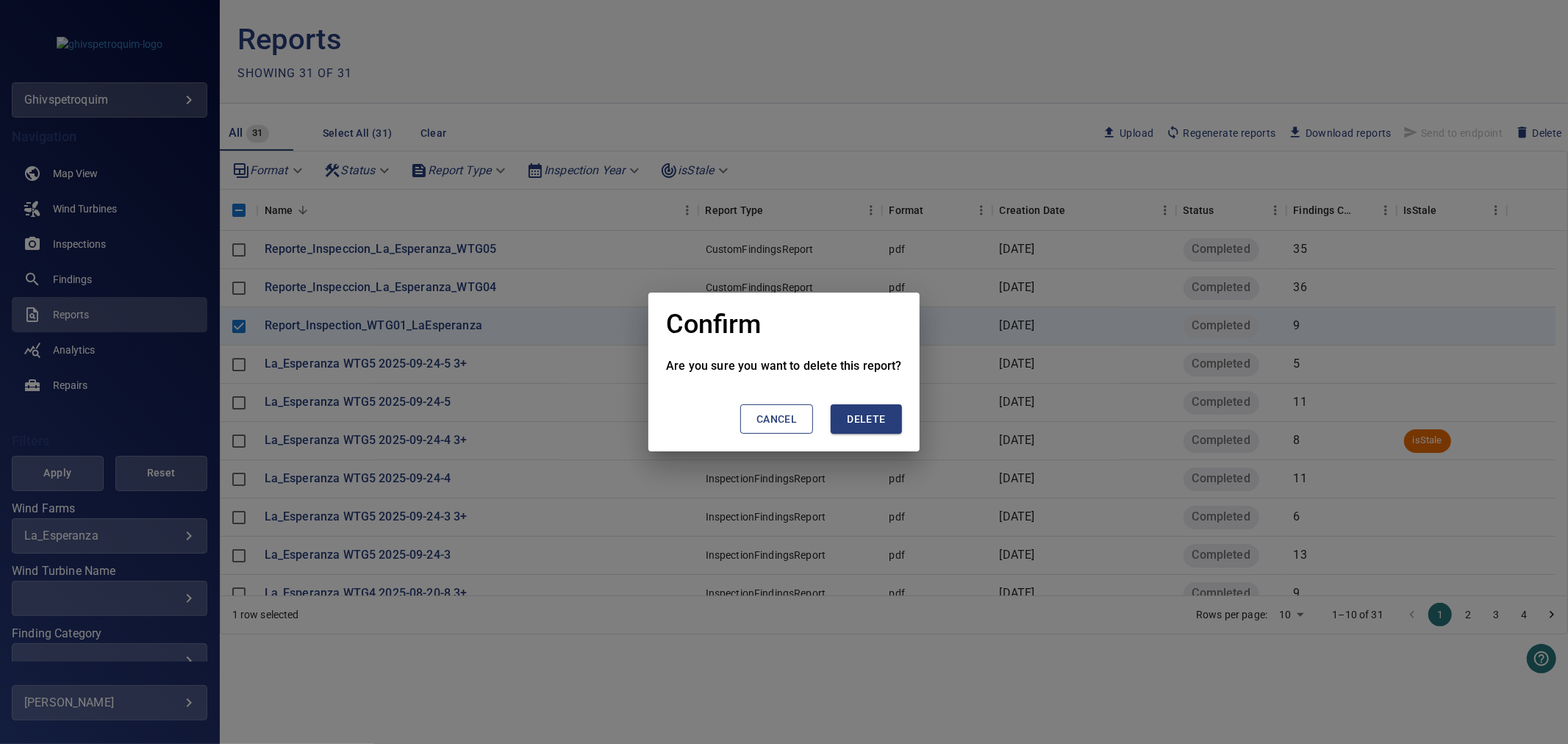
click at [872, 427] on span "Delete" at bounding box center [866, 418] width 38 height 18
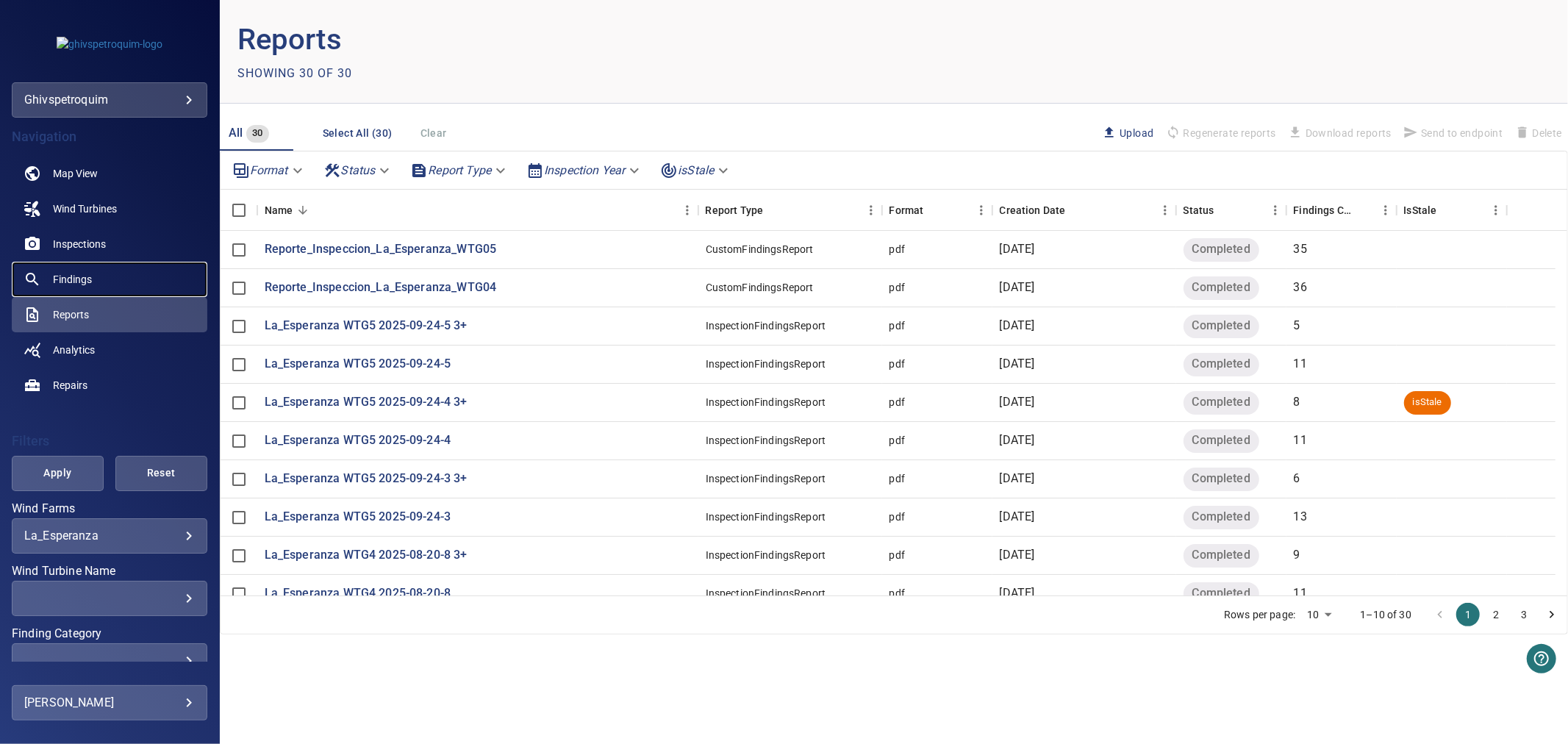
click at [107, 274] on link "Findings" at bounding box center [109, 279] width 196 height 35
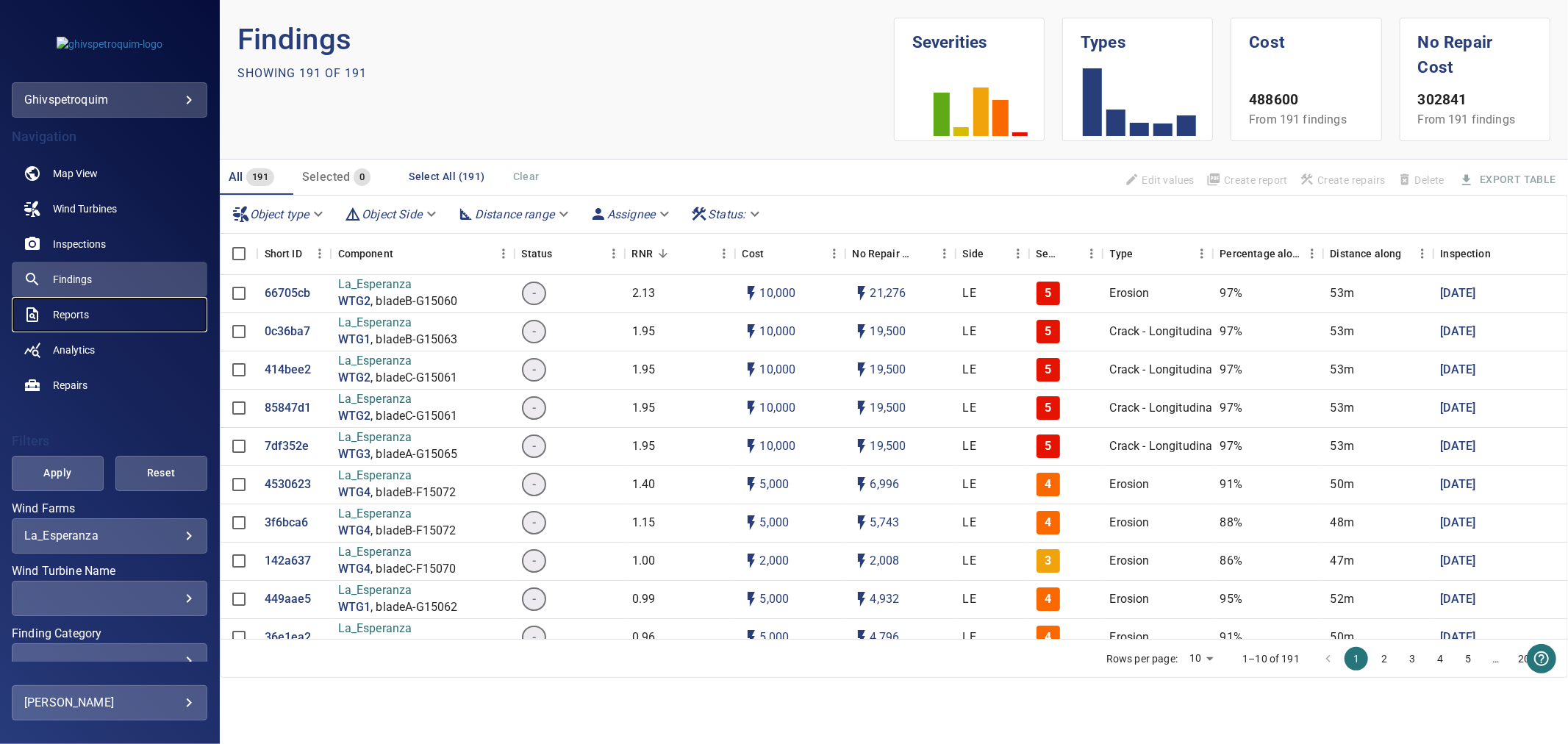
click at [120, 311] on link "Reports" at bounding box center [109, 314] width 196 height 35
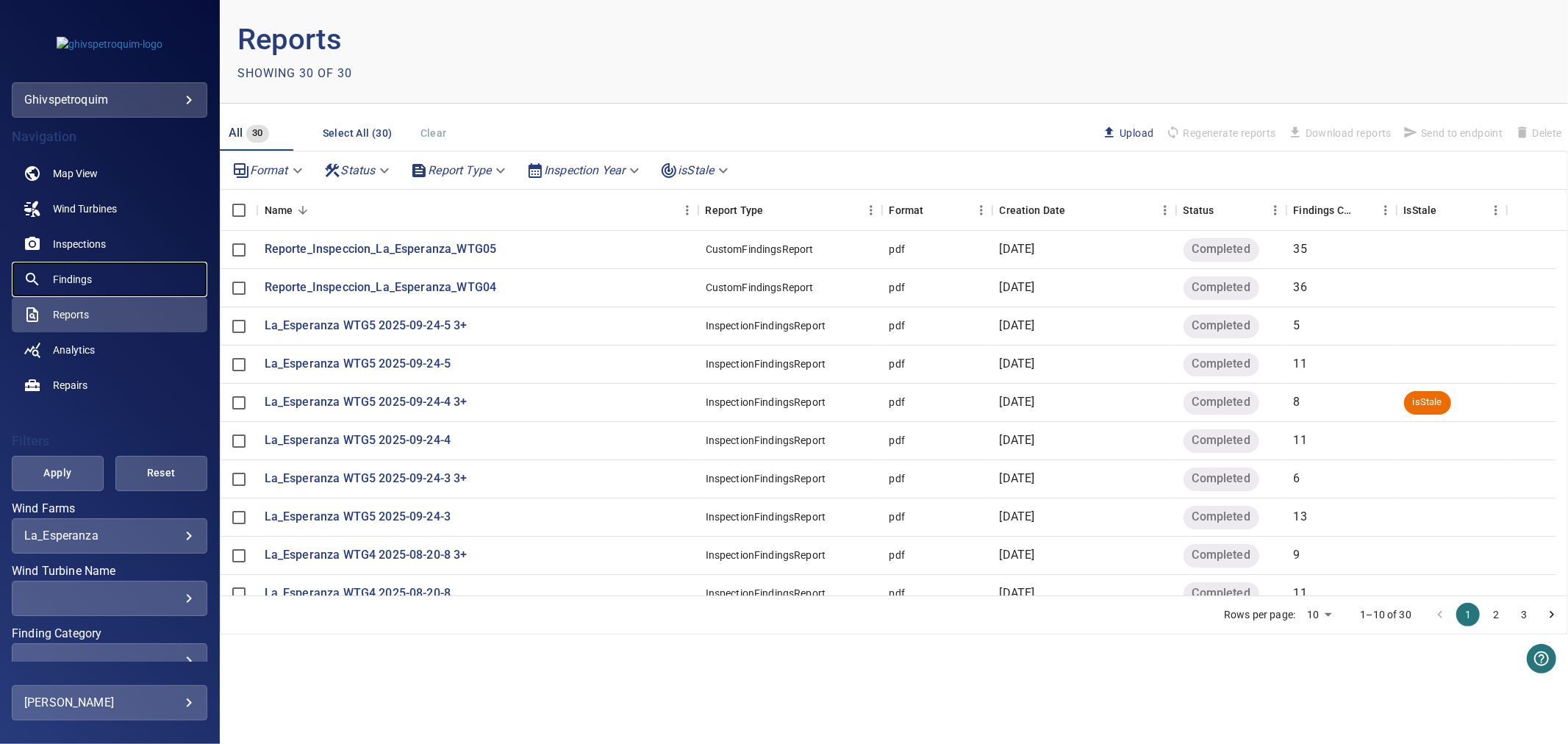
click at [119, 281] on link "Findings" at bounding box center [109, 279] width 196 height 35
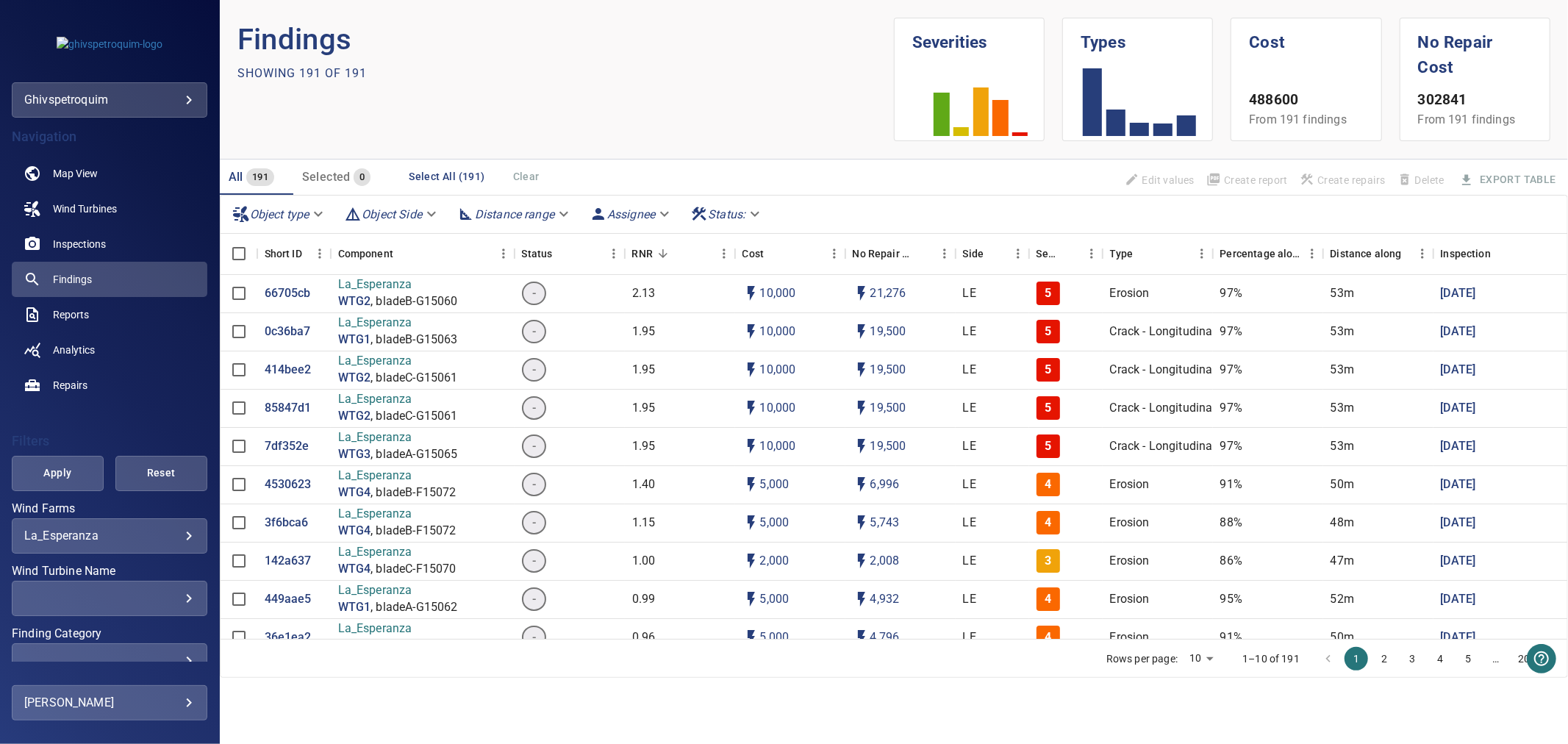
click at [432, 218] on body "**********" at bounding box center [784, 372] width 1568 height 744
click at [432, 218] on li "LE" at bounding box center [393, 214] width 108 height 27
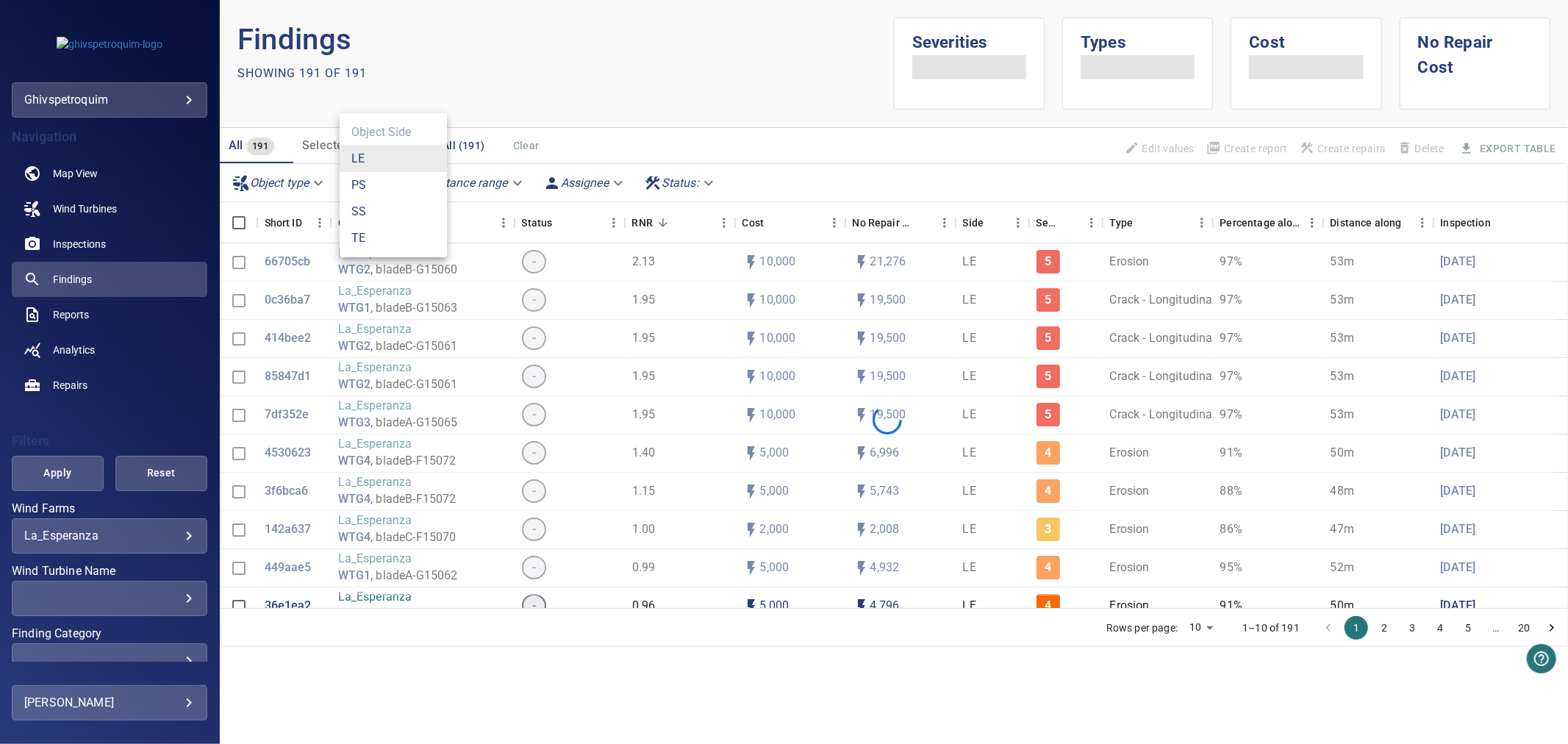
type input "**"
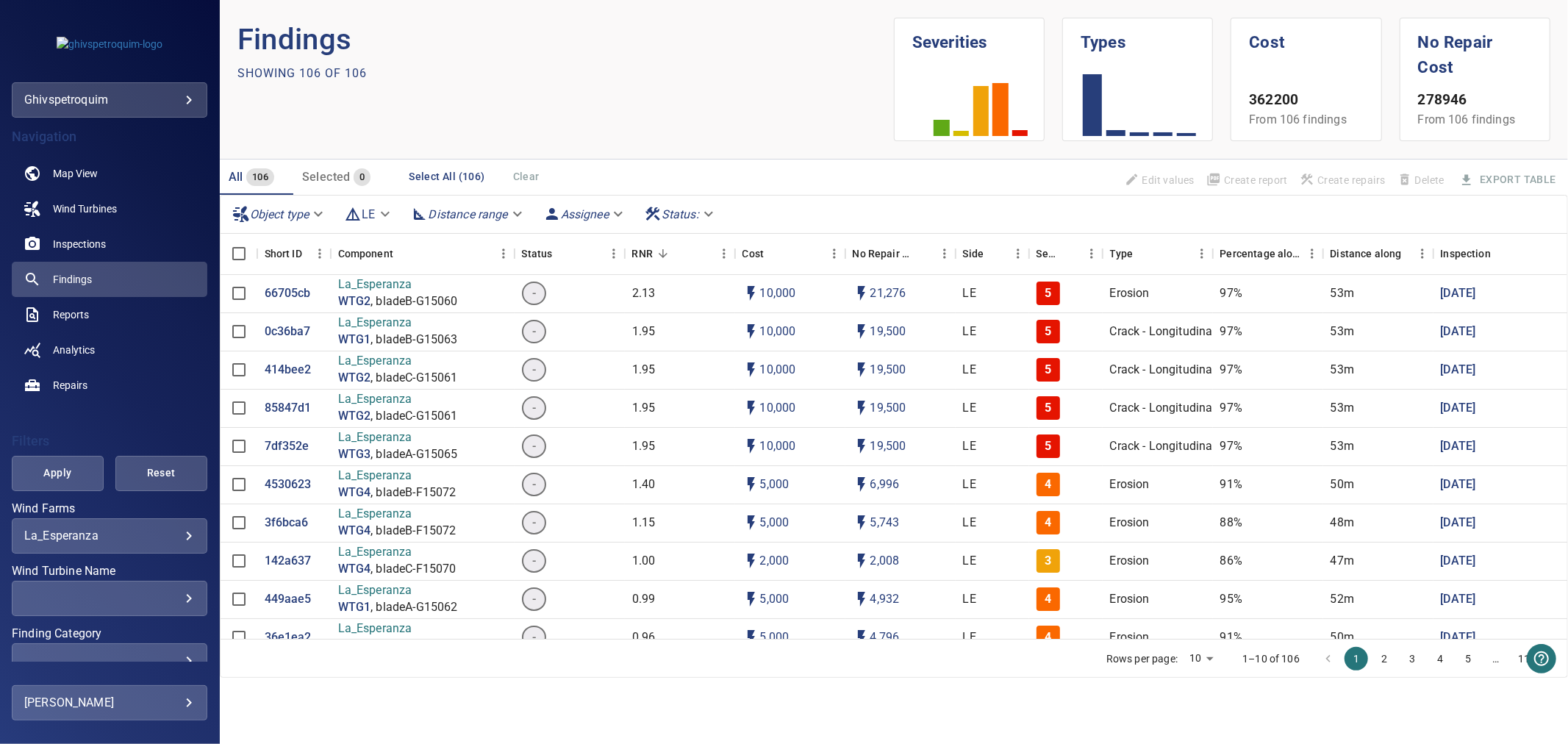
click at [385, 219] on body "**********" at bounding box center [784, 372] width 1568 height 744
click at [370, 235] on li "PS" at bounding box center [381, 240] width 84 height 27
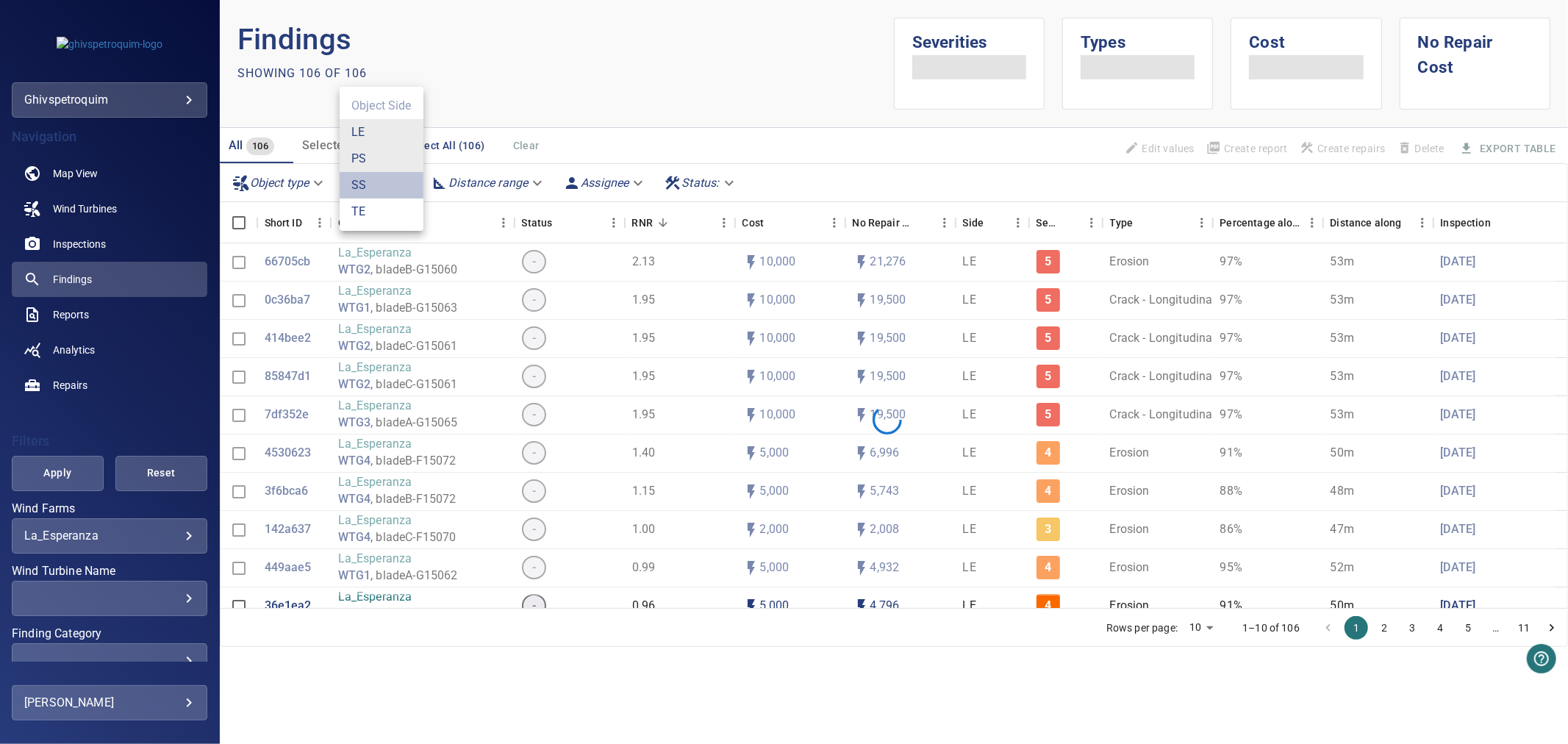
click at [374, 180] on li "SS" at bounding box center [381, 185] width 84 height 27
type input "********"
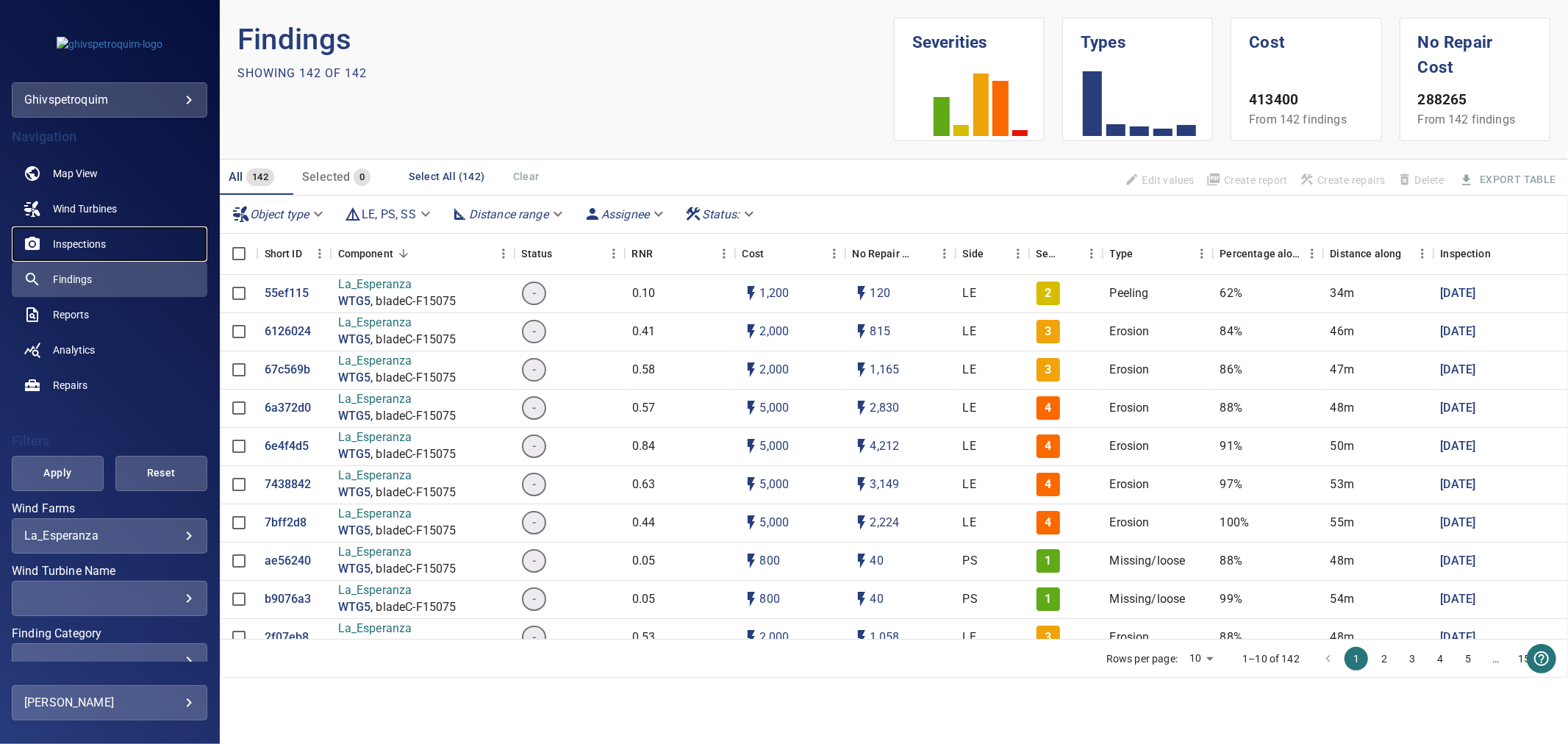
click at [78, 258] on link "Inspections" at bounding box center [109, 244] width 196 height 35
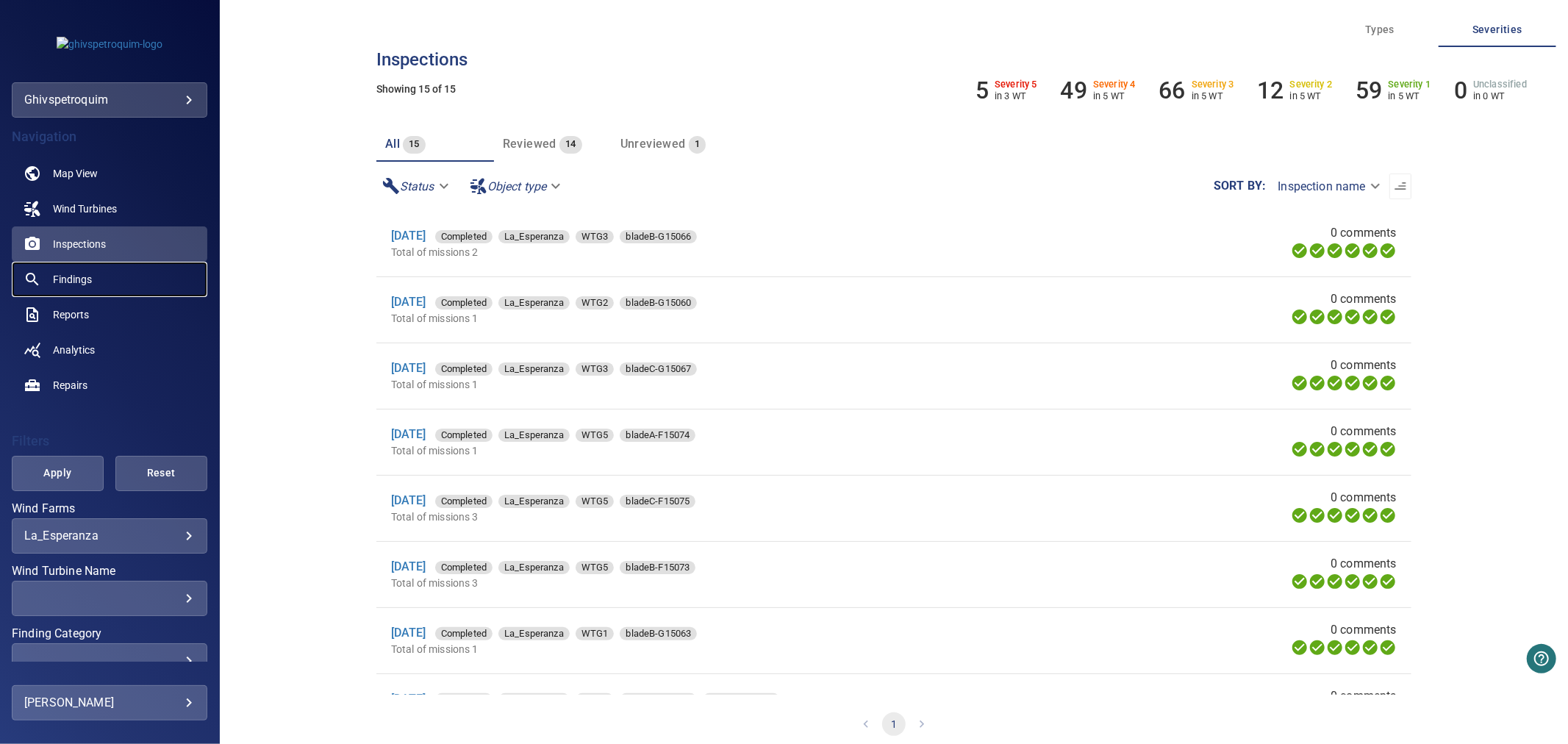
click at [78, 280] on span "Findings" at bounding box center [72, 279] width 39 height 15
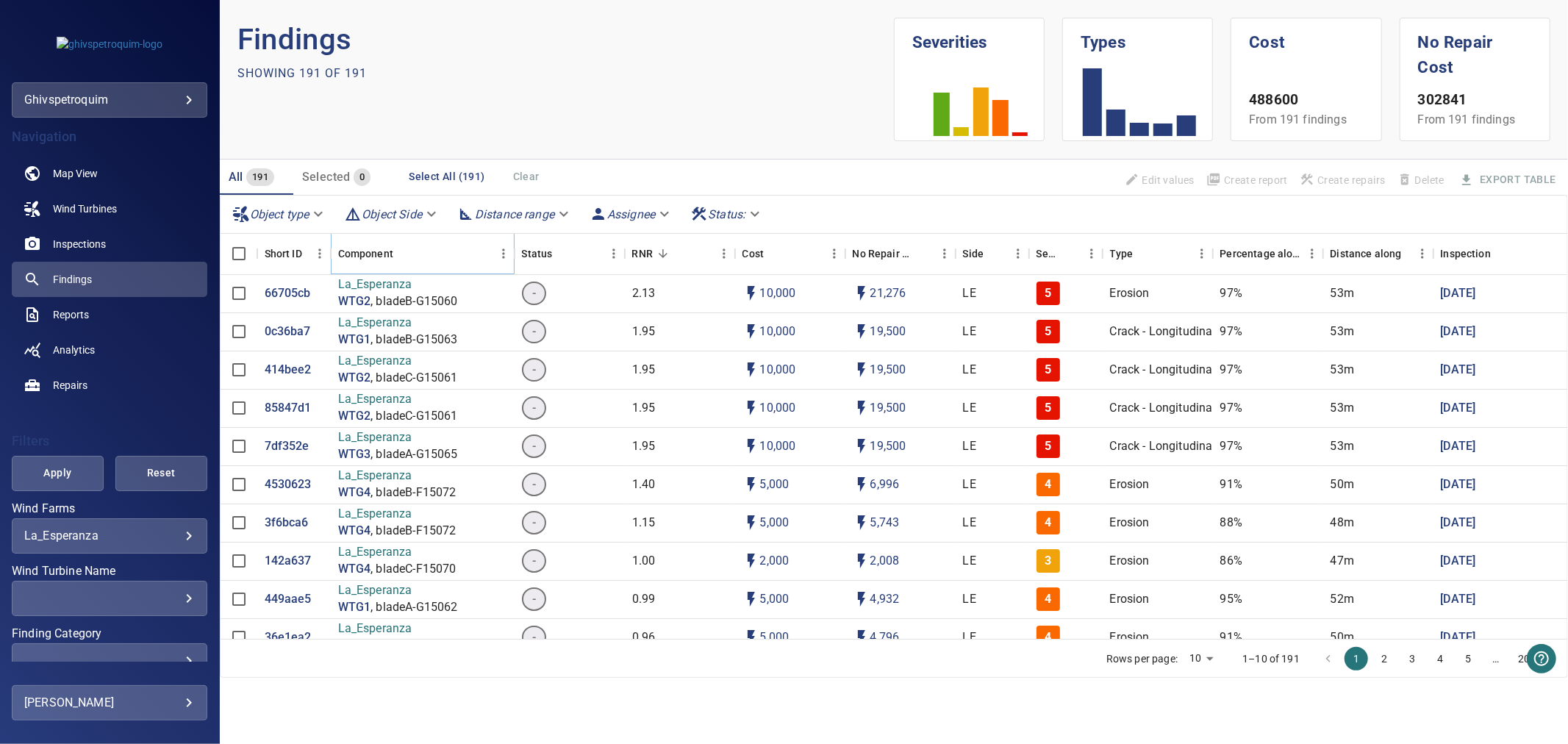
click at [407, 257] on icon "Sort" at bounding box center [403, 253] width 13 height 13
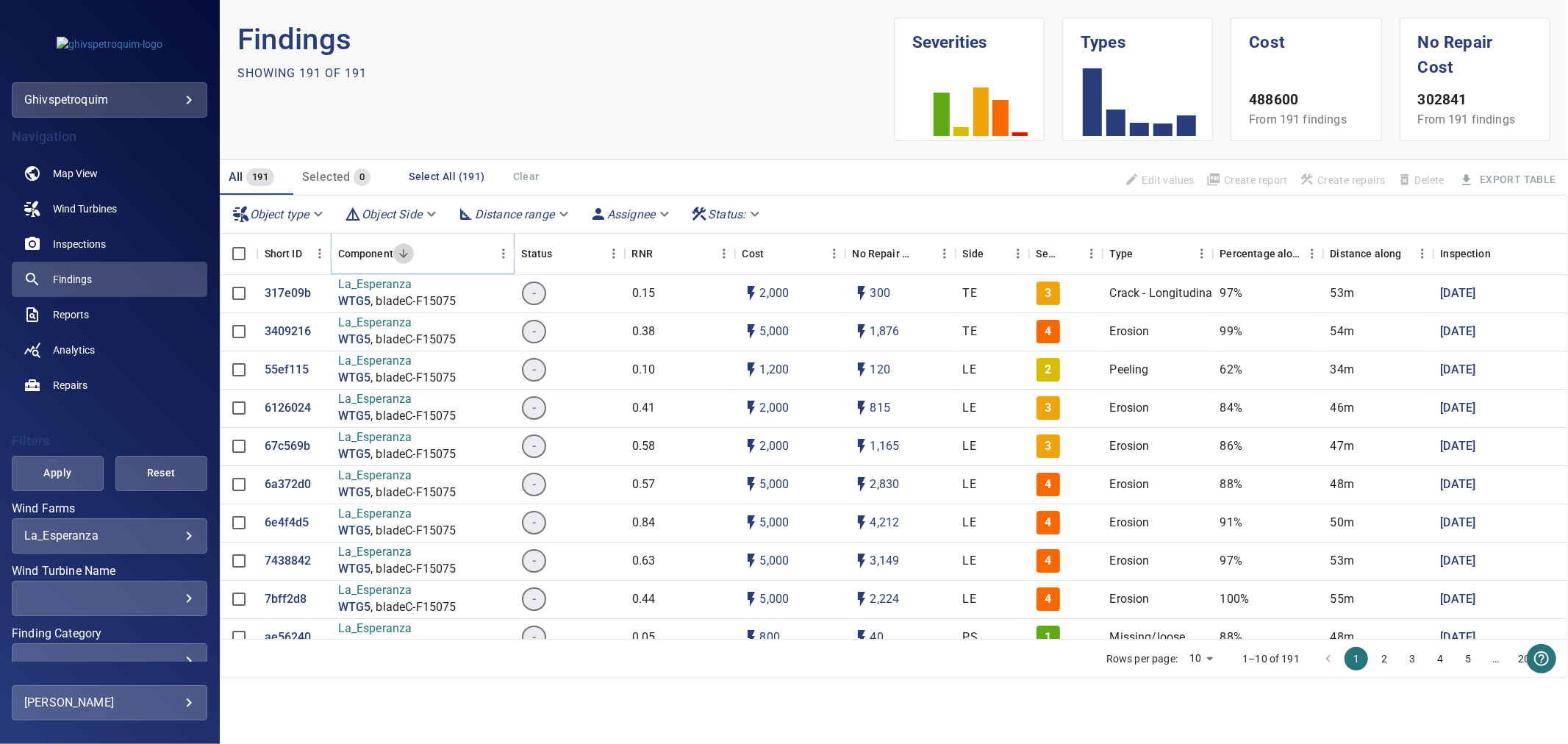
click at [402, 261] on button "Sort" at bounding box center [404, 254] width 21 height 21
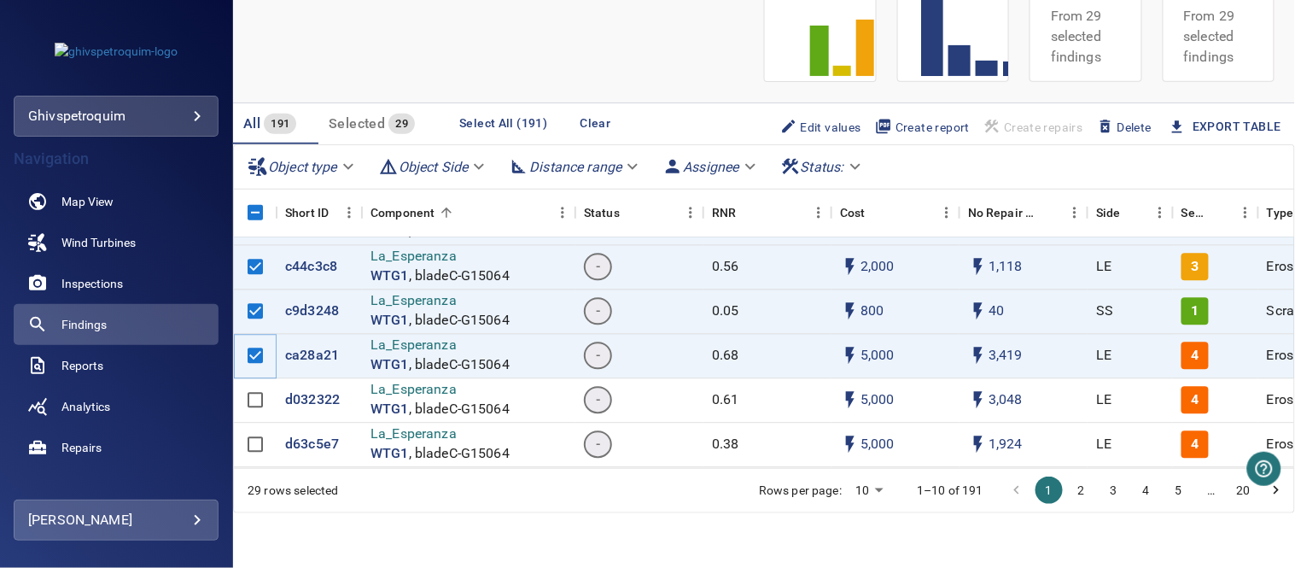
scroll to position [1232, 0]
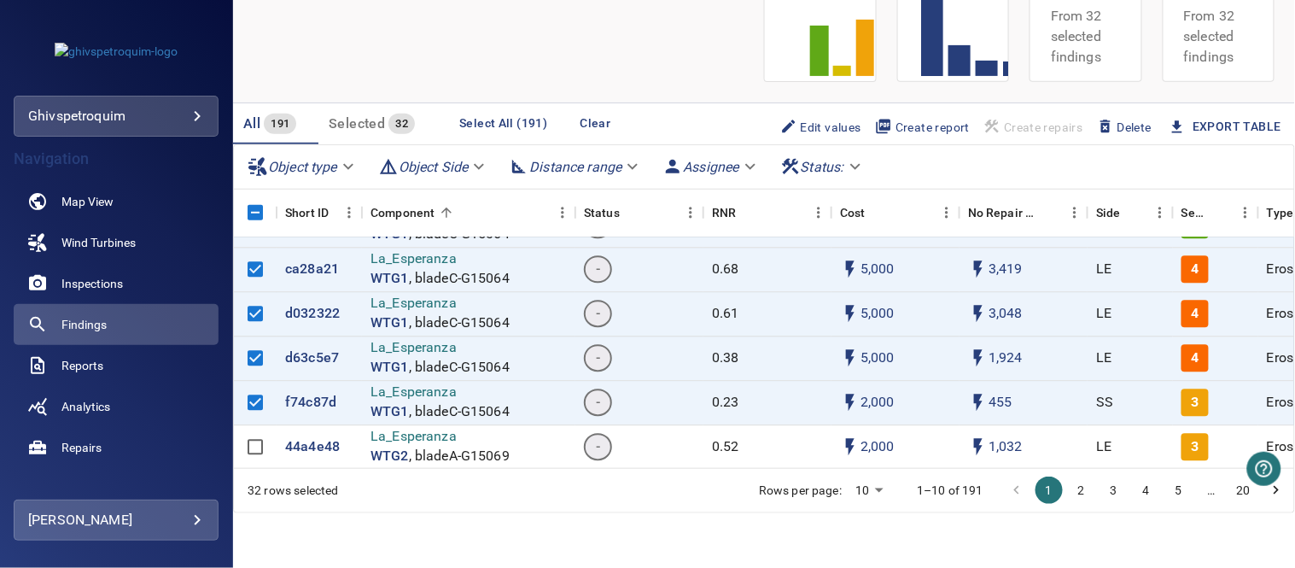
click at [922, 125] on span "Create report" at bounding box center [922, 127] width 95 height 19
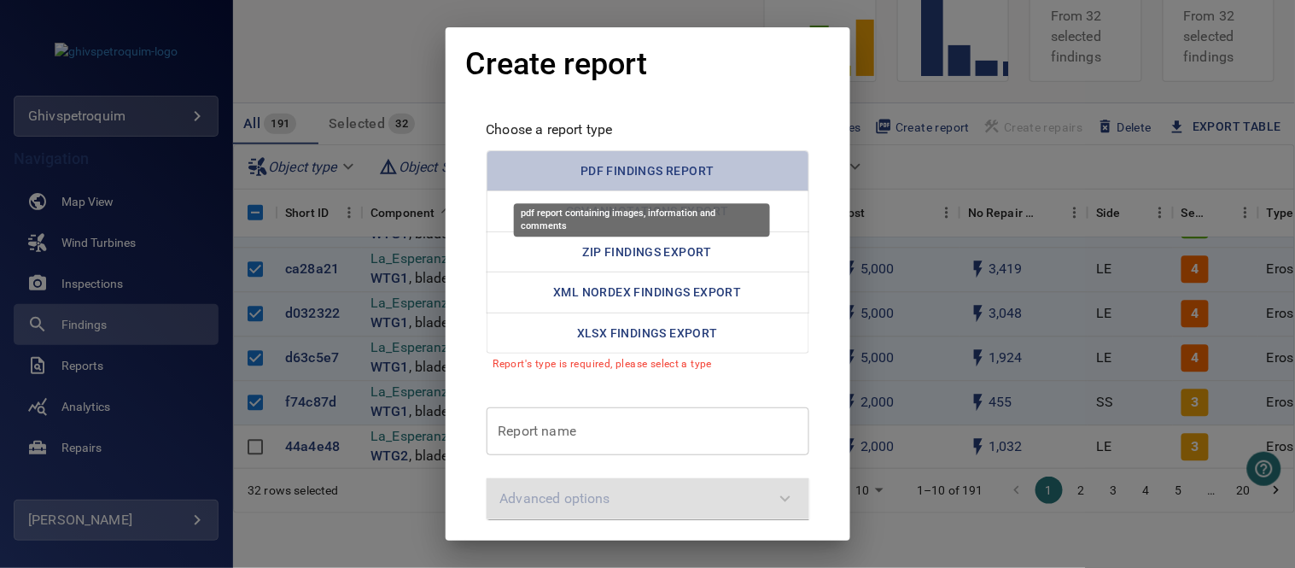
click at [723, 169] on button "PDF Findings Report" at bounding box center [647, 171] width 323 height 42
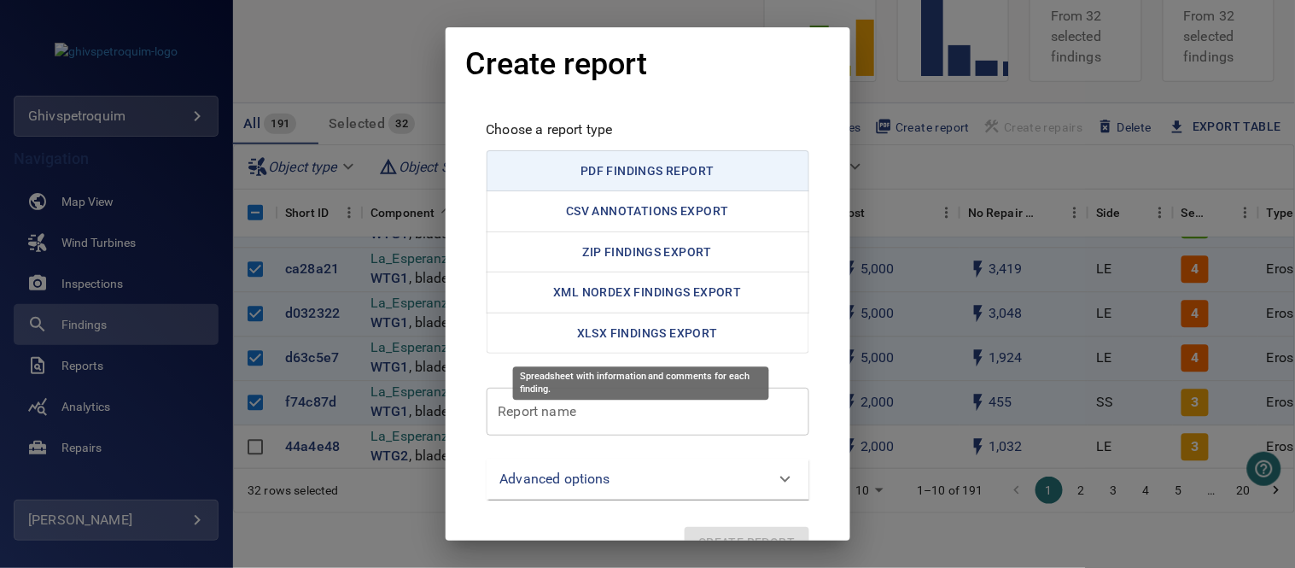
click at [666, 397] on div "Spreadsheet with information and comments for each finding." at bounding box center [641, 383] width 256 height 33
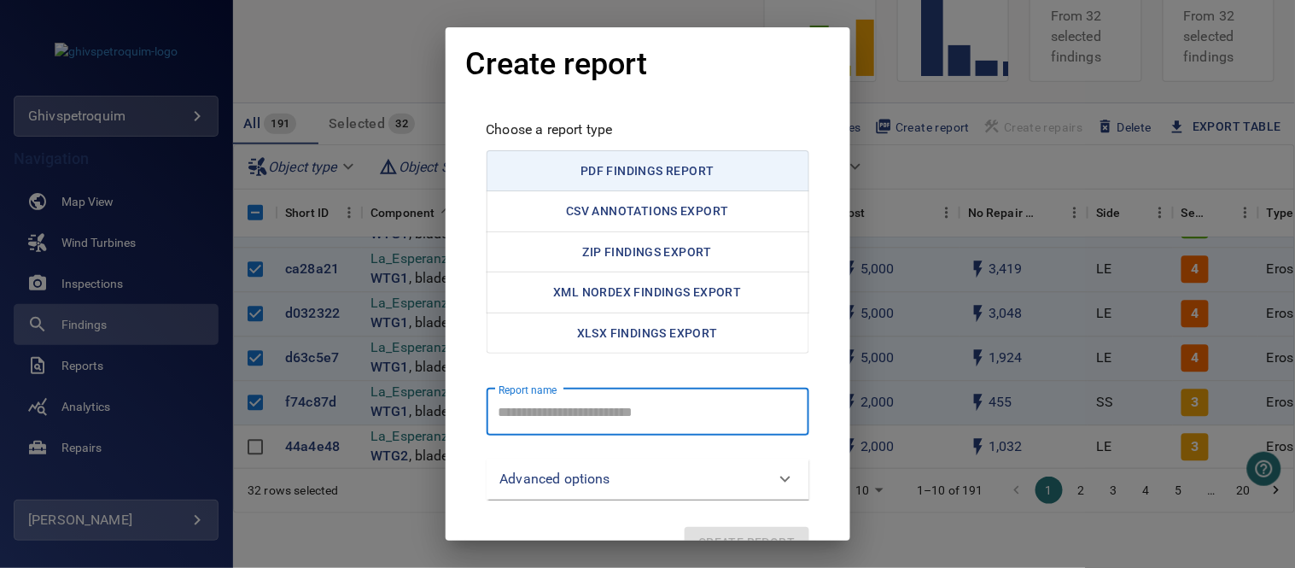
click at [664, 411] on report "Report name" at bounding box center [647, 411] width 323 height 48
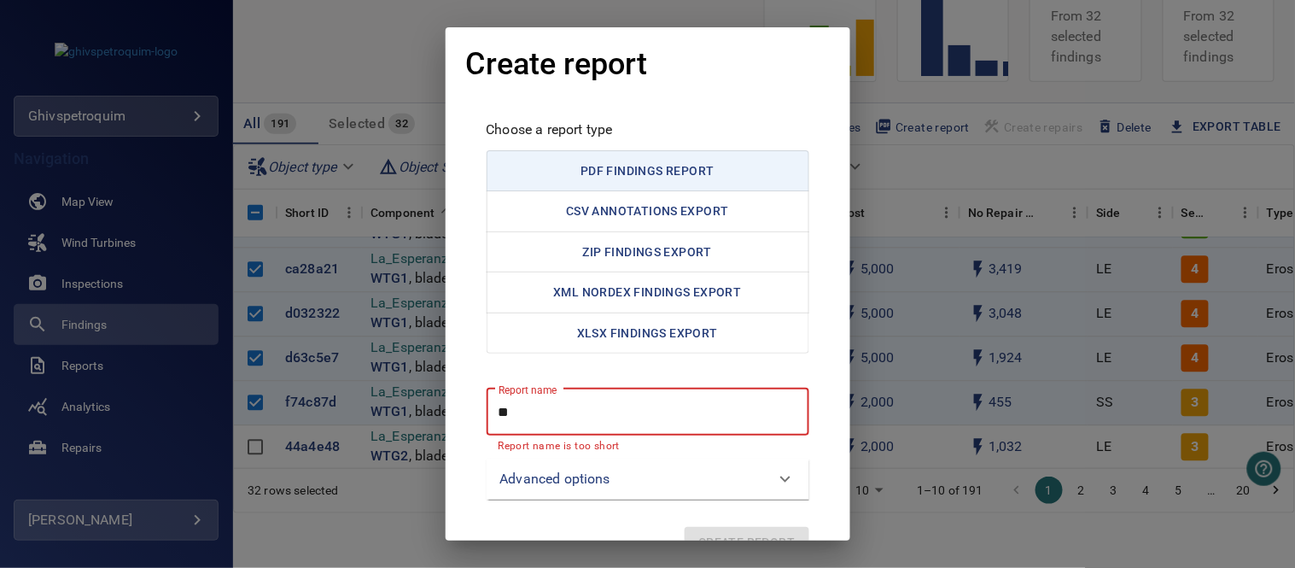
type report "*"
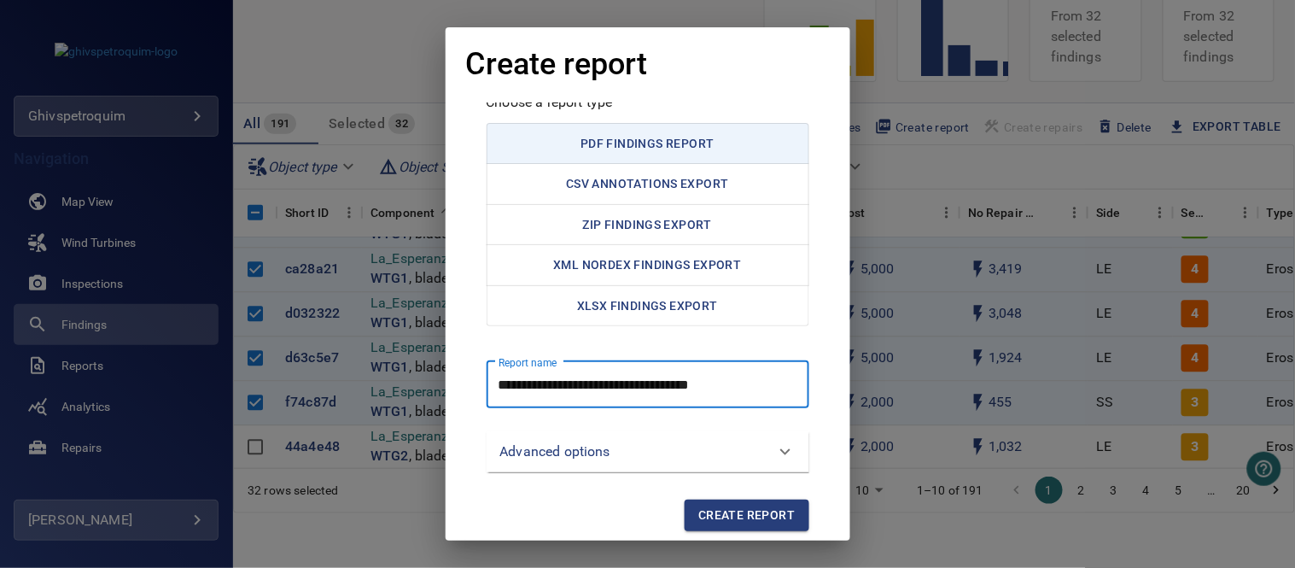
scroll to position [38, 0]
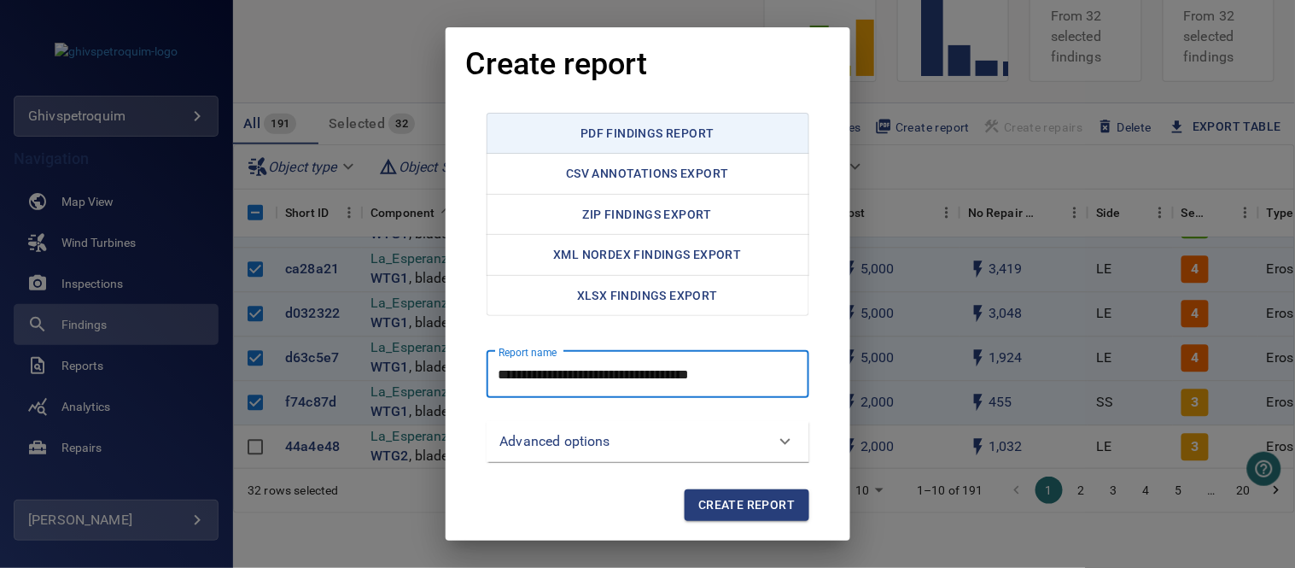
type report "**********"
click at [791, 504] on button "Create report" at bounding box center [747, 505] width 124 height 32
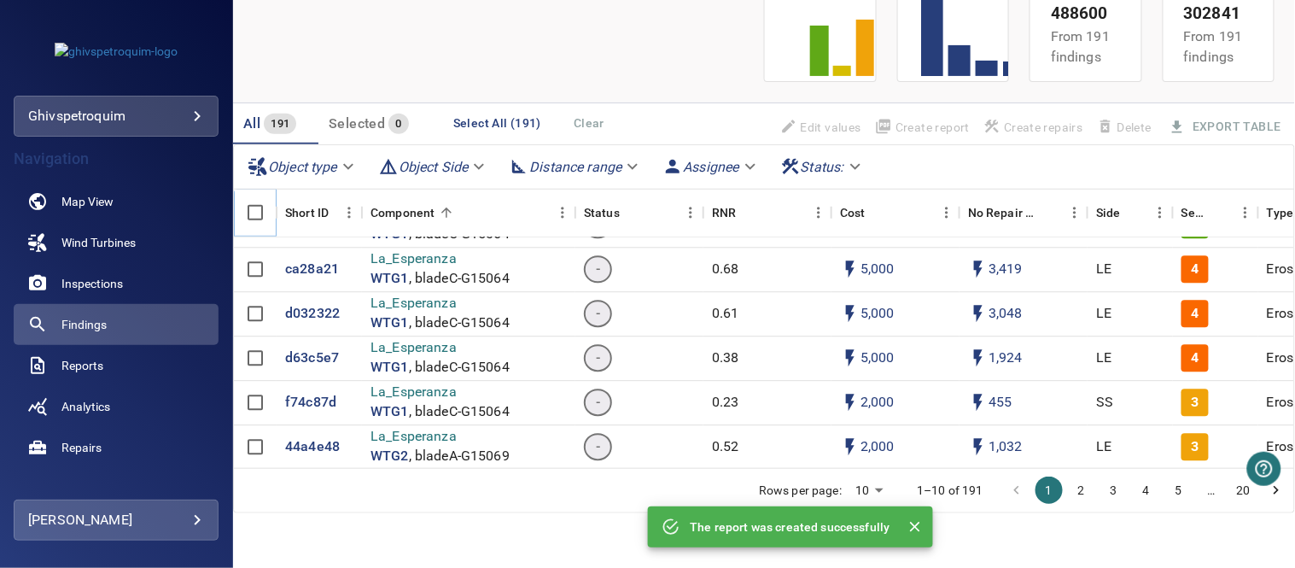
scroll to position [1327, 0]
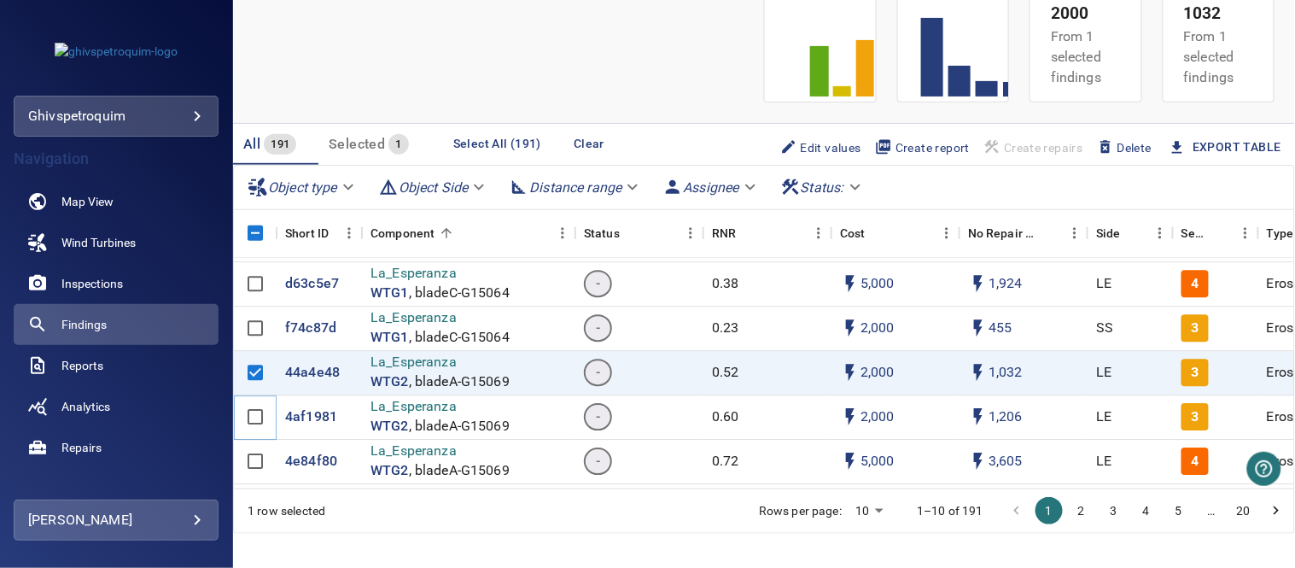
click at [253, 397] on div at bounding box center [255, 417] width 43 height 44
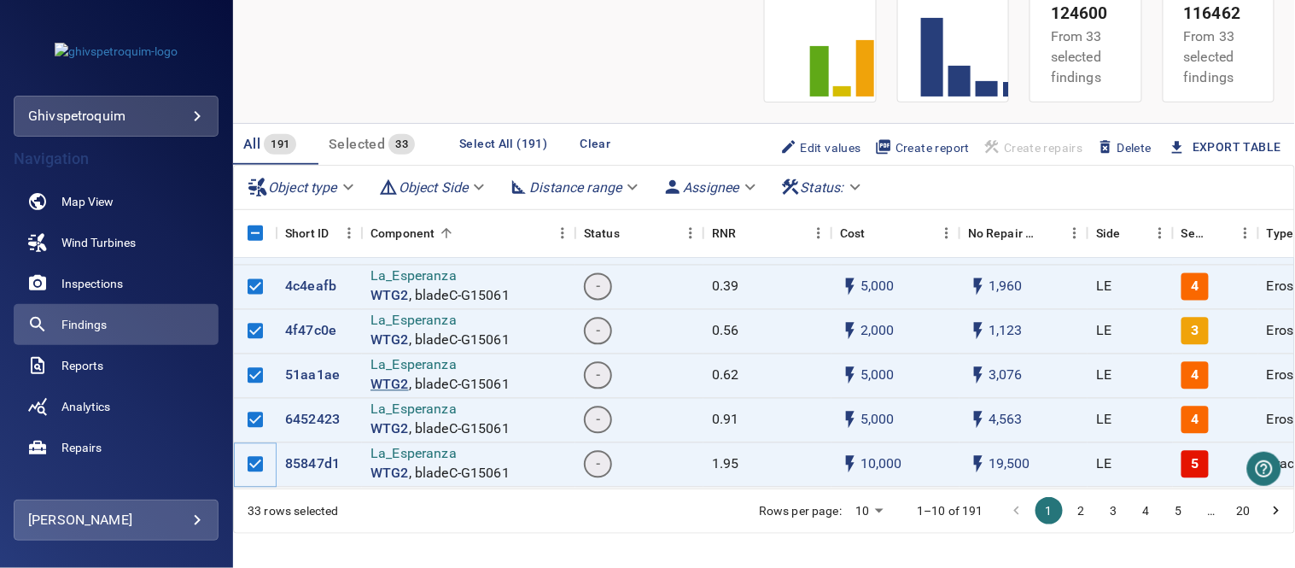
scroll to position [2750, 0]
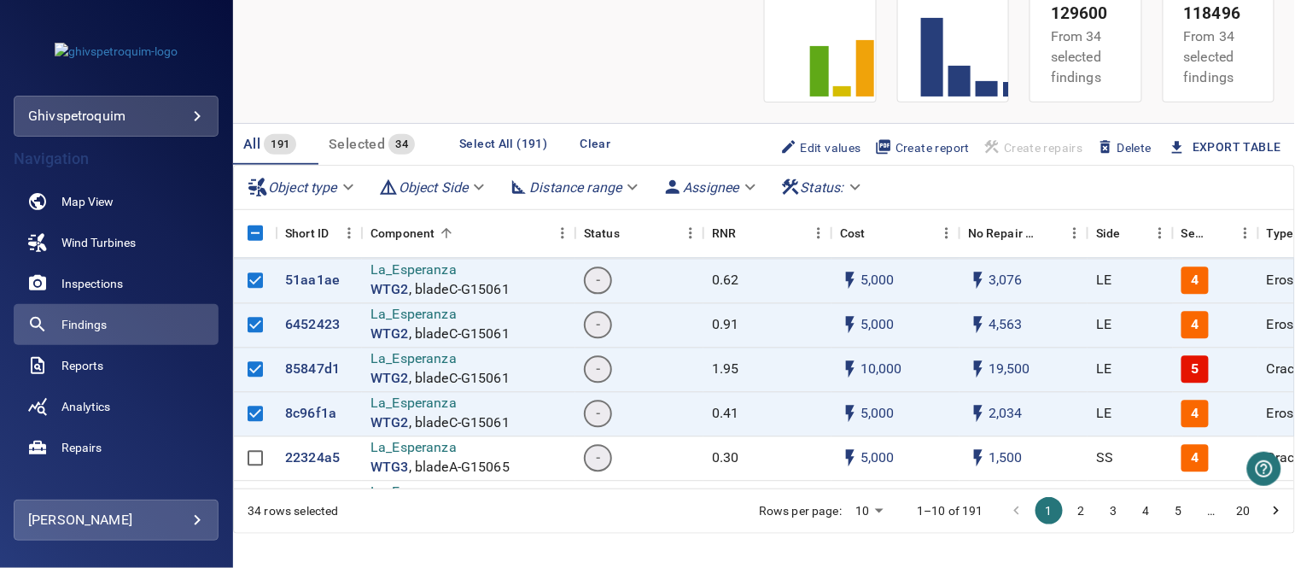
click at [917, 150] on span "Create report" at bounding box center [922, 147] width 95 height 19
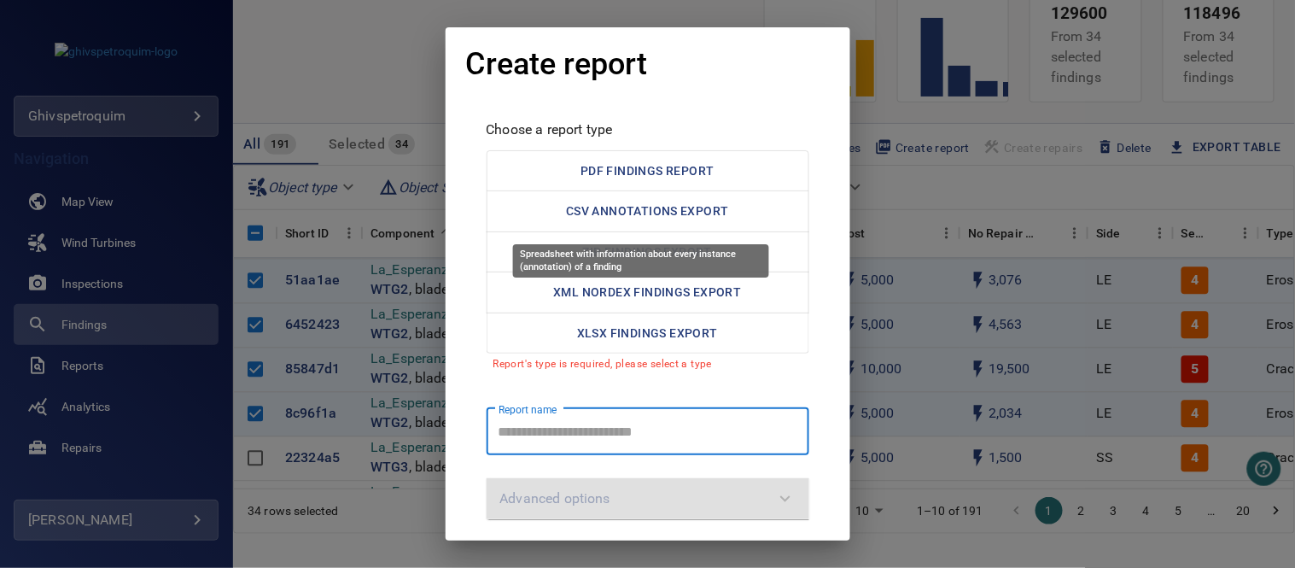
click at [678, 163] on button "PDF Findings Report" at bounding box center [647, 171] width 323 height 42
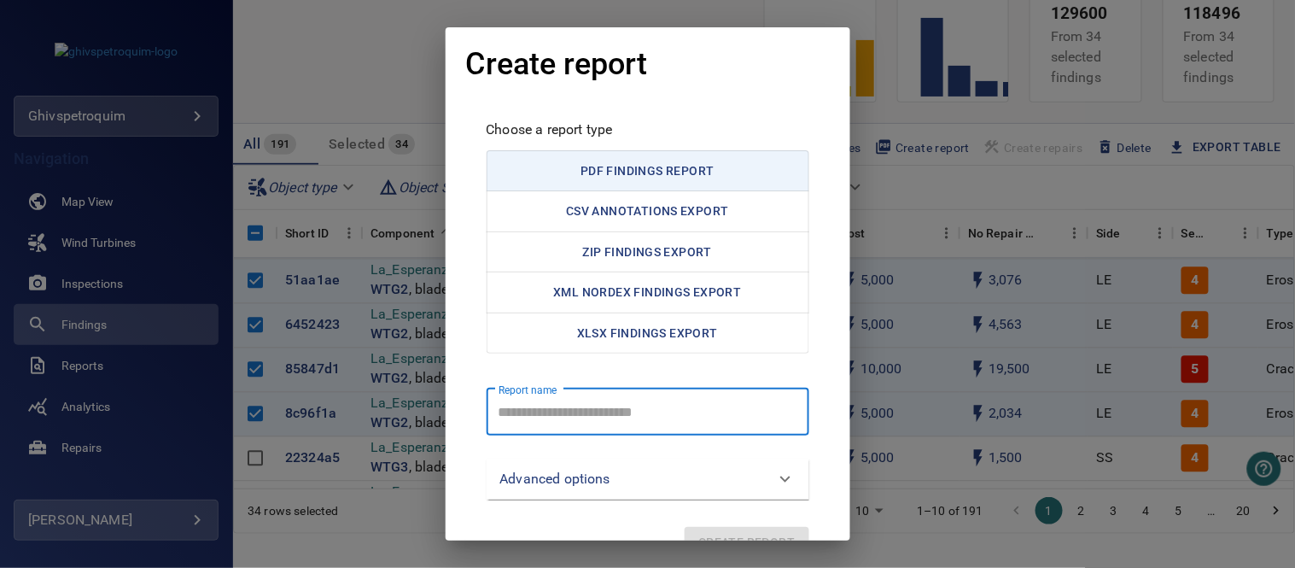
click at [635, 423] on report "Report name" at bounding box center [647, 411] width 323 height 48
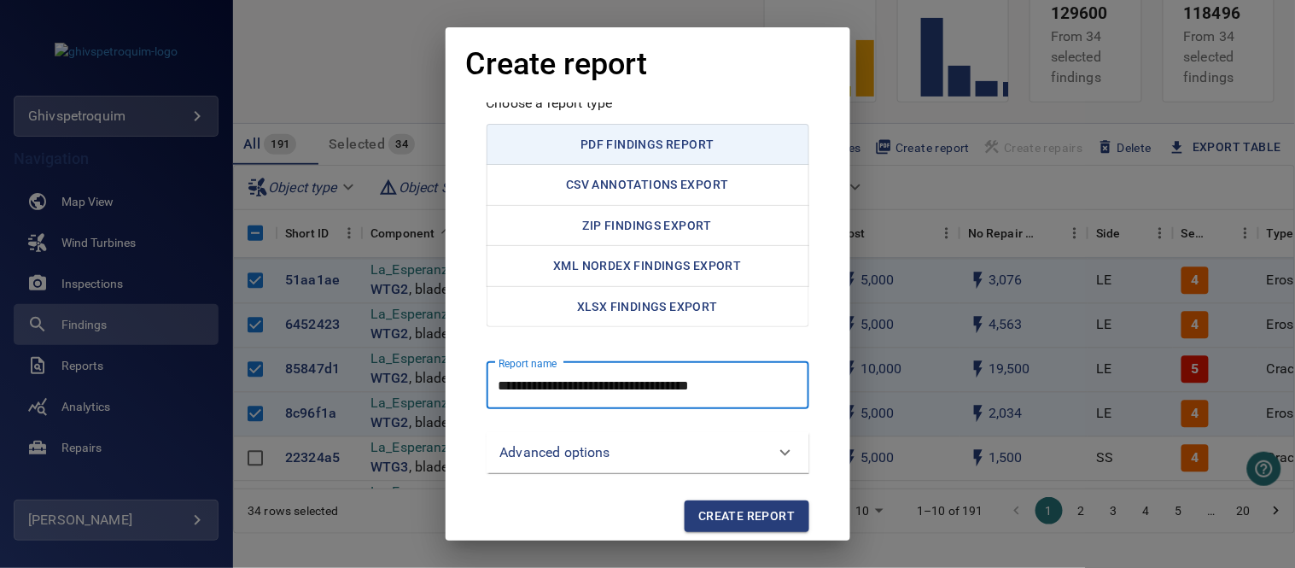
scroll to position [38, 0]
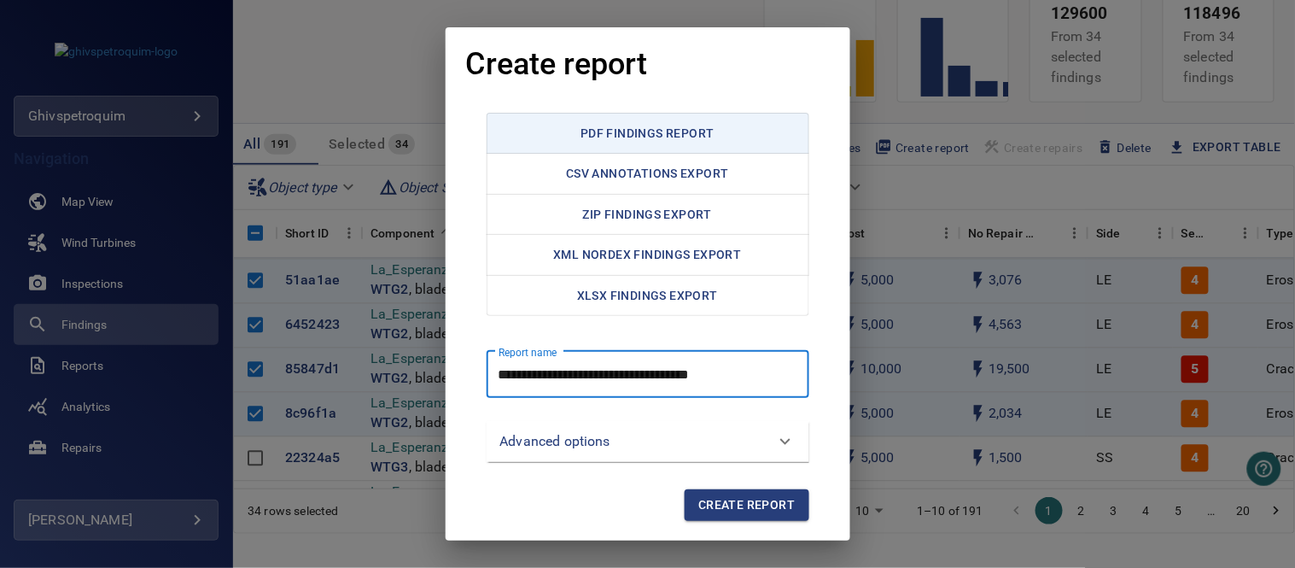
type report "**********"
click at [779, 501] on span "Create report" at bounding box center [746, 504] width 96 height 21
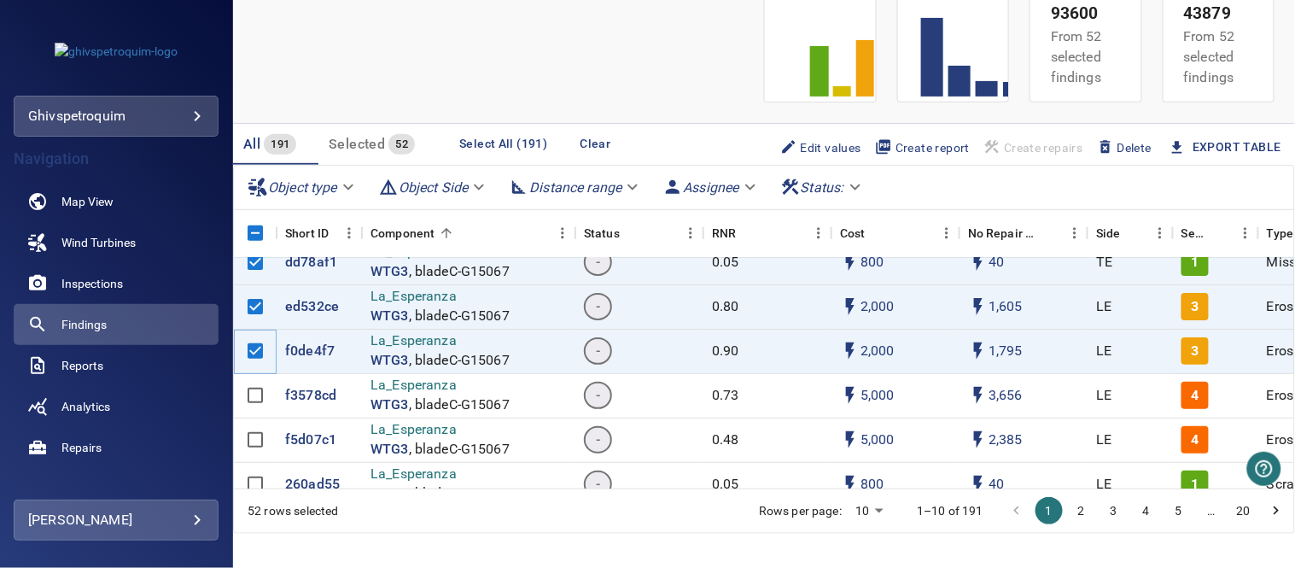
scroll to position [5216, 0]
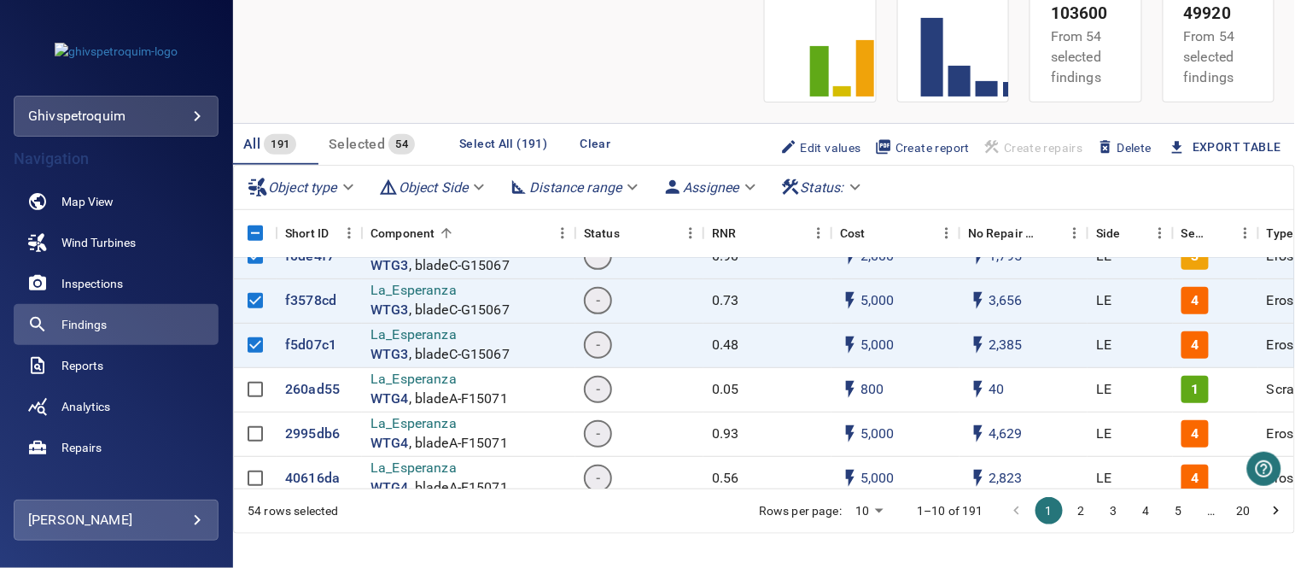
click at [906, 147] on span "Create report" at bounding box center [922, 147] width 95 height 19
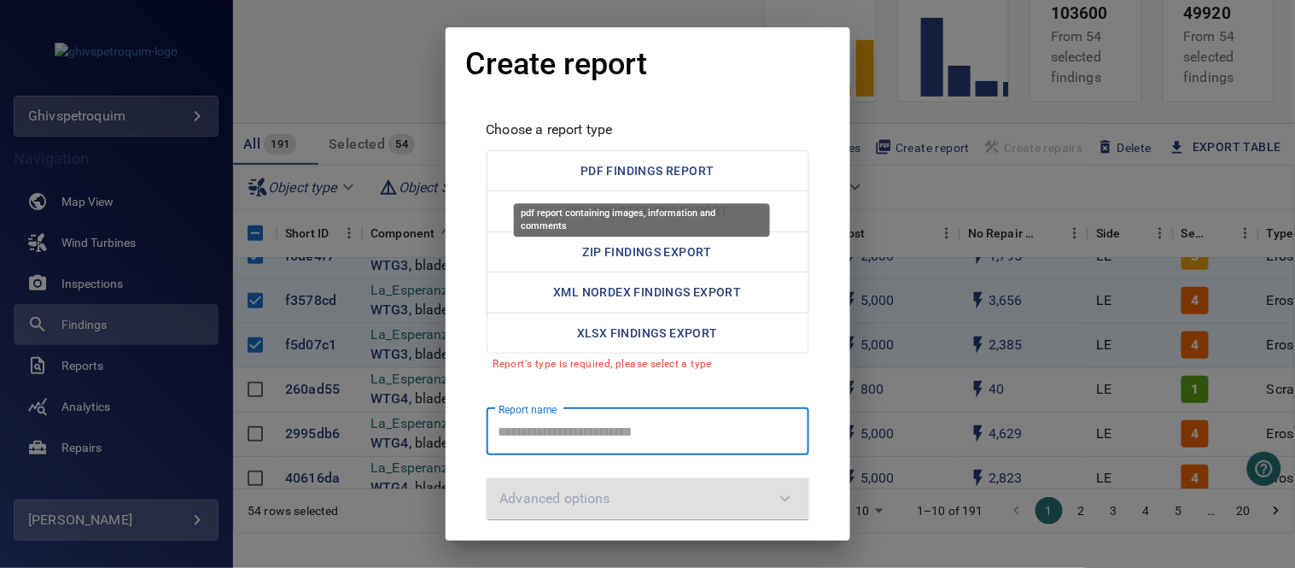
click at [652, 166] on button "PDF Findings Report" at bounding box center [647, 171] width 323 height 42
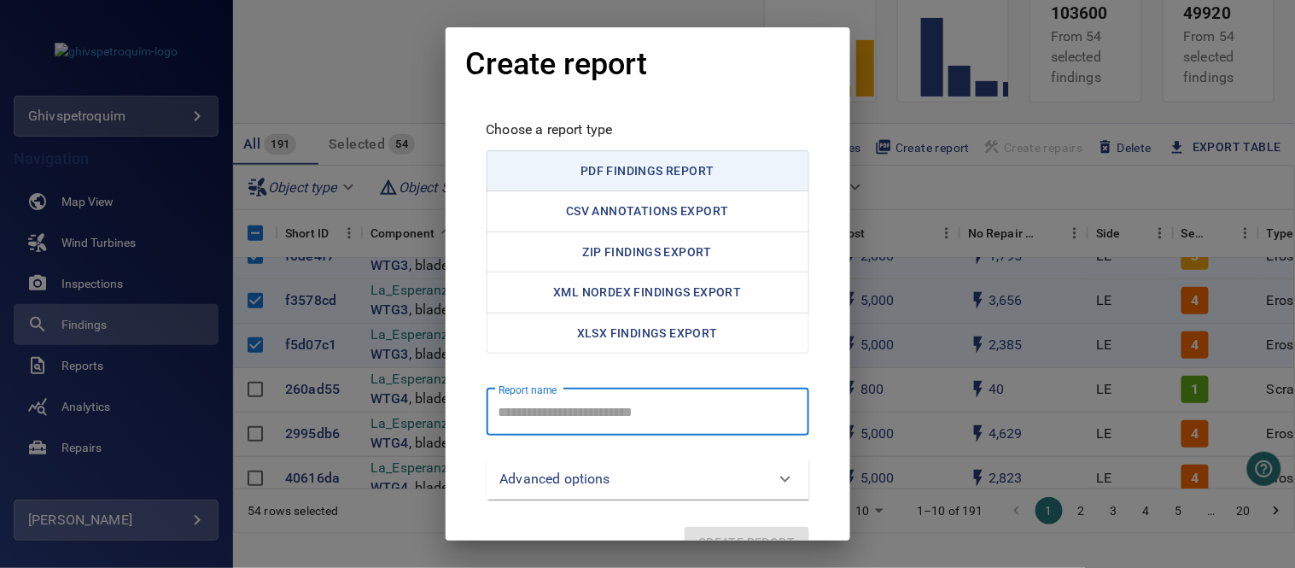
click at [636, 423] on report "Report name" at bounding box center [647, 411] width 323 height 48
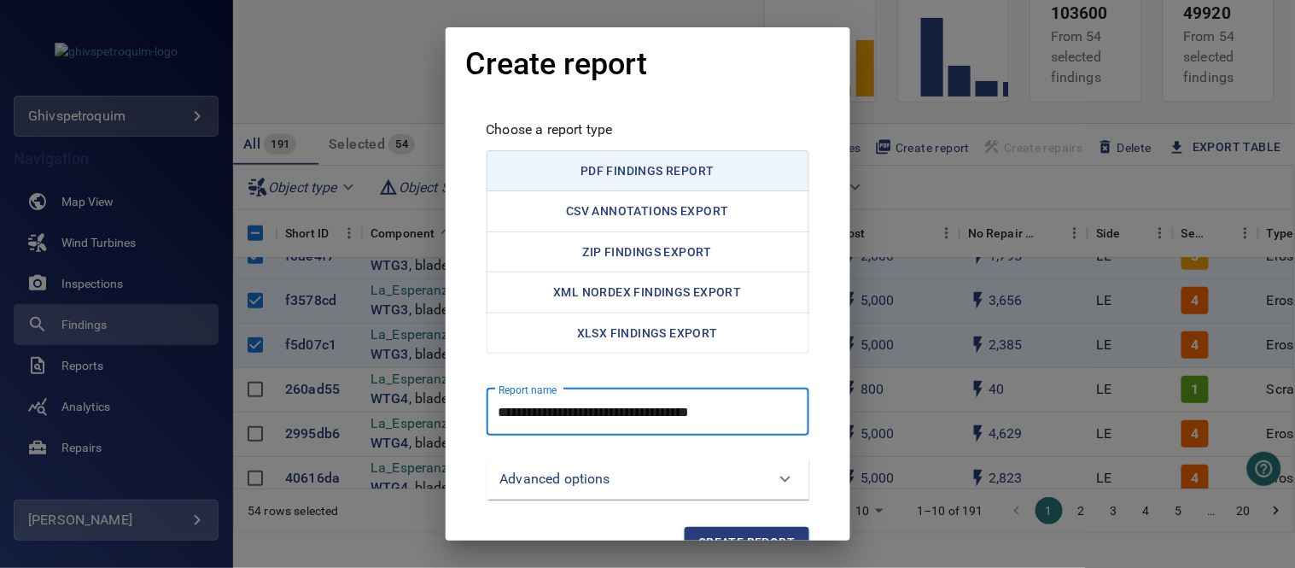
scroll to position [38, 0]
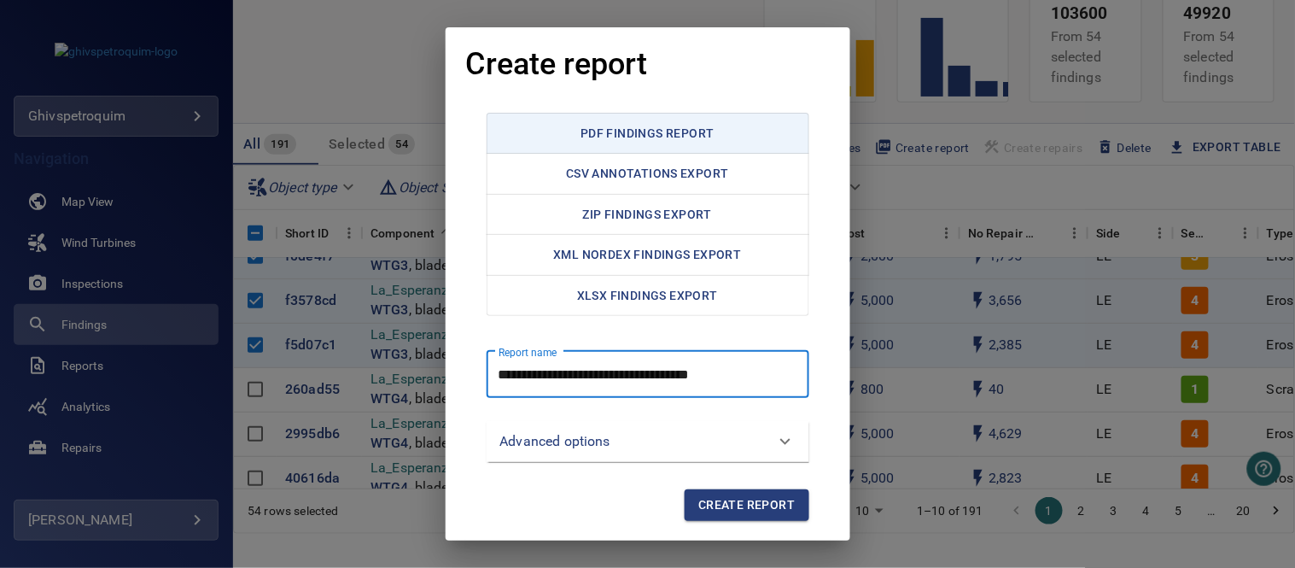
type report "**********"
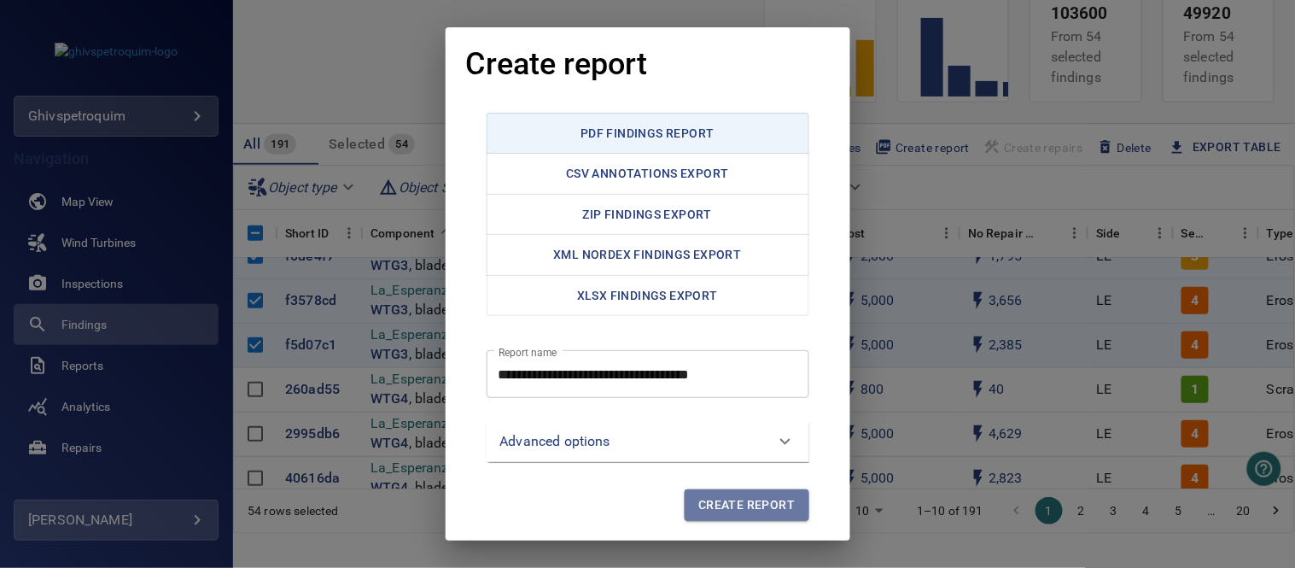
click at [766, 501] on span "Create report" at bounding box center [746, 504] width 96 height 21
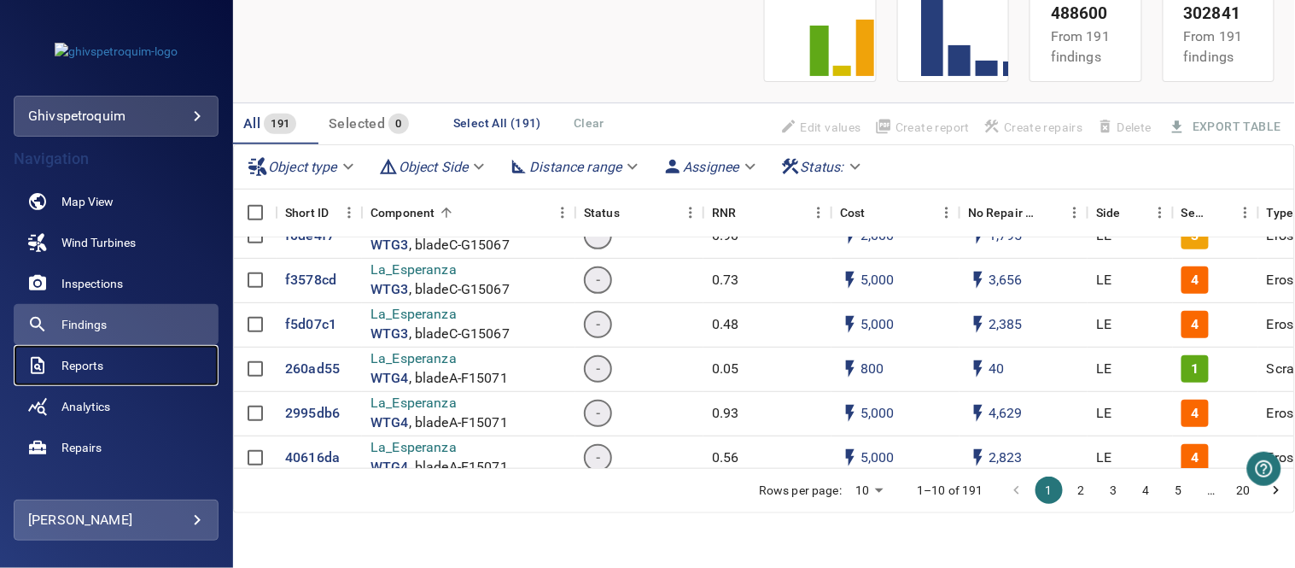
click at [96, 364] on span "Reports" at bounding box center [82, 365] width 42 height 17
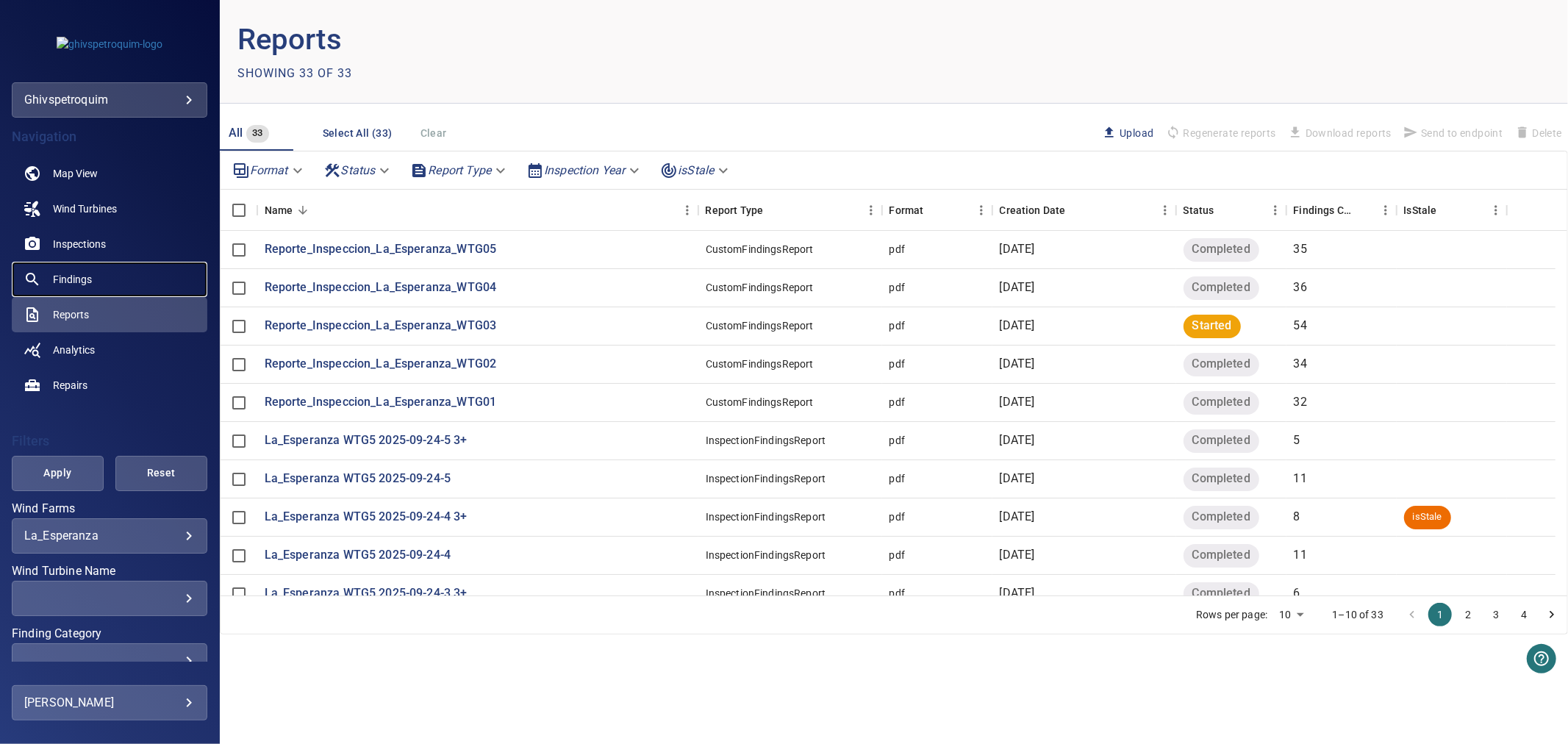
click at [88, 283] on span "Findings" at bounding box center [72, 279] width 39 height 15
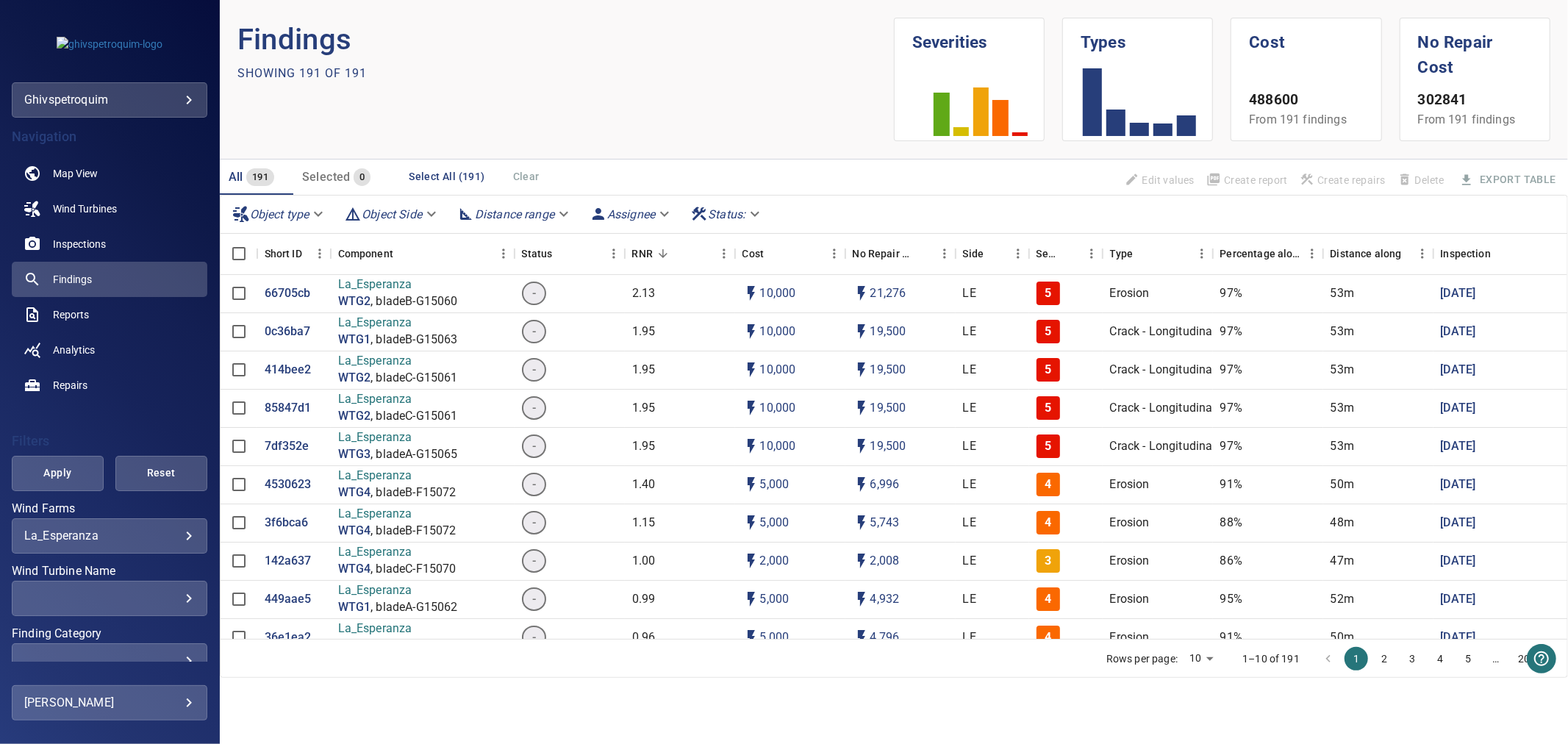
click at [968, 47] on icon at bounding box center [971, 99] width 118 height 147
click at [975, 71] on icon at bounding box center [971, 99] width 118 height 147
click at [943, 119] on rect at bounding box center [942, 115] width 16 height 43
click at [66, 316] on span "Reports" at bounding box center [71, 314] width 36 height 15
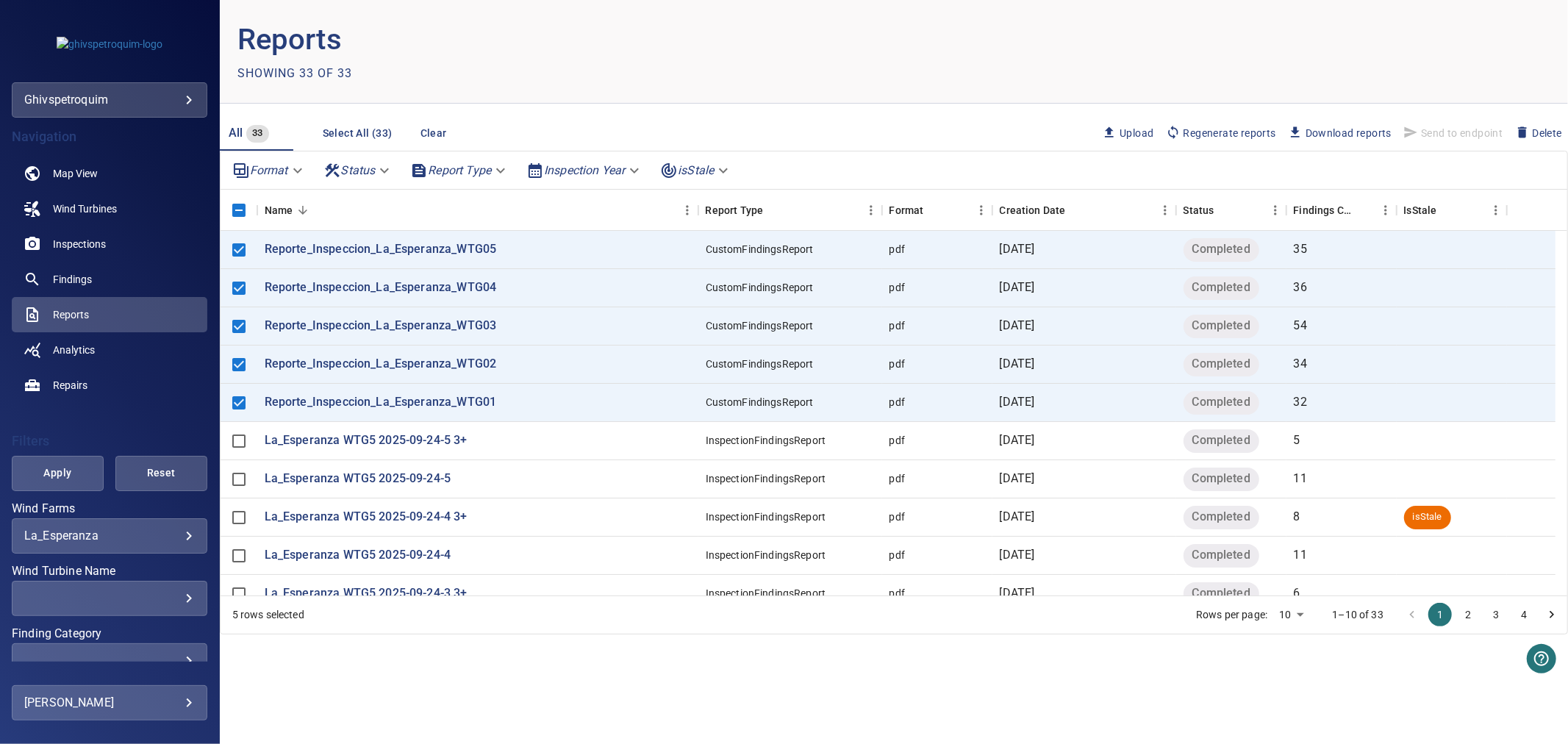
click at [1367, 130] on span "Download reports" at bounding box center [1340, 133] width 103 height 16
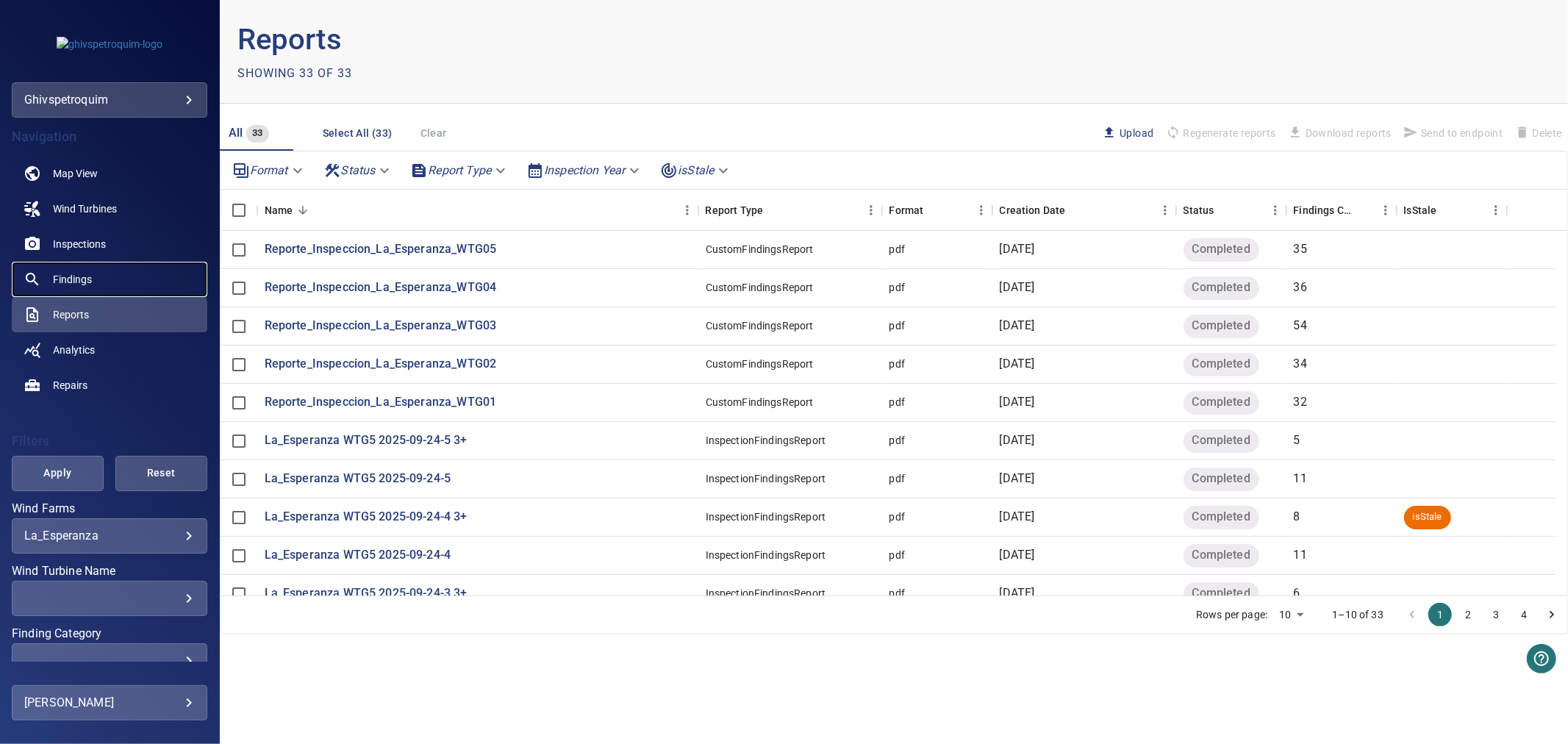
click at [109, 280] on link "Findings" at bounding box center [109, 279] width 196 height 35
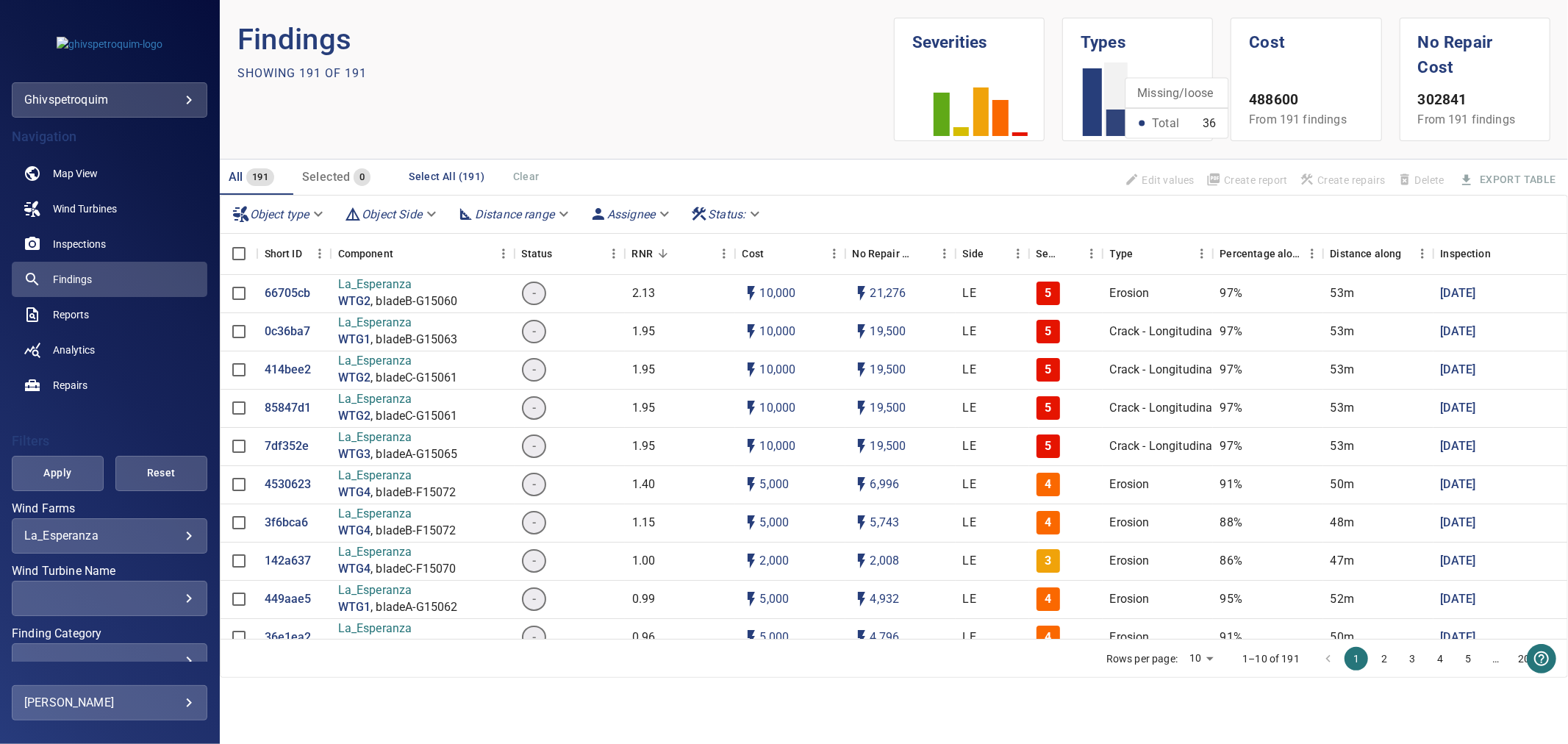
click at [1129, 63] on icon at bounding box center [1140, 99] width 118 height 147
click at [1117, 46] on icon at bounding box center [1140, 99] width 118 height 147
click at [1122, 127] on rect at bounding box center [1117, 122] width 19 height 27
click at [135, 313] on link "Reports" at bounding box center [109, 314] width 196 height 35
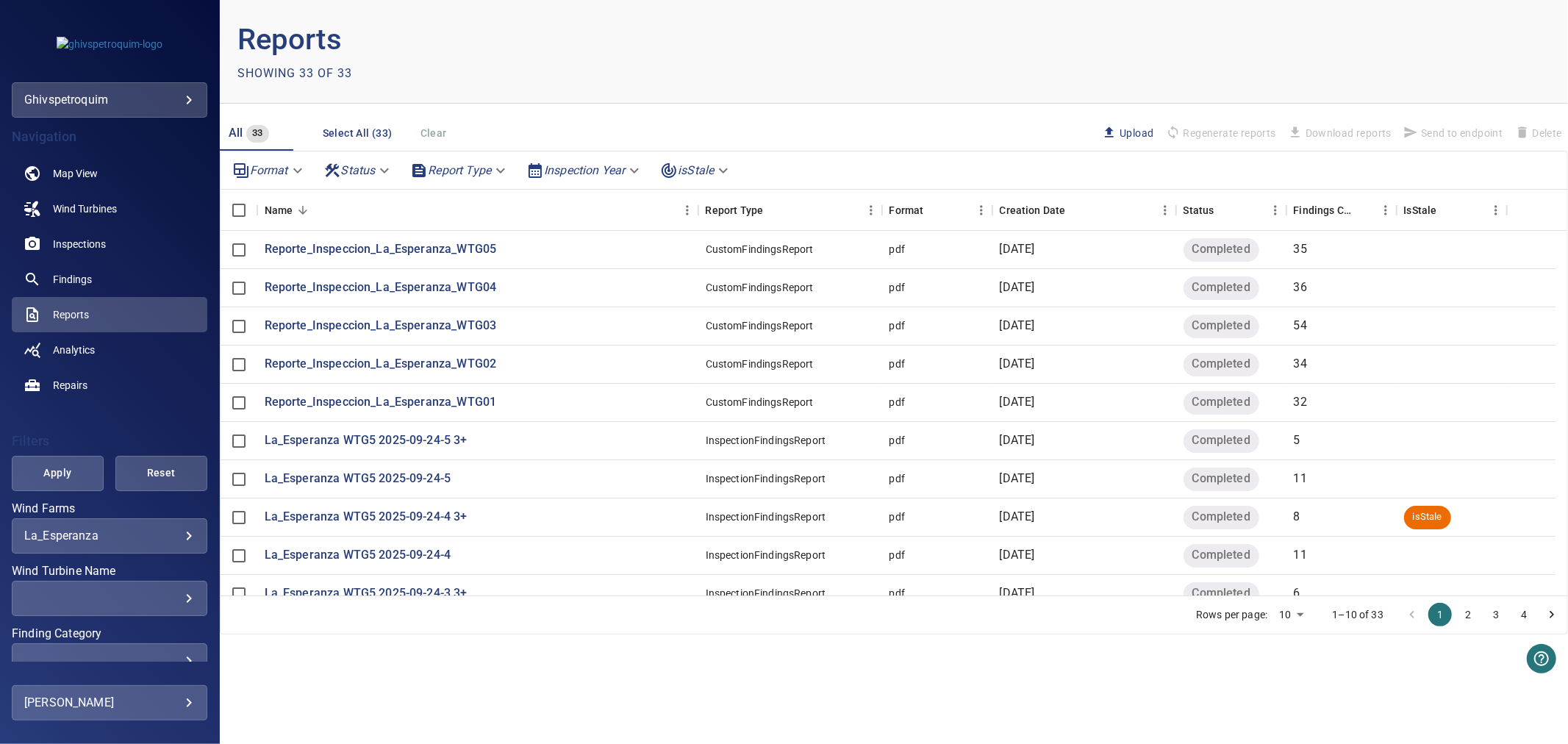
click at [984, 708] on main "Reports Showing 33 of 33 All 33 Select All (33) Clear Upload Regenerate reports…" at bounding box center [893, 372] width 1348 height 744
click at [83, 178] on span "Map View" at bounding box center [75, 173] width 45 height 15
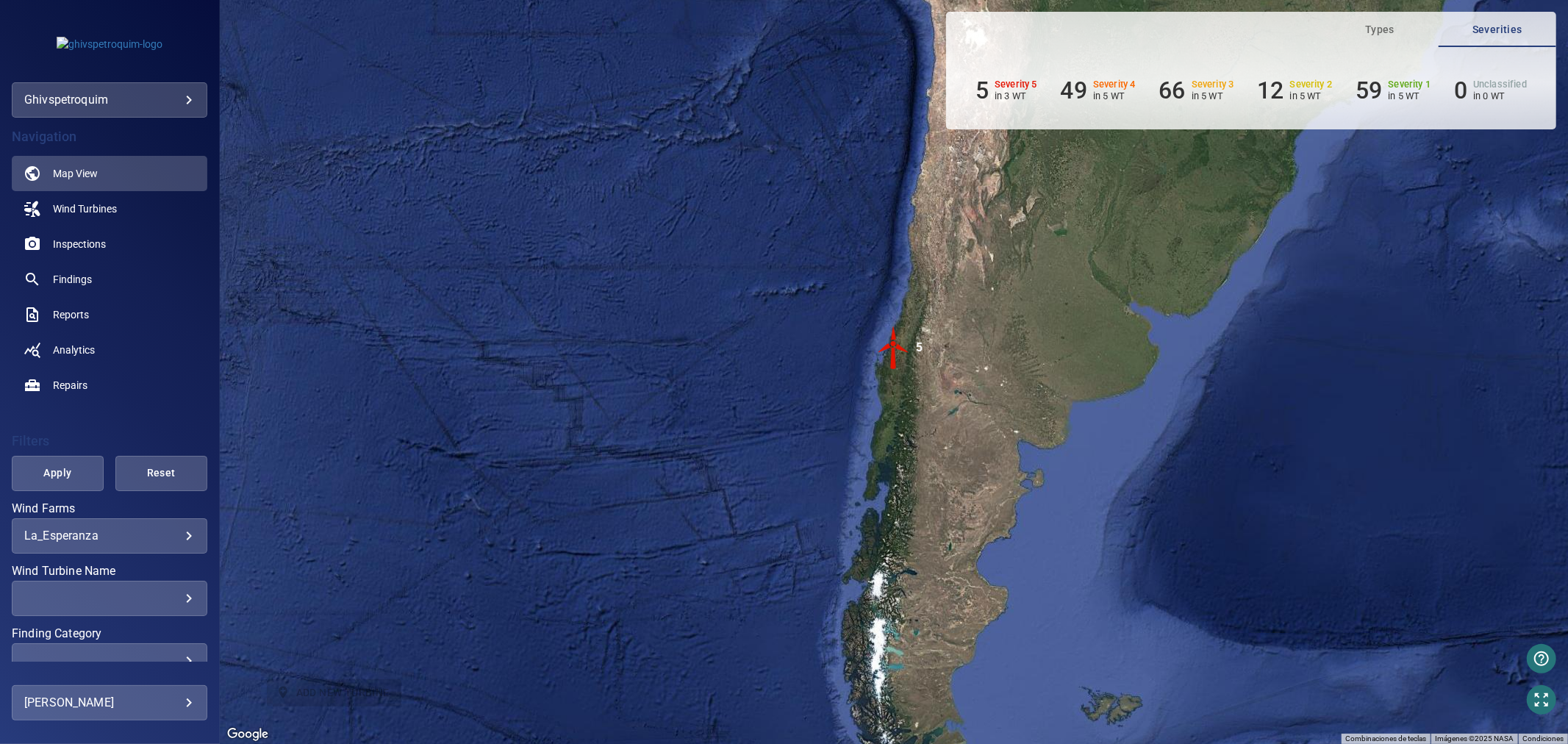
click at [898, 363] on img "5" at bounding box center [893, 347] width 44 height 44
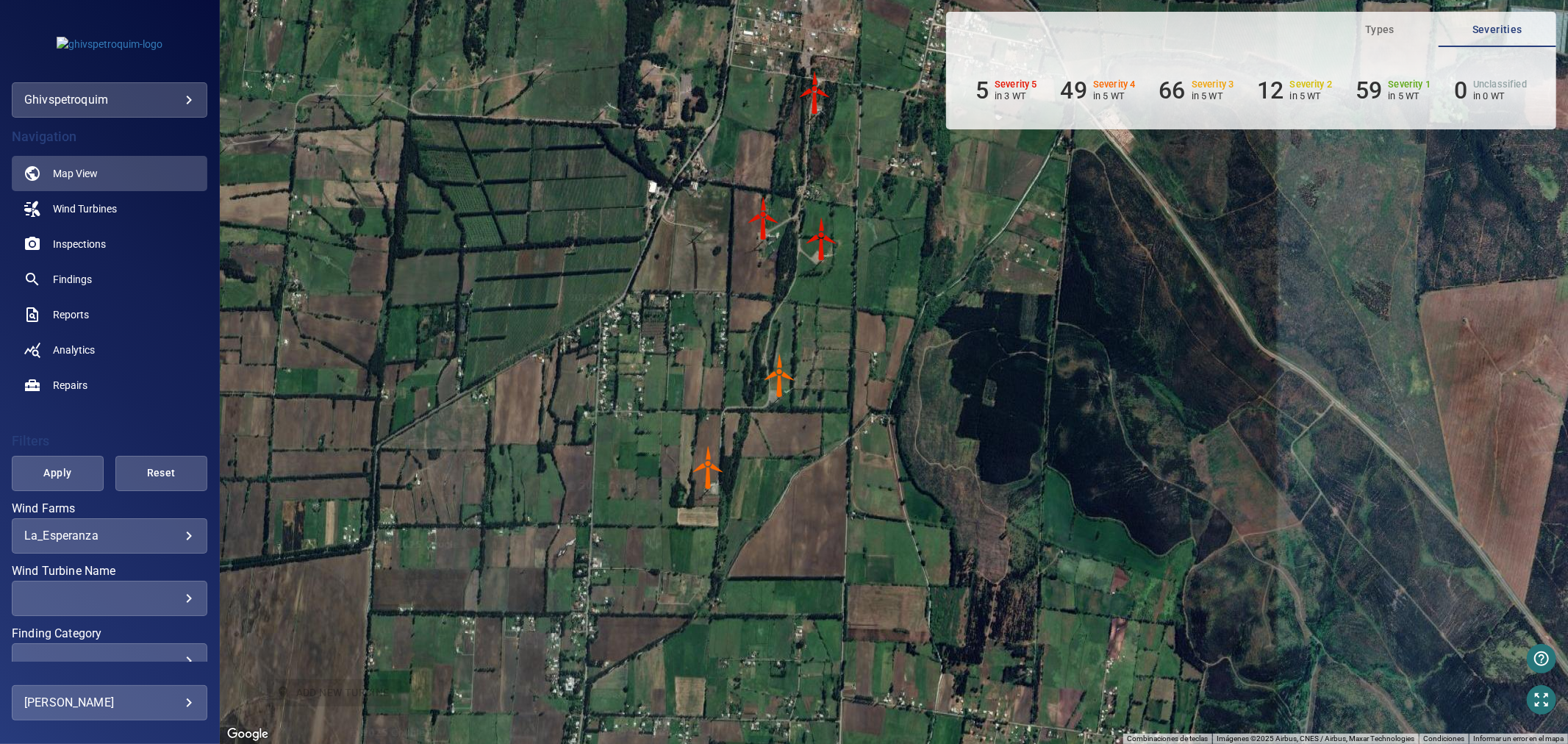
drag, startPoint x: 1162, startPoint y: 348, endPoint x: 1051, endPoint y: 251, distance: 147.4
click at [1051, 251] on div "Para navegar, presiona las teclas de flecha. Para activar la función de arrastr…" at bounding box center [893, 372] width 1348 height 744
click at [1393, 13] on button "Types" at bounding box center [1380, 29] width 118 height 35
click at [1466, 30] on span "Severities" at bounding box center [1498, 29] width 100 height 18
click at [1387, 25] on span "Types" at bounding box center [1380, 29] width 100 height 18
